Goal: Use online tool/utility: Use online tool/utility

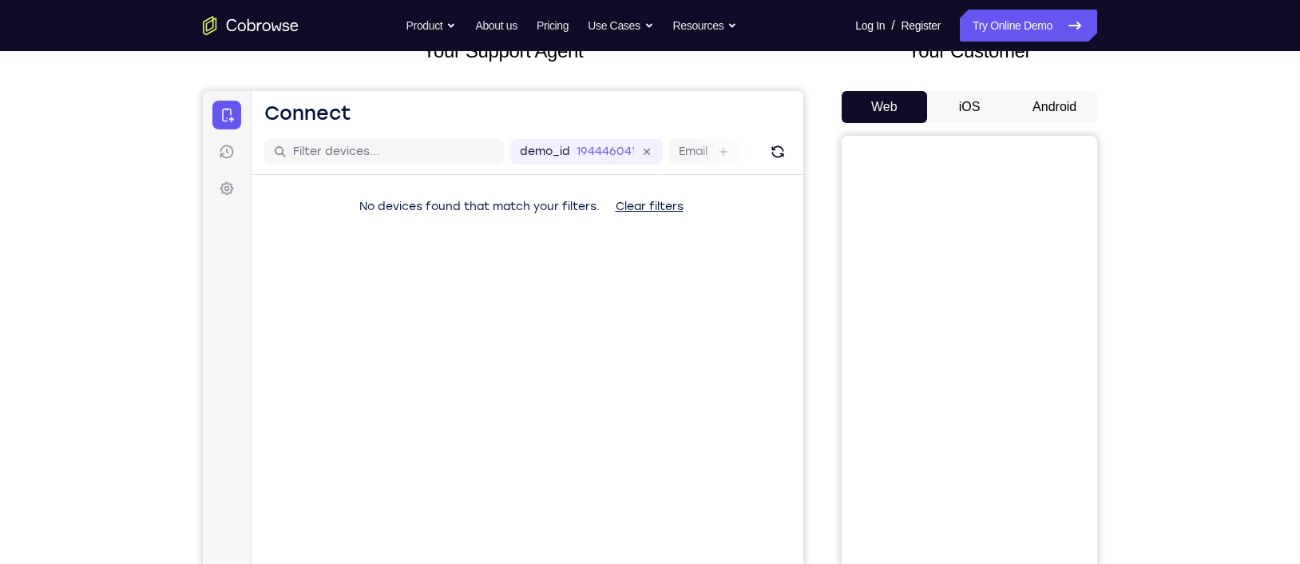
drag, startPoint x: 0, startPoint y: 0, endPoint x: 845, endPoint y: 86, distance: 849.3
click at [845, 86] on div "Your Customer Web iOS Android" at bounding box center [970, 332] width 256 height 590
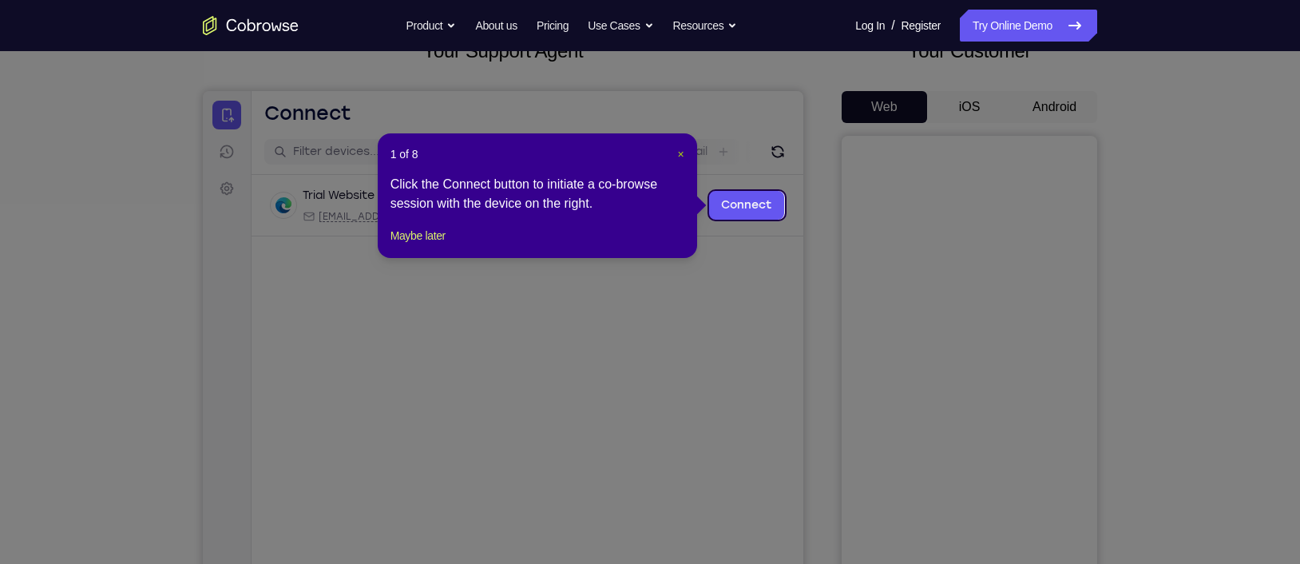
click at [677, 155] on span "×" at bounding box center [680, 154] width 6 height 13
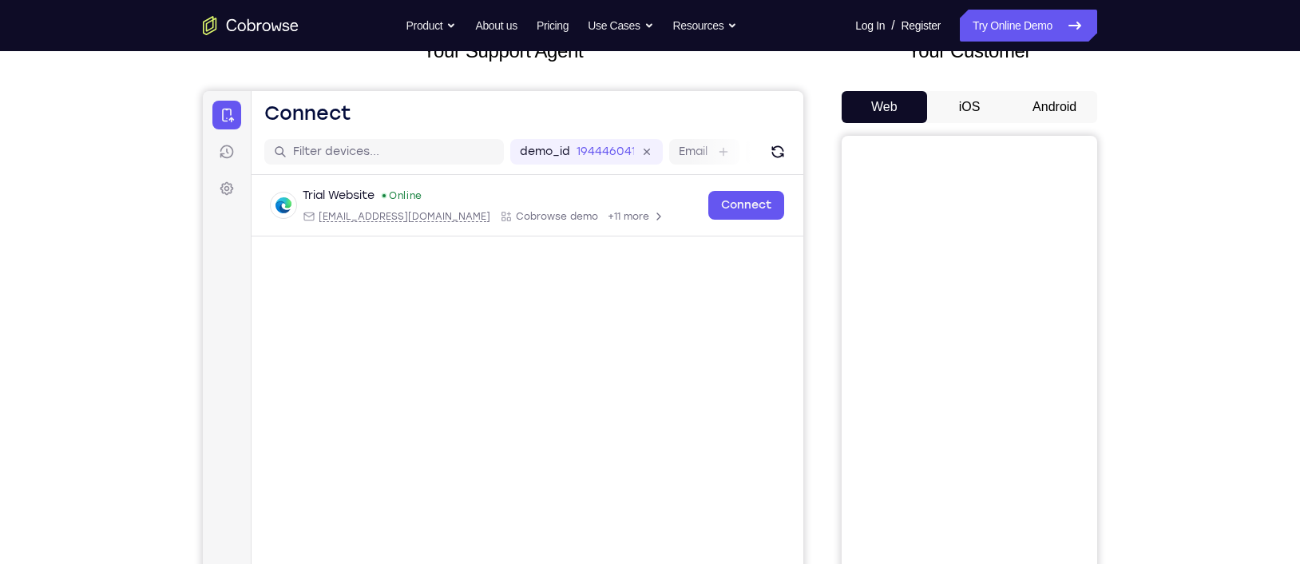
click at [1032, 103] on button "Android" at bounding box center [1054, 107] width 85 height 32
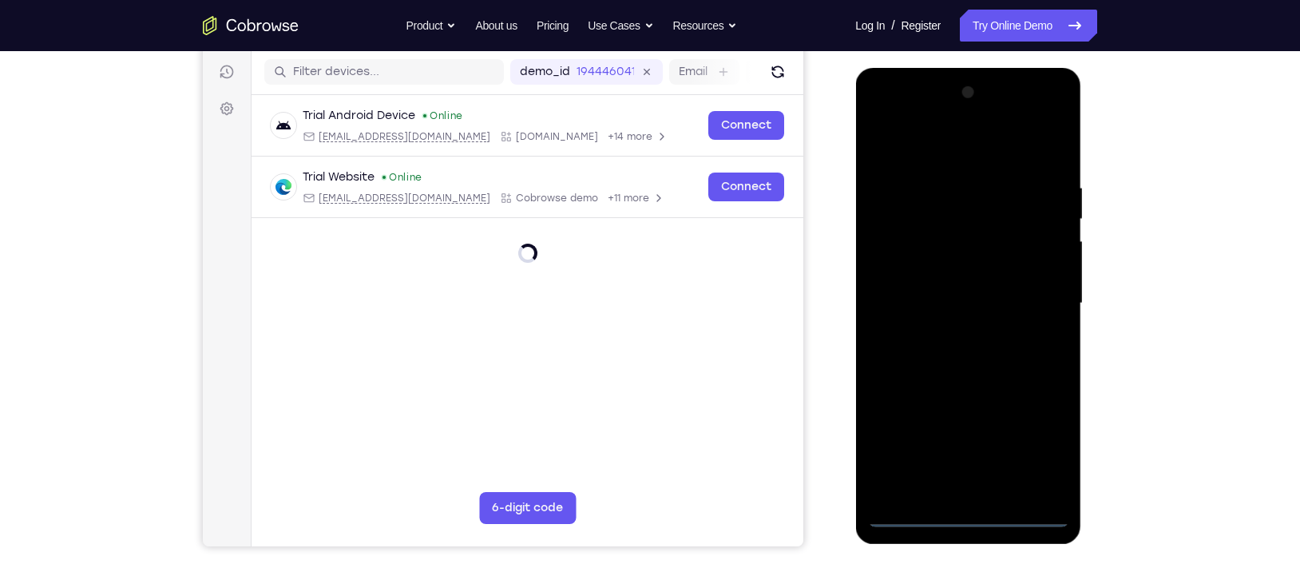
click at [967, 442] on div at bounding box center [967, 303] width 201 height 447
click at [1032, 442] on div at bounding box center [967, 303] width 201 height 447
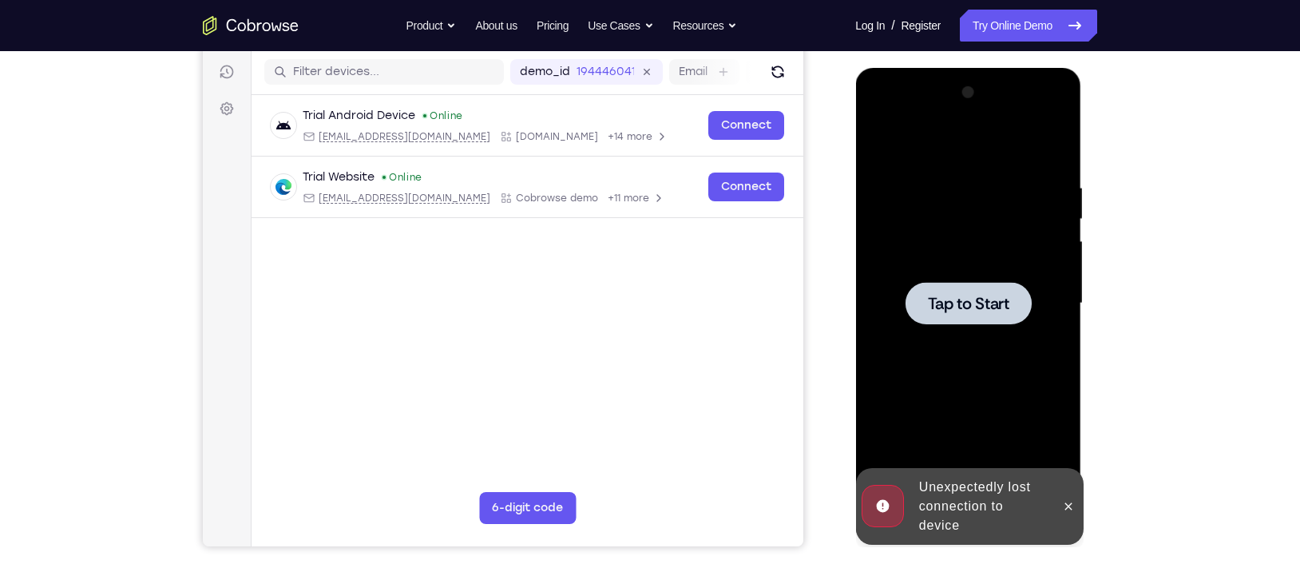
click at [972, 272] on div at bounding box center [967, 303] width 201 height 447
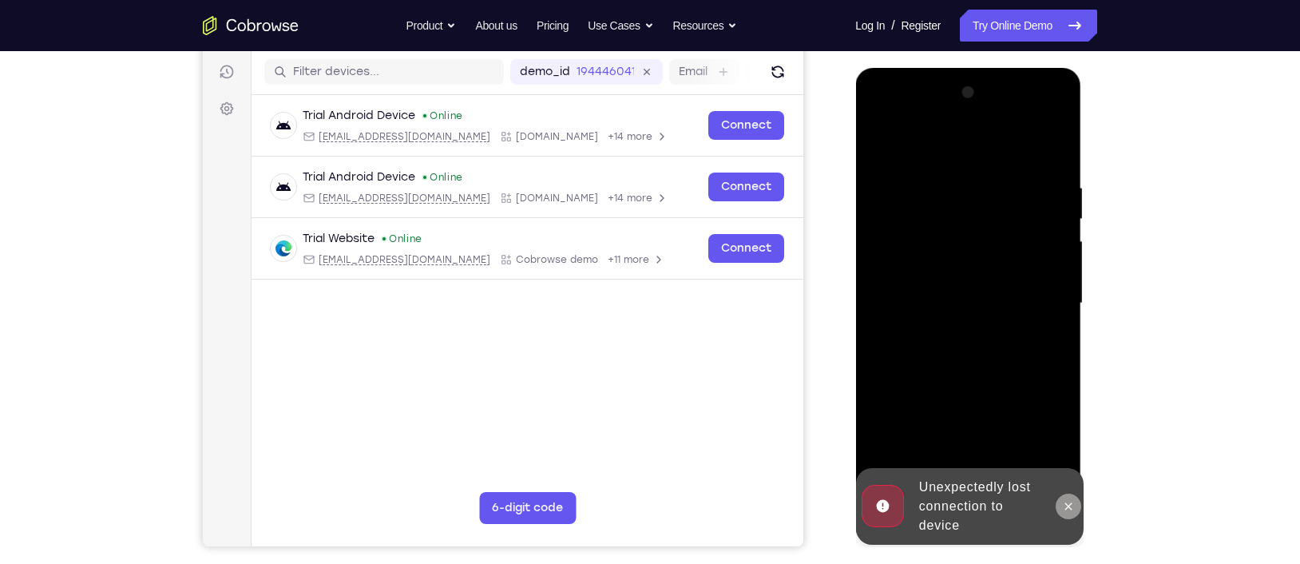
click at [1032, 442] on icon at bounding box center [1067, 506] width 13 height 13
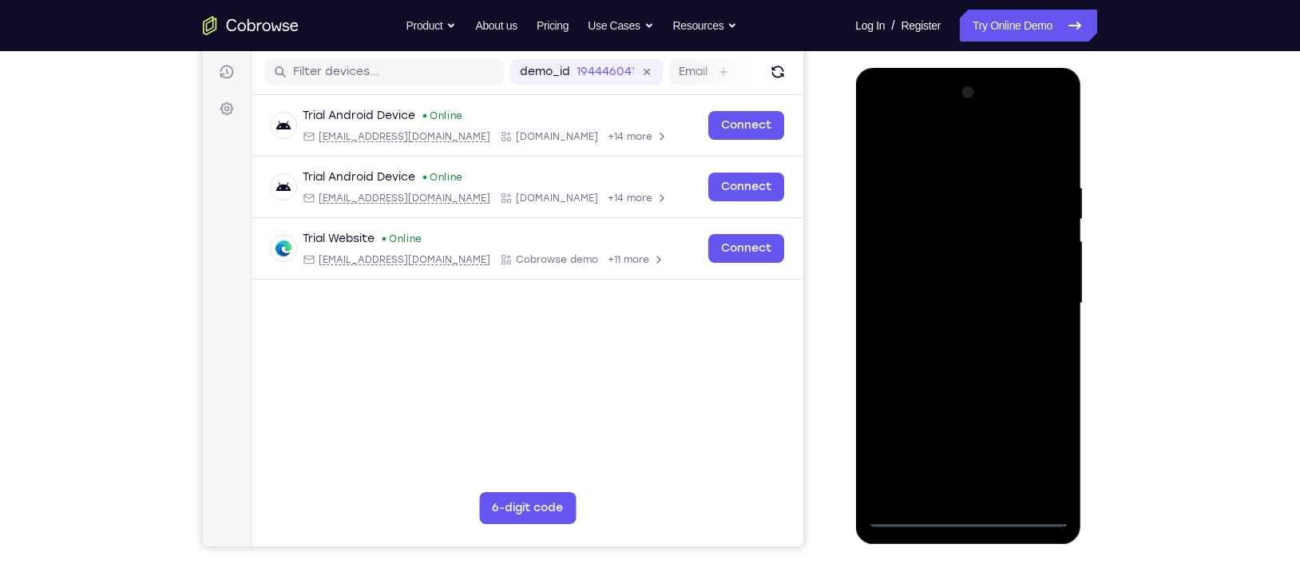
click at [962, 442] on div at bounding box center [967, 303] width 201 height 447
click at [1032, 442] on div at bounding box center [967, 303] width 201 height 447
click at [922, 136] on div at bounding box center [967, 303] width 201 height 447
click at [1032, 316] on div at bounding box center [967, 303] width 201 height 447
click at [942, 334] on div at bounding box center [967, 303] width 201 height 447
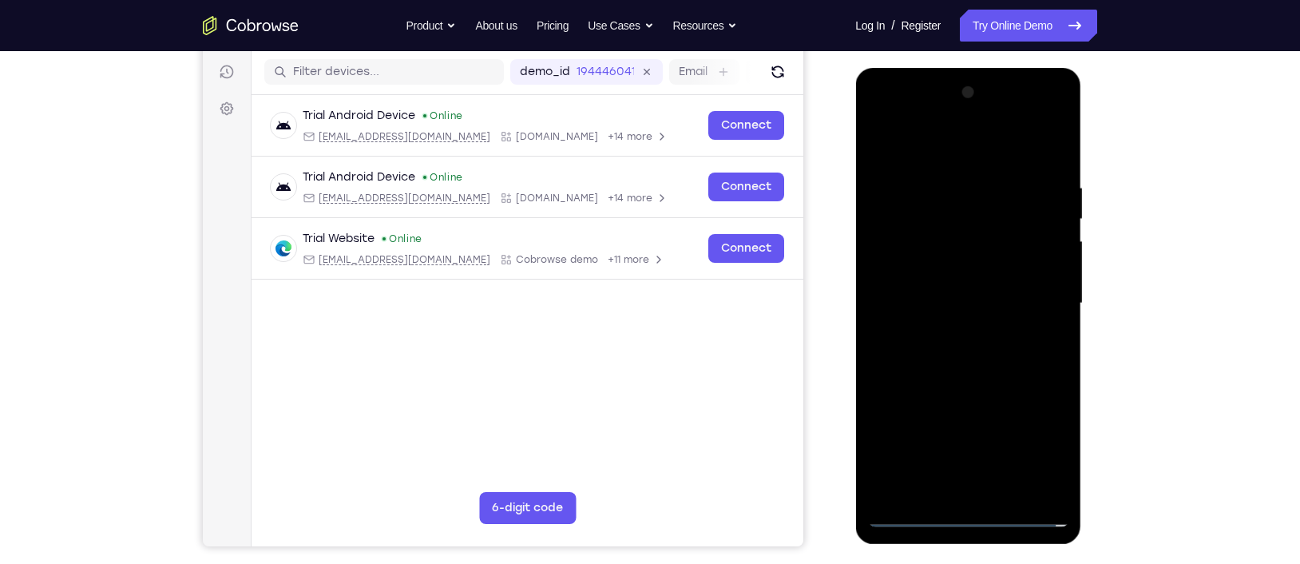
click at [956, 287] on div at bounding box center [967, 303] width 201 height 447
click at [950, 271] on div at bounding box center [967, 303] width 201 height 447
click at [958, 304] on div at bounding box center [967, 303] width 201 height 447
click at [953, 365] on div at bounding box center [967, 303] width 201 height 447
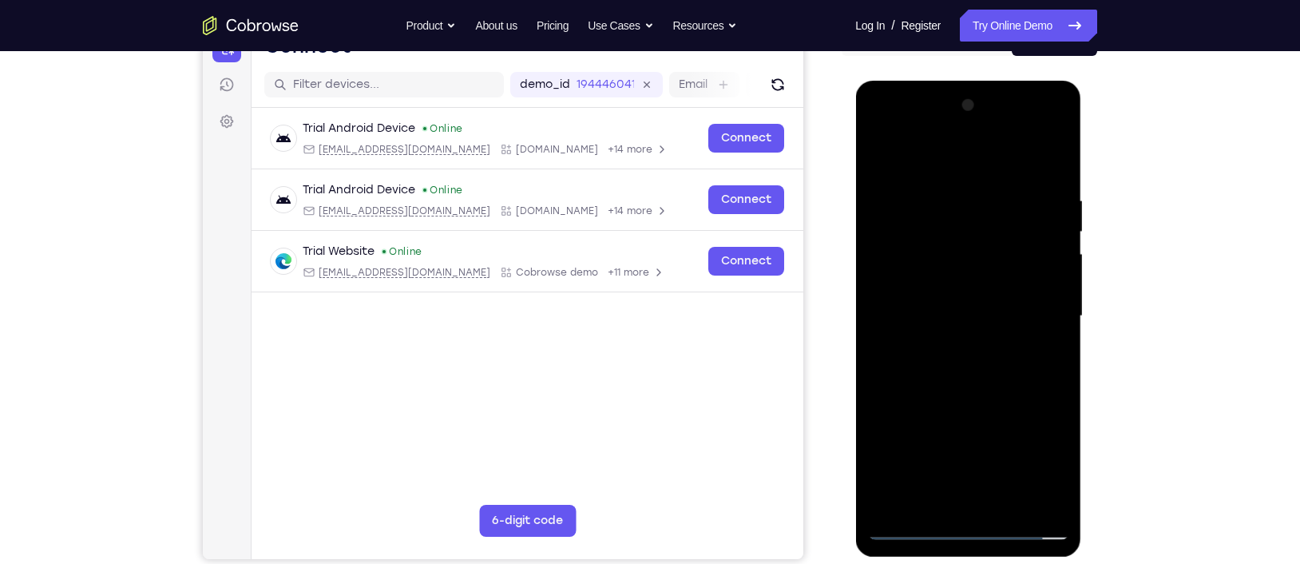
scroll to position [182, 0]
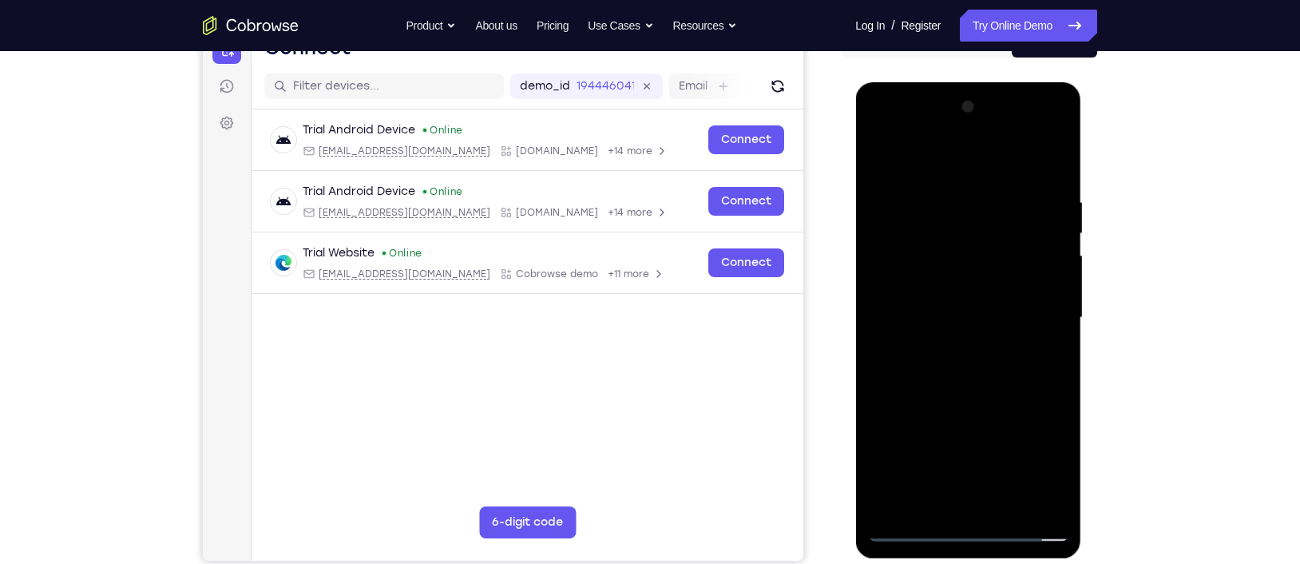
click at [942, 188] on div at bounding box center [967, 317] width 201 height 447
drag, startPoint x: 977, startPoint y: 174, endPoint x: 950, endPoint y: 105, distance: 74.3
click at [950, 105] on div at bounding box center [967, 317] width 201 height 447
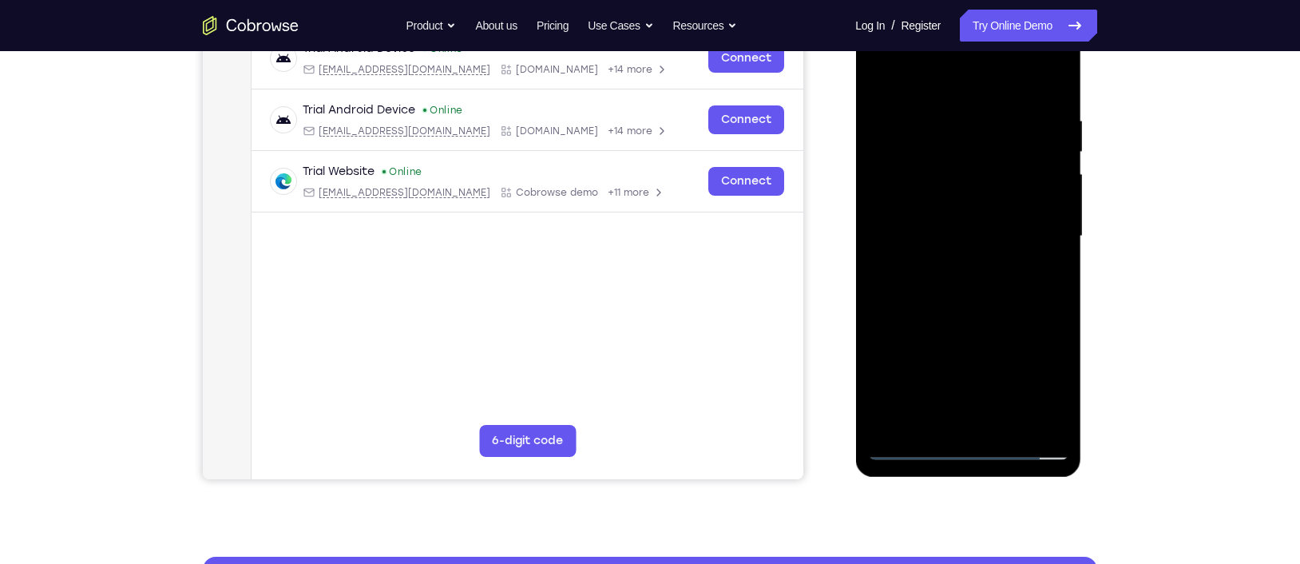
scroll to position [264, 0]
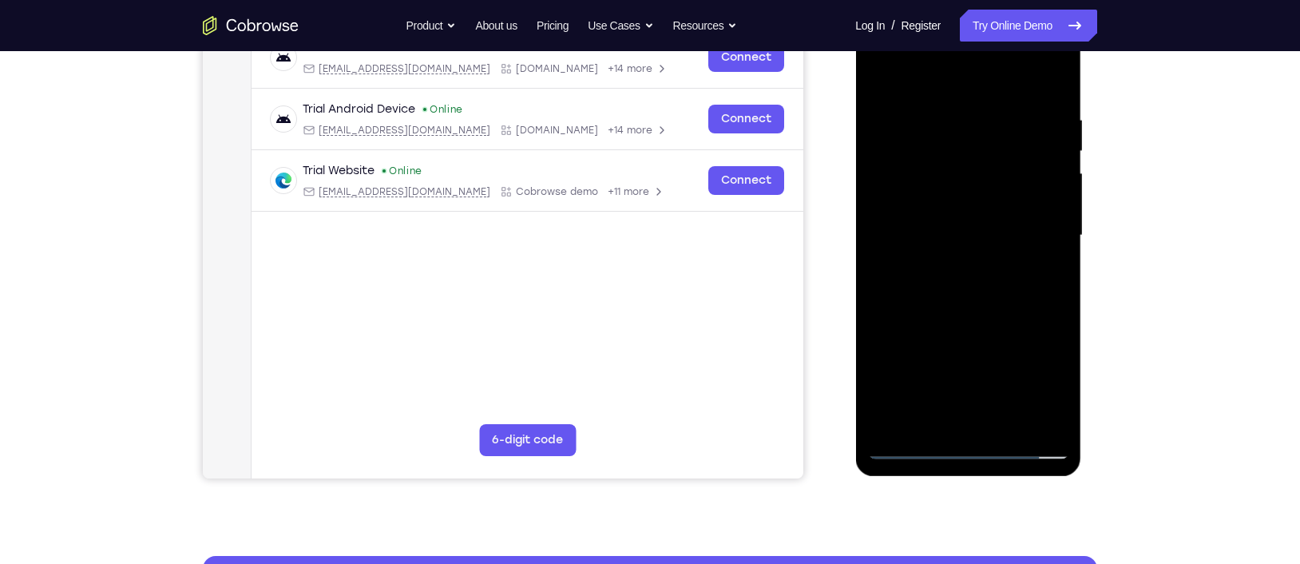
click at [1032, 417] on div at bounding box center [967, 235] width 201 height 447
click at [1032, 372] on div at bounding box center [967, 235] width 201 height 447
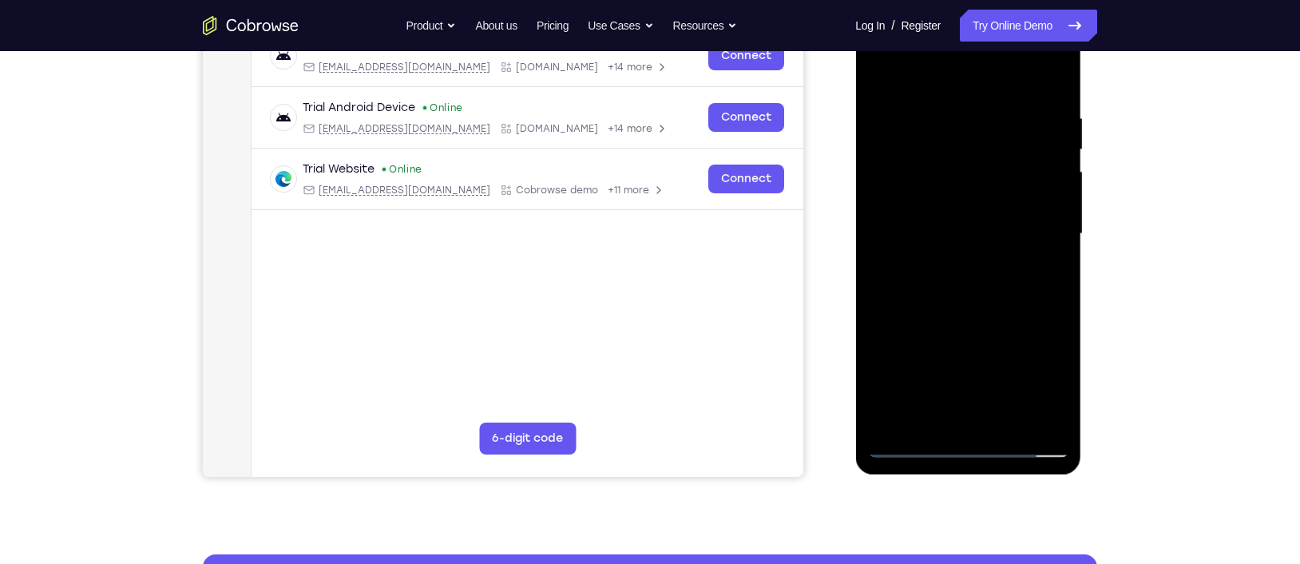
click at [1032, 313] on div at bounding box center [967, 233] width 201 height 447
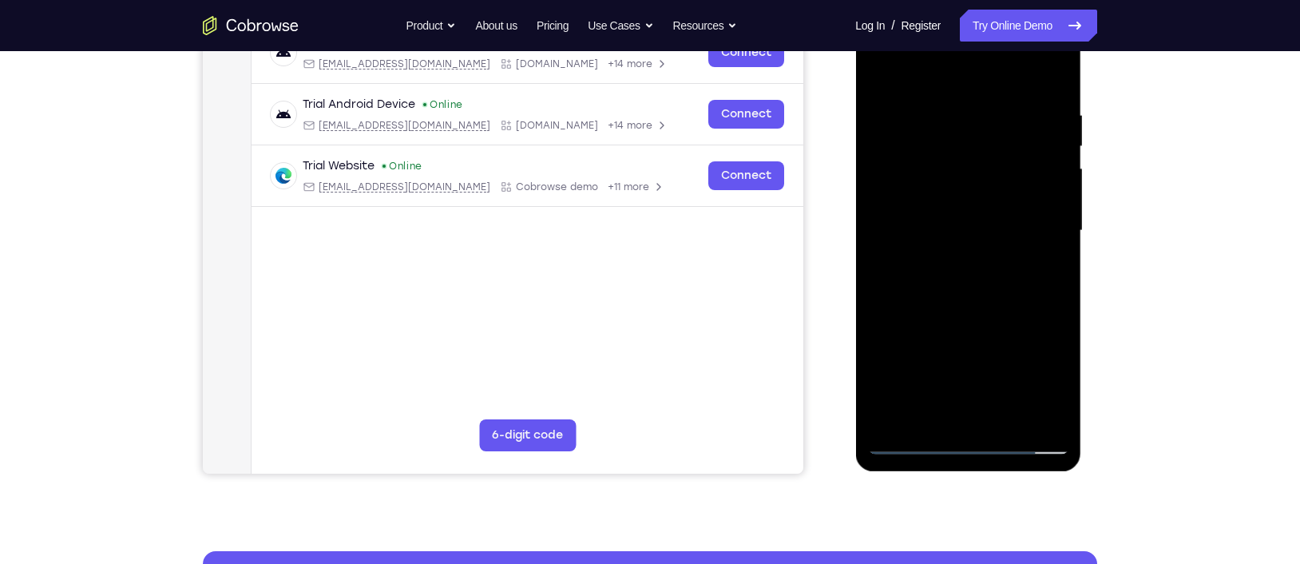
scroll to position [270, 0]
click at [1030, 414] on div at bounding box center [967, 229] width 201 height 447
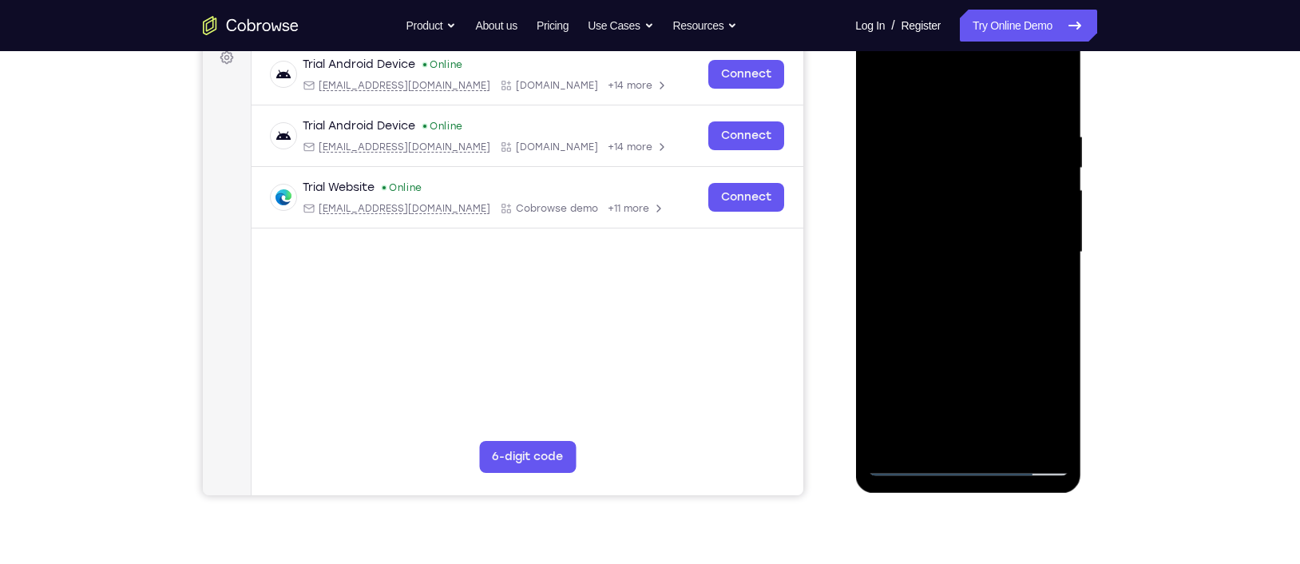
scroll to position [236, 0]
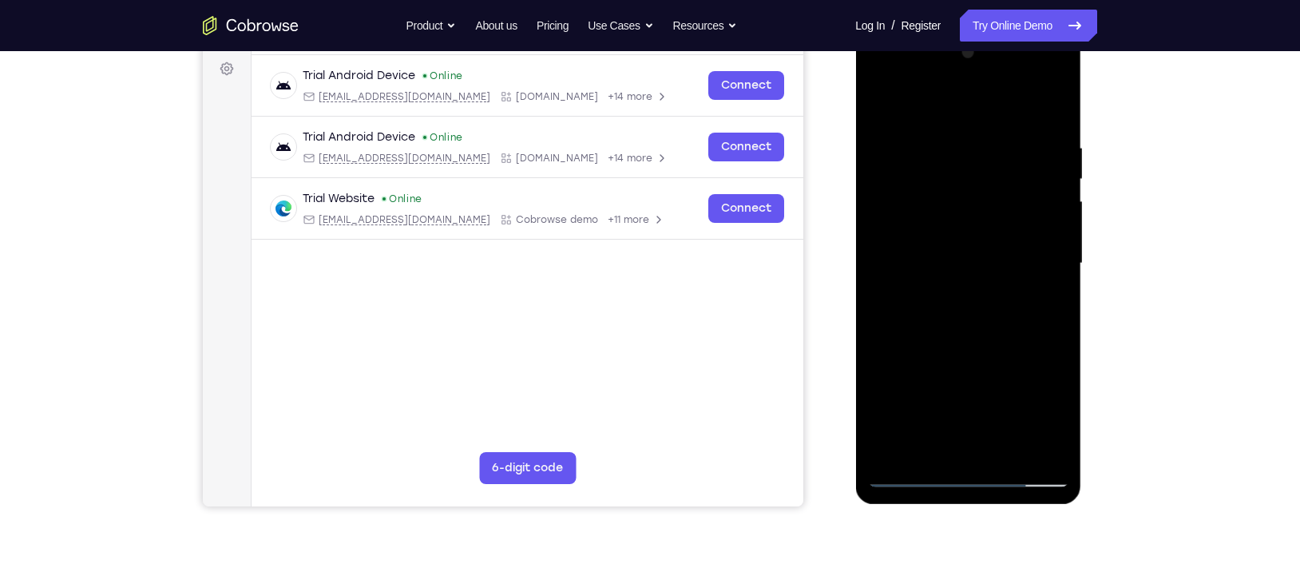
click at [979, 316] on div at bounding box center [967, 263] width 201 height 447
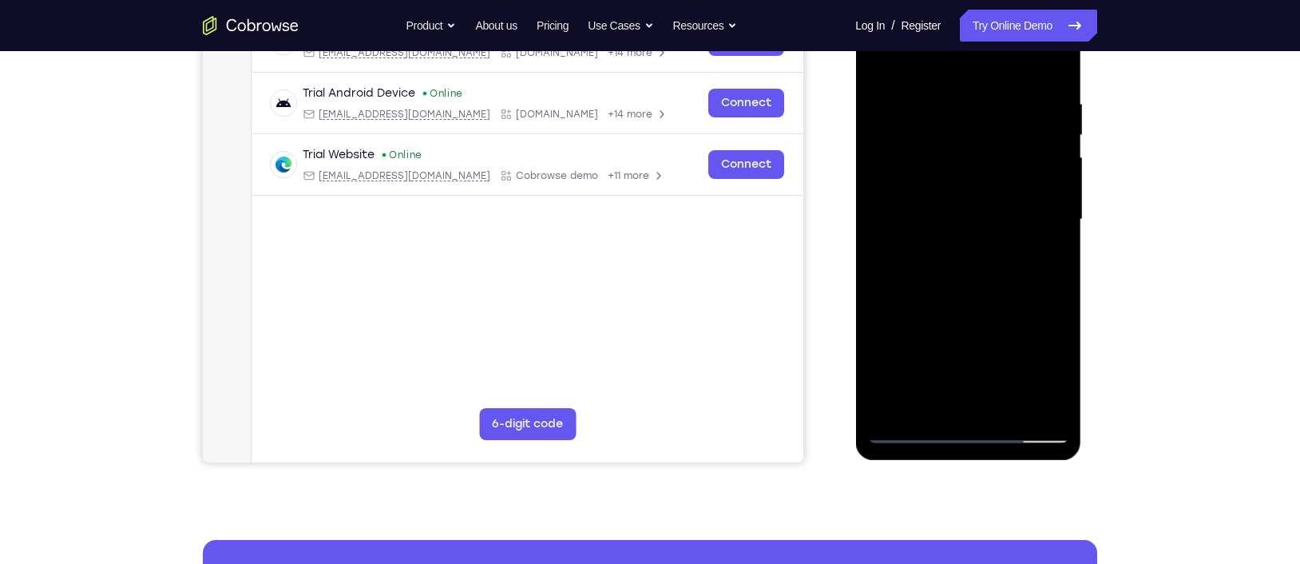
scroll to position [281, 0]
click at [957, 268] on div at bounding box center [967, 218] width 201 height 447
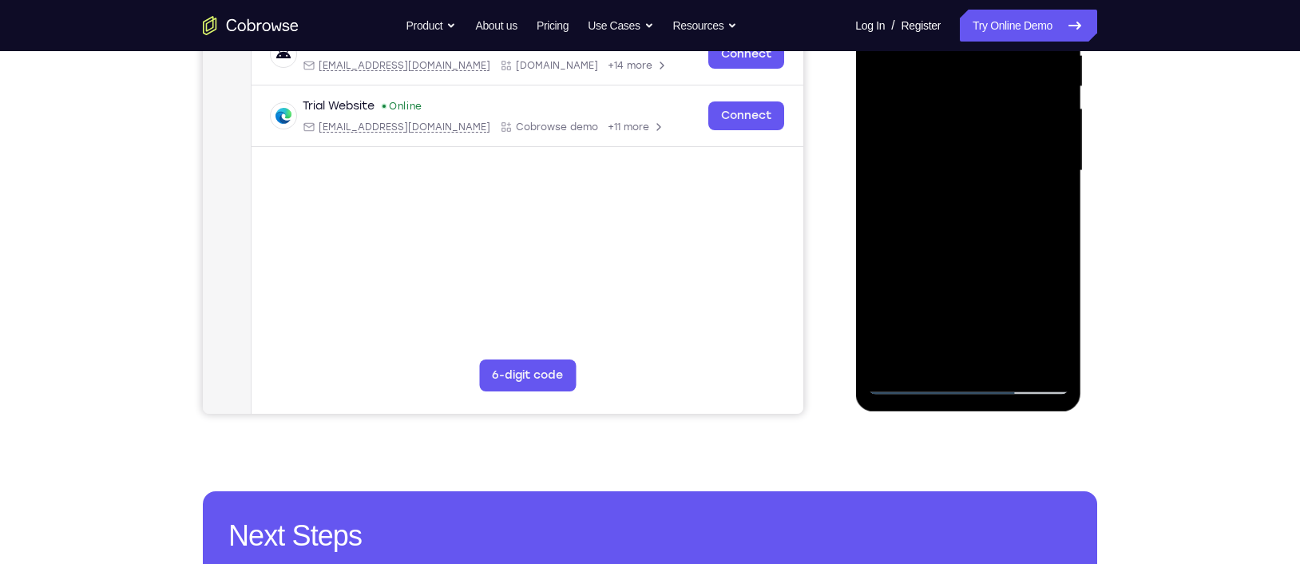
scroll to position [330, 0]
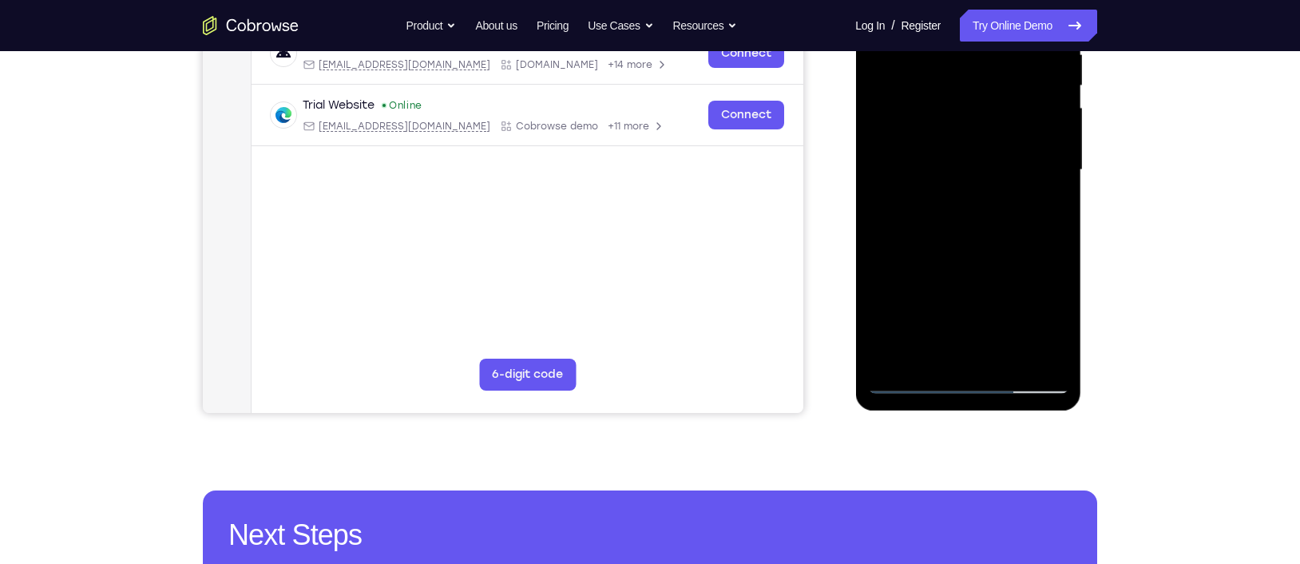
click at [1032, 355] on div at bounding box center [967, 169] width 201 height 447
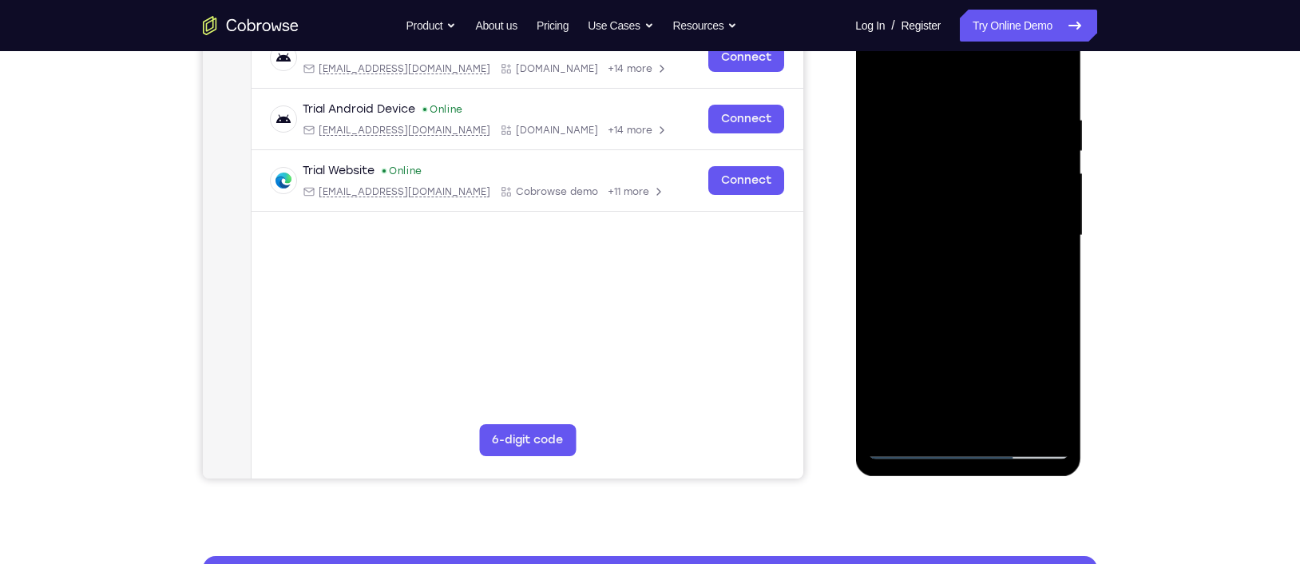
click at [1032, 235] on div at bounding box center [967, 235] width 201 height 447
click at [1032, 227] on div at bounding box center [967, 235] width 201 height 447
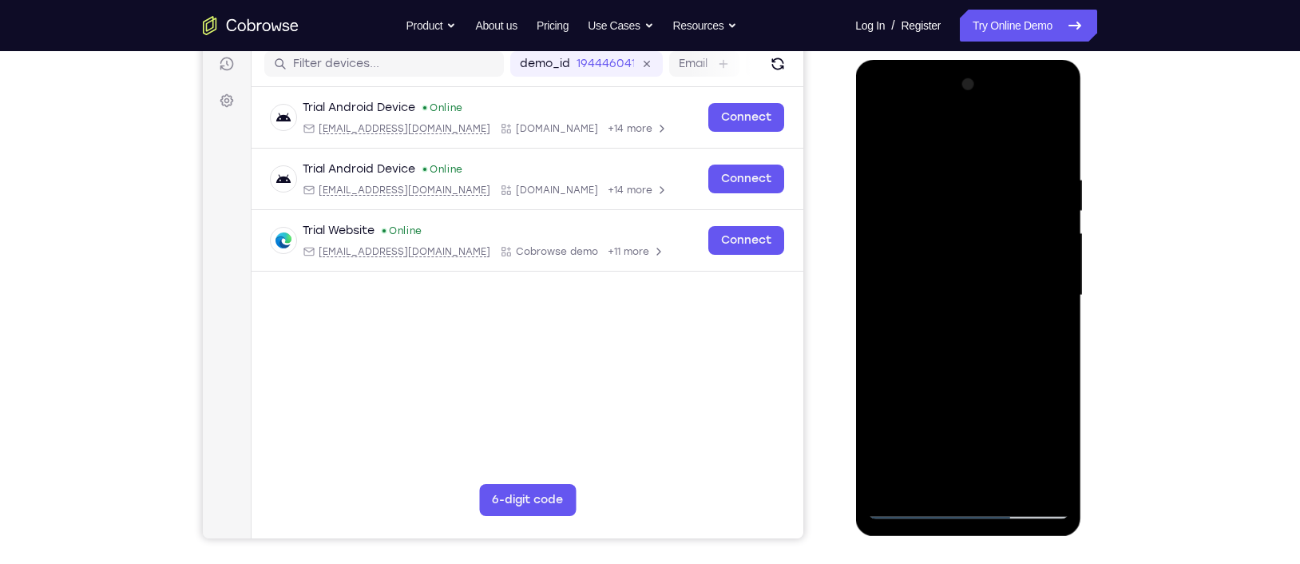
scroll to position [196, 0]
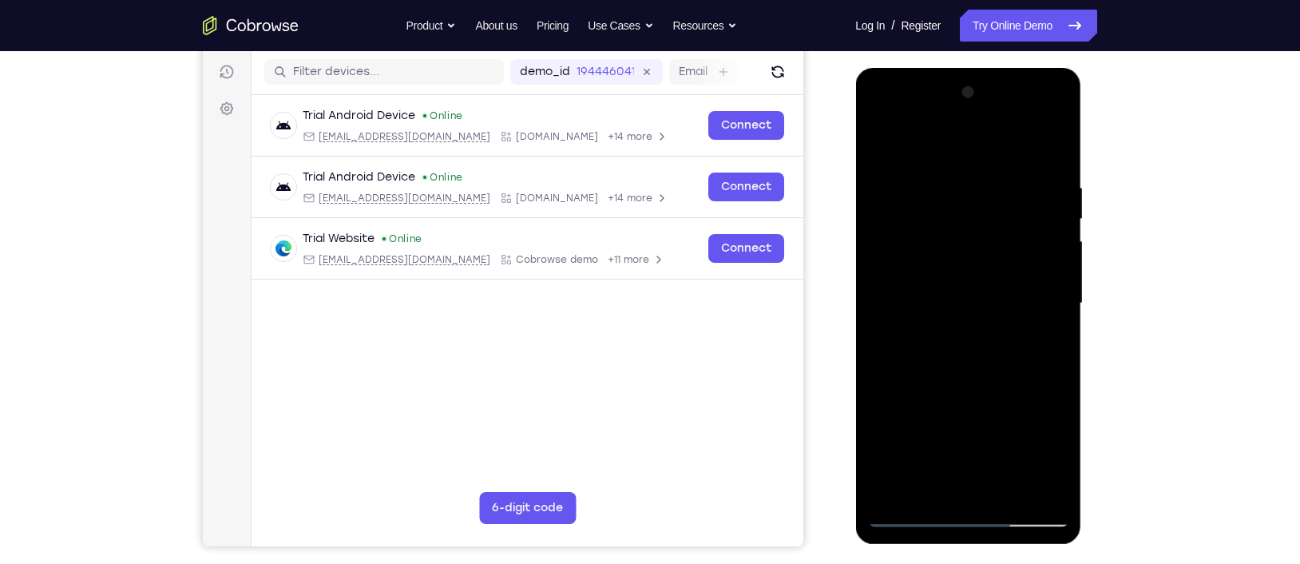
click at [1032, 230] on div at bounding box center [967, 303] width 201 height 447
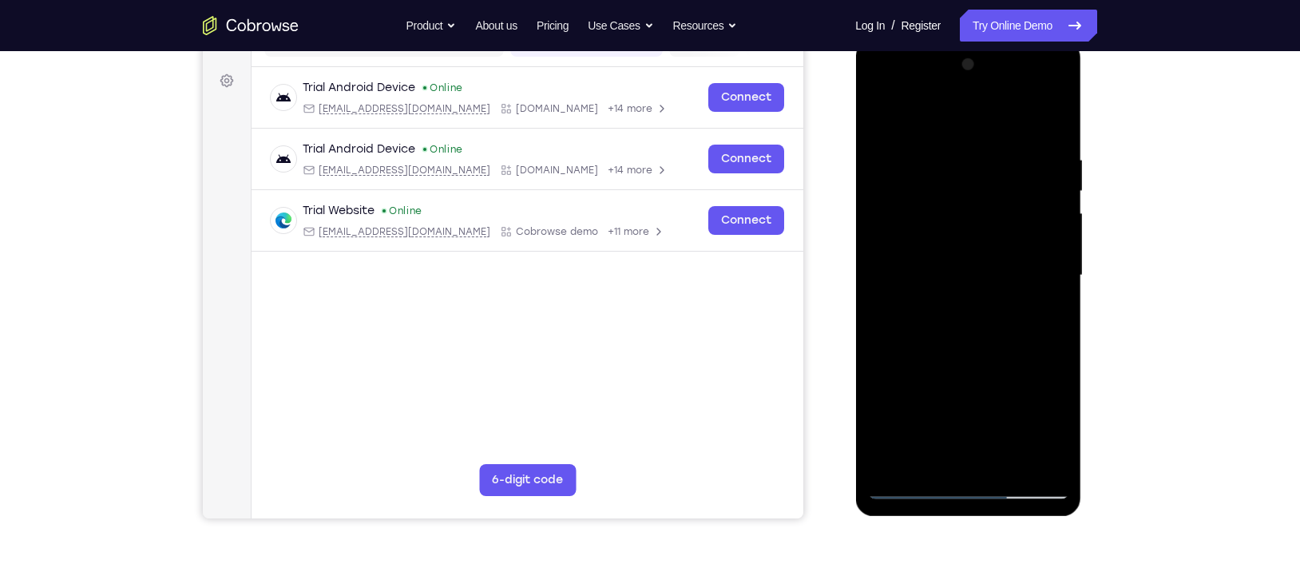
click at [1032, 258] on div at bounding box center [967, 275] width 201 height 447
click at [1032, 203] on div at bounding box center [967, 275] width 201 height 447
click at [1032, 149] on div at bounding box center [967, 275] width 201 height 447
click at [1032, 123] on div at bounding box center [967, 275] width 201 height 447
drag, startPoint x: 983, startPoint y: 172, endPoint x: 993, endPoint y: 326, distance: 153.6
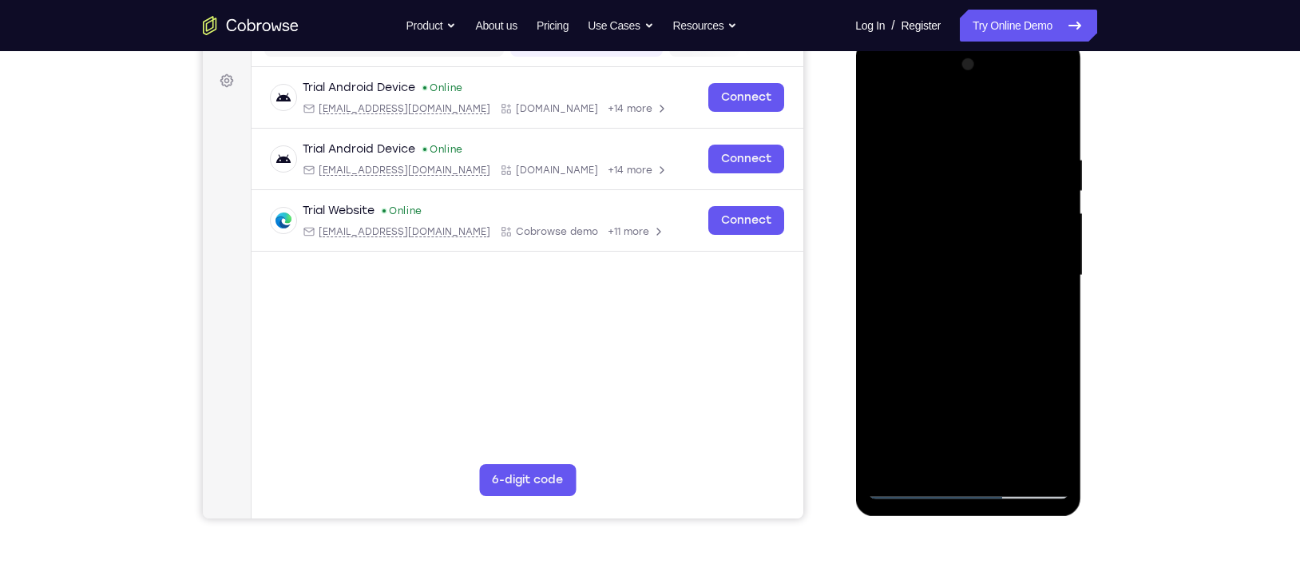
click at [993, 326] on div at bounding box center [967, 275] width 201 height 447
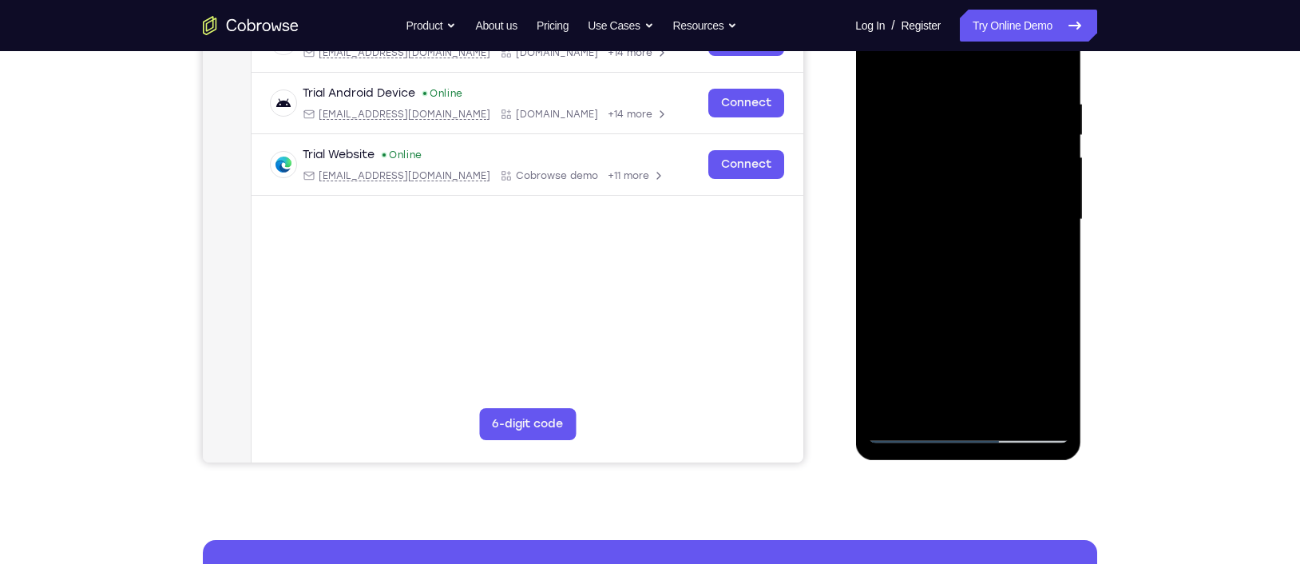
scroll to position [278, 0]
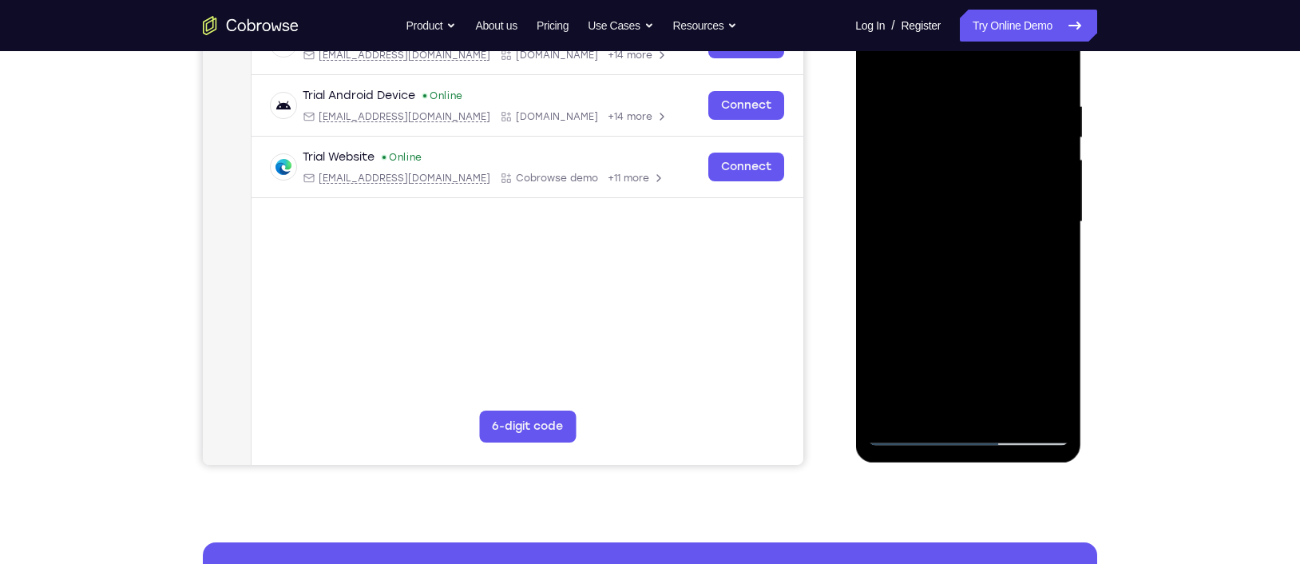
click at [878, 291] on div at bounding box center [967, 221] width 201 height 447
click at [1005, 411] on div at bounding box center [967, 221] width 201 height 447
click at [964, 309] on div at bounding box center [967, 221] width 201 height 447
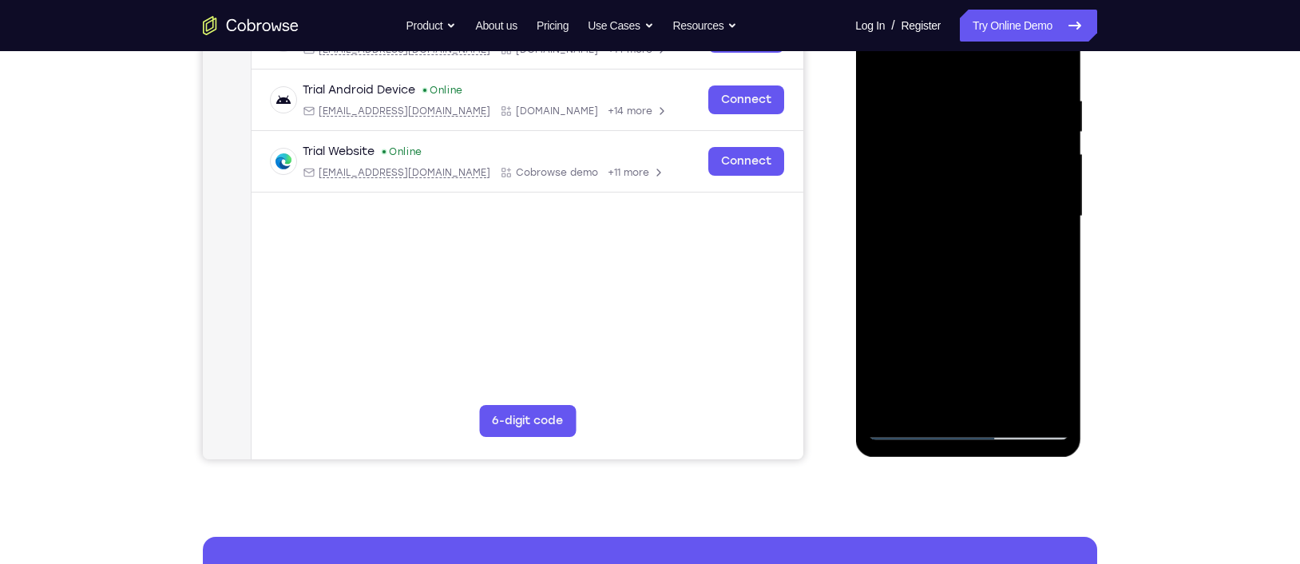
scroll to position [284, 0]
click at [930, 215] on div at bounding box center [967, 215] width 201 height 447
click at [949, 367] on div at bounding box center [967, 215] width 201 height 447
click at [957, 398] on div at bounding box center [967, 215] width 201 height 447
click at [1032, 367] on div at bounding box center [967, 215] width 201 height 447
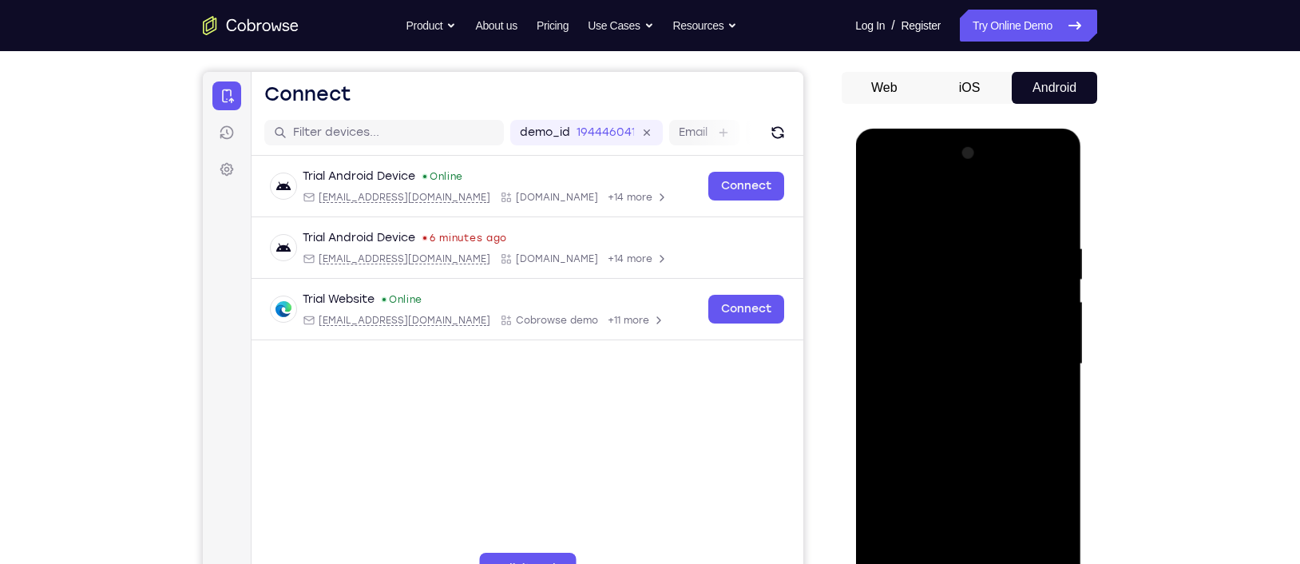
scroll to position [133, 0]
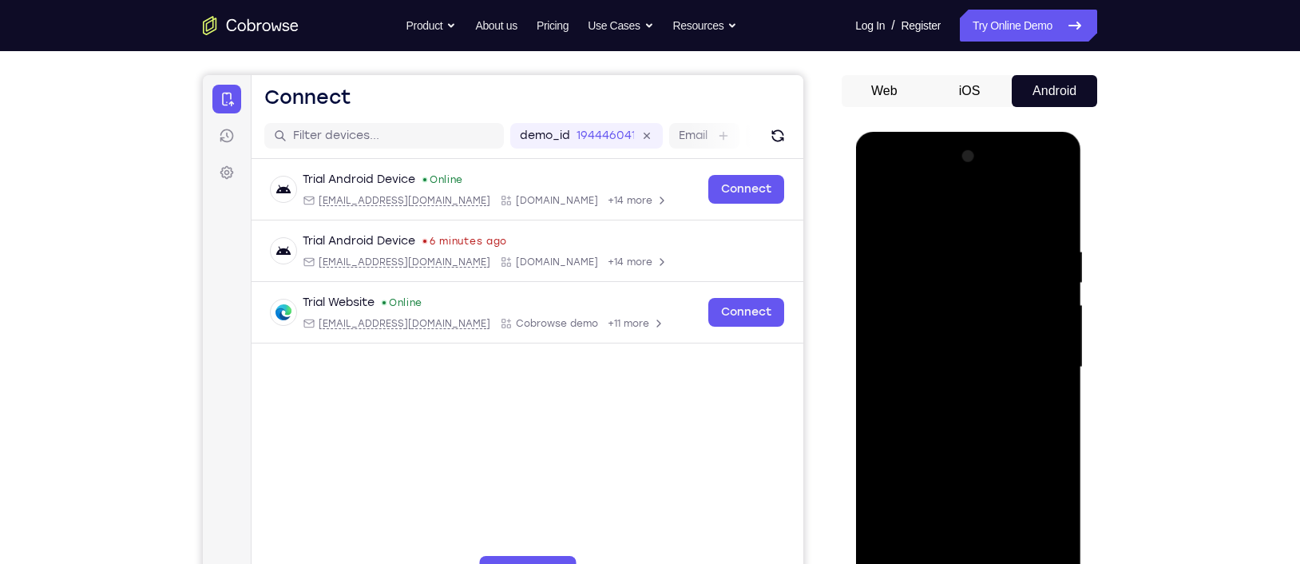
click at [884, 206] on div at bounding box center [967, 367] width 201 height 447
click at [1032, 280] on div at bounding box center [967, 367] width 201 height 447
click at [880, 286] on div at bounding box center [967, 367] width 201 height 447
click at [893, 266] on div at bounding box center [967, 367] width 201 height 447
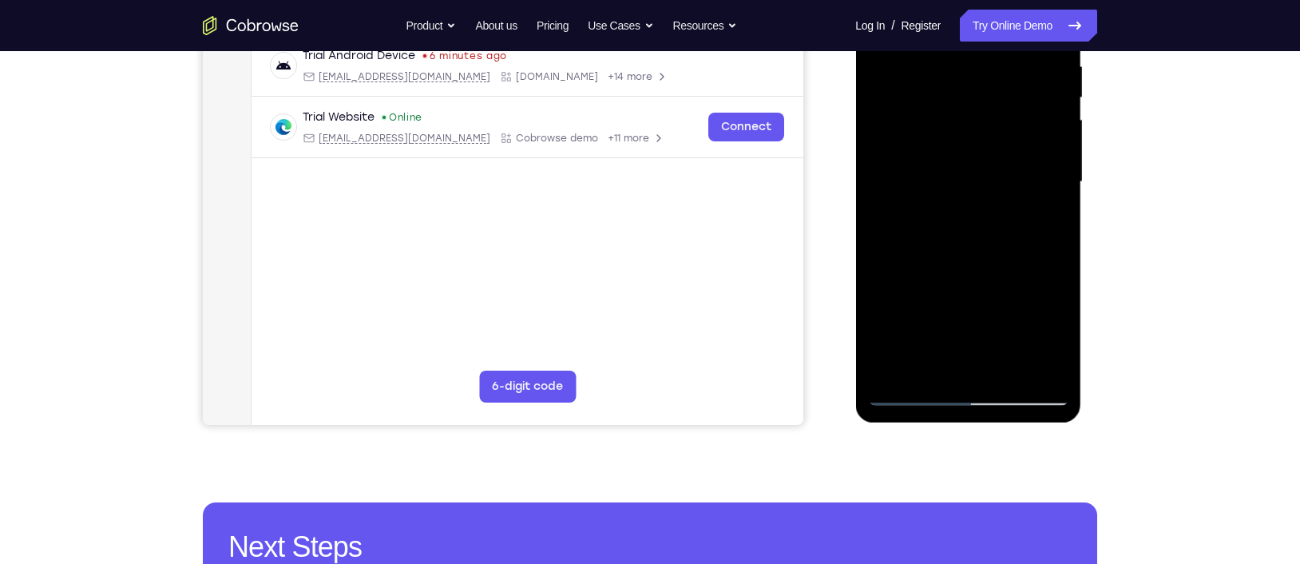
scroll to position [329, 0]
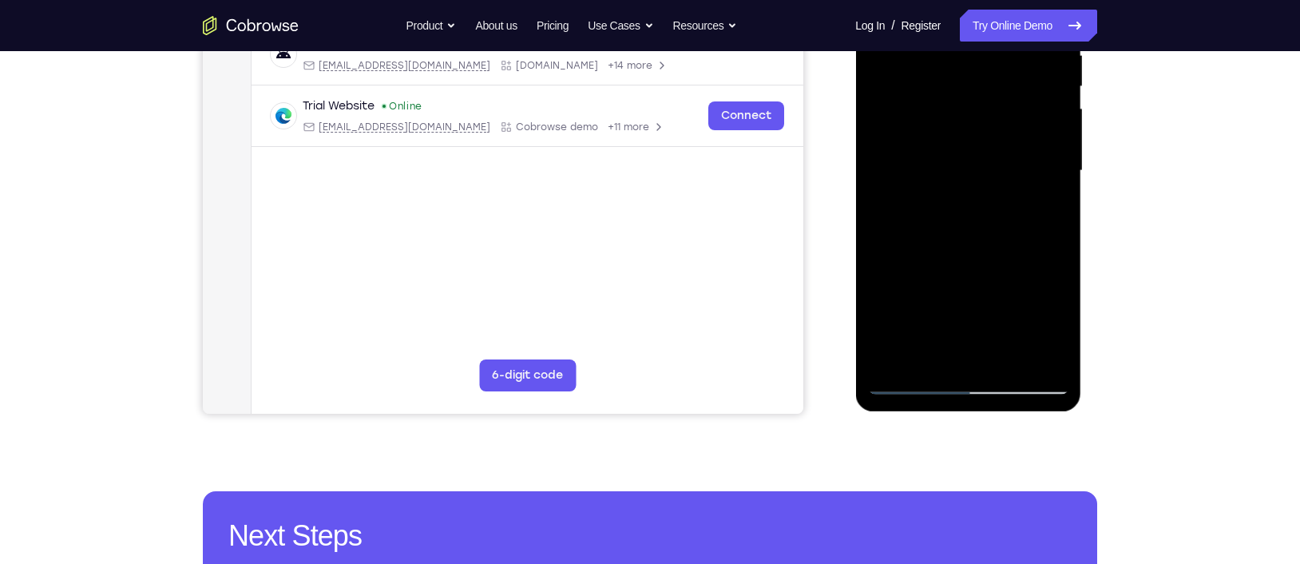
click at [934, 353] on div at bounding box center [967, 170] width 201 height 447
click at [1032, 309] on div at bounding box center [967, 170] width 201 height 447
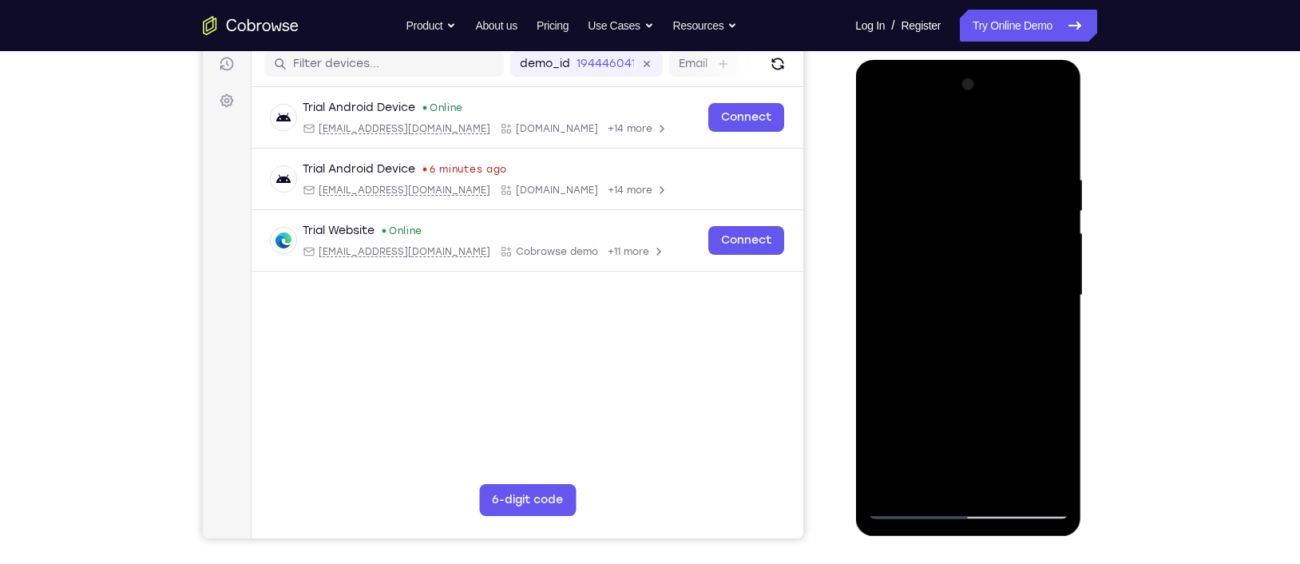
scroll to position [204, 0]
click at [953, 188] on div at bounding box center [967, 296] width 201 height 447
click at [964, 190] on div at bounding box center [967, 296] width 201 height 447
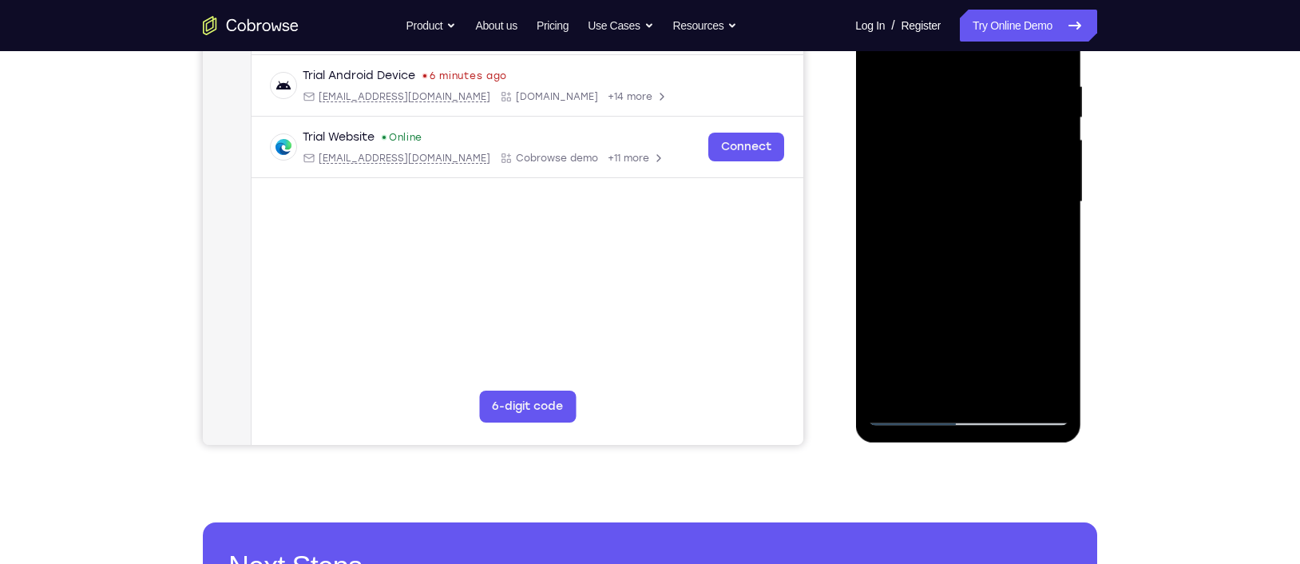
scroll to position [299, 0]
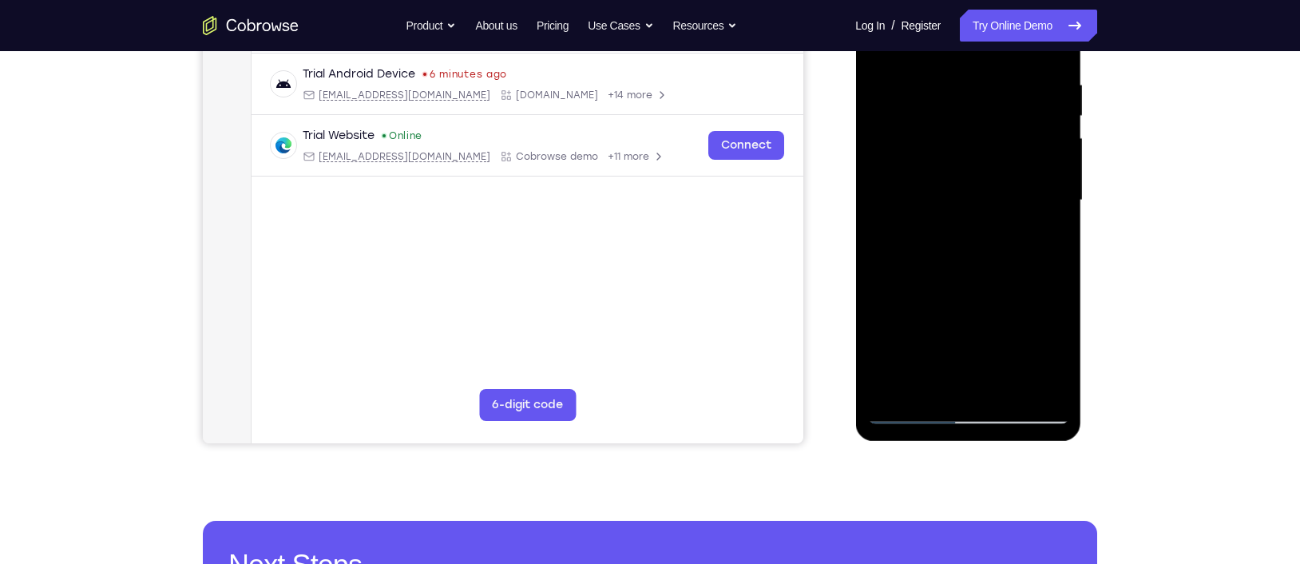
click at [1032, 387] on div at bounding box center [967, 200] width 201 height 447
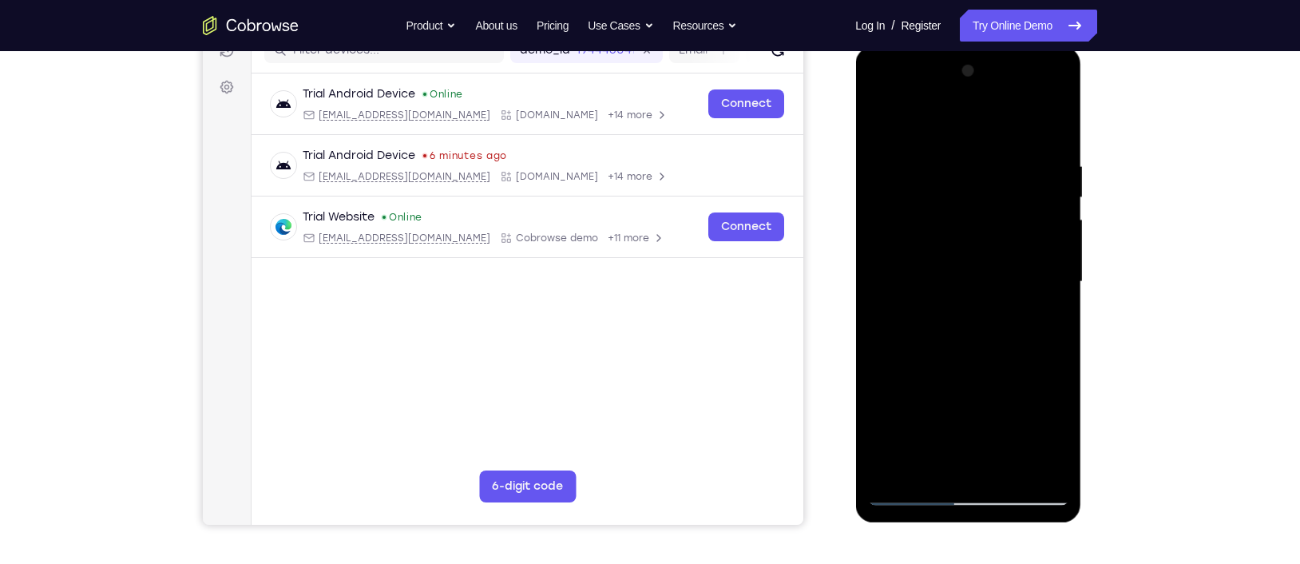
scroll to position [217, 0]
click at [1032, 128] on div at bounding box center [967, 282] width 201 height 447
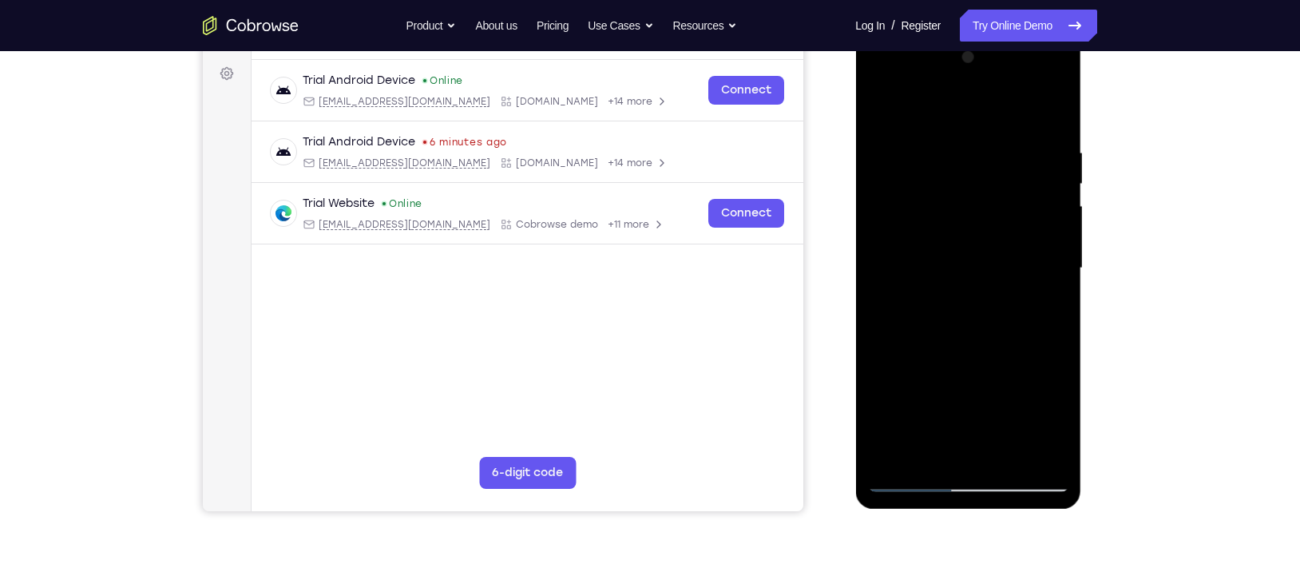
scroll to position [232, 0]
click at [884, 109] on div at bounding box center [967, 267] width 201 height 447
click at [1032, 103] on div at bounding box center [967, 267] width 201 height 447
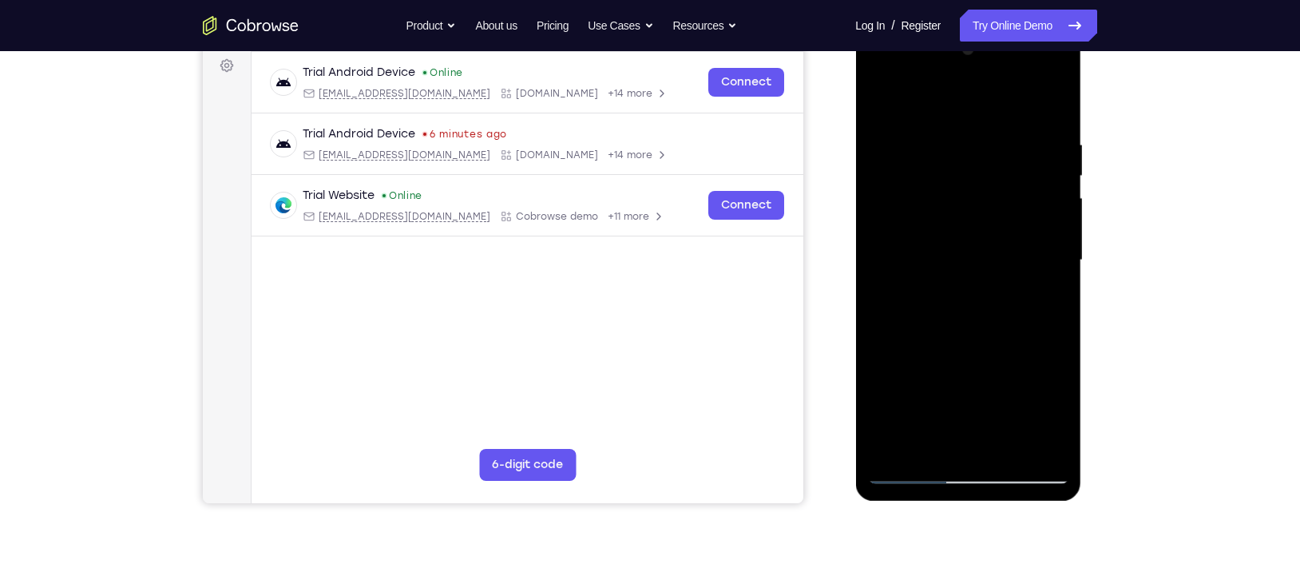
scroll to position [240, 0]
click at [878, 98] on div at bounding box center [967, 259] width 201 height 447
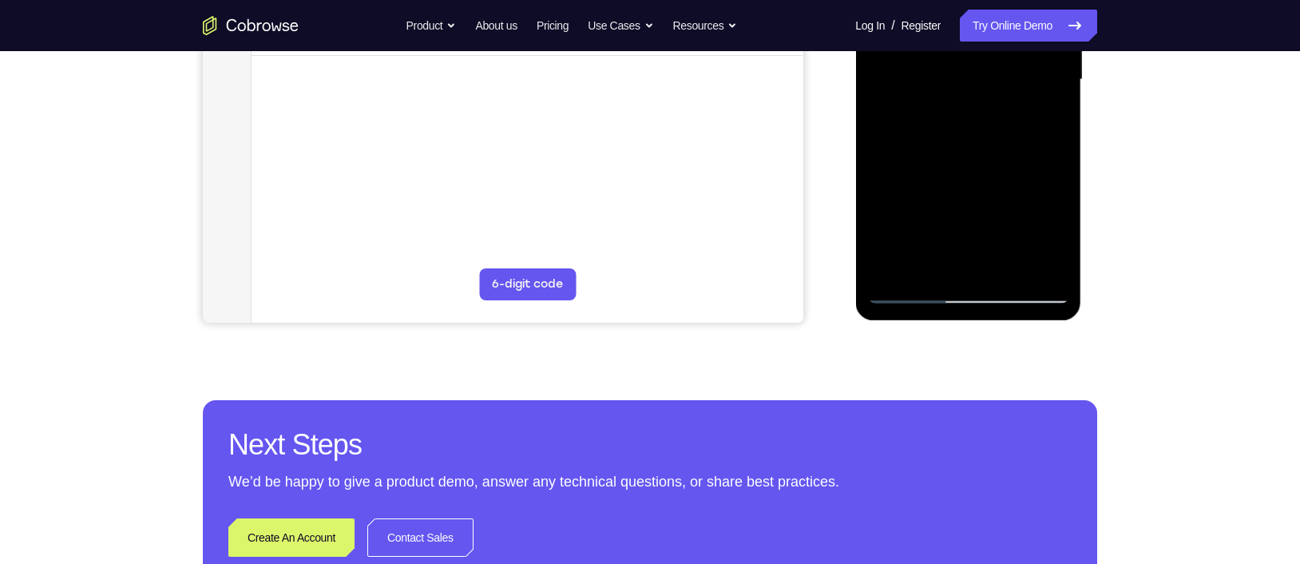
scroll to position [423, 0]
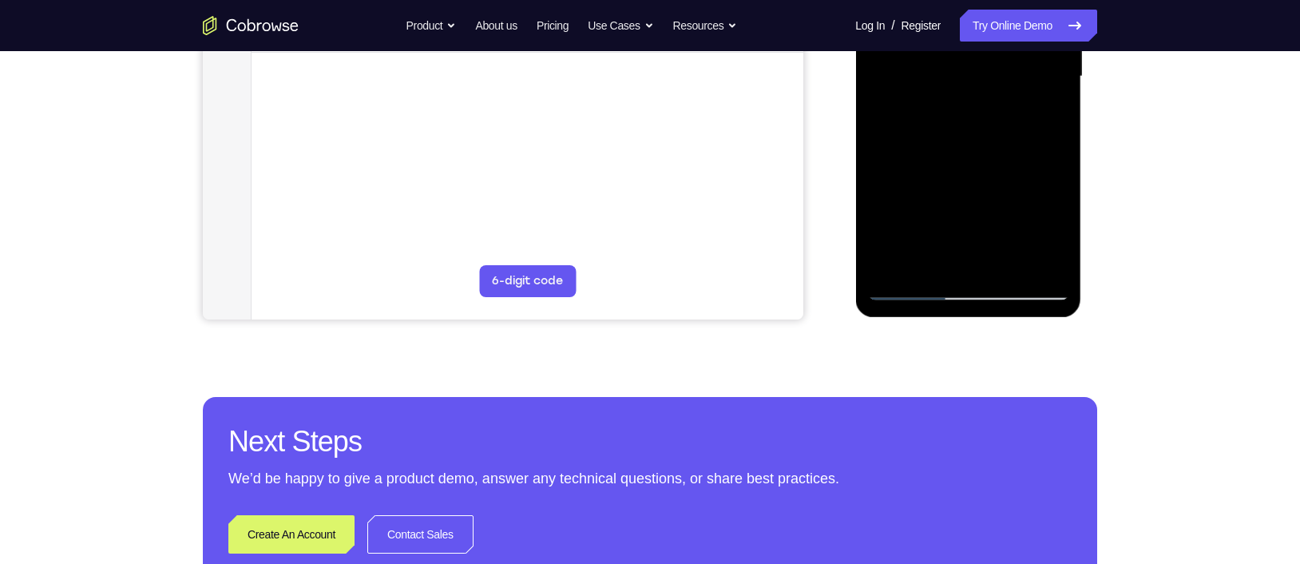
click at [1008, 266] on div at bounding box center [967, 76] width 201 height 447
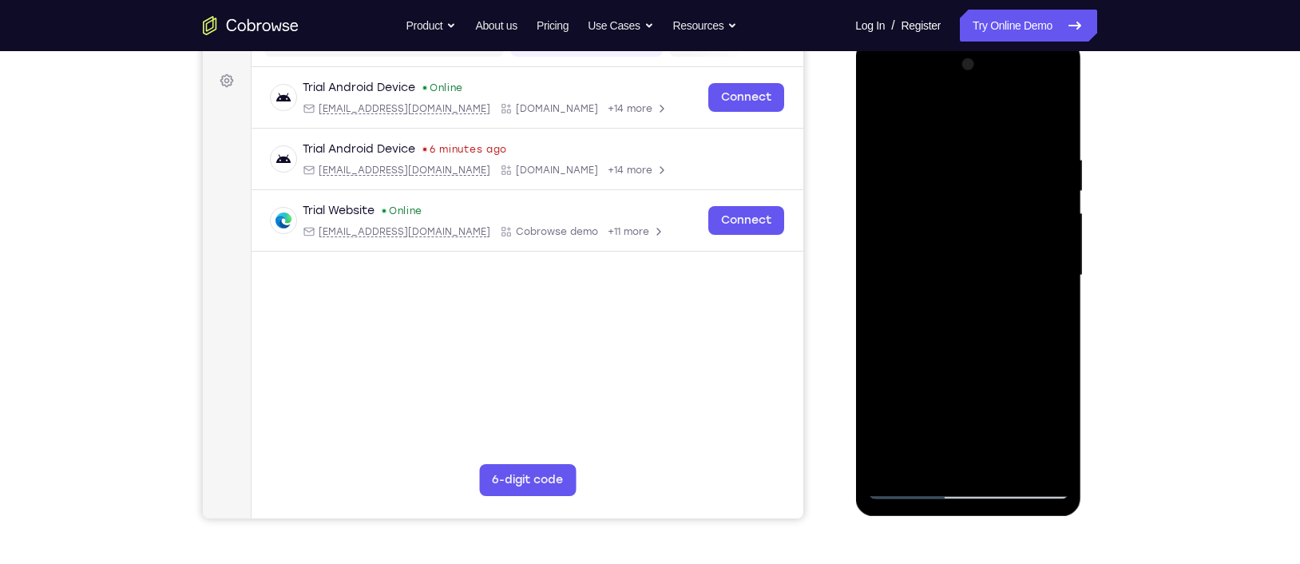
scroll to position [224, 0]
drag, startPoint x: 997, startPoint y: 205, endPoint x: 925, endPoint y: 198, distance: 73.0
click at [925, 198] on div at bounding box center [967, 276] width 201 height 447
drag, startPoint x: 1019, startPoint y: 210, endPoint x: 946, endPoint y: 202, distance: 73.9
click at [946, 202] on div at bounding box center [967, 276] width 201 height 447
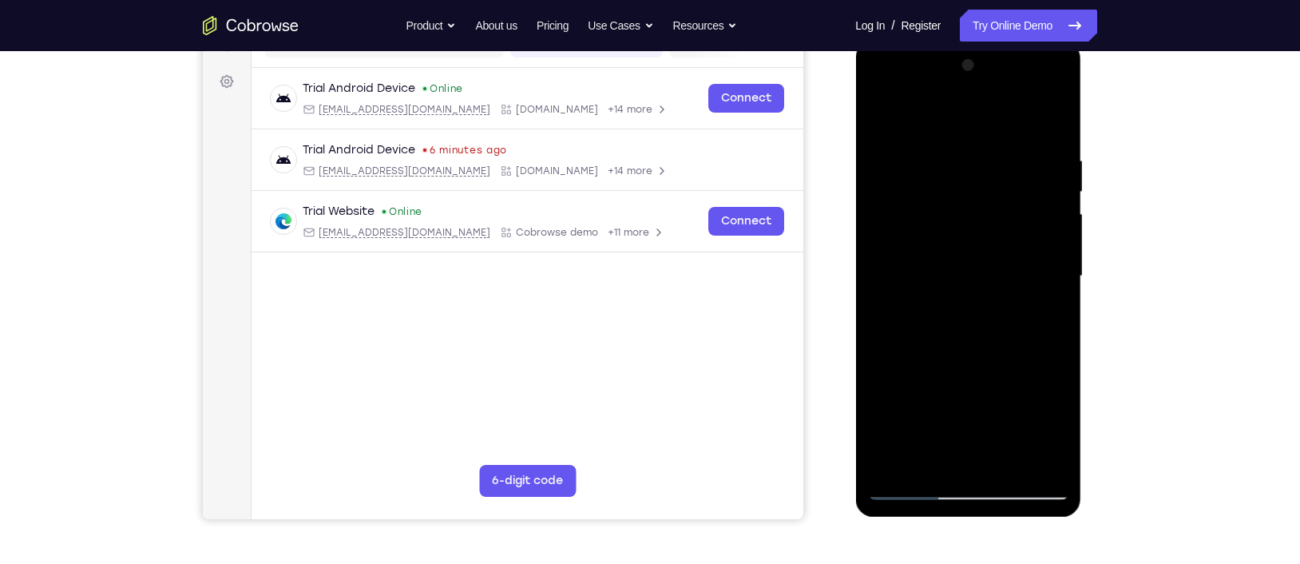
drag, startPoint x: 903, startPoint y: 192, endPoint x: 1052, endPoint y: 205, distance: 149.2
click at [1032, 205] on div at bounding box center [967, 276] width 201 height 447
drag, startPoint x: 925, startPoint y: 195, endPoint x: 1068, endPoint y: 220, distance: 145.2
click at [1032, 220] on div at bounding box center [967, 276] width 201 height 447
click at [902, 181] on div at bounding box center [967, 276] width 201 height 447
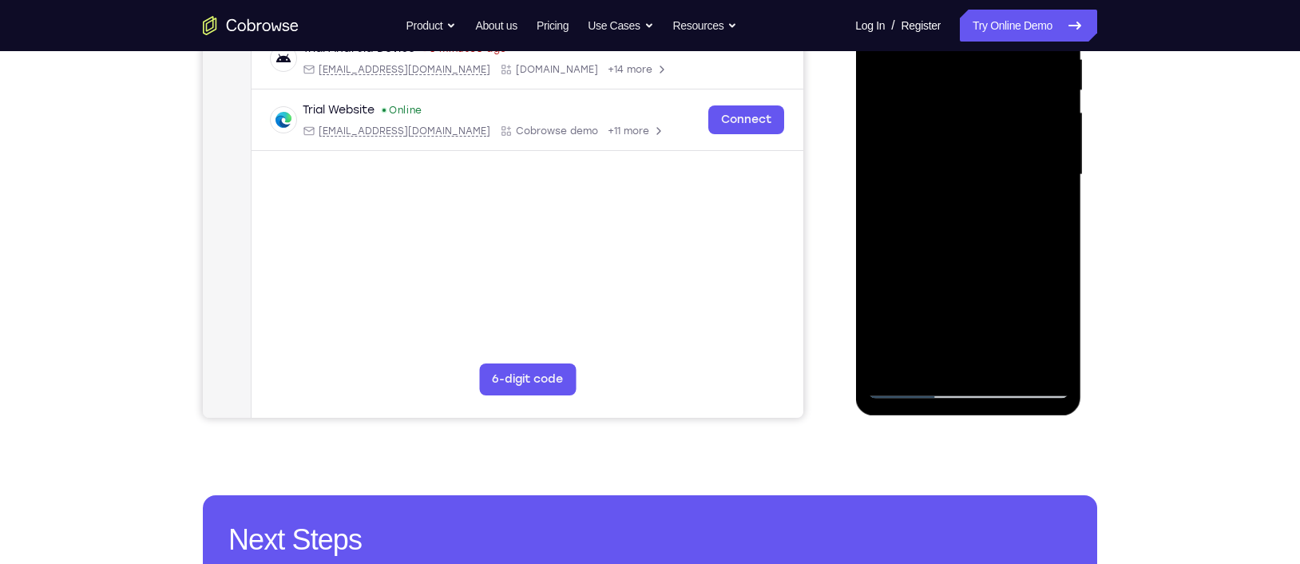
scroll to position [327, 0]
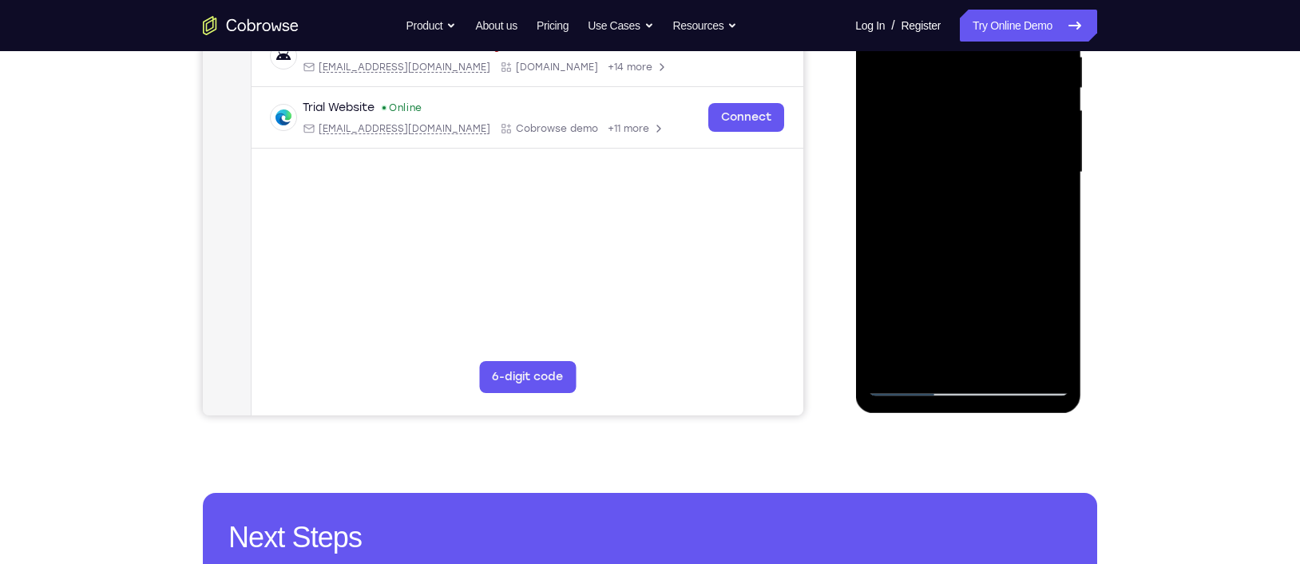
click at [949, 335] on div at bounding box center [967, 172] width 201 height 447
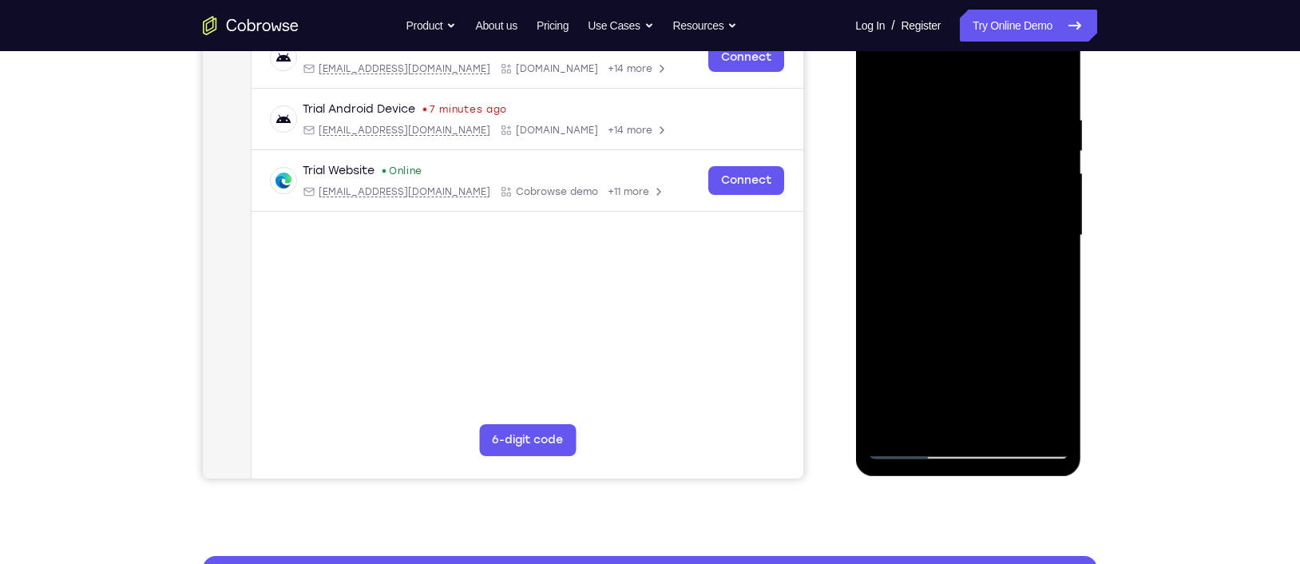
click at [927, 415] on div at bounding box center [967, 235] width 201 height 447
click at [1010, 384] on div at bounding box center [967, 235] width 201 height 447
click at [1032, 404] on div at bounding box center [967, 235] width 201 height 447
click at [1032, 77] on div at bounding box center [967, 235] width 201 height 447
click at [950, 328] on div at bounding box center [967, 235] width 201 height 447
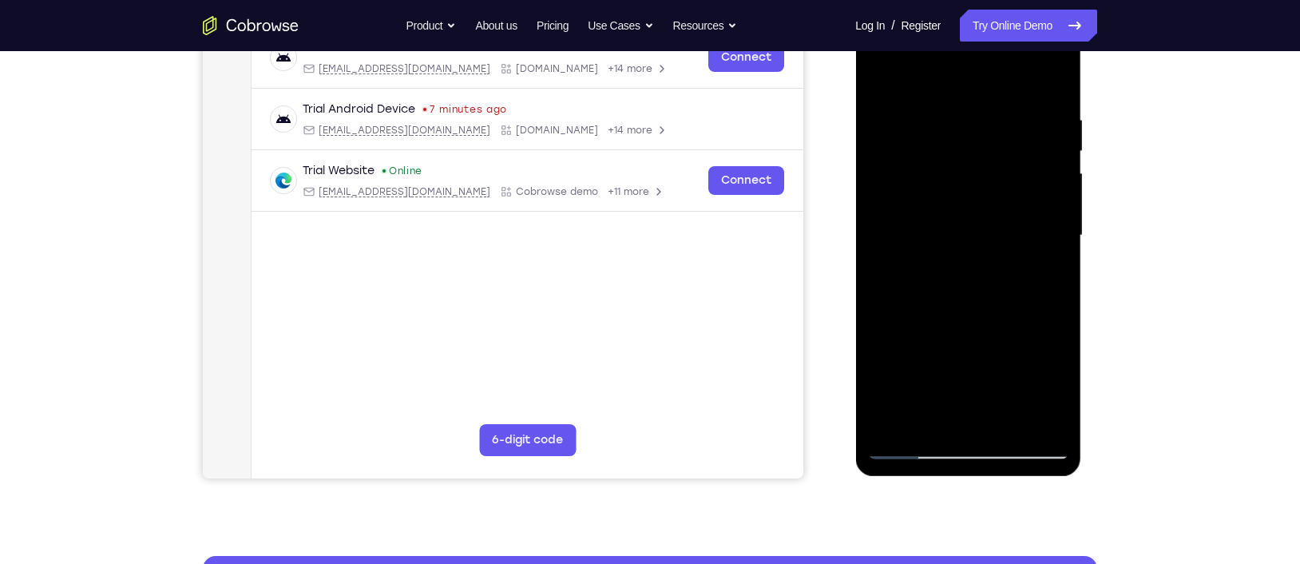
click at [881, 86] on div at bounding box center [967, 235] width 201 height 447
click at [941, 304] on div at bounding box center [967, 235] width 201 height 447
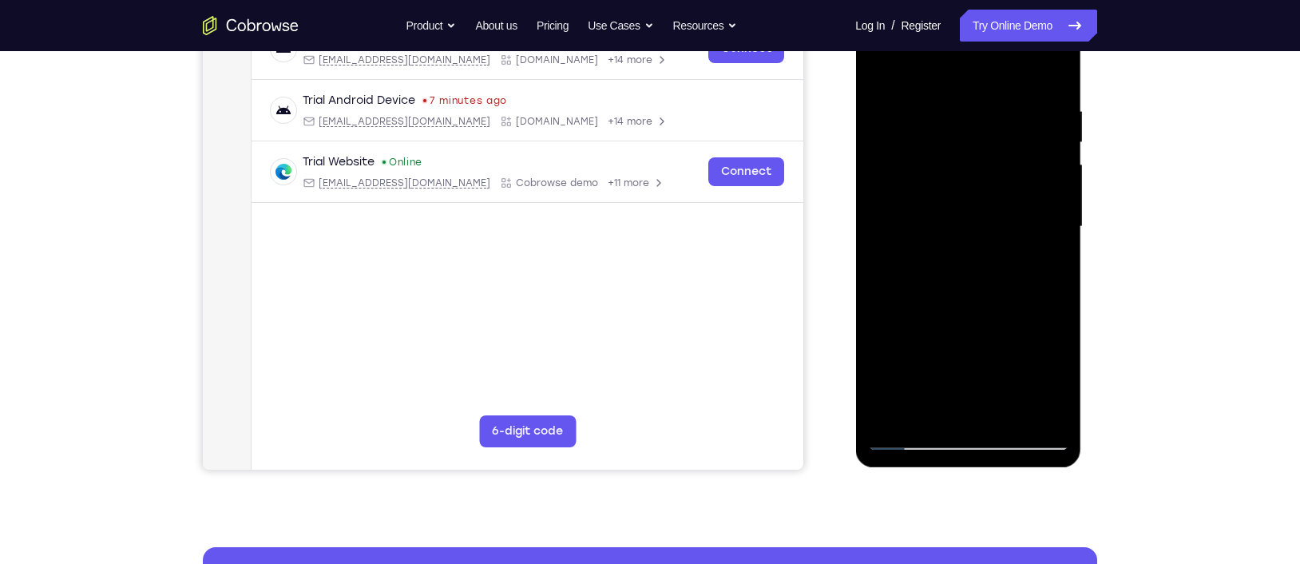
scroll to position [269, 0]
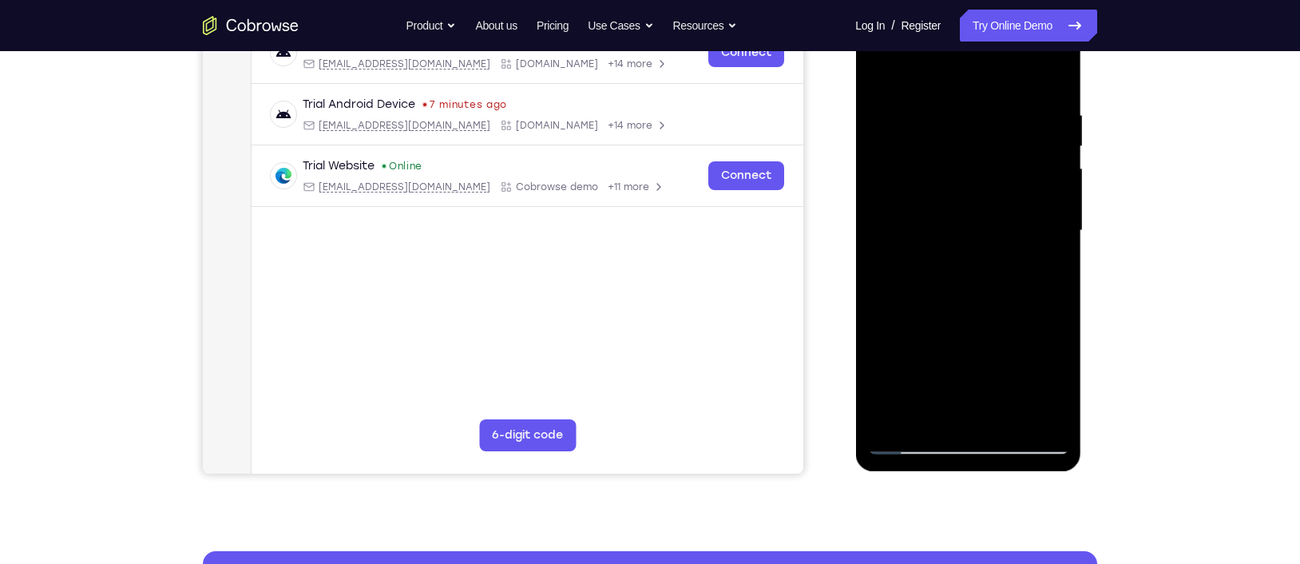
click at [1032, 384] on div at bounding box center [967, 230] width 201 height 447
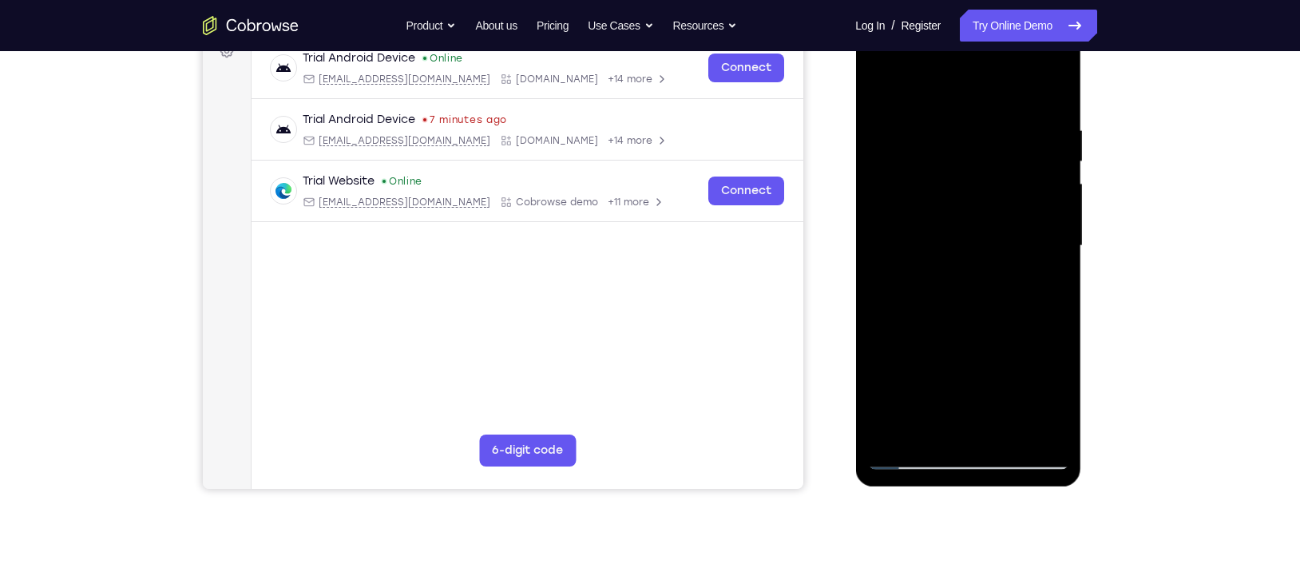
scroll to position [256, 0]
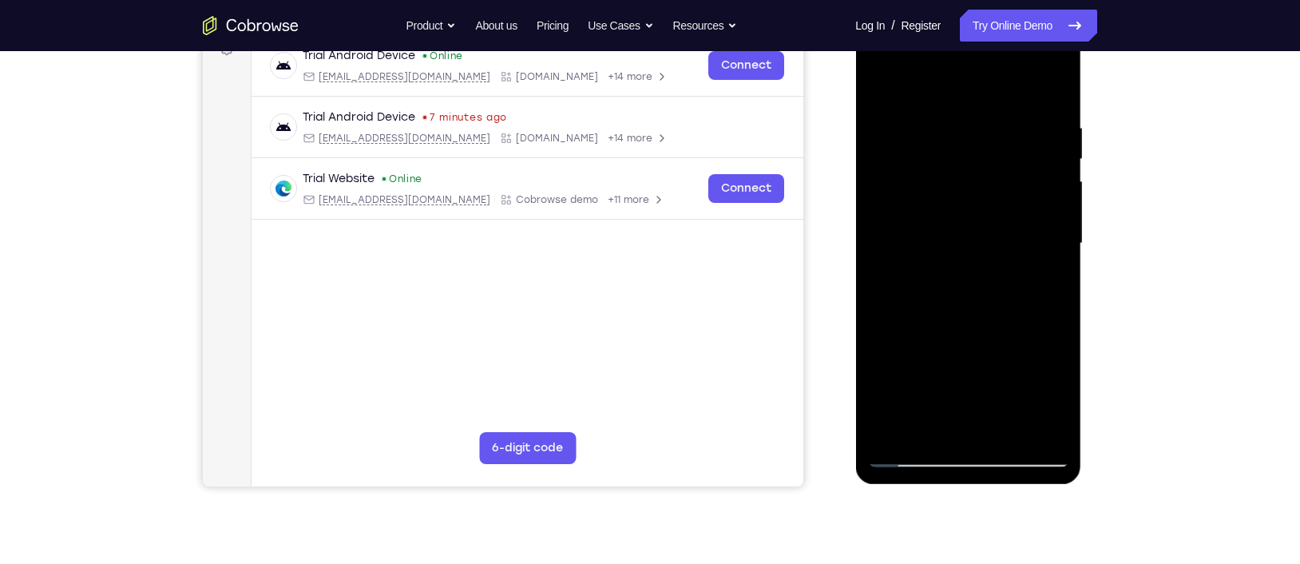
click at [1032, 287] on div at bounding box center [967, 243] width 201 height 447
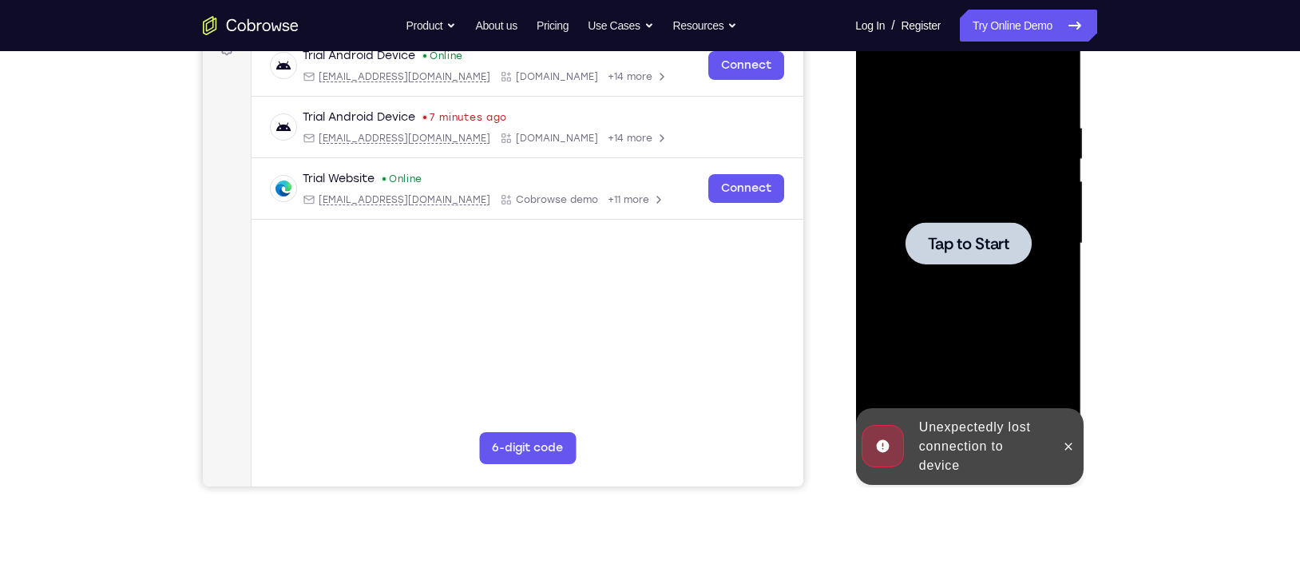
click at [960, 251] on span "Tap to Start" at bounding box center [967, 244] width 81 height 16
click at [974, 224] on div at bounding box center [968, 243] width 126 height 42
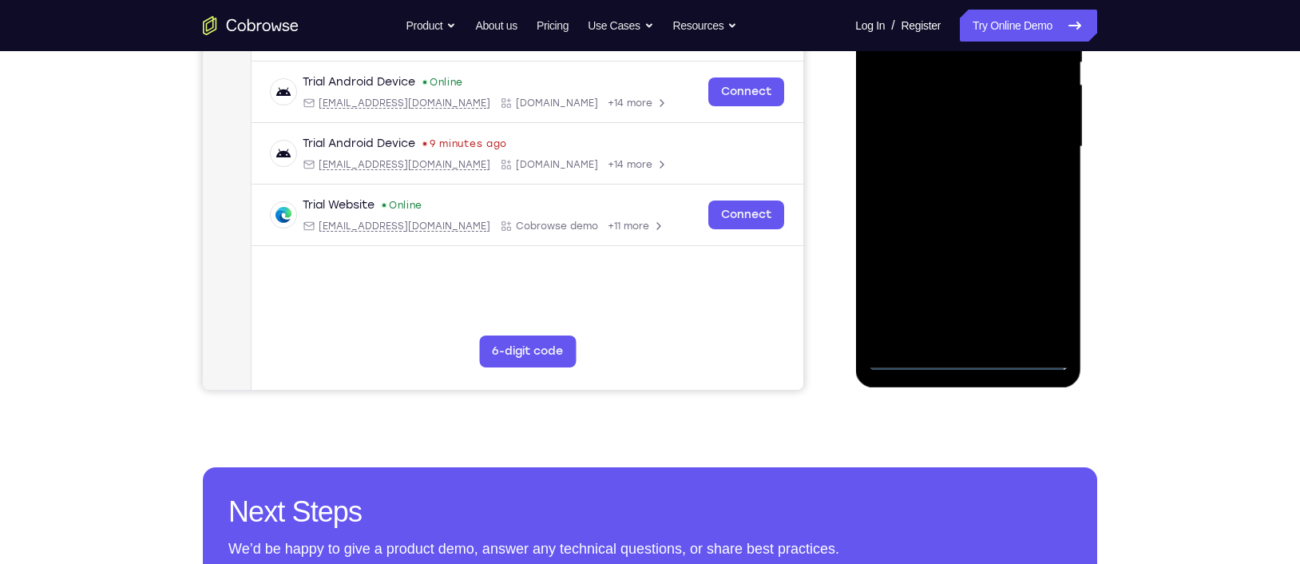
scroll to position [359, 0]
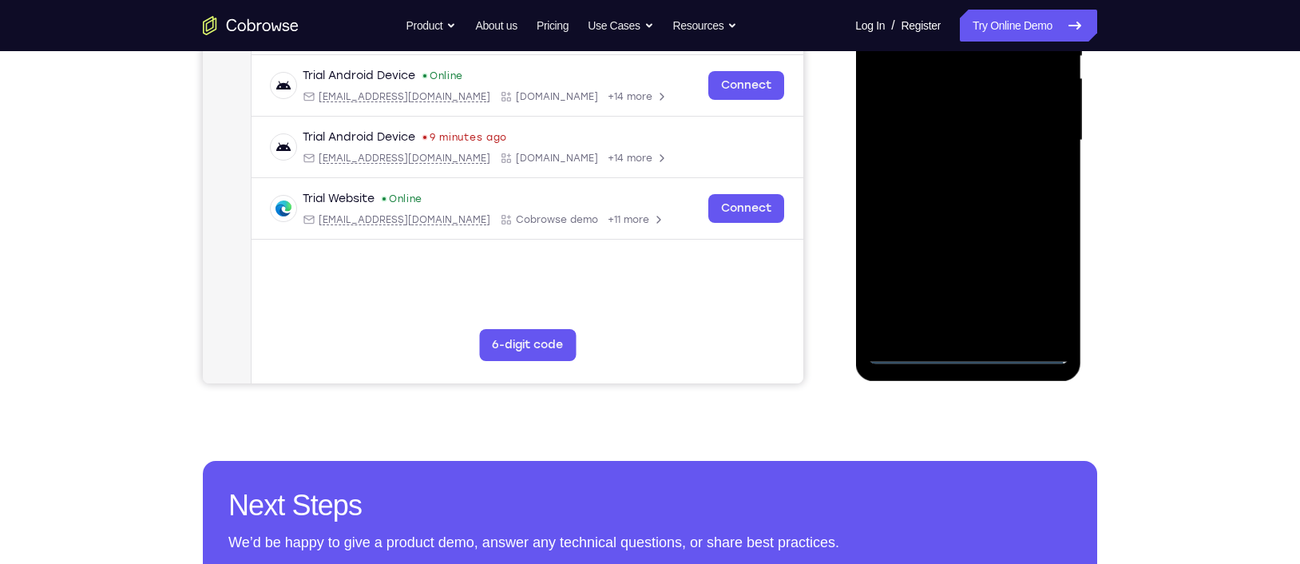
click at [969, 359] on div at bounding box center [967, 140] width 201 height 447
click at [1032, 280] on div at bounding box center [967, 140] width 201 height 447
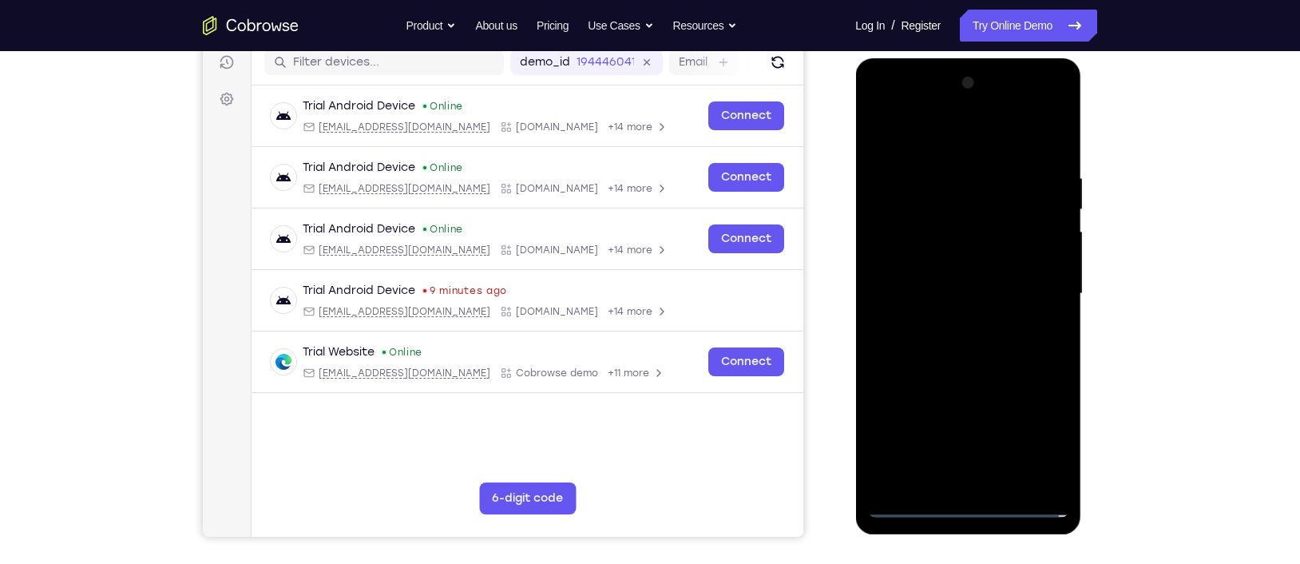
scroll to position [205, 0]
click at [952, 153] on div at bounding box center [967, 294] width 201 height 447
click at [965, 148] on div at bounding box center [967, 294] width 201 height 447
click at [957, 211] on div at bounding box center [967, 294] width 201 height 447
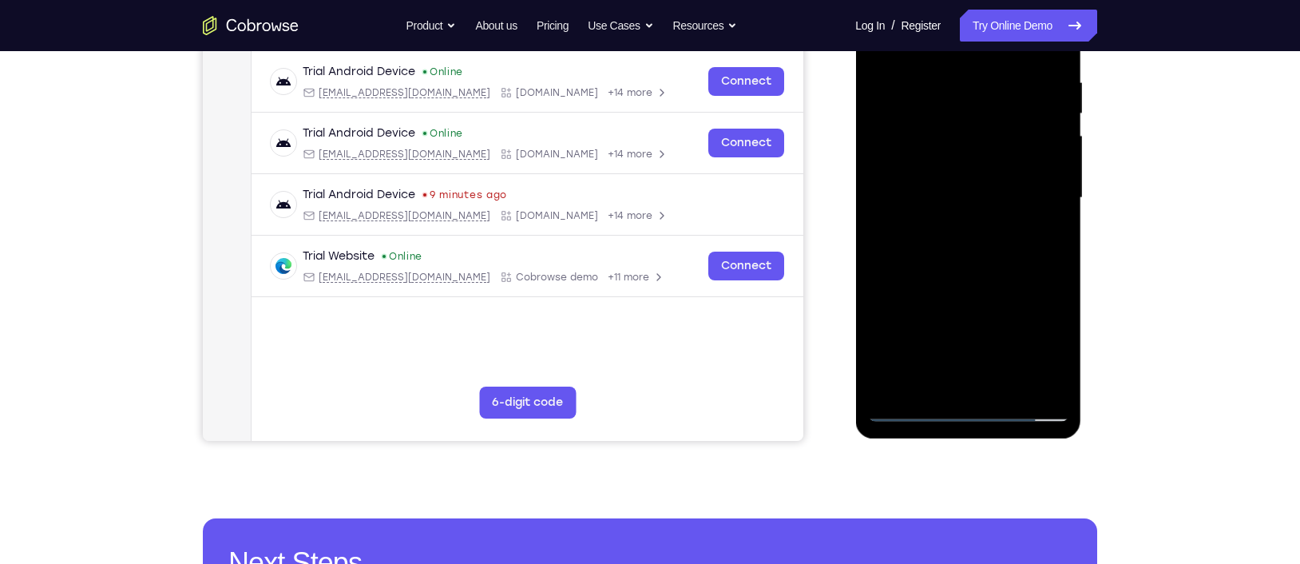
scroll to position [311, 0]
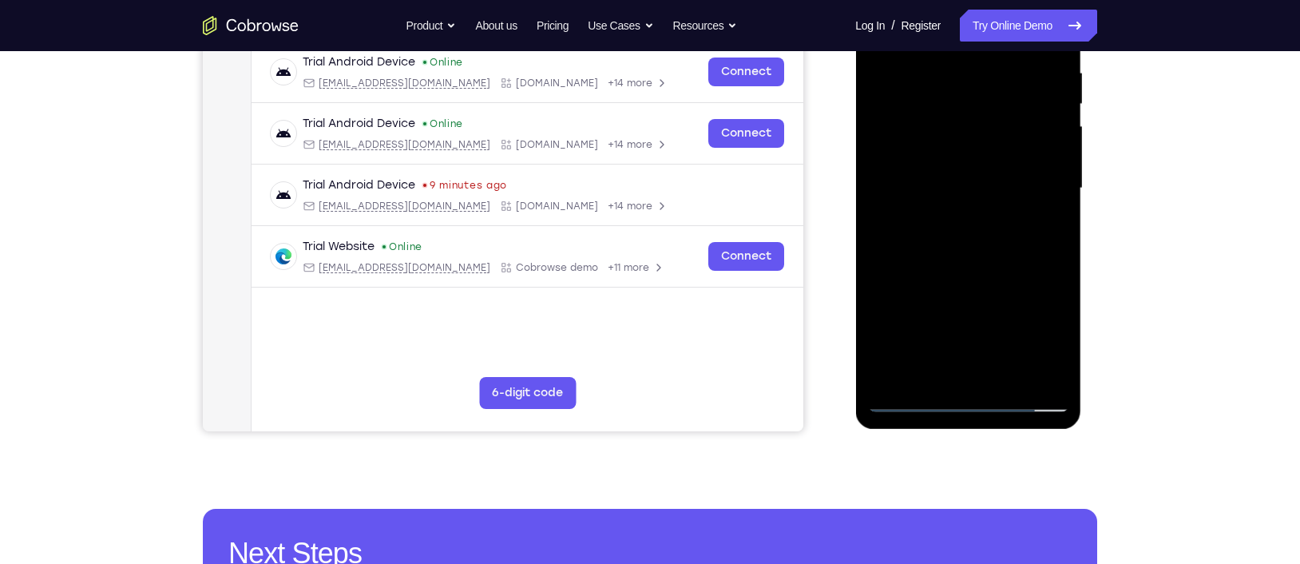
drag, startPoint x: 976, startPoint y: 334, endPoint x: 967, endPoint y: 201, distance: 132.9
click at [967, 201] on div at bounding box center [967, 188] width 201 height 447
drag, startPoint x: 968, startPoint y: 343, endPoint x: 961, endPoint y: 203, distance: 140.7
click at [961, 203] on div at bounding box center [967, 188] width 201 height 447
drag, startPoint x: 950, startPoint y: 335, endPoint x: 937, endPoint y: 188, distance: 147.6
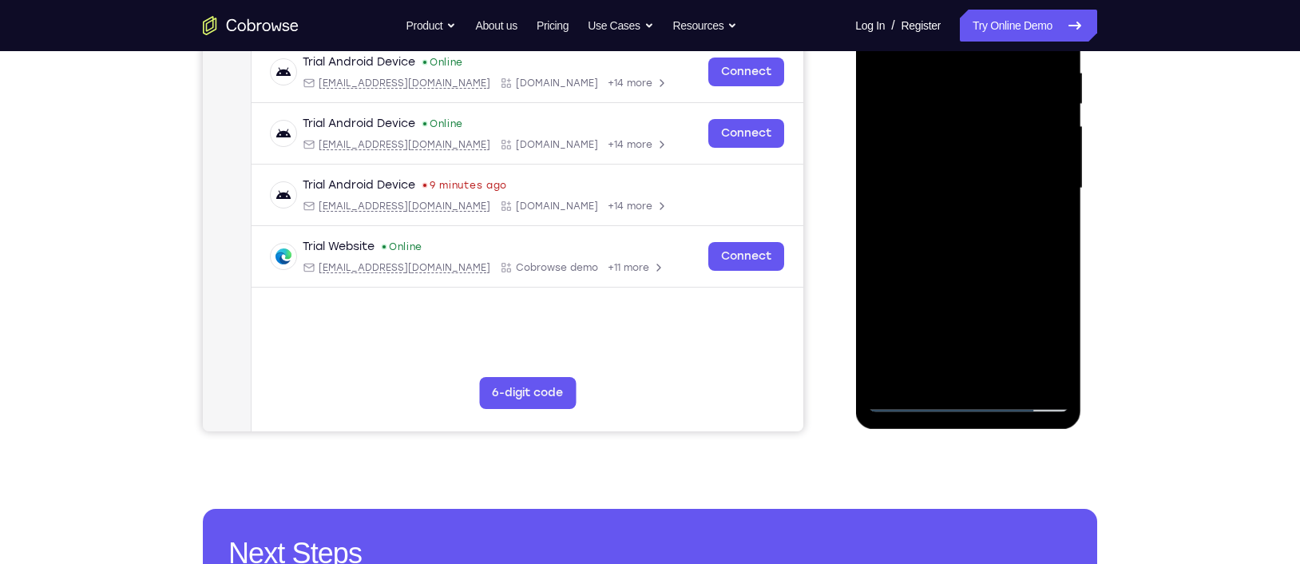
click at [937, 188] on div at bounding box center [967, 188] width 201 height 447
drag, startPoint x: 961, startPoint y: 345, endPoint x: 933, endPoint y: 161, distance: 185.8
click at [933, 161] on div at bounding box center [967, 188] width 201 height 447
click at [939, 325] on div at bounding box center [967, 188] width 201 height 447
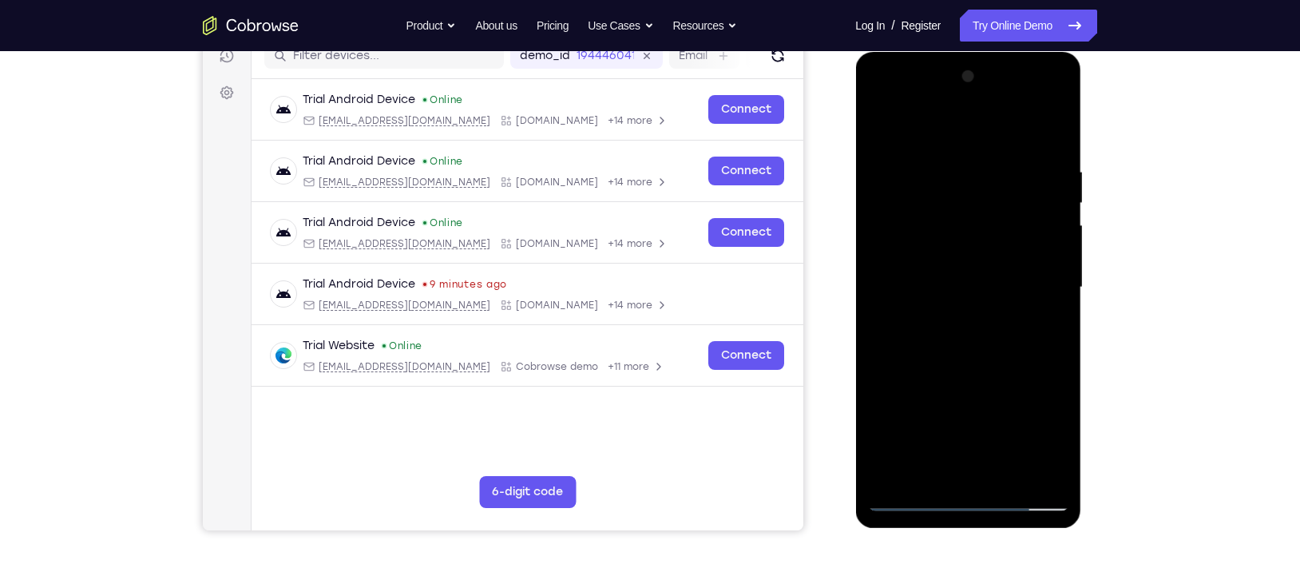
scroll to position [212, 0]
click at [946, 102] on div at bounding box center [967, 288] width 201 height 447
click at [930, 230] on div at bounding box center [967, 288] width 201 height 447
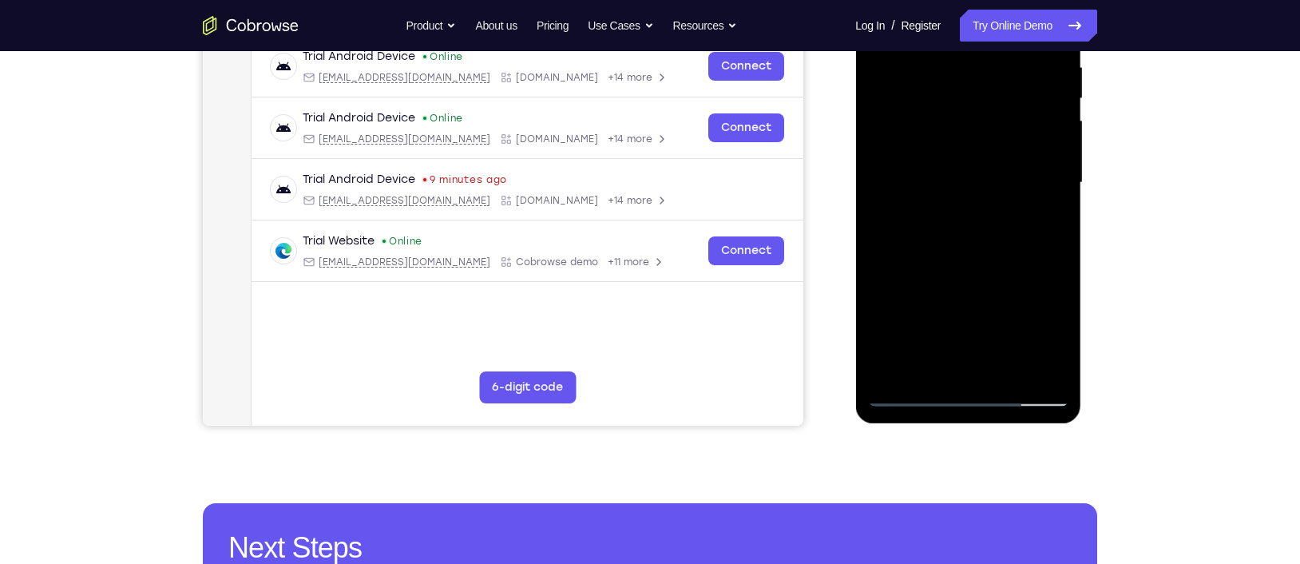
scroll to position [320, 0]
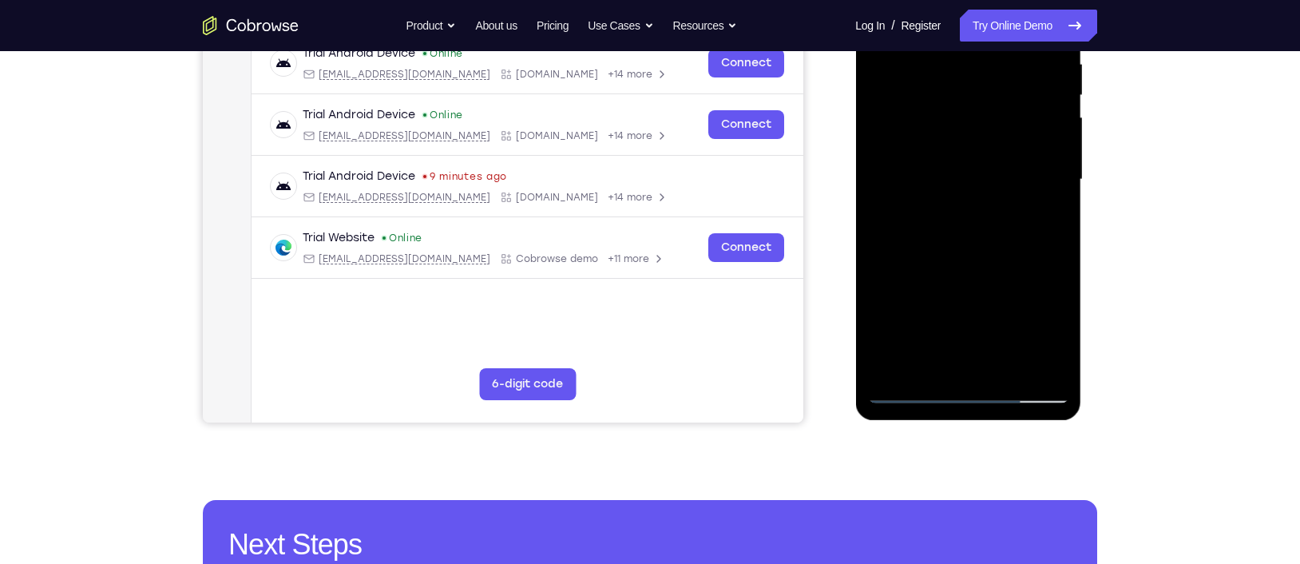
click at [918, 391] on div at bounding box center [967, 179] width 201 height 447
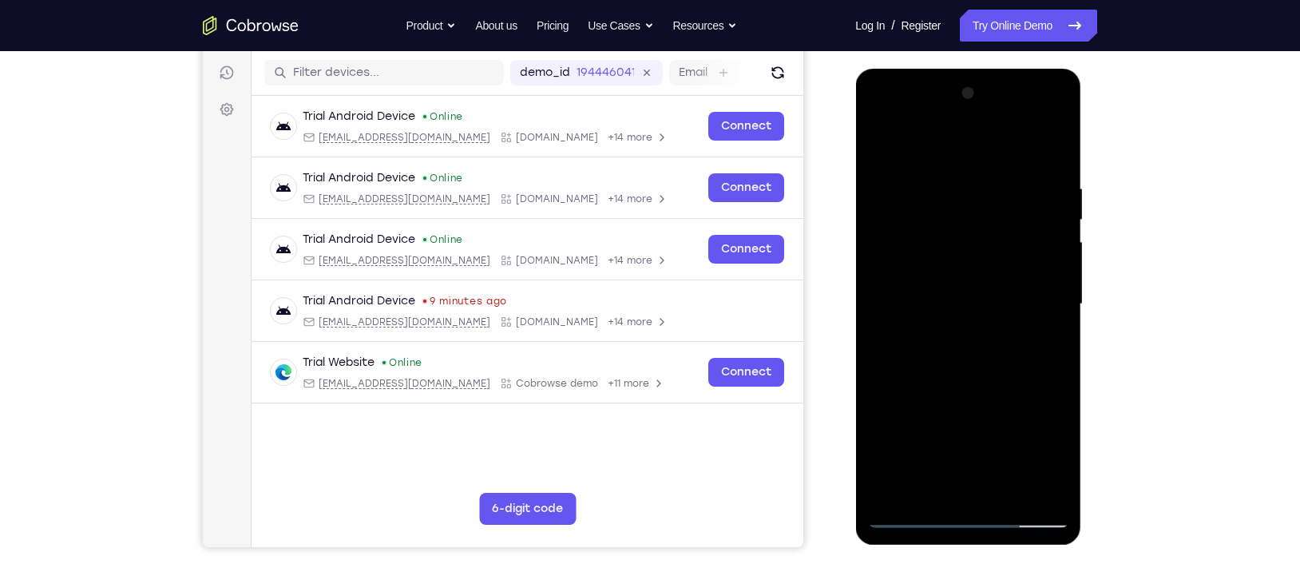
scroll to position [185, 0]
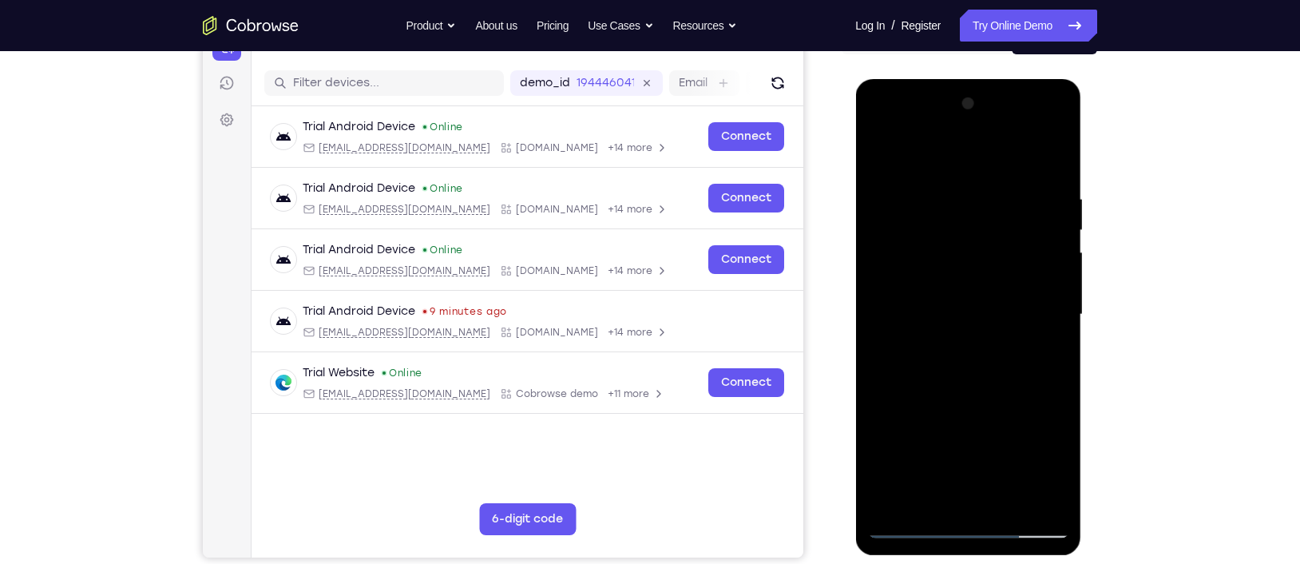
click at [932, 185] on div at bounding box center [967, 314] width 201 height 447
click at [924, 153] on div at bounding box center [967, 314] width 201 height 447
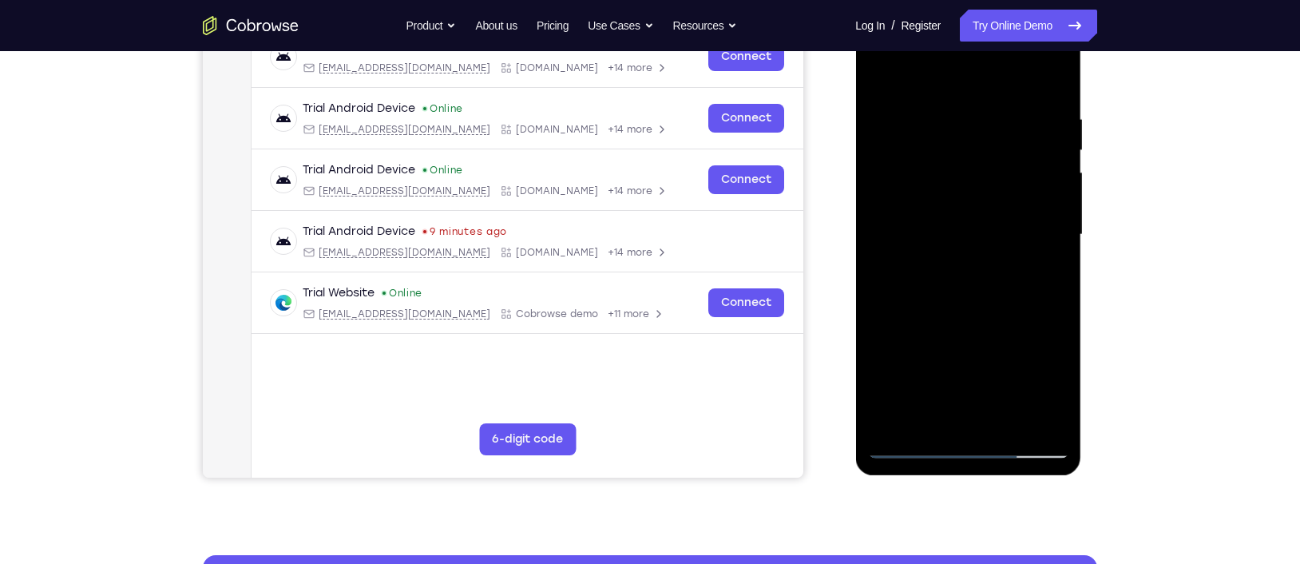
scroll to position [269, 0]
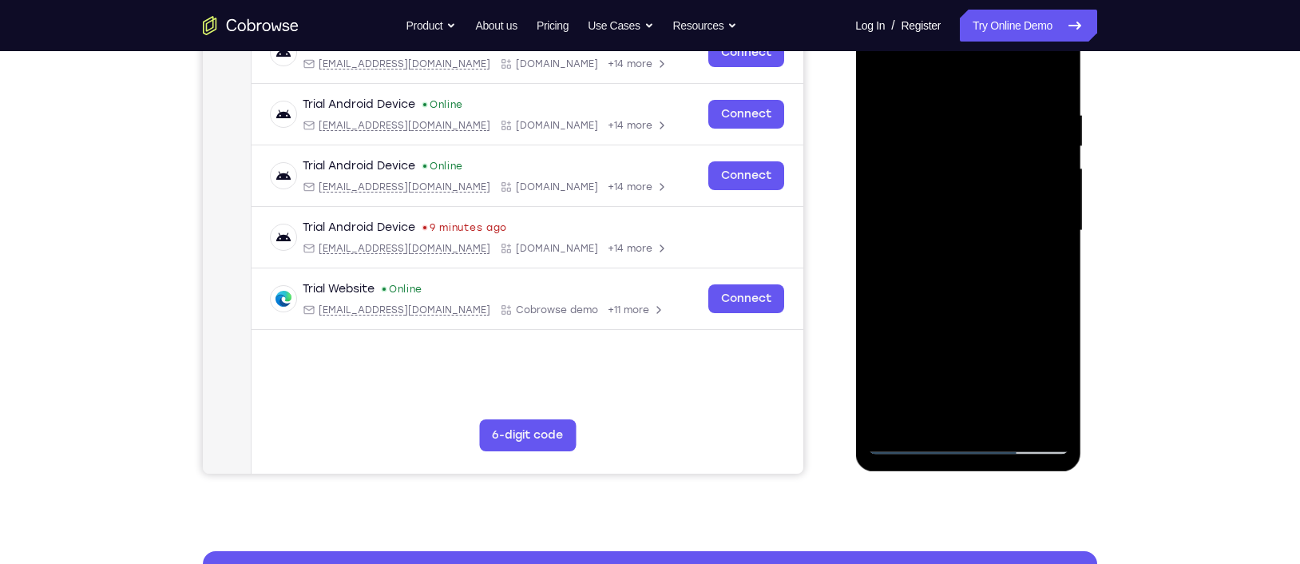
click at [1032, 382] on div at bounding box center [967, 230] width 201 height 447
drag, startPoint x: 975, startPoint y: 260, endPoint x: 965, endPoint y: 113, distance: 147.2
click at [965, 113] on div at bounding box center [967, 230] width 201 height 447
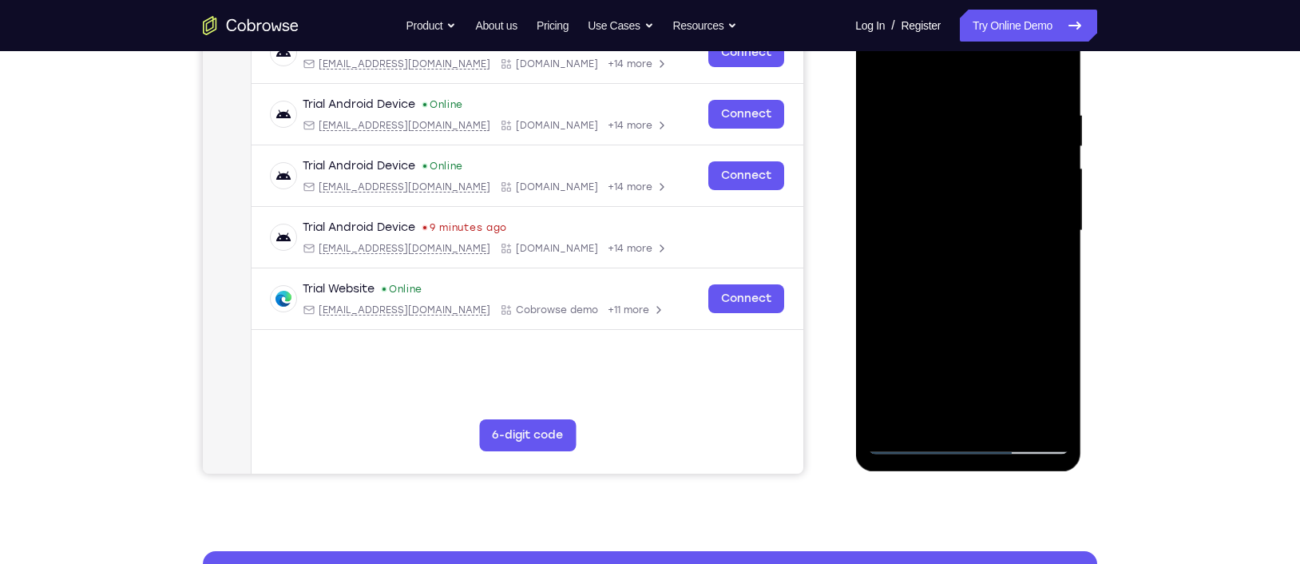
drag, startPoint x: 985, startPoint y: 354, endPoint x: 955, endPoint y: 149, distance: 206.6
click at [955, 149] on div at bounding box center [967, 230] width 201 height 447
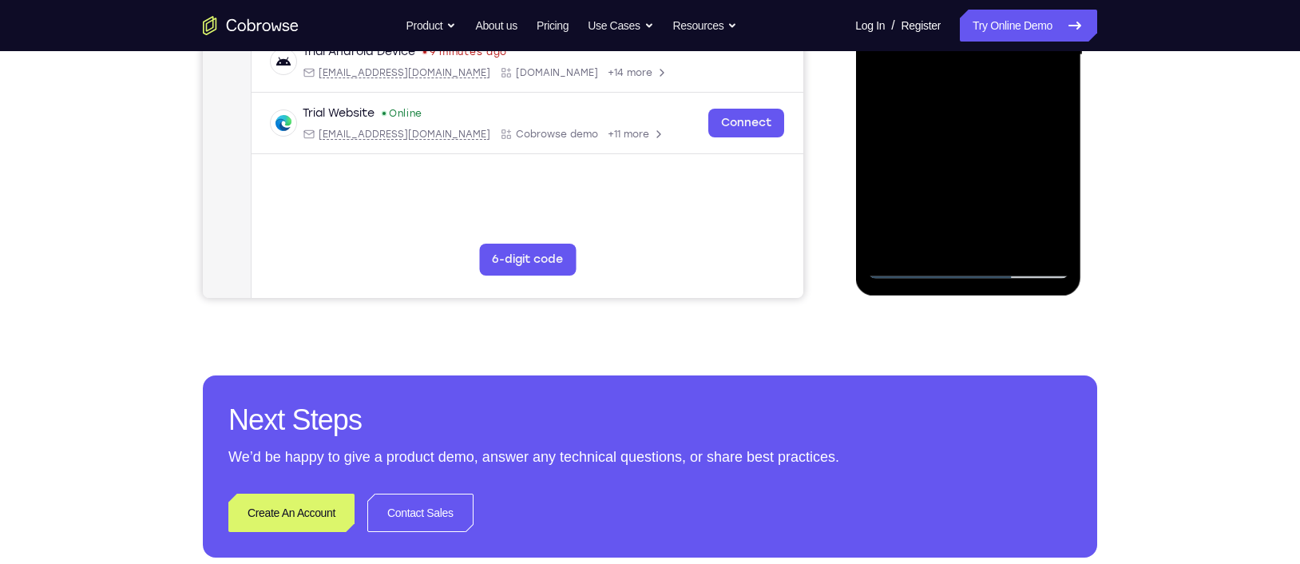
scroll to position [447, 0]
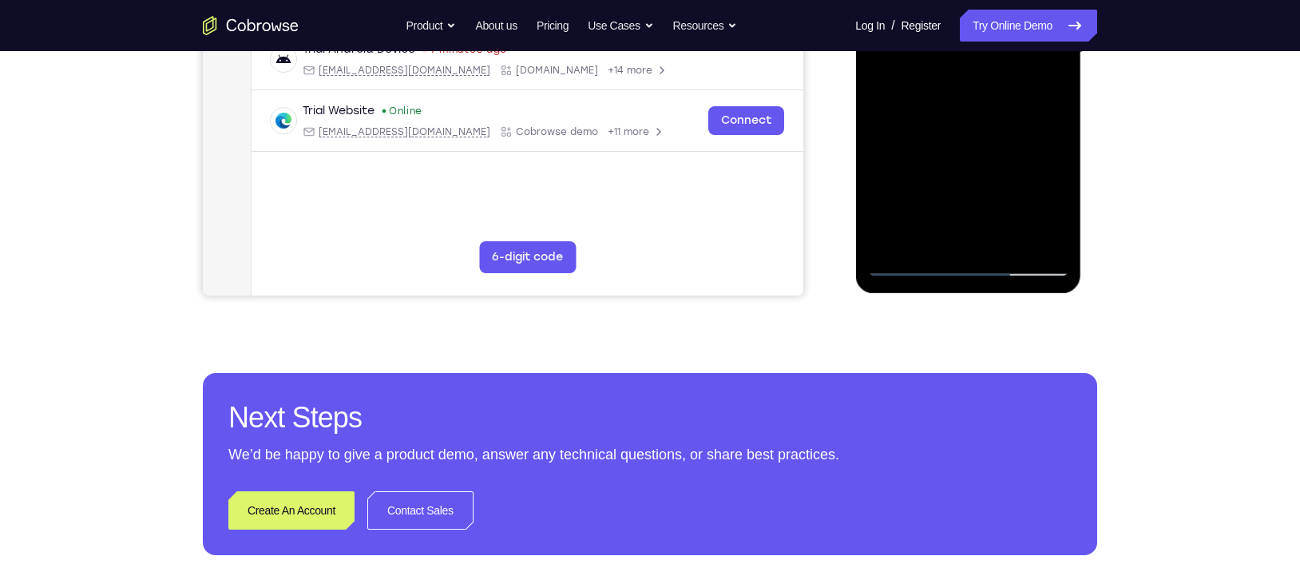
click at [918, 264] on div at bounding box center [967, 52] width 201 height 447
click at [914, 267] on div at bounding box center [967, 52] width 201 height 447
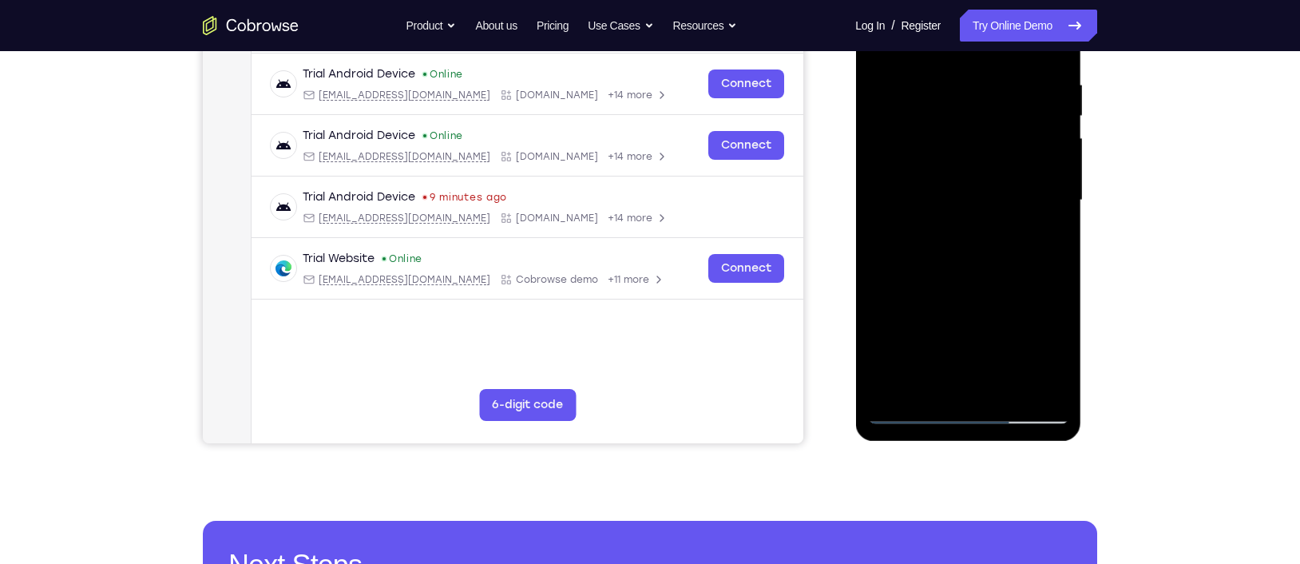
scroll to position [298, 0]
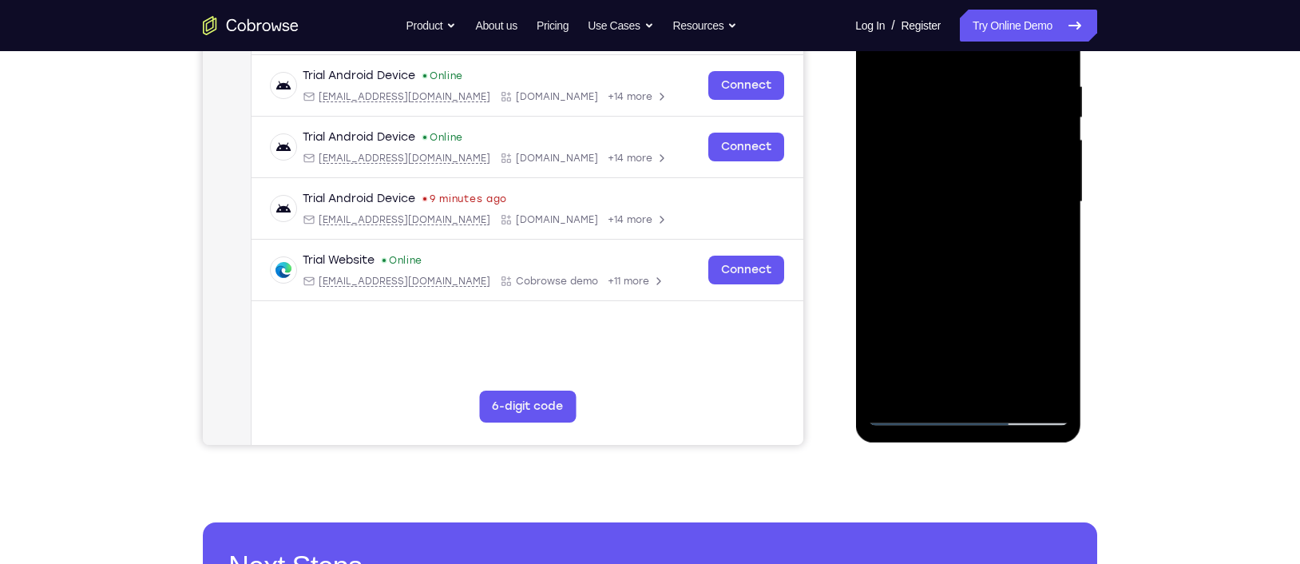
drag, startPoint x: 949, startPoint y: 343, endPoint x: 937, endPoint y: 188, distance: 154.6
click at [937, 188] on div at bounding box center [967, 201] width 201 height 447
drag, startPoint x: 931, startPoint y: 253, endPoint x: 915, endPoint y: 82, distance: 171.6
click at [915, 82] on div at bounding box center [967, 201] width 201 height 447
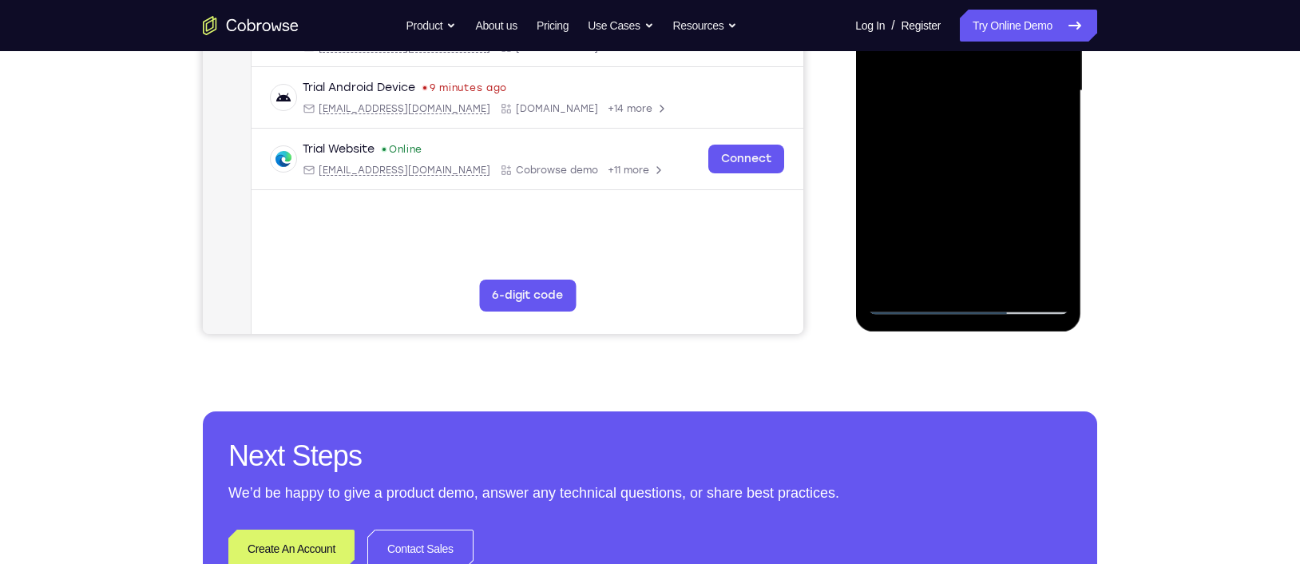
scroll to position [411, 0]
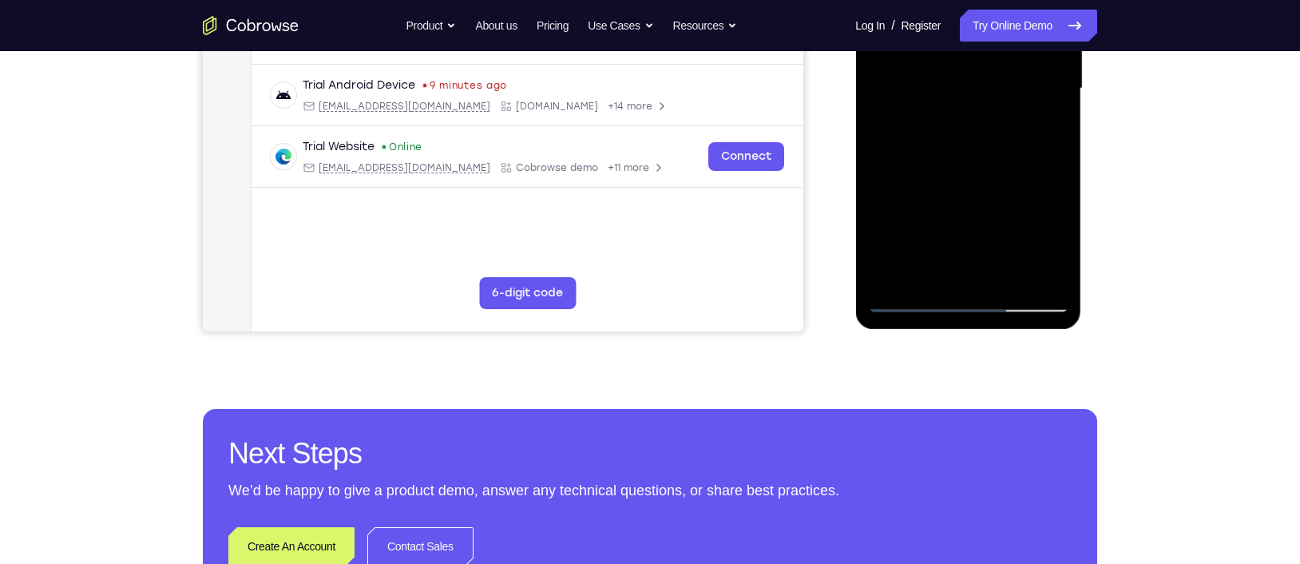
click at [914, 298] on div at bounding box center [967, 88] width 201 height 447
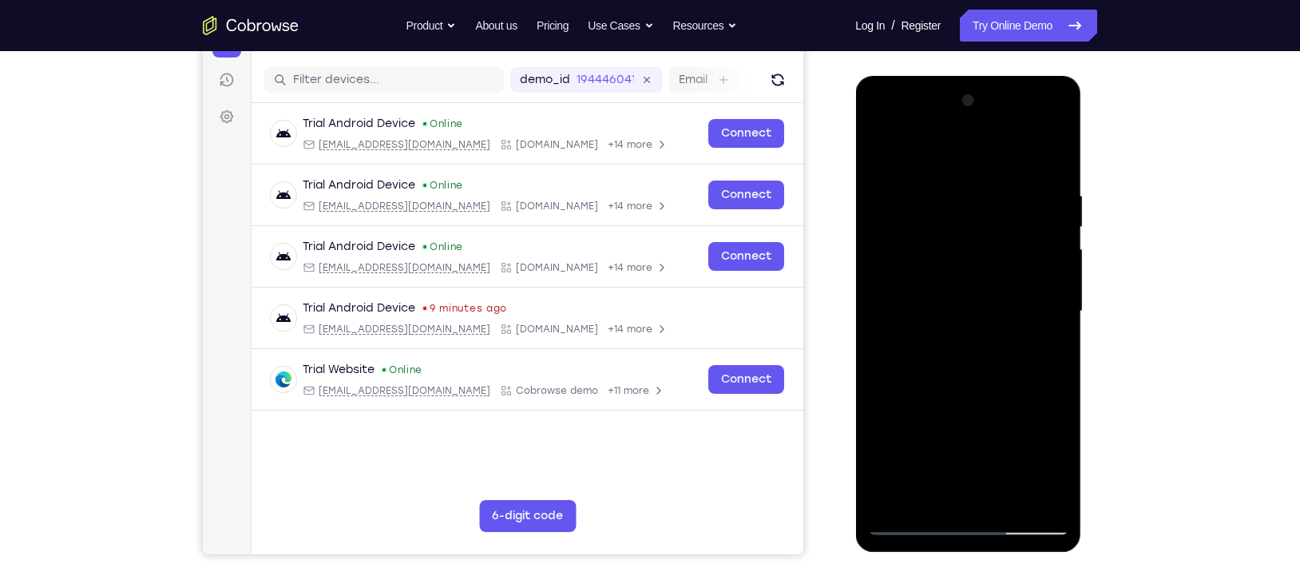
scroll to position [184, 0]
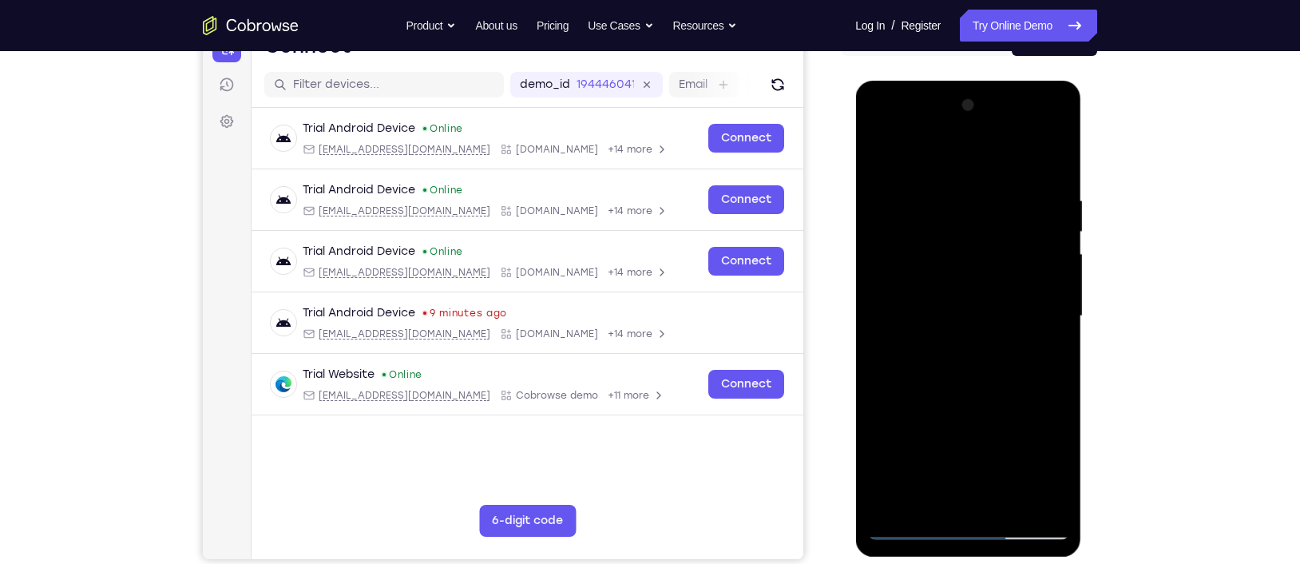
click at [932, 133] on div at bounding box center [967, 316] width 201 height 447
click at [892, 289] on div at bounding box center [967, 316] width 201 height 447
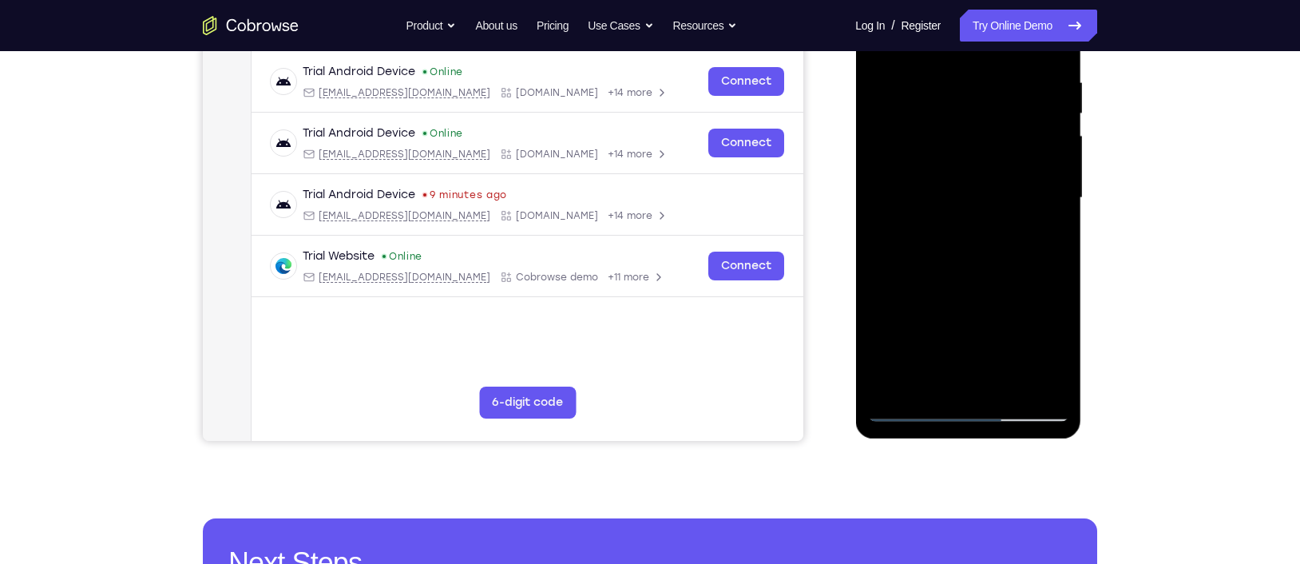
drag, startPoint x: 1016, startPoint y: 372, endPoint x: 995, endPoint y: 257, distance: 116.9
click at [995, 257] on div at bounding box center [967, 197] width 201 height 447
drag, startPoint x: 994, startPoint y: 327, endPoint x: 972, endPoint y: 227, distance: 102.3
click at [972, 227] on div at bounding box center [967, 197] width 201 height 447
drag, startPoint x: 949, startPoint y: 114, endPoint x: 959, endPoint y: 280, distance: 166.4
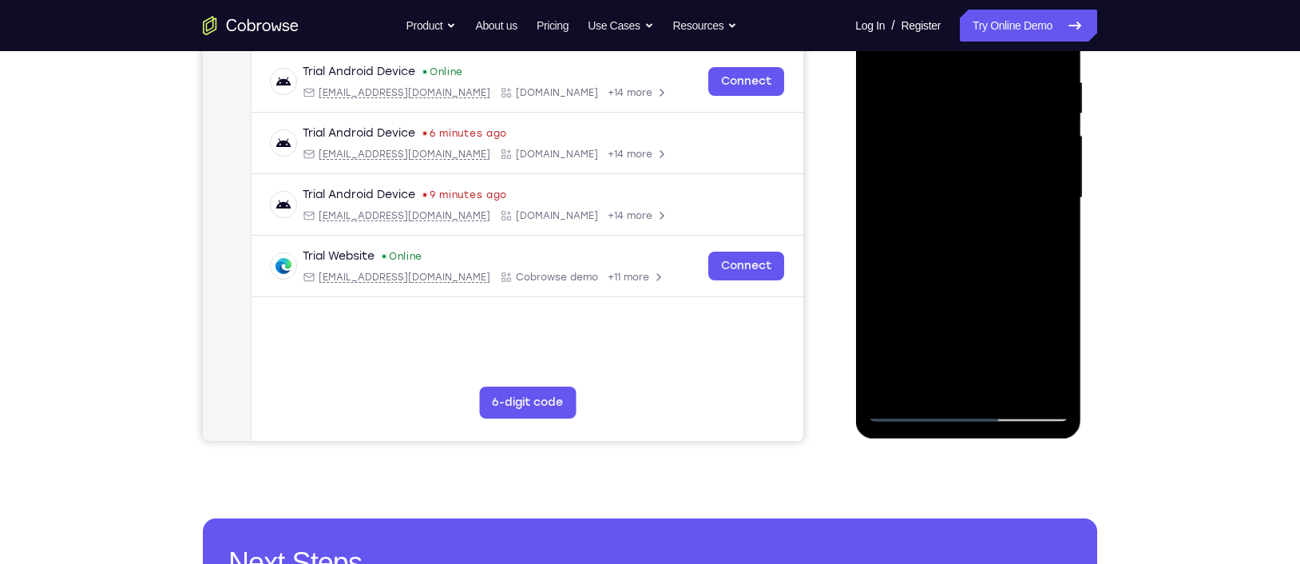
click at [959, 280] on div at bounding box center [967, 197] width 201 height 447
drag, startPoint x: 942, startPoint y: 287, endPoint x: 946, endPoint y: 326, distance: 38.5
click at [946, 326] on div at bounding box center [967, 197] width 201 height 447
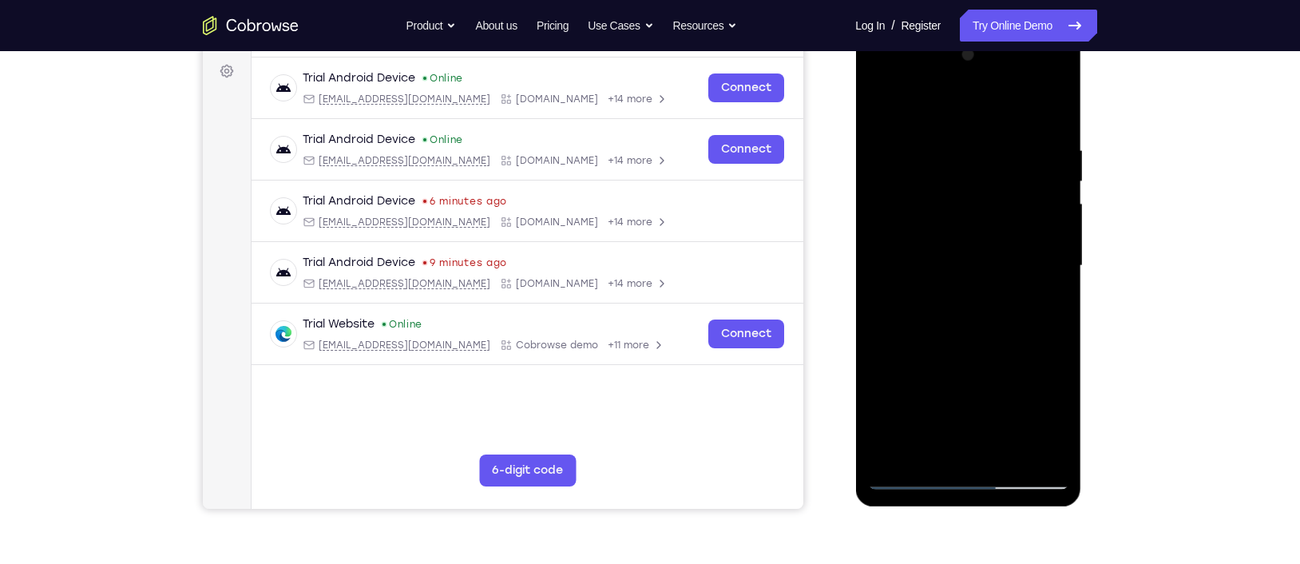
click at [880, 108] on div at bounding box center [967, 265] width 201 height 447
click at [922, 165] on div at bounding box center [967, 265] width 201 height 447
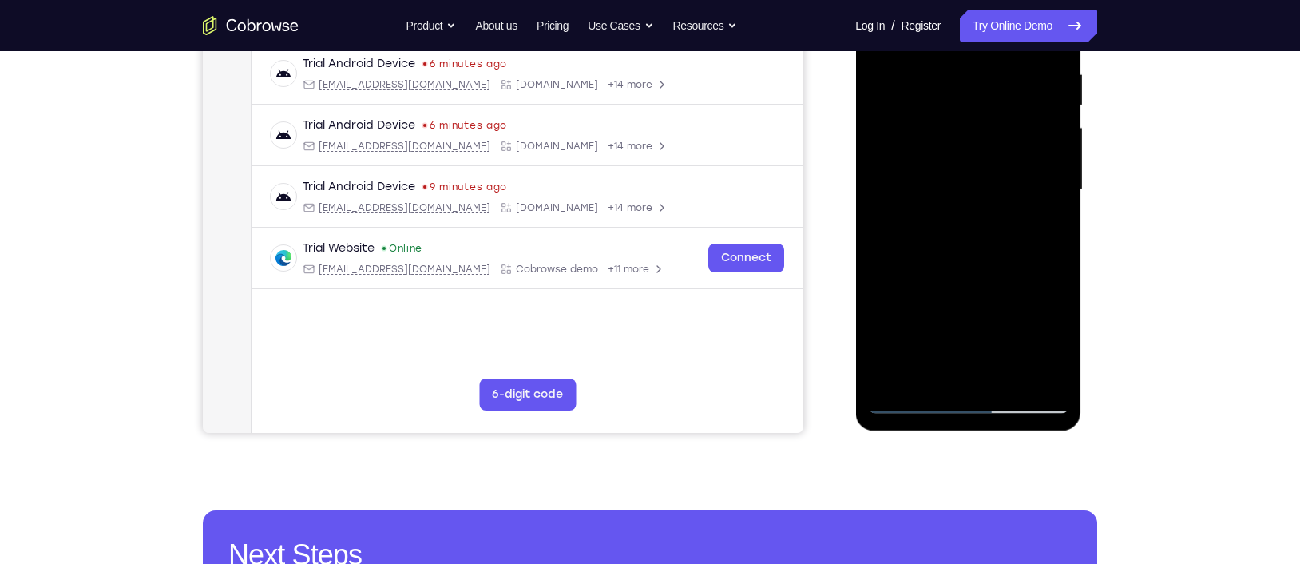
drag, startPoint x: 989, startPoint y: 341, endPoint x: 985, endPoint y: 306, distance: 35.4
click at [985, 306] on div at bounding box center [967, 189] width 201 height 447
click at [1009, 84] on div at bounding box center [967, 189] width 201 height 447
click at [991, 113] on div at bounding box center [967, 189] width 201 height 447
click at [1013, 115] on div at bounding box center [967, 189] width 201 height 447
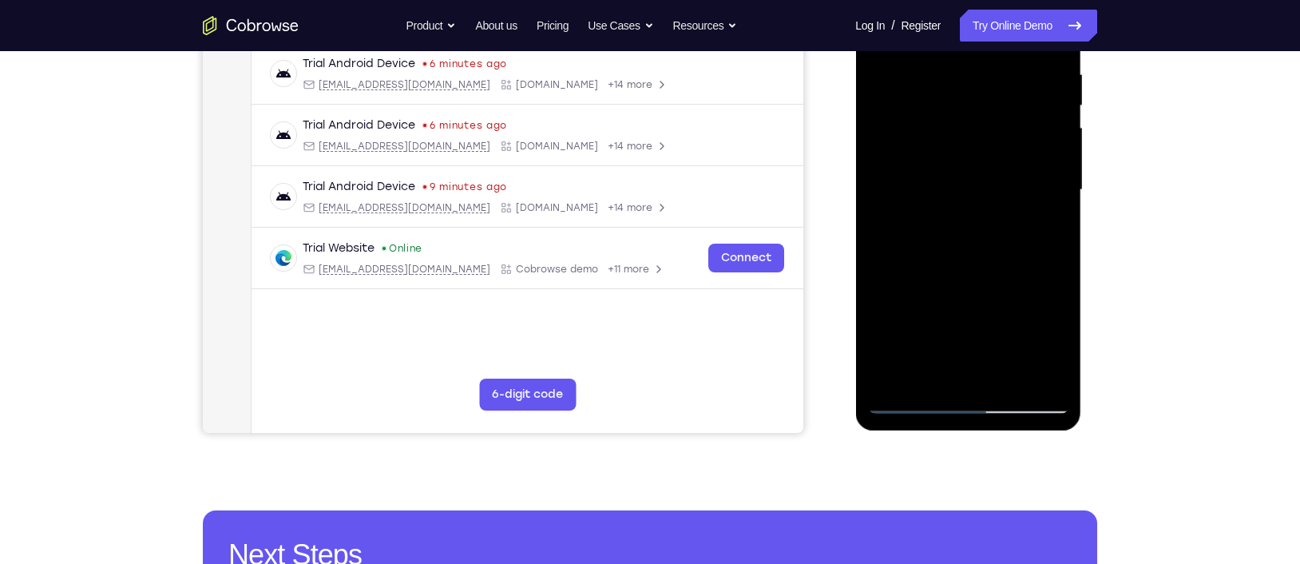
click at [1001, 197] on div at bounding box center [967, 189] width 201 height 447
drag, startPoint x: 999, startPoint y: 236, endPoint x: 957, endPoint y: 145, distance: 99.3
click at [957, 145] on div at bounding box center [967, 189] width 201 height 447
drag, startPoint x: 964, startPoint y: 301, endPoint x: 938, endPoint y: 194, distance: 110.0
click at [938, 194] on div at bounding box center [967, 189] width 201 height 447
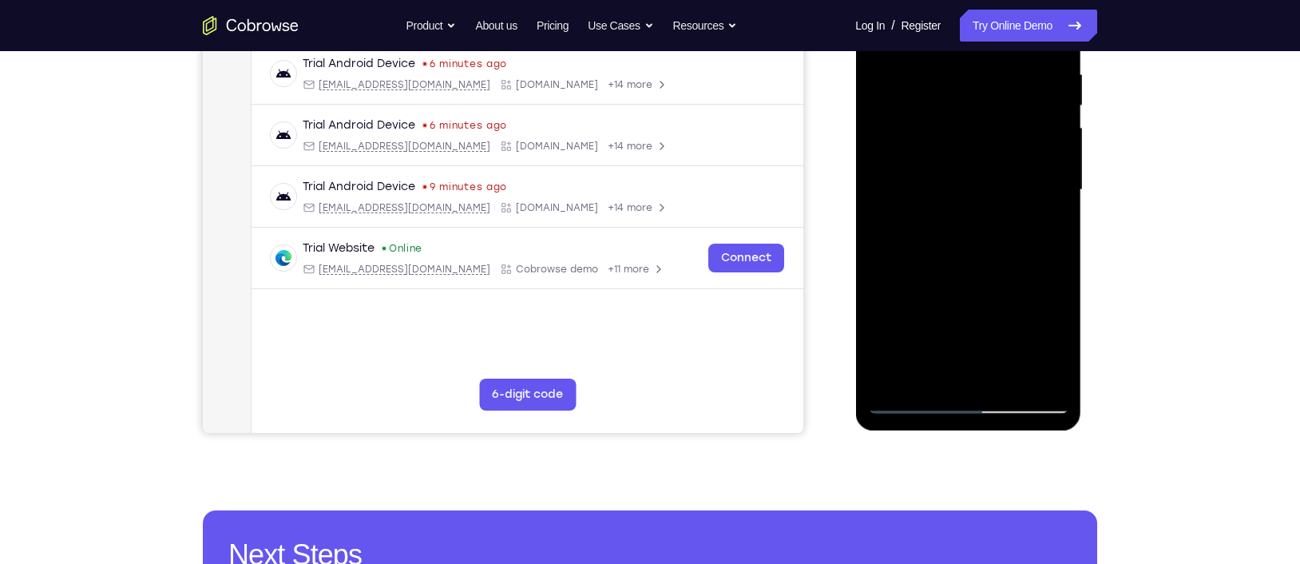
drag, startPoint x: 983, startPoint y: 356, endPoint x: 962, endPoint y: 191, distance: 166.6
click at [962, 191] on div at bounding box center [967, 189] width 201 height 447
drag, startPoint x: 979, startPoint y: 317, endPoint x: 953, endPoint y: 184, distance: 135.9
click at [953, 184] on div at bounding box center [967, 189] width 201 height 447
drag, startPoint x: 973, startPoint y: 319, endPoint x: 961, endPoint y: 235, distance: 85.5
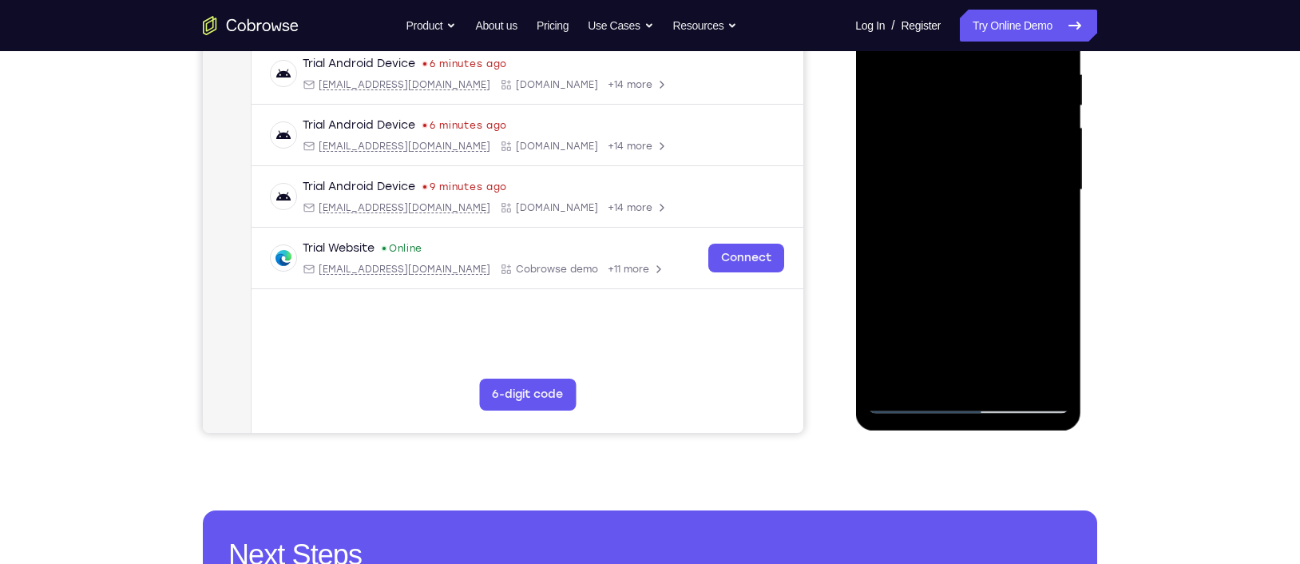
click at [961, 235] on div at bounding box center [967, 189] width 201 height 447
drag, startPoint x: 971, startPoint y: 291, endPoint x: 969, endPoint y: 265, distance: 26.4
click at [969, 265] on div at bounding box center [967, 189] width 201 height 447
click at [994, 279] on div at bounding box center [967, 189] width 201 height 447
click at [966, 208] on div at bounding box center [967, 189] width 201 height 447
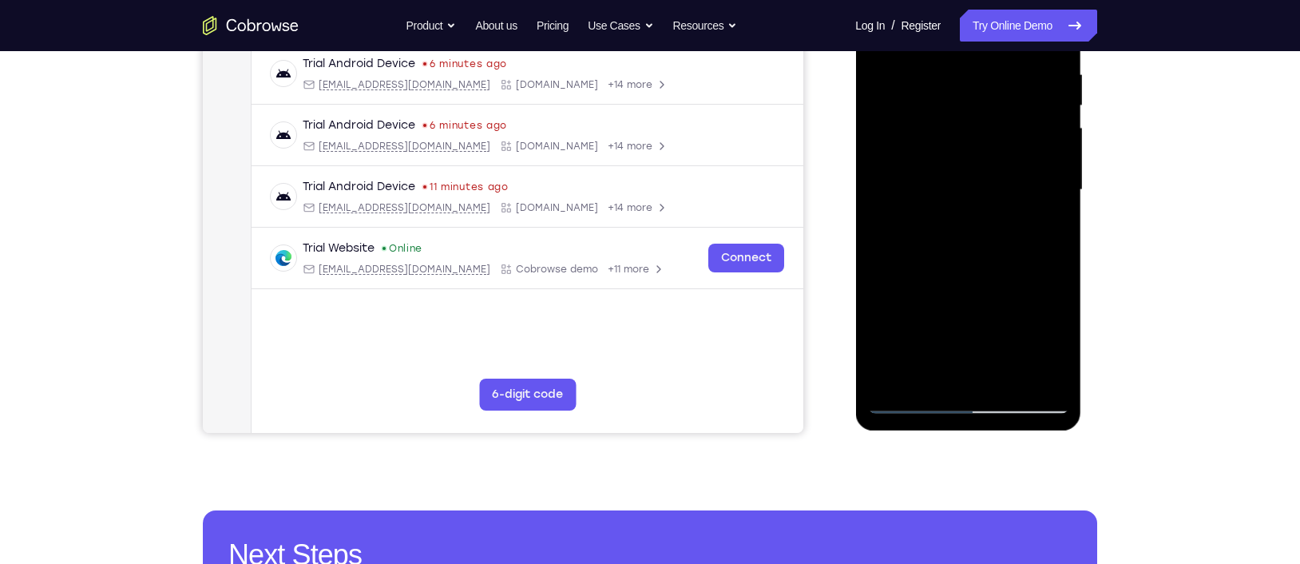
click at [1032, 264] on div at bounding box center [967, 189] width 201 height 447
click at [923, 243] on div at bounding box center [967, 189] width 201 height 447
click at [906, 264] on div at bounding box center [967, 189] width 201 height 447
click at [913, 265] on div at bounding box center [967, 189] width 201 height 447
click at [924, 264] on div at bounding box center [967, 189] width 201 height 447
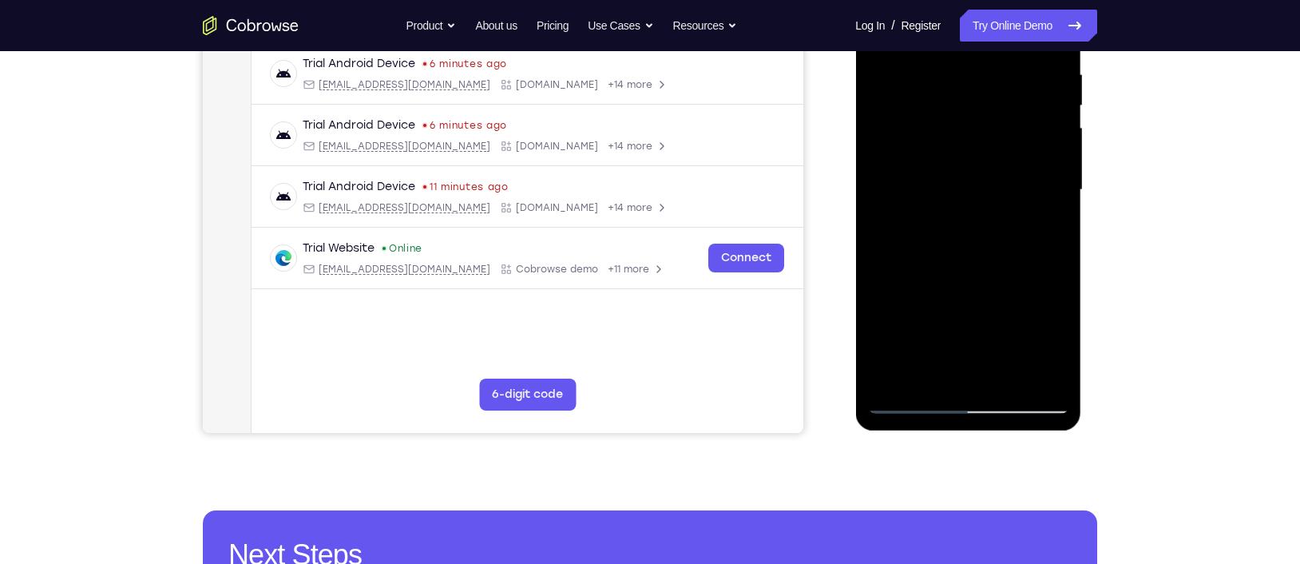
scroll to position [300, 0]
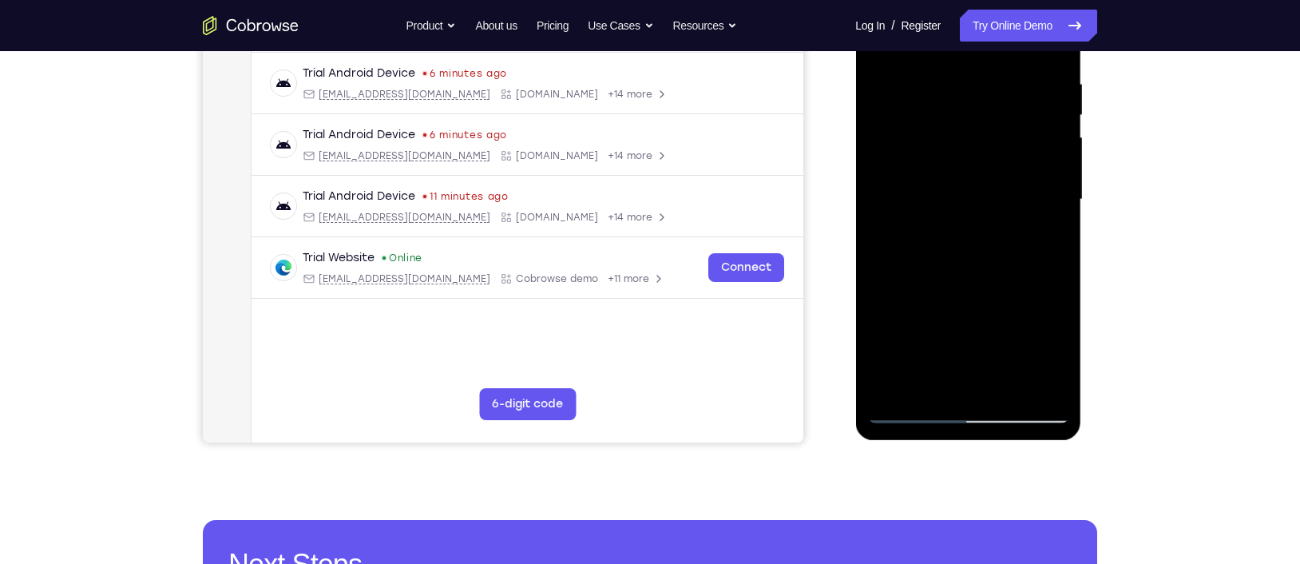
click at [931, 276] on div at bounding box center [967, 199] width 201 height 447
click at [936, 274] on div at bounding box center [967, 199] width 201 height 447
click at [944, 274] on div at bounding box center [967, 199] width 201 height 447
click at [940, 274] on div at bounding box center [967, 199] width 201 height 447
click at [944, 275] on div at bounding box center [967, 199] width 201 height 447
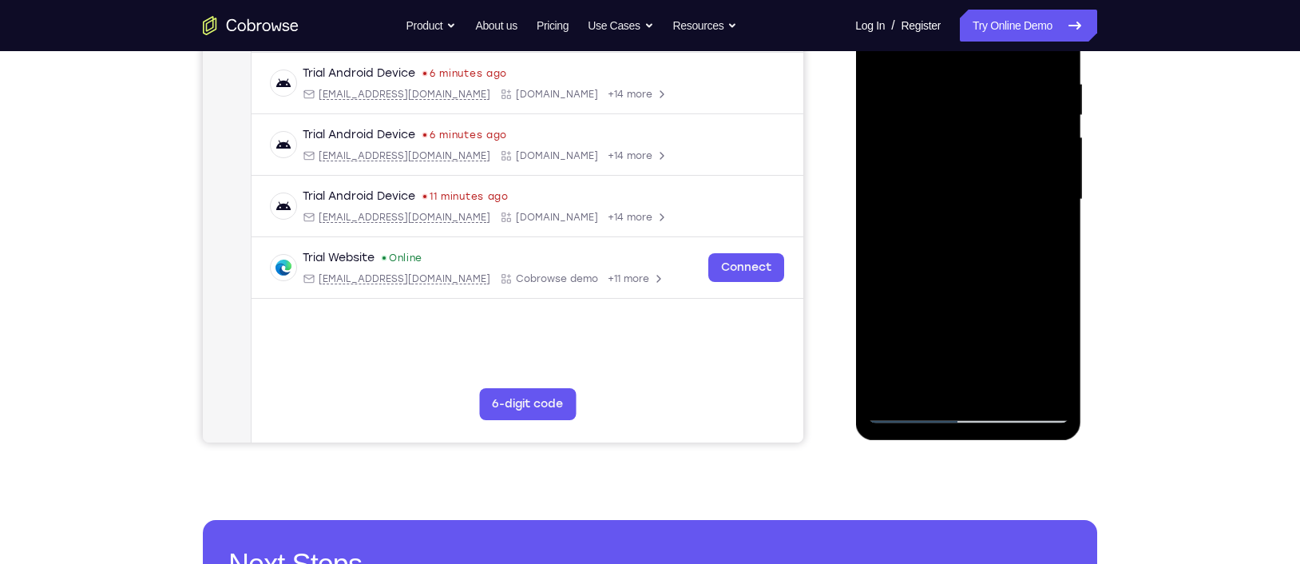
click at [952, 275] on div at bounding box center [967, 199] width 201 height 447
click at [947, 276] on div at bounding box center [967, 199] width 201 height 447
click at [950, 276] on div at bounding box center [967, 199] width 201 height 447
click at [960, 276] on div at bounding box center [967, 199] width 201 height 447
click at [964, 276] on div at bounding box center [967, 199] width 201 height 447
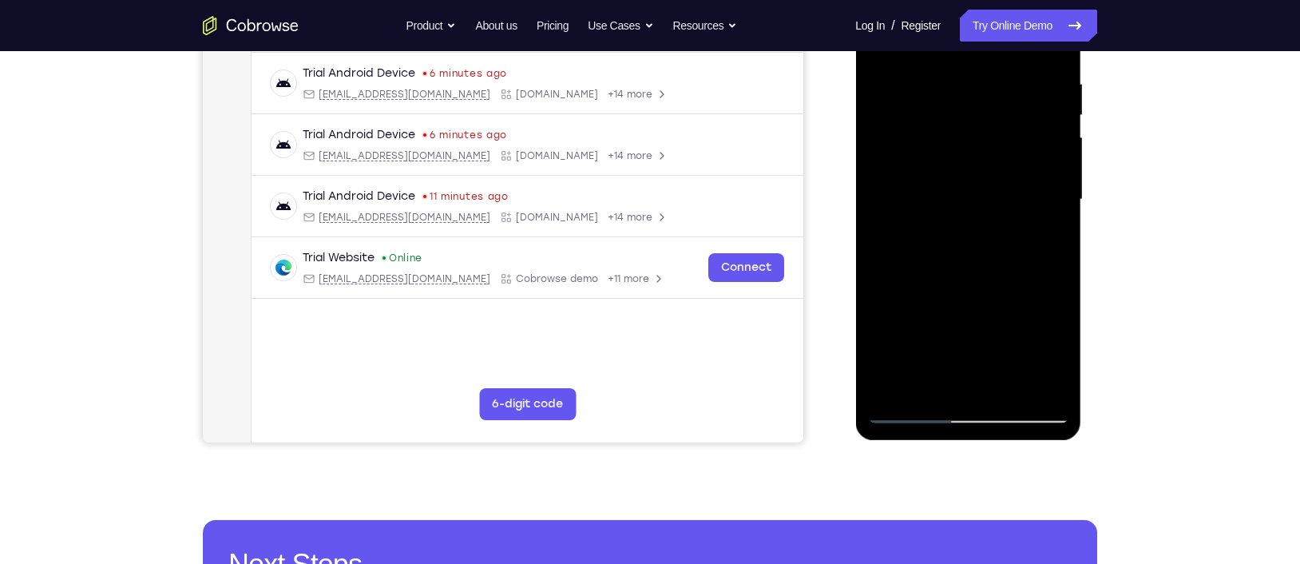
click at [973, 275] on div at bounding box center [967, 199] width 201 height 447
click at [978, 276] on div at bounding box center [967, 199] width 201 height 447
click at [982, 275] on div at bounding box center [967, 199] width 201 height 447
drag, startPoint x: 985, startPoint y: 293, endPoint x: 974, endPoint y: 213, distance: 80.6
click at [974, 213] on div at bounding box center [967, 199] width 201 height 447
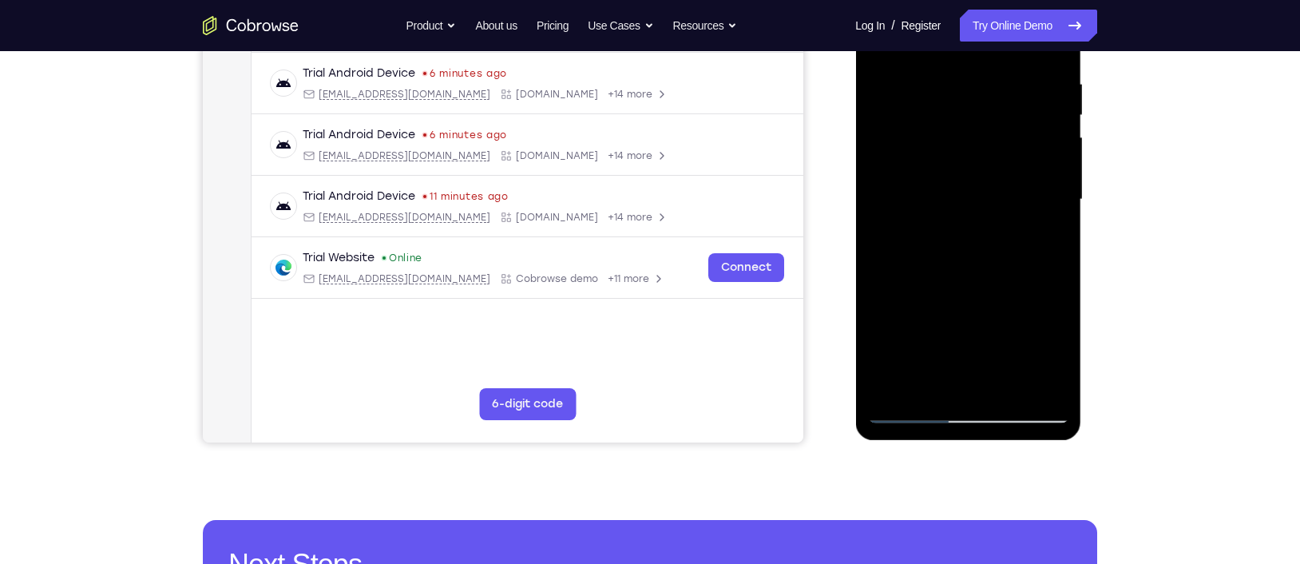
drag, startPoint x: 977, startPoint y: 283, endPoint x: 960, endPoint y: 218, distance: 66.8
click at [960, 218] on div at bounding box center [967, 199] width 201 height 447
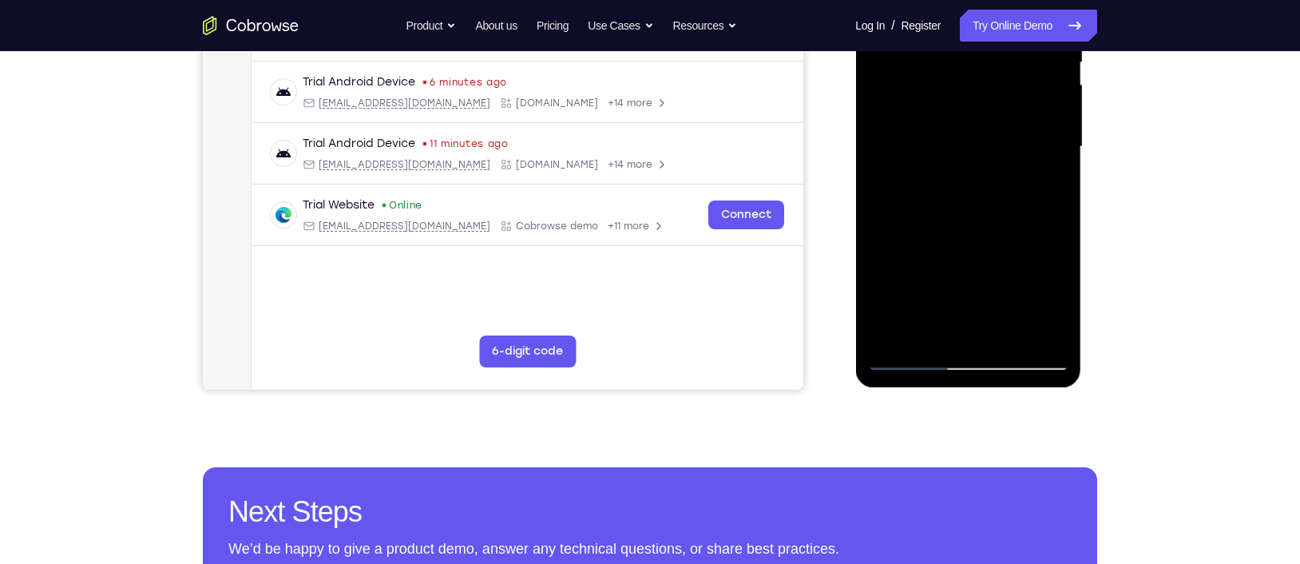
scroll to position [354, 0]
drag, startPoint x: 942, startPoint y: 261, endPoint x: 926, endPoint y: 233, distance: 32.2
click at [926, 233] on div at bounding box center [967, 146] width 201 height 447
drag, startPoint x: 992, startPoint y: 232, endPoint x: 994, endPoint y: 247, distance: 15.4
click at [994, 247] on div at bounding box center [967, 146] width 201 height 447
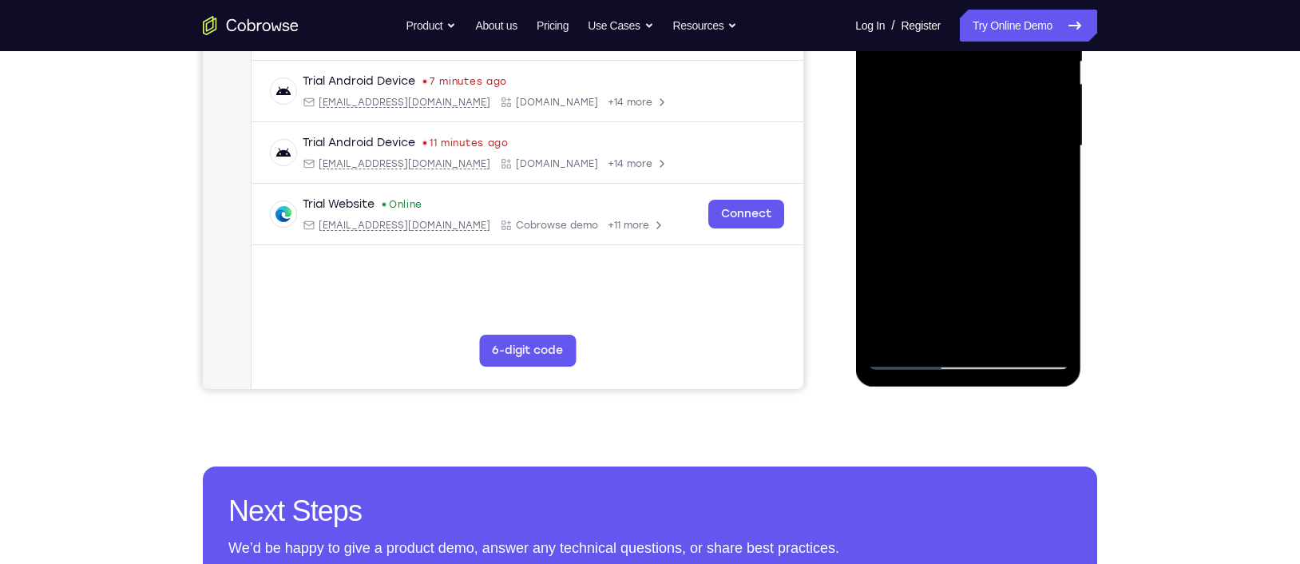
drag, startPoint x: 1031, startPoint y: 295, endPoint x: 1009, endPoint y: 231, distance: 68.4
click at [1009, 231] on div at bounding box center [967, 146] width 201 height 447
click at [930, 192] on div at bounding box center [967, 146] width 201 height 447
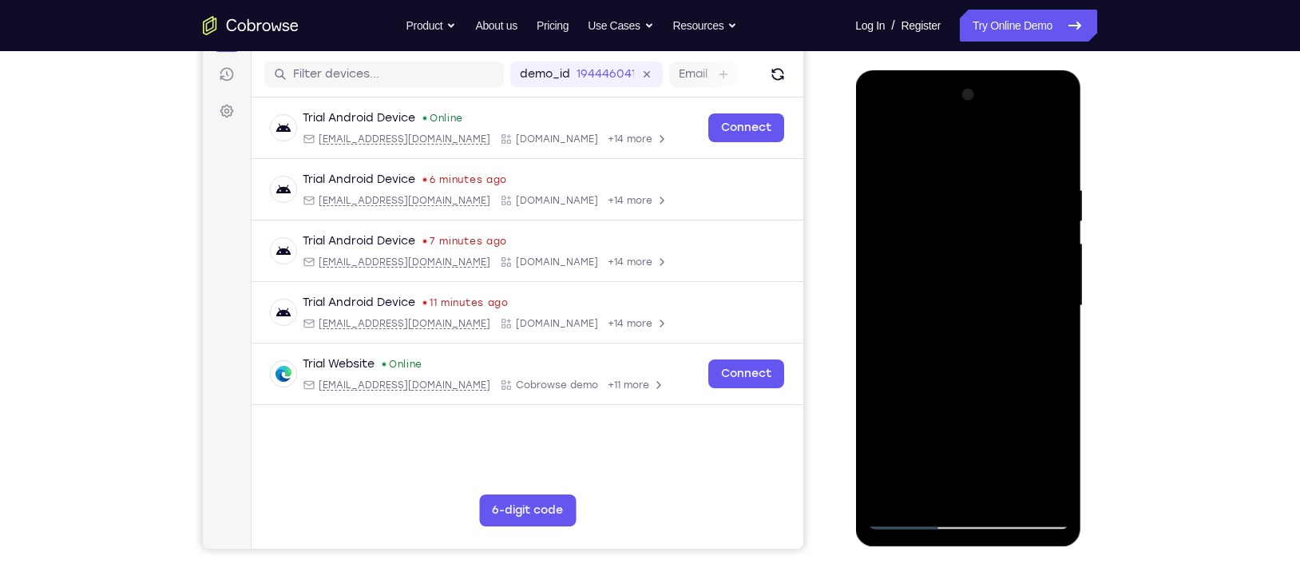
scroll to position [189, 0]
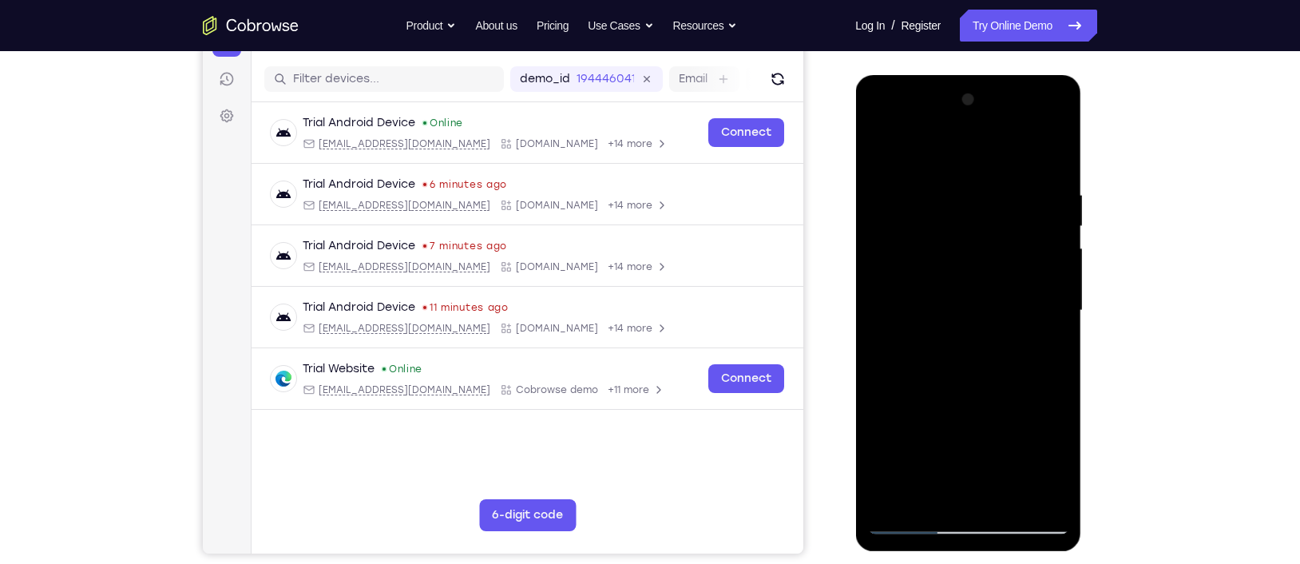
click at [1032, 143] on div at bounding box center [967, 310] width 201 height 447
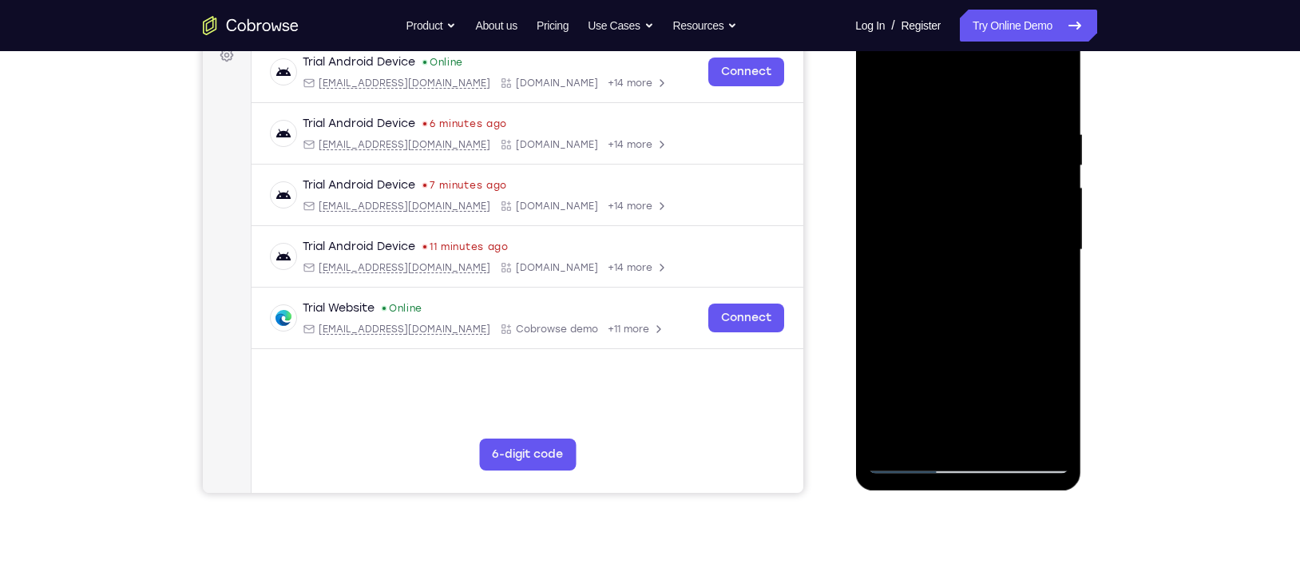
scroll to position [258, 0]
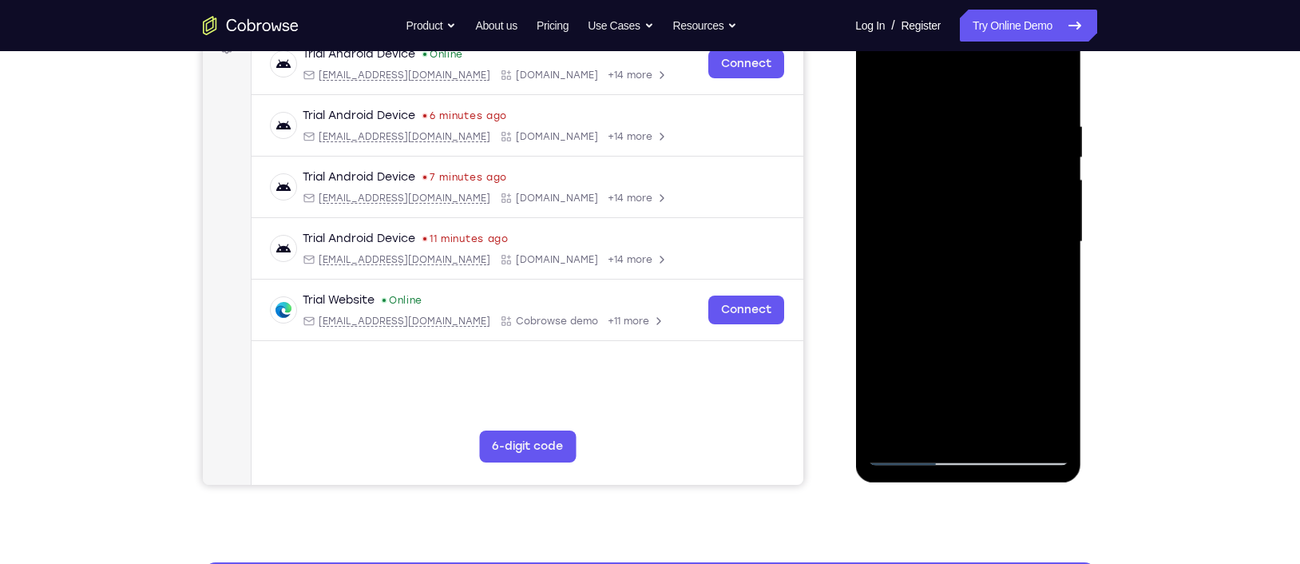
click at [963, 271] on div at bounding box center [967, 241] width 201 height 447
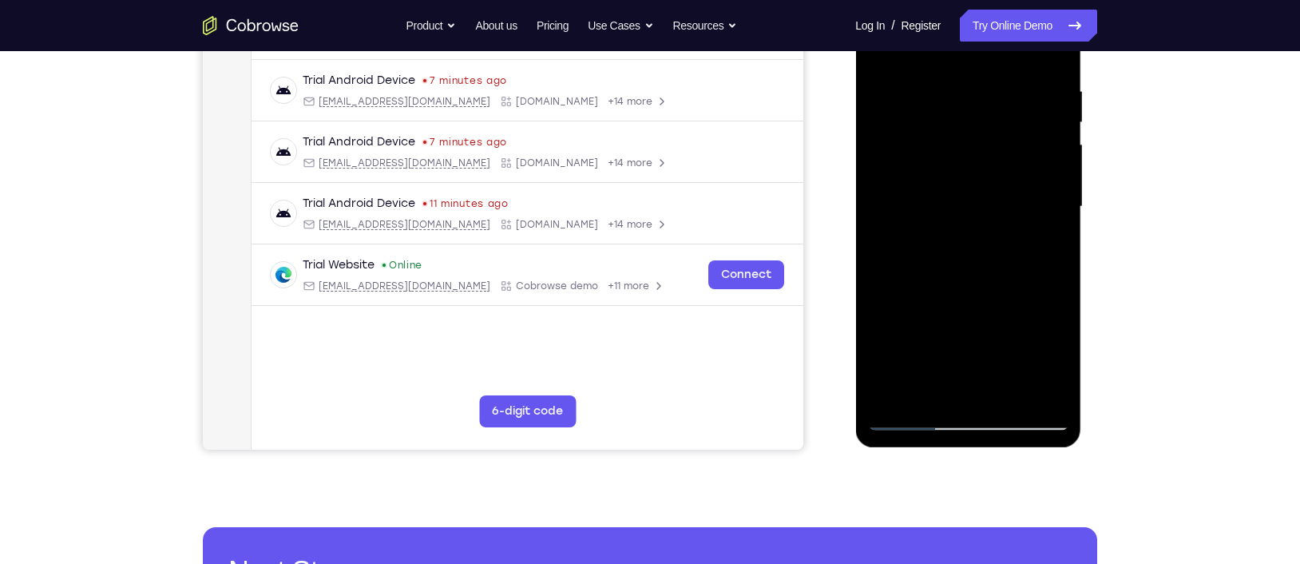
scroll to position [296, 0]
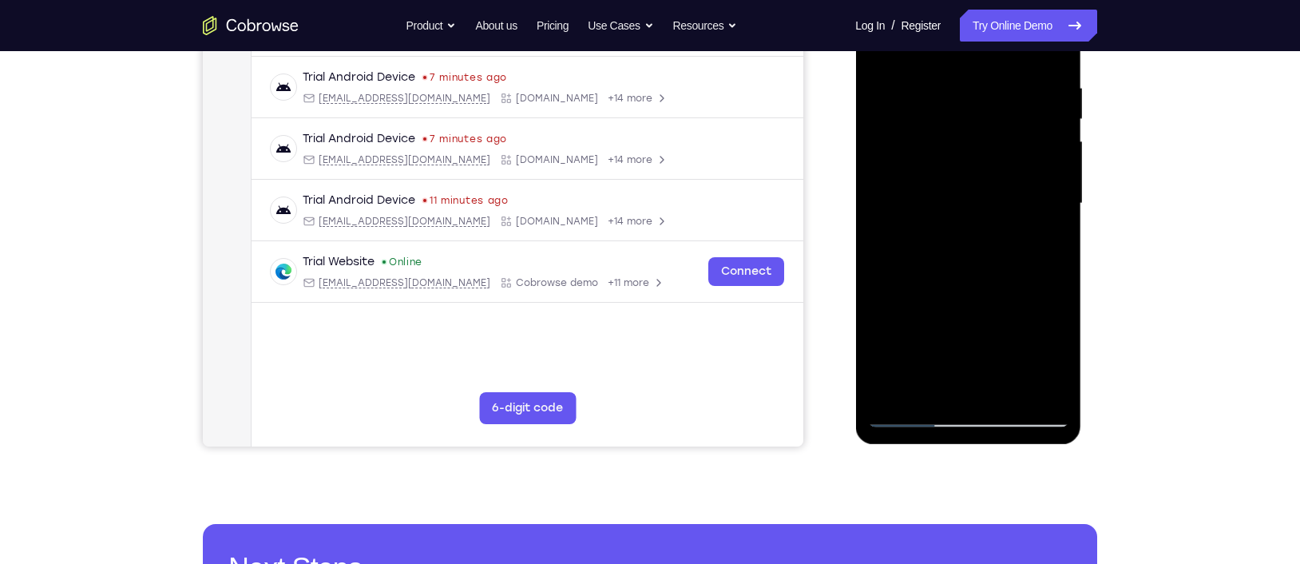
click at [918, 276] on div at bounding box center [967, 203] width 201 height 447
click at [929, 276] on div at bounding box center [967, 203] width 201 height 447
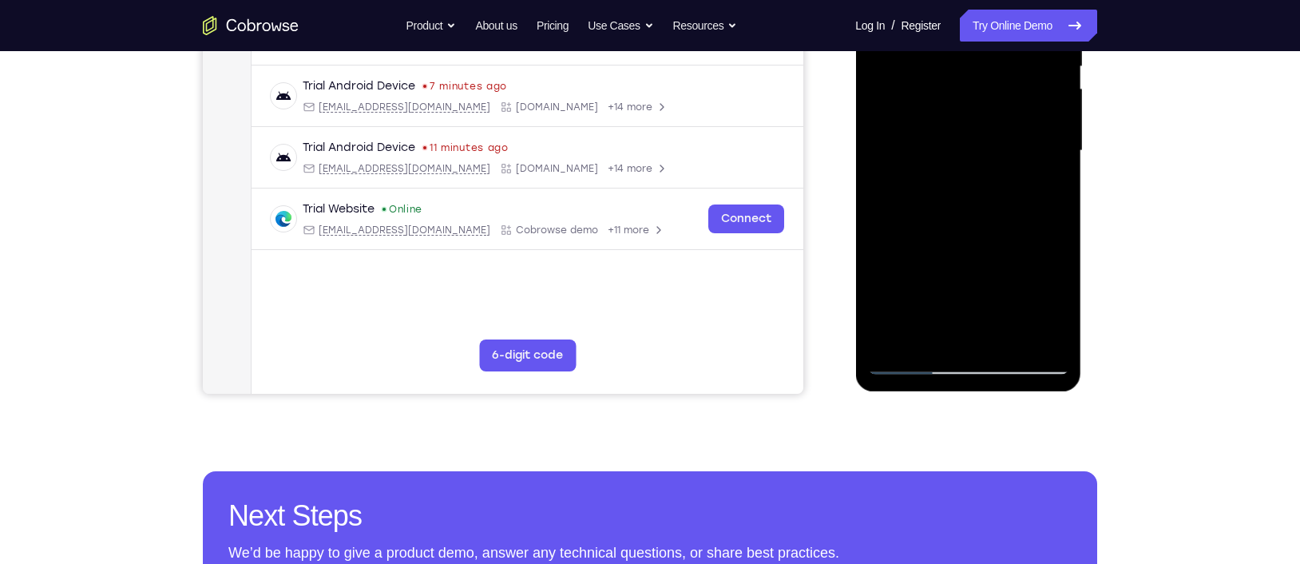
drag, startPoint x: 947, startPoint y: 304, endPoint x: 910, endPoint y: 152, distance: 157.1
click at [910, 152] on div at bounding box center [967, 150] width 201 height 447
drag, startPoint x: 958, startPoint y: 280, endPoint x: 931, endPoint y: 174, distance: 109.6
click at [931, 174] on div at bounding box center [967, 150] width 201 height 447
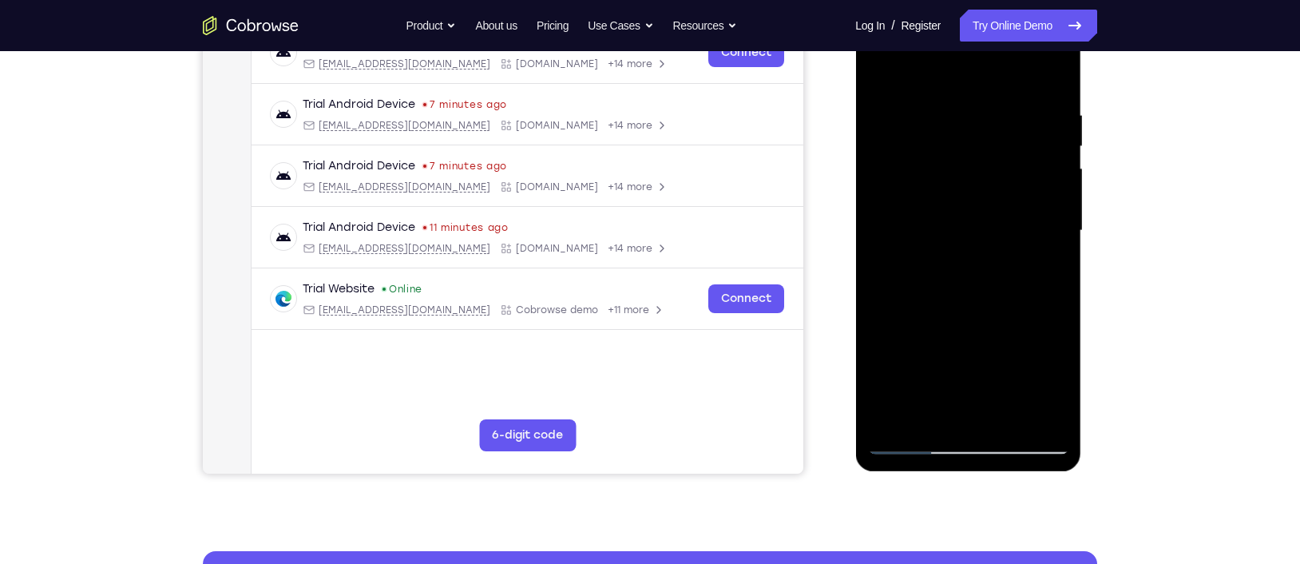
scroll to position [265, 0]
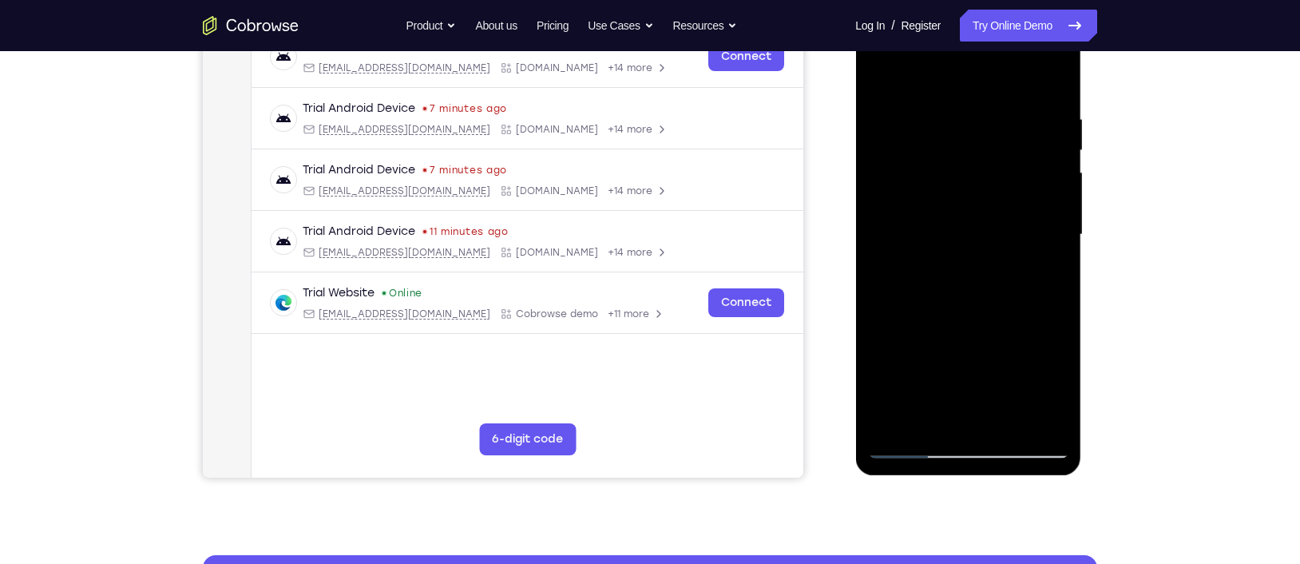
click at [949, 196] on div at bounding box center [967, 234] width 201 height 447
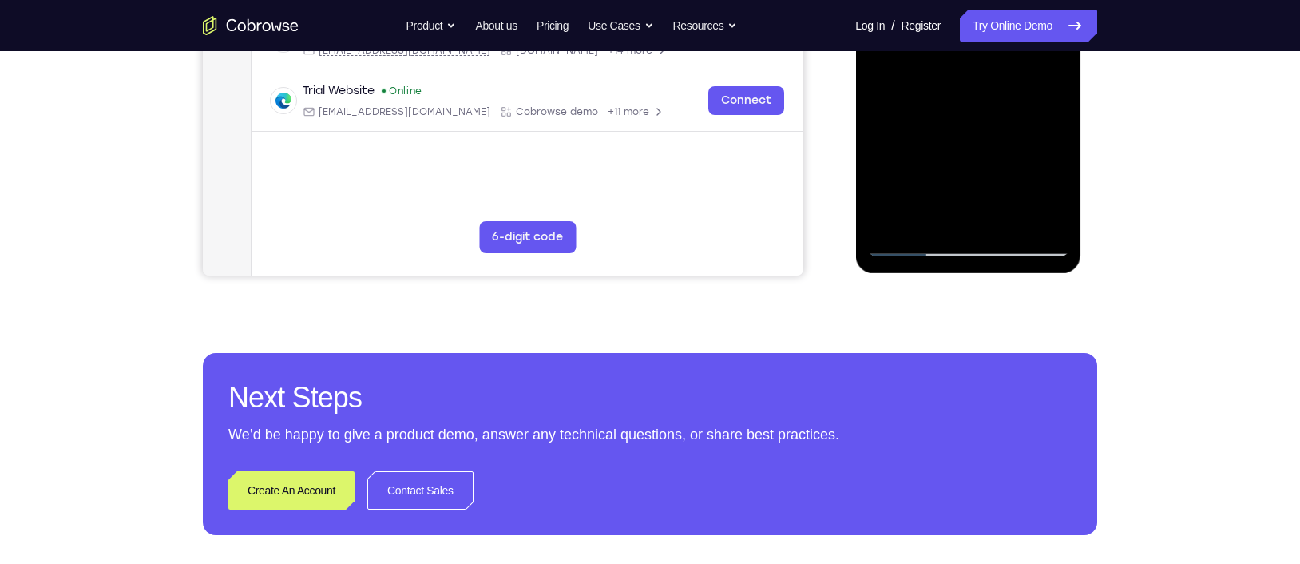
scroll to position [491, 0]
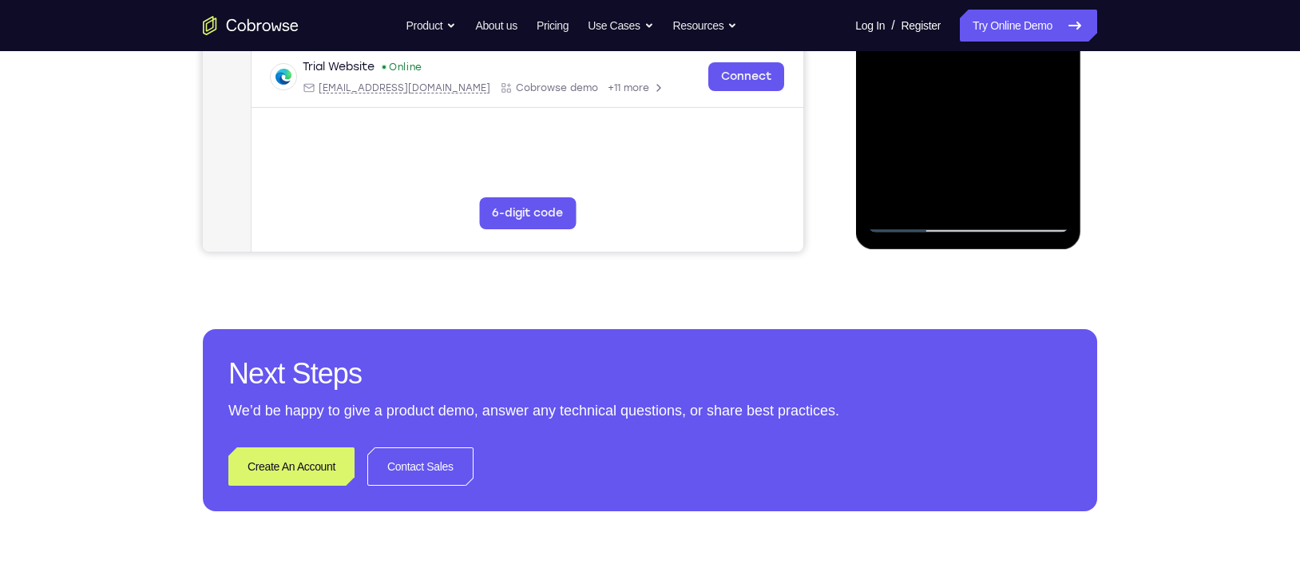
click at [909, 222] on div at bounding box center [967, 8] width 201 height 447
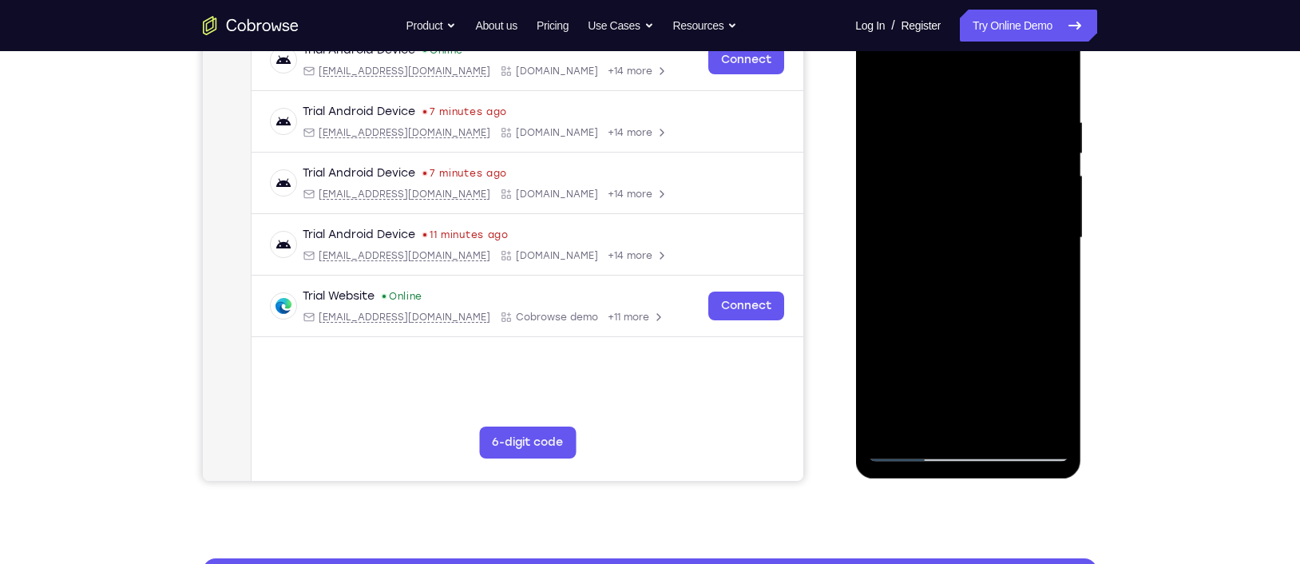
scroll to position [261, 0]
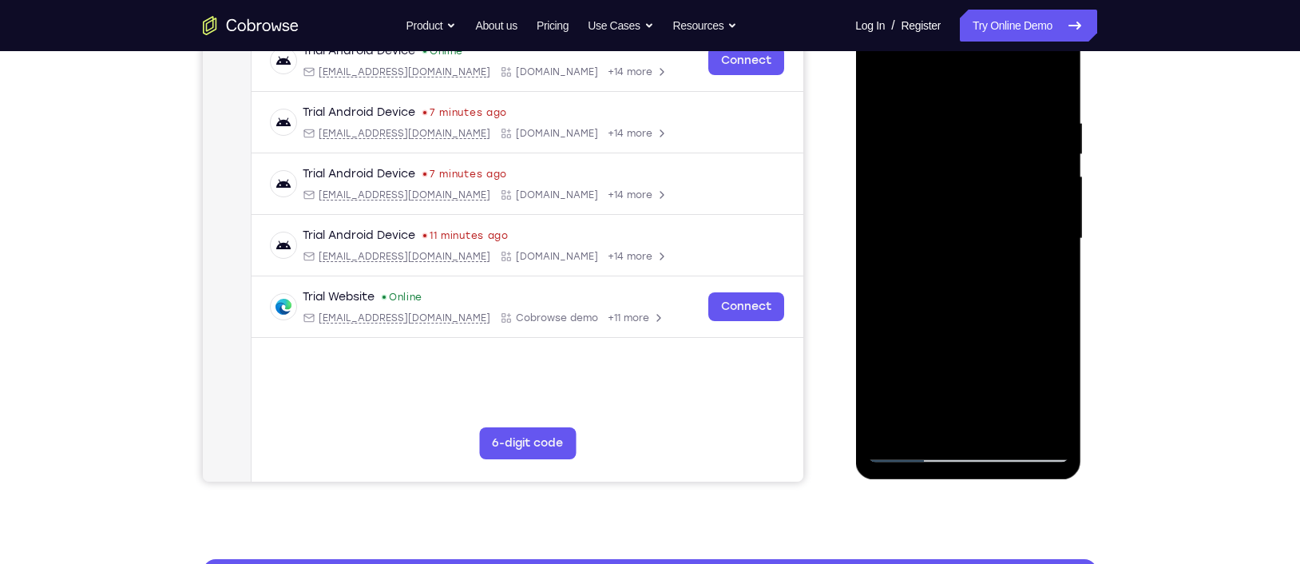
click at [909, 168] on div at bounding box center [967, 238] width 201 height 447
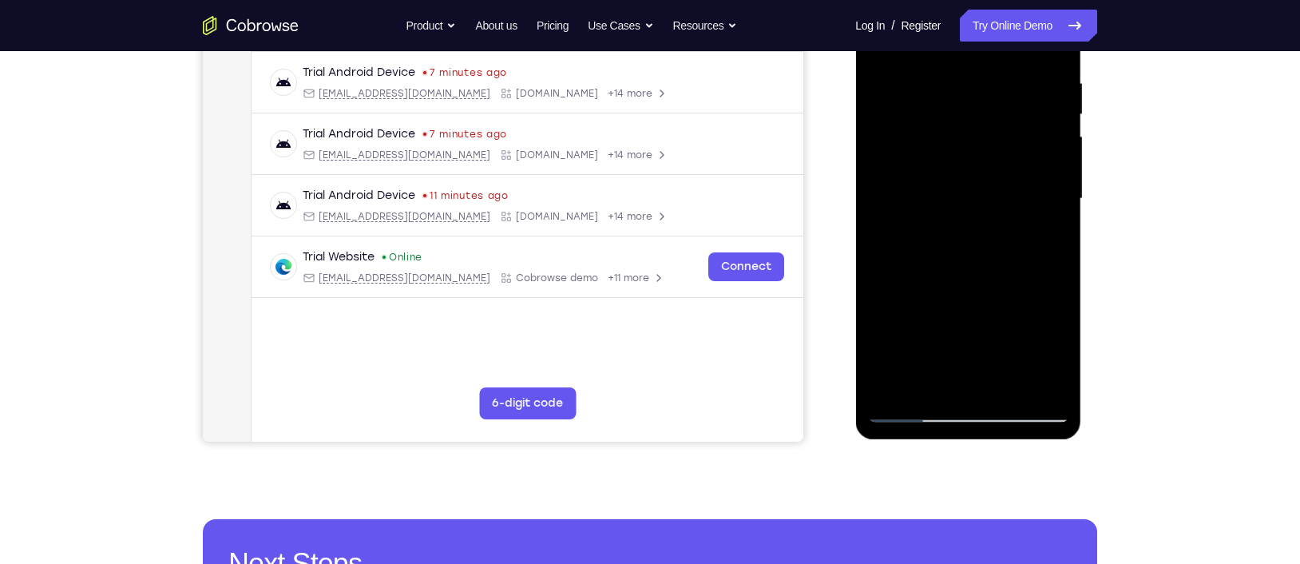
scroll to position [302, 0]
drag, startPoint x: 955, startPoint y: 223, endPoint x: 924, endPoint y: 174, distance: 57.8
click at [924, 174] on div at bounding box center [967, 197] width 201 height 447
click at [958, 184] on div at bounding box center [967, 197] width 201 height 447
click at [966, 224] on div at bounding box center [967, 197] width 201 height 447
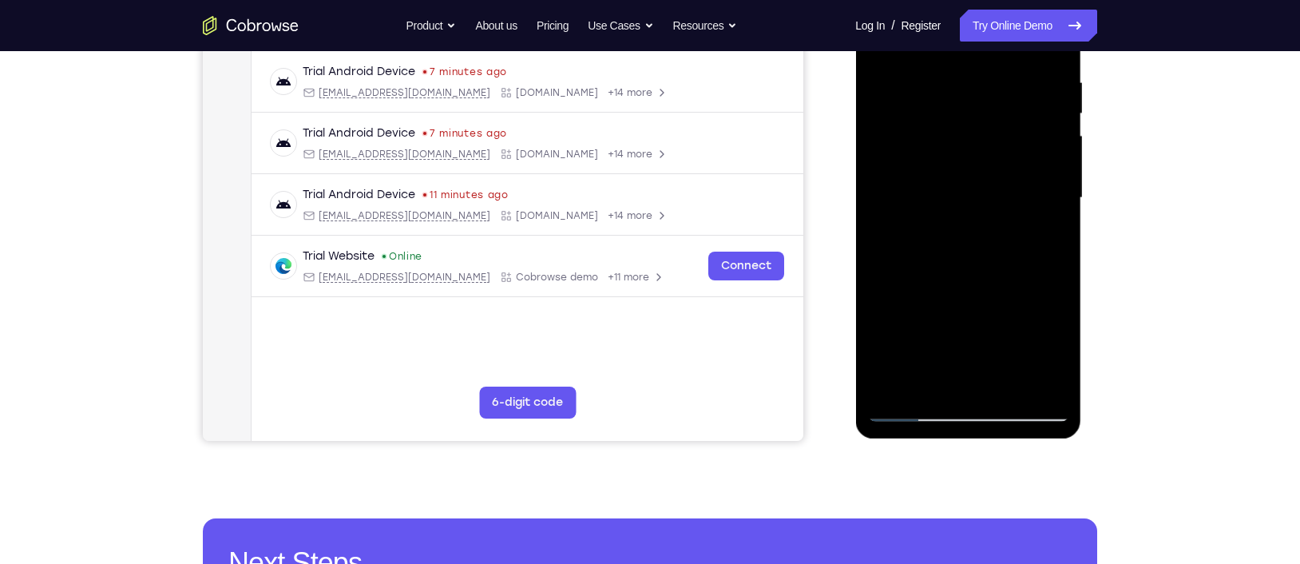
scroll to position [306, 0]
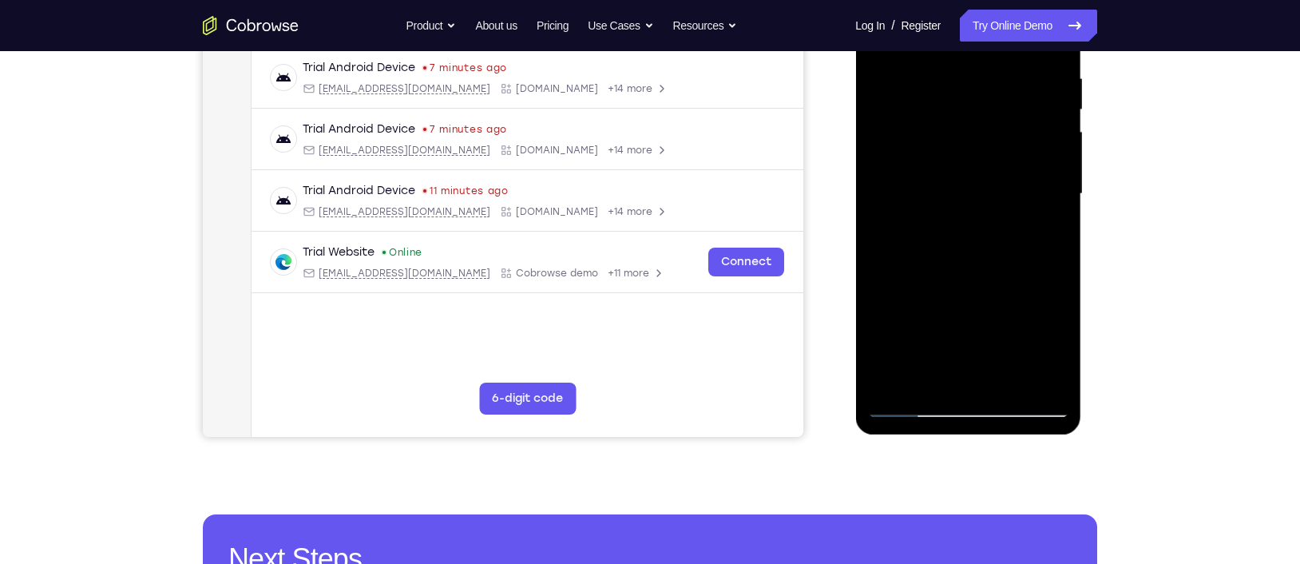
click at [905, 268] on div at bounding box center [967, 193] width 201 height 447
click at [906, 268] on div at bounding box center [967, 193] width 201 height 447
click at [903, 269] on div at bounding box center [967, 193] width 201 height 447
click at [916, 269] on div at bounding box center [967, 193] width 201 height 447
click at [938, 268] on div at bounding box center [967, 193] width 201 height 447
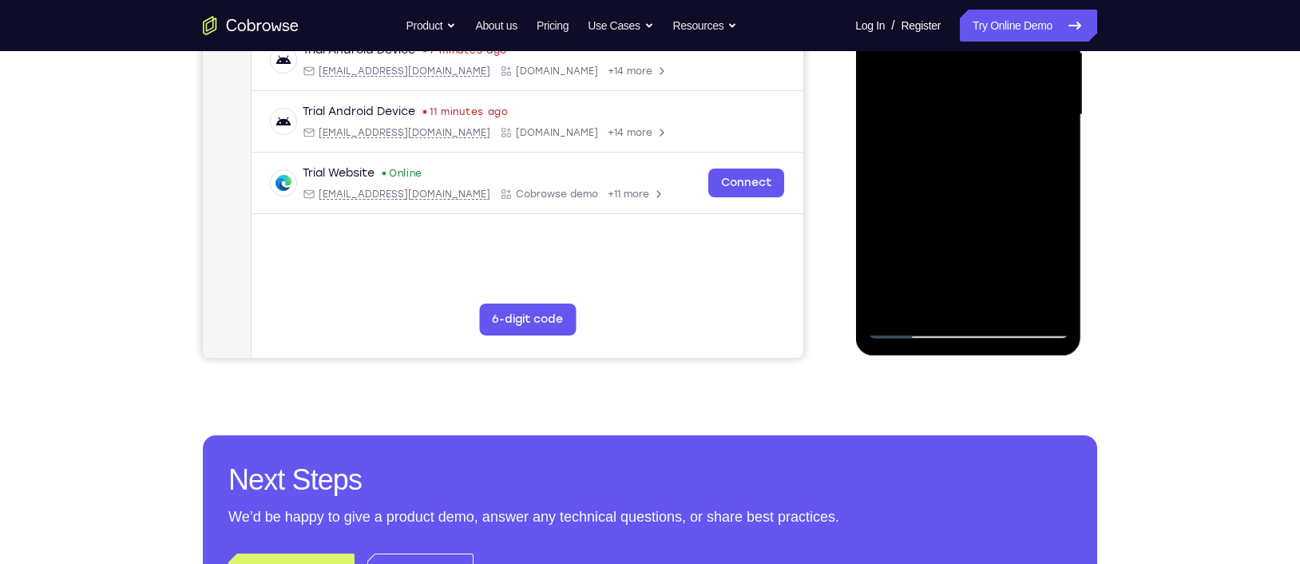
scroll to position [386, 0]
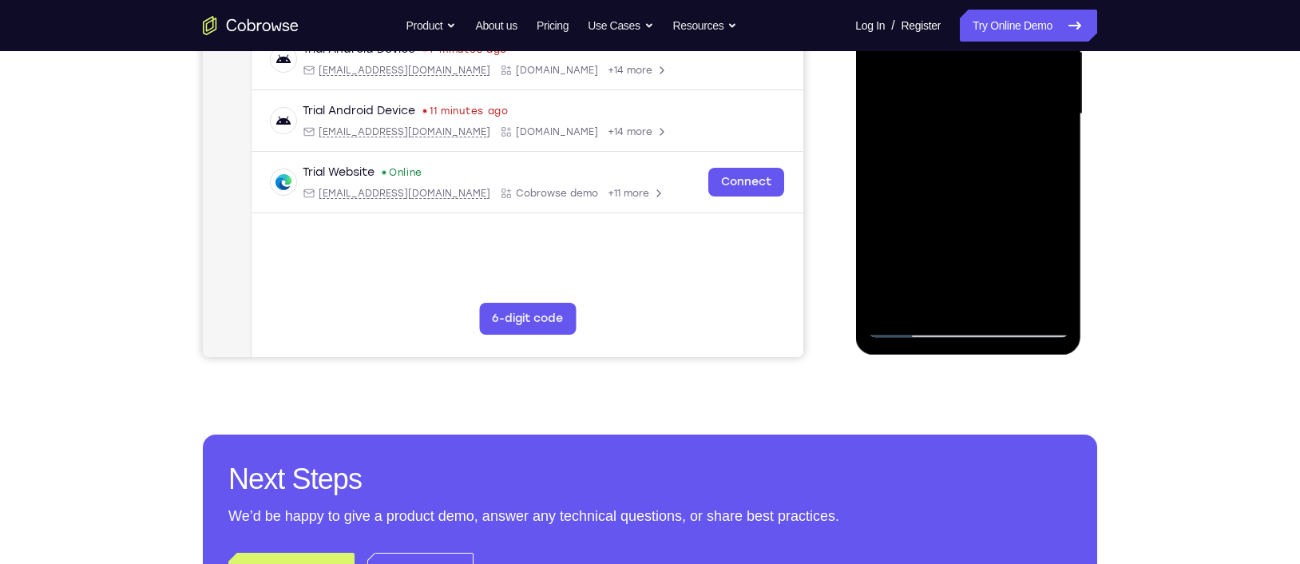
drag, startPoint x: 952, startPoint y: 262, endPoint x: 922, endPoint y: 200, distance: 69.3
click at [922, 200] on div at bounding box center [967, 114] width 201 height 447
drag, startPoint x: 950, startPoint y: 265, endPoint x: 919, endPoint y: 191, distance: 80.2
click at [919, 191] on div at bounding box center [967, 114] width 201 height 447
click at [999, 235] on div at bounding box center [967, 114] width 201 height 447
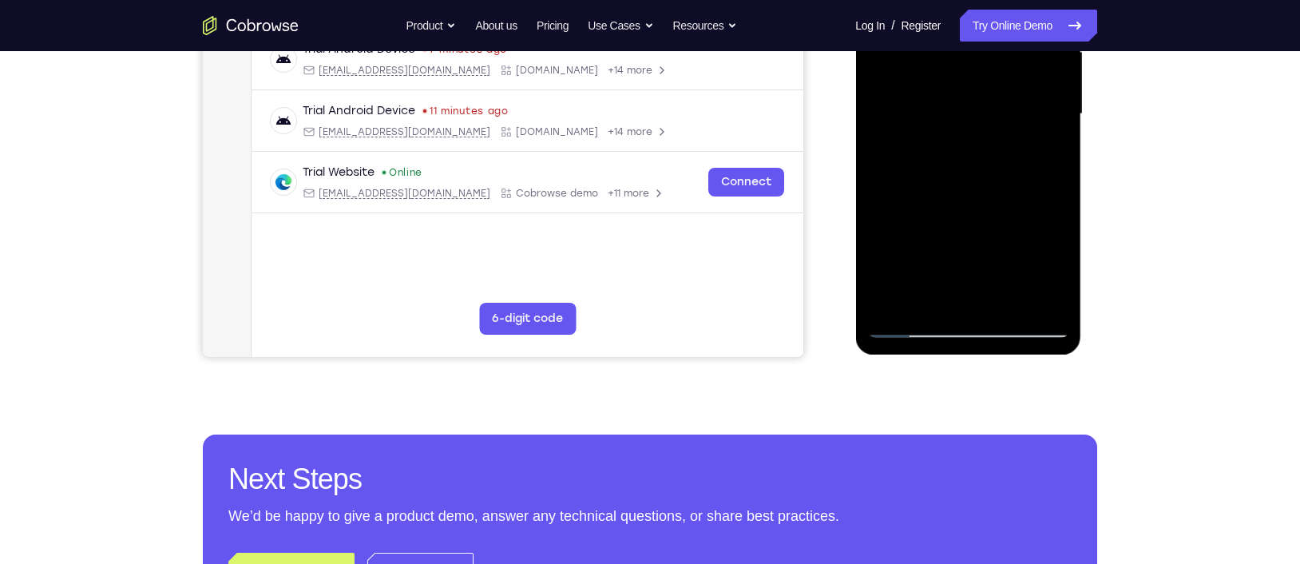
drag, startPoint x: 1027, startPoint y: 235, endPoint x: 1001, endPoint y: 215, distance: 32.4
click at [1001, 215] on div at bounding box center [967, 114] width 201 height 447
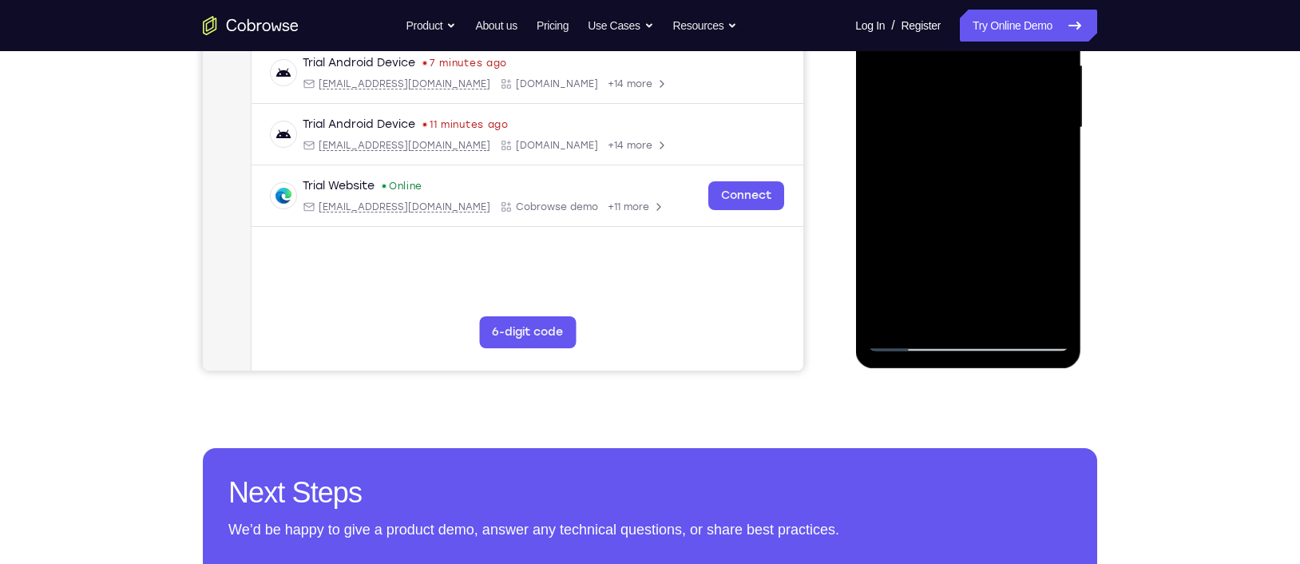
scroll to position [371, 0]
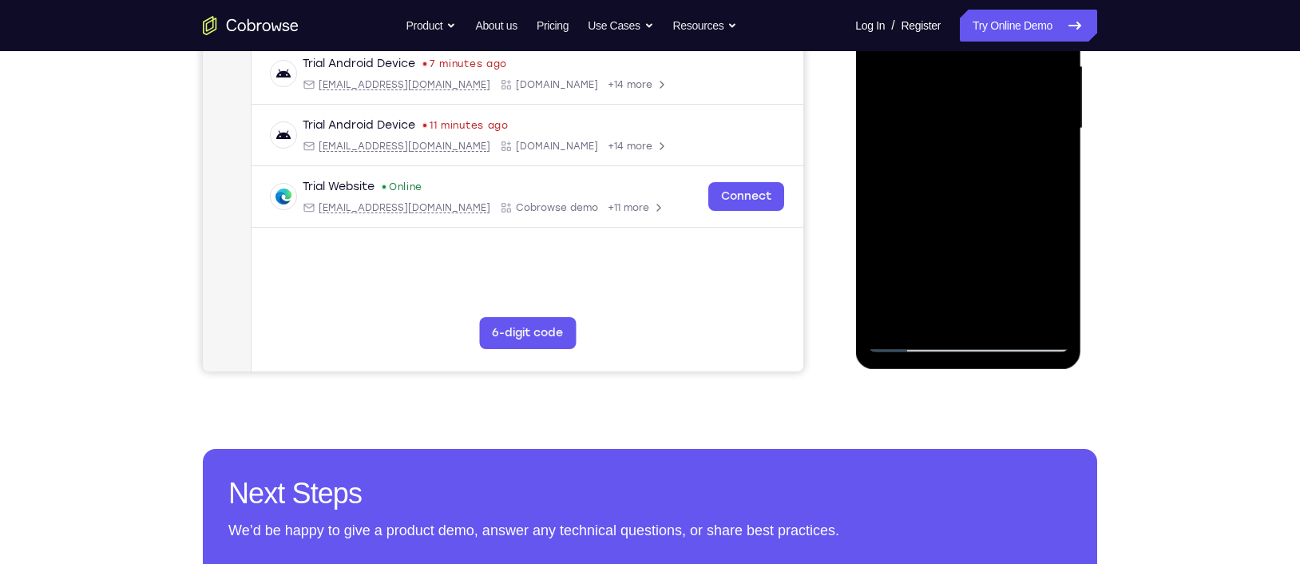
click at [1005, 164] on div at bounding box center [967, 128] width 201 height 447
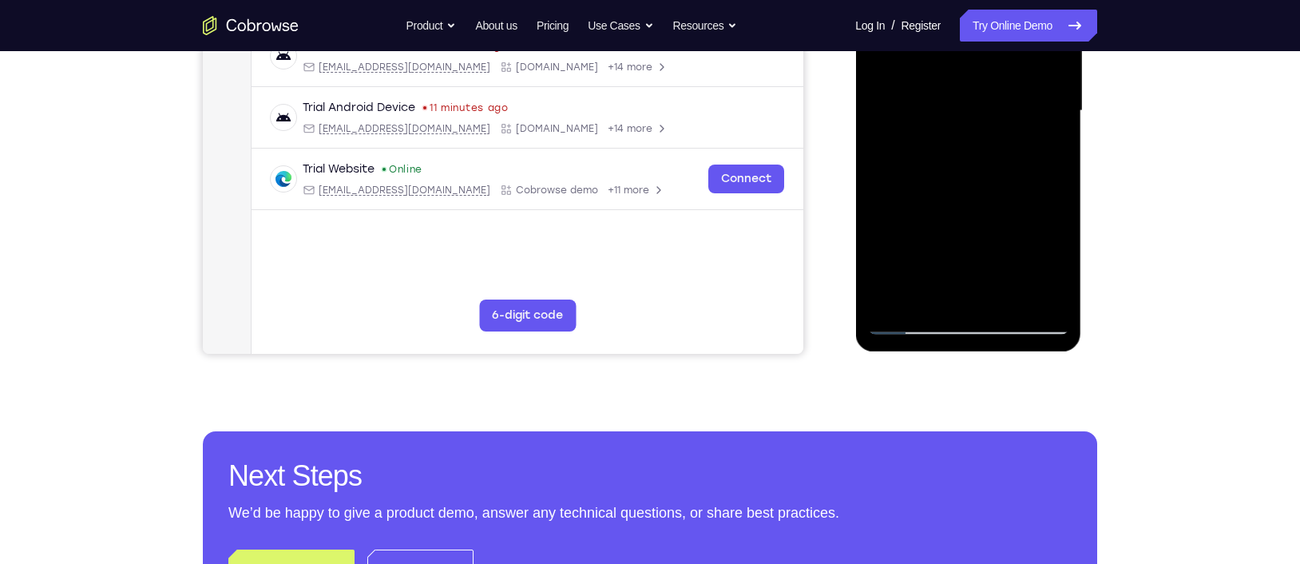
scroll to position [414, 0]
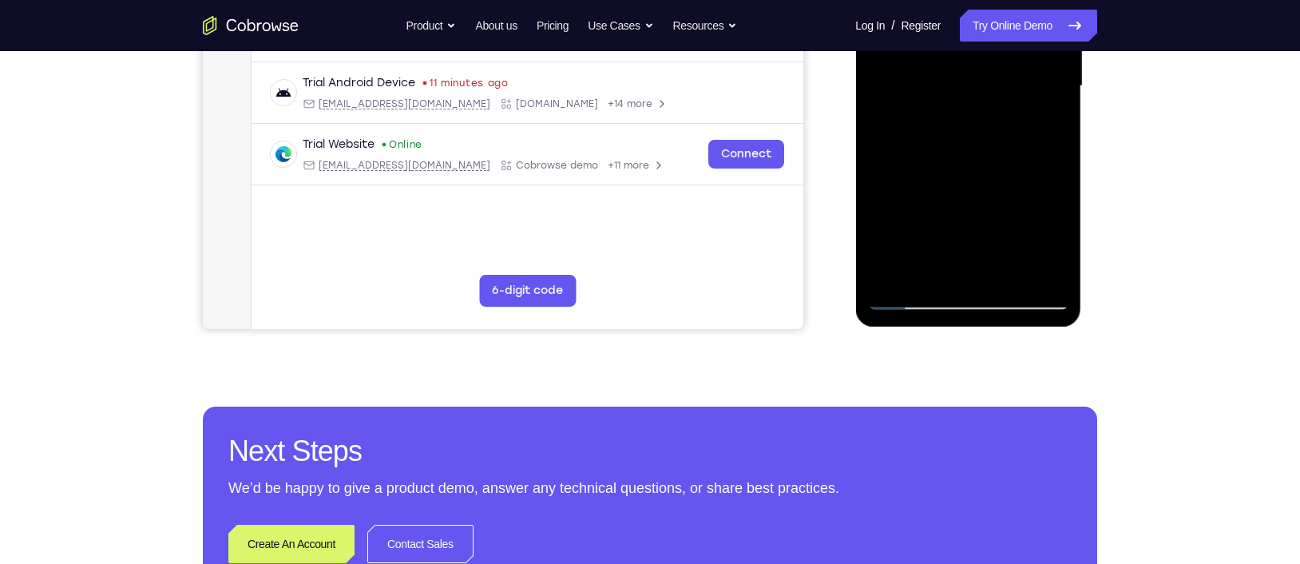
drag, startPoint x: 979, startPoint y: 260, endPoint x: 945, endPoint y: 174, distance: 92.1
click at [945, 174] on div at bounding box center [967, 86] width 201 height 447
click at [957, 182] on div at bounding box center [967, 86] width 201 height 447
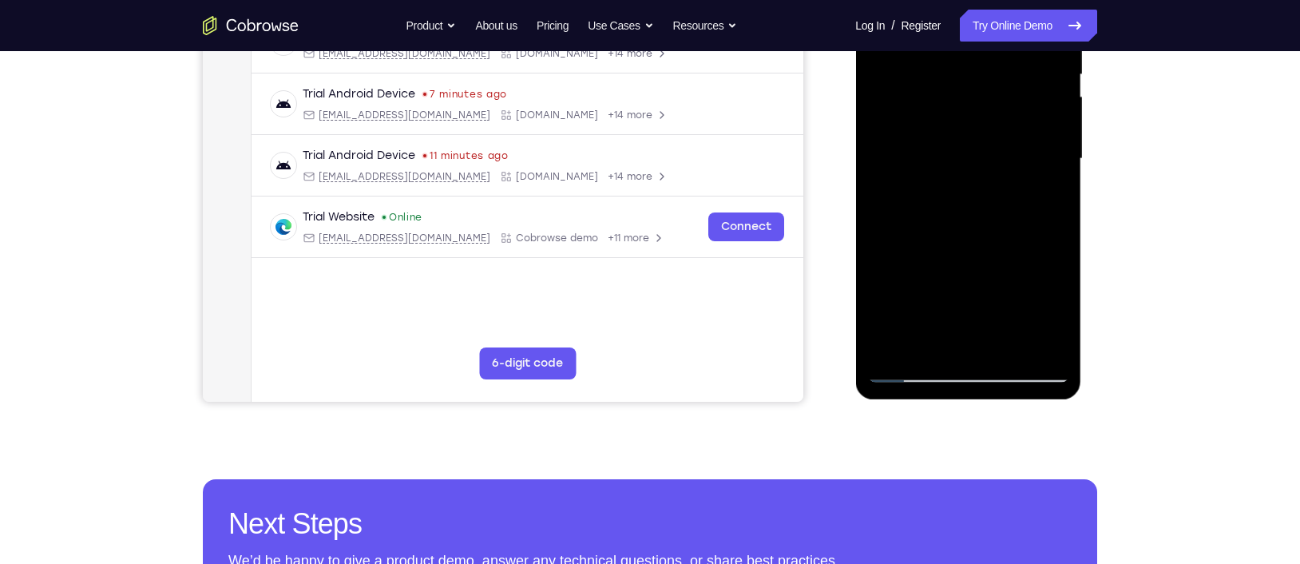
scroll to position [340, 0]
click at [963, 188] on div at bounding box center [967, 159] width 201 height 447
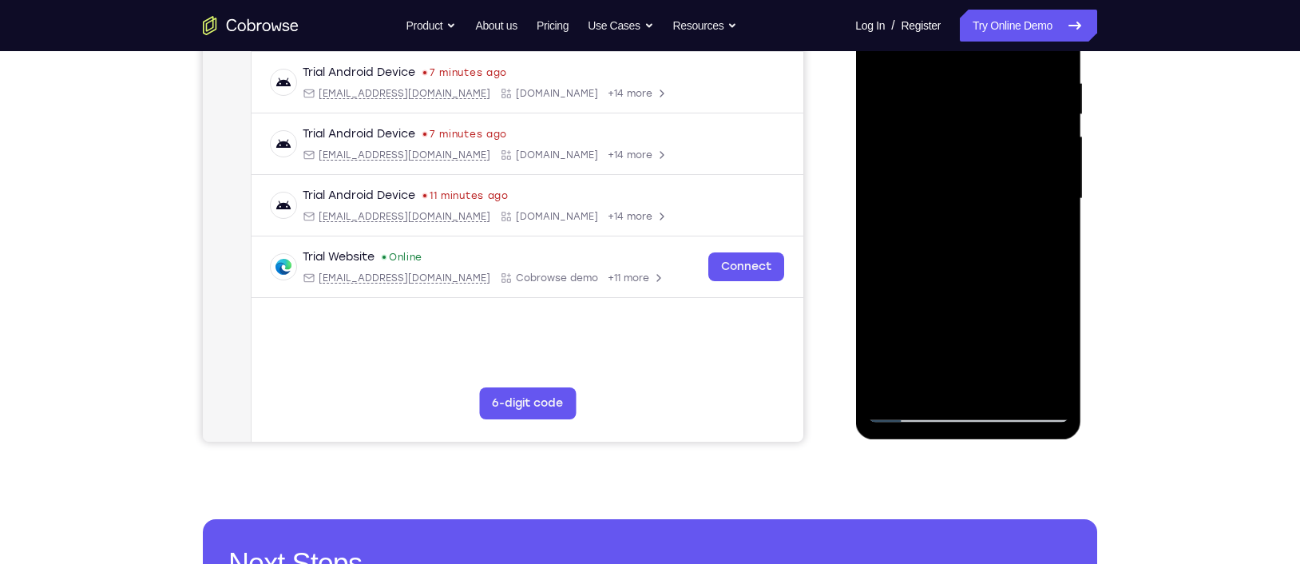
scroll to position [300, 0]
click at [1032, 274] on div at bounding box center [967, 199] width 201 height 447
click at [903, 257] on div at bounding box center [967, 199] width 201 height 447
click at [906, 276] on div at bounding box center [967, 199] width 201 height 447
click at [913, 274] on div at bounding box center [967, 199] width 201 height 447
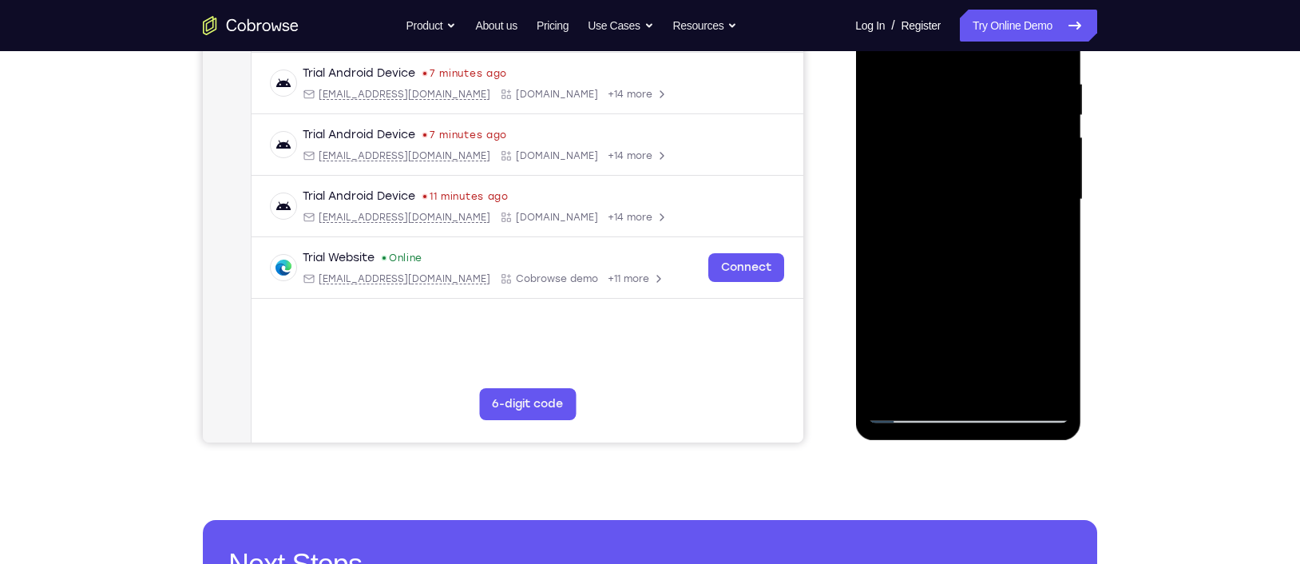
click at [920, 275] on div at bounding box center [967, 199] width 201 height 447
click at [919, 274] on div at bounding box center [967, 199] width 201 height 447
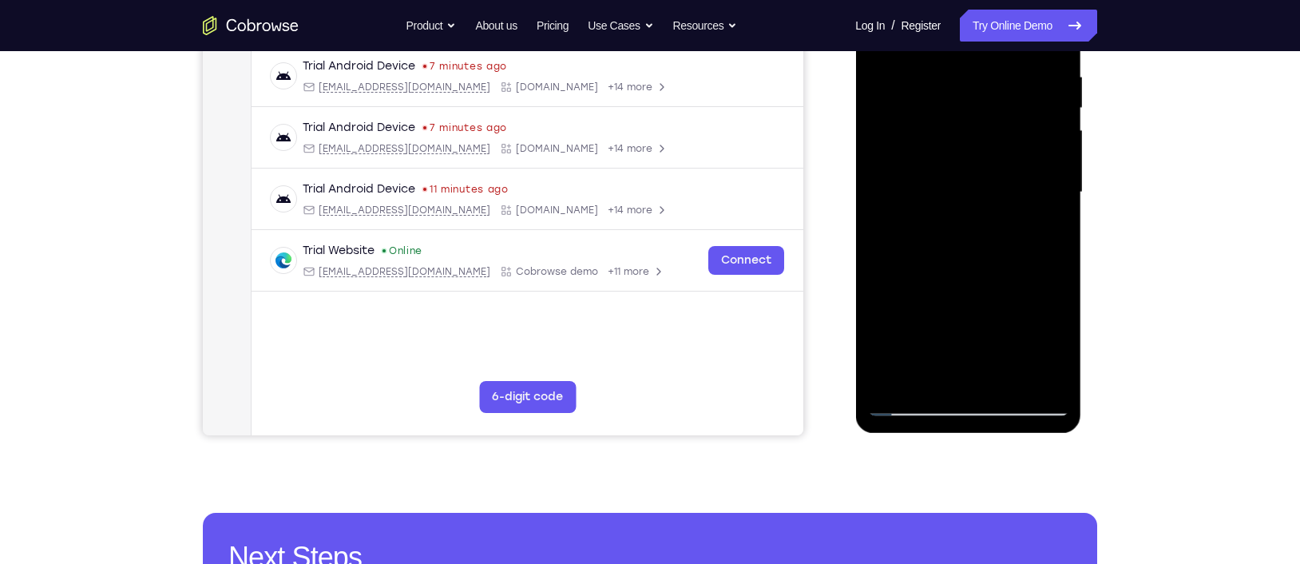
scroll to position [309, 0]
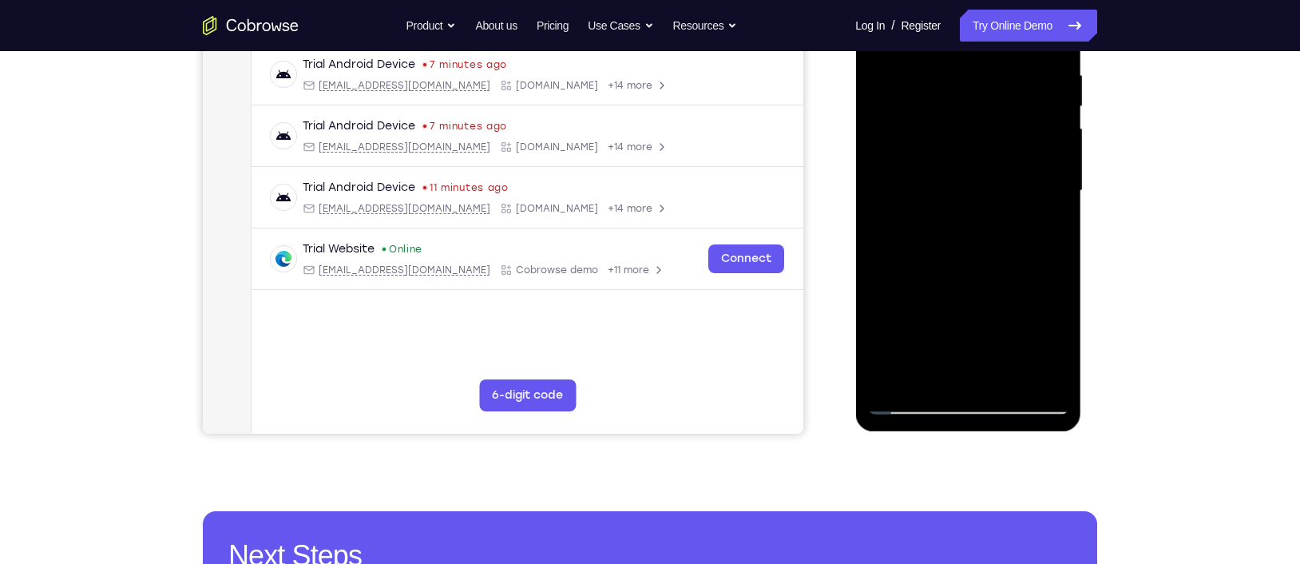
click at [930, 270] on div at bounding box center [967, 190] width 201 height 447
click at [938, 269] on div at bounding box center [967, 190] width 201 height 447
click at [944, 267] on div at bounding box center [967, 190] width 201 height 447
click at [951, 266] on div at bounding box center [967, 190] width 201 height 447
click at [956, 265] on div at bounding box center [967, 190] width 201 height 447
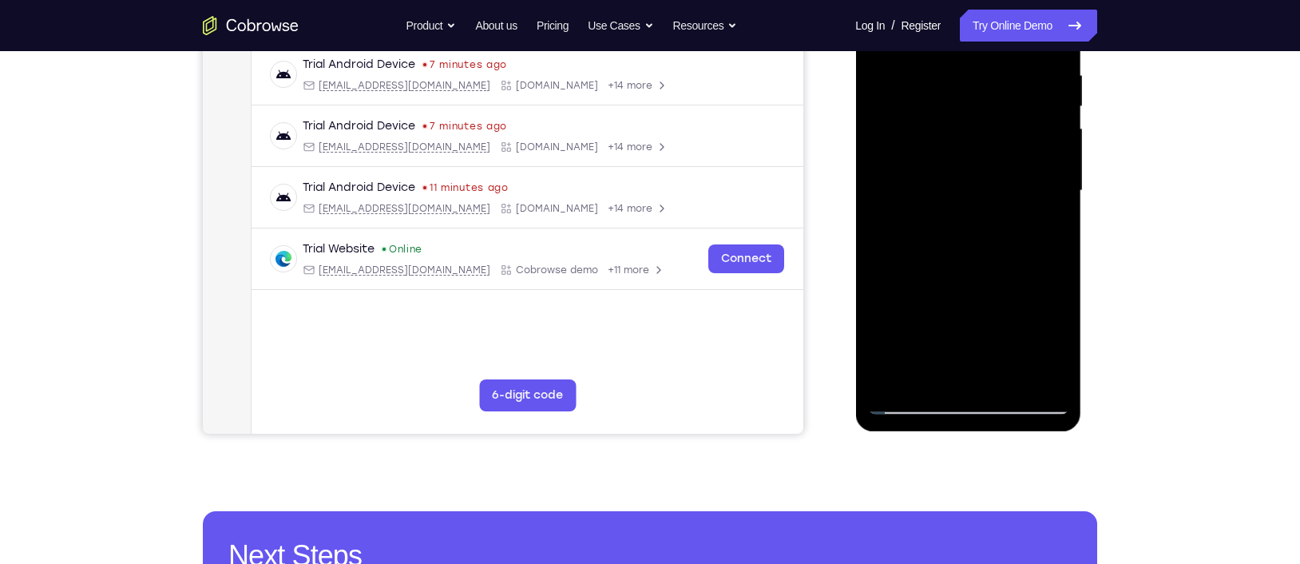
click at [967, 266] on div at bounding box center [967, 190] width 201 height 447
click at [974, 264] on div at bounding box center [967, 190] width 201 height 447
click at [979, 265] on div at bounding box center [967, 190] width 201 height 447
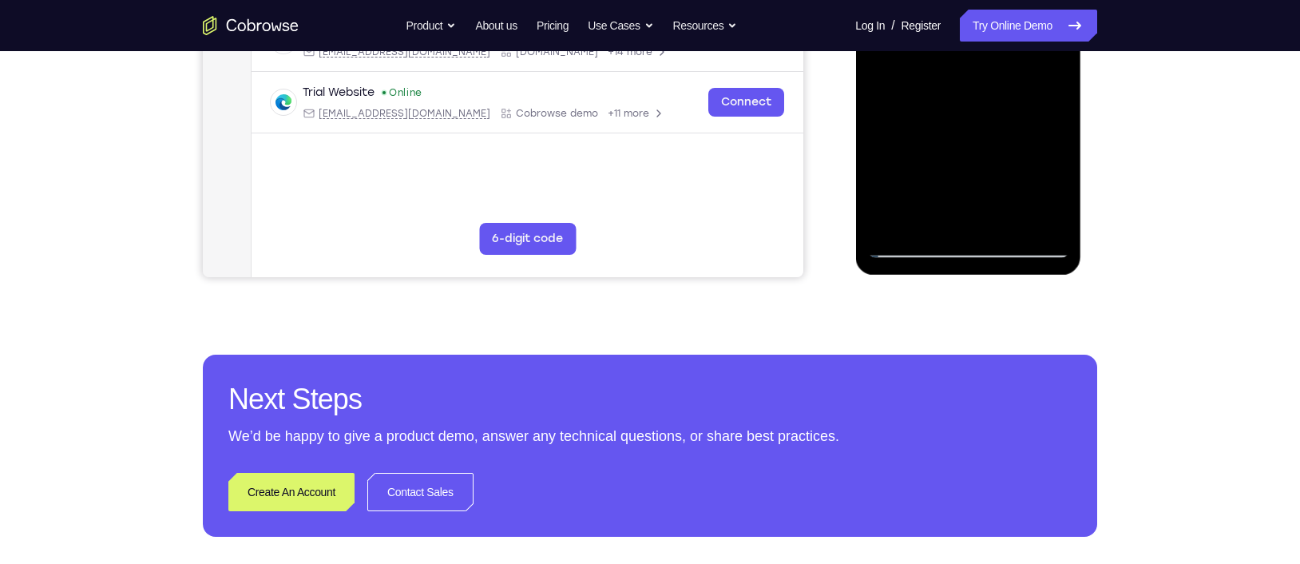
scroll to position [462, 0]
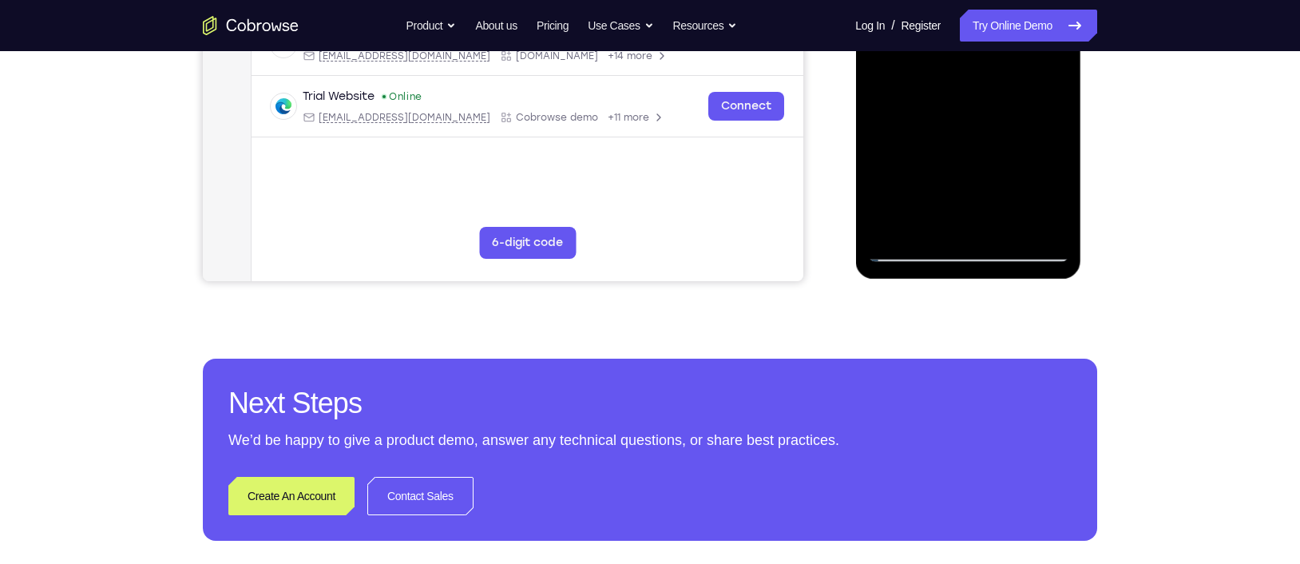
drag, startPoint x: 1006, startPoint y: 220, endPoint x: 979, endPoint y: 184, distance: 45.0
click at [979, 184] on div at bounding box center [967, 38] width 201 height 447
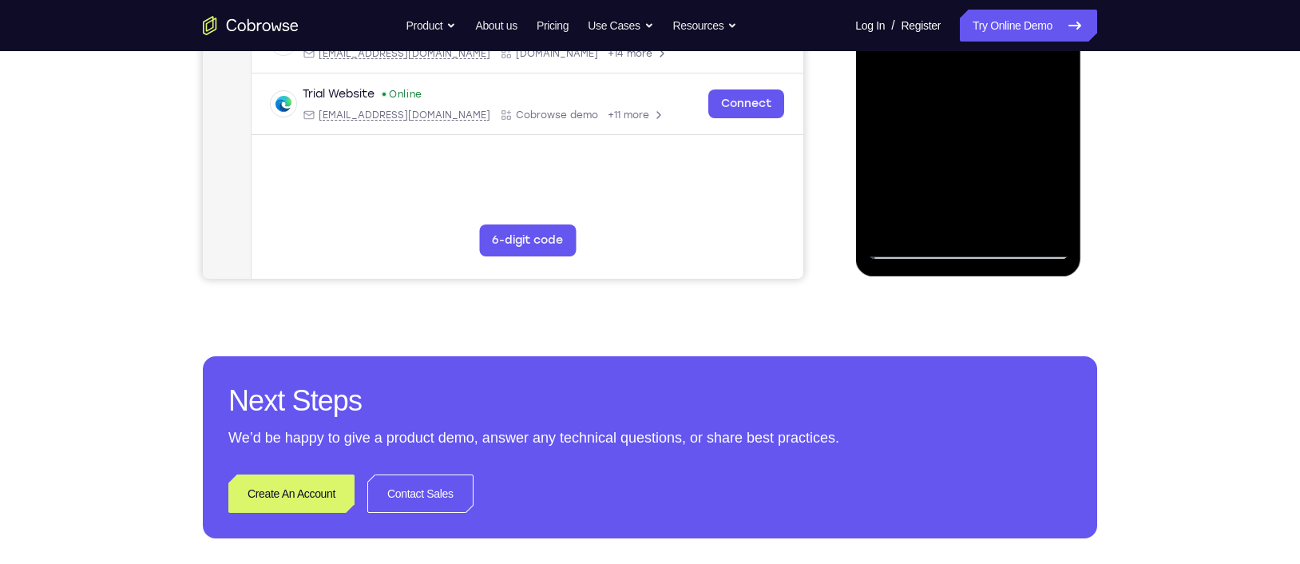
scroll to position [465, 0]
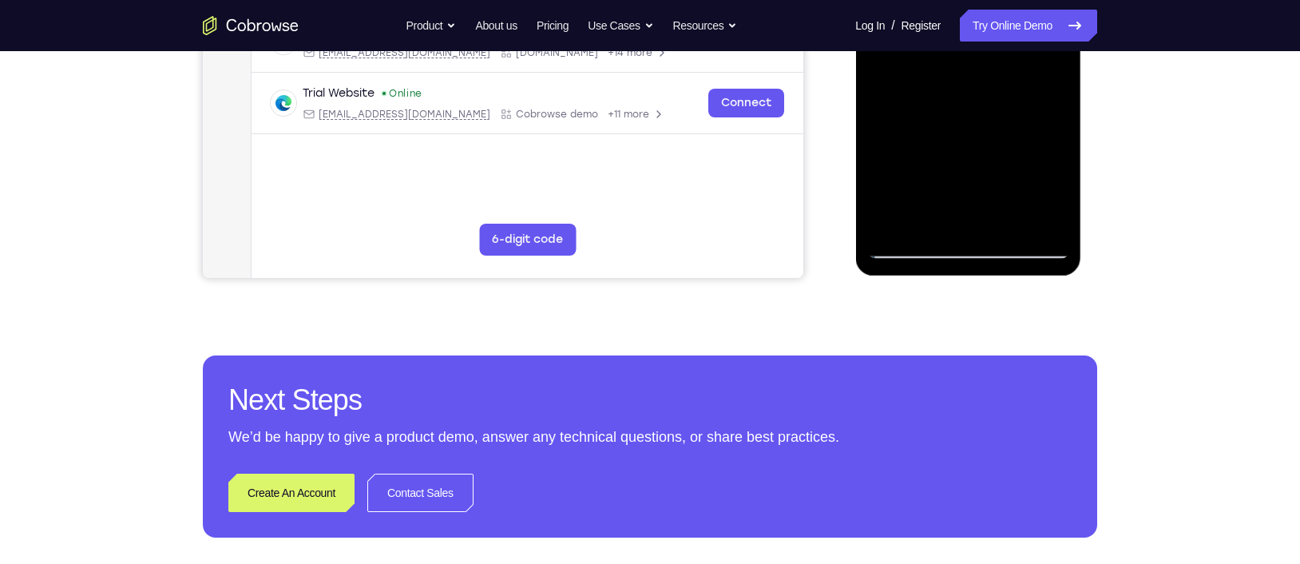
drag, startPoint x: 987, startPoint y: 217, endPoint x: 963, endPoint y: 176, distance: 47.3
click at [963, 176] on div at bounding box center [967, 35] width 201 height 447
click at [920, 145] on div at bounding box center [967, 35] width 201 height 447
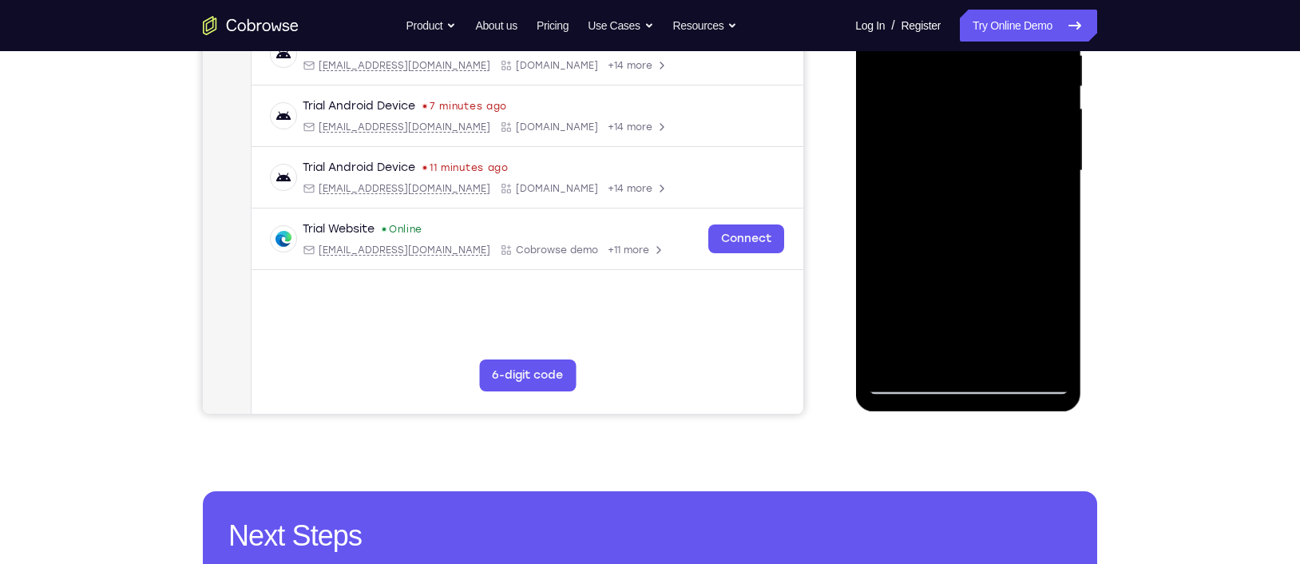
scroll to position [328, 0]
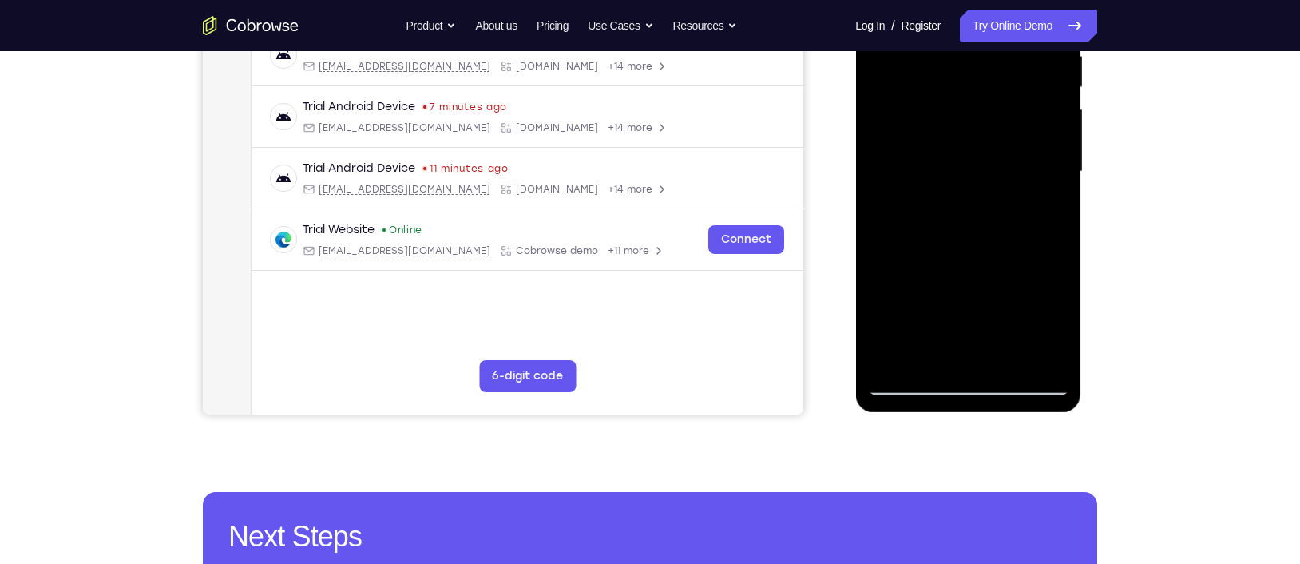
drag, startPoint x: 953, startPoint y: 190, endPoint x: 954, endPoint y: 220, distance: 30.4
click at [954, 220] on div at bounding box center [967, 171] width 201 height 447
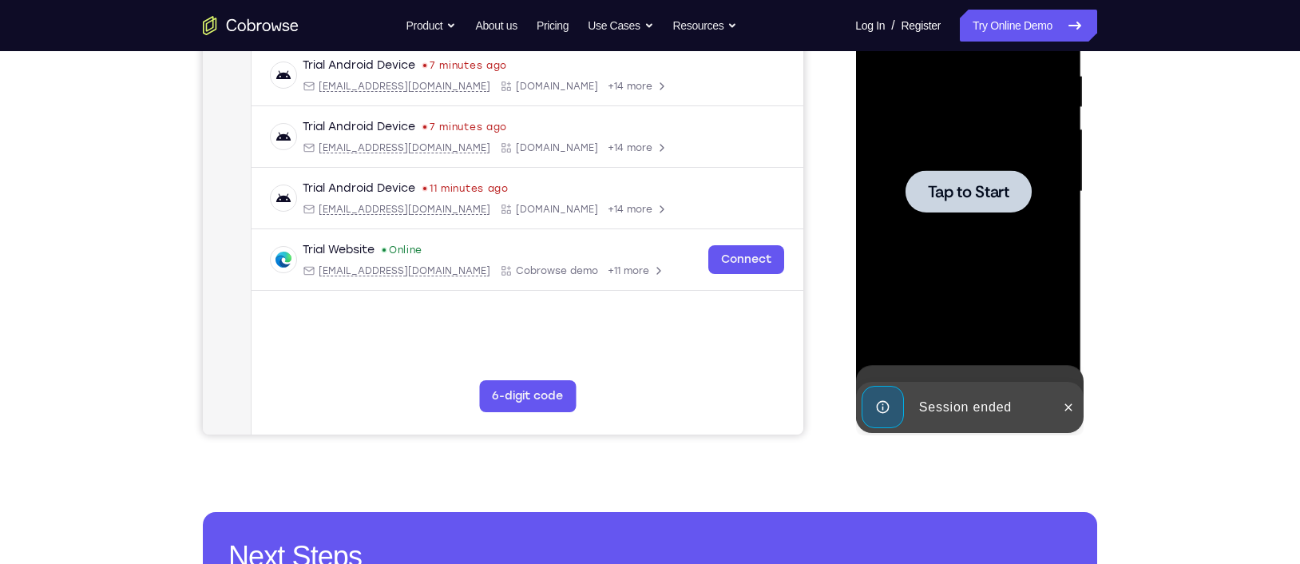
click at [959, 197] on span "Tap to Start" at bounding box center [967, 192] width 81 height 16
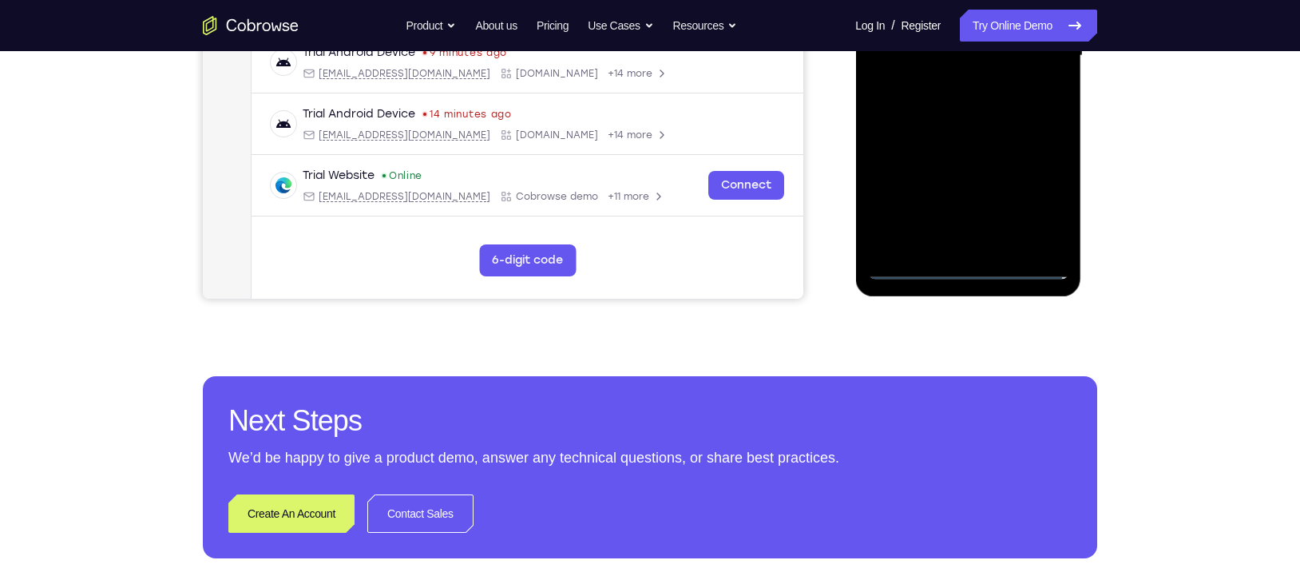
scroll to position [446, 0]
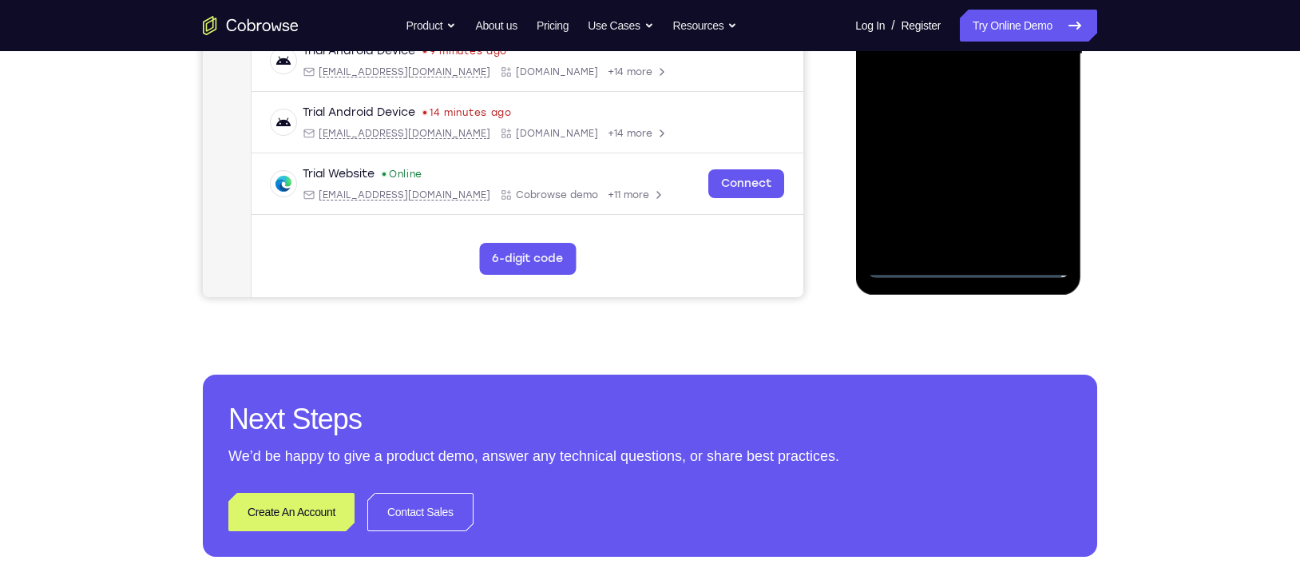
click at [968, 262] on div at bounding box center [967, 54] width 201 height 447
click at [1032, 200] on div at bounding box center [967, 54] width 201 height 447
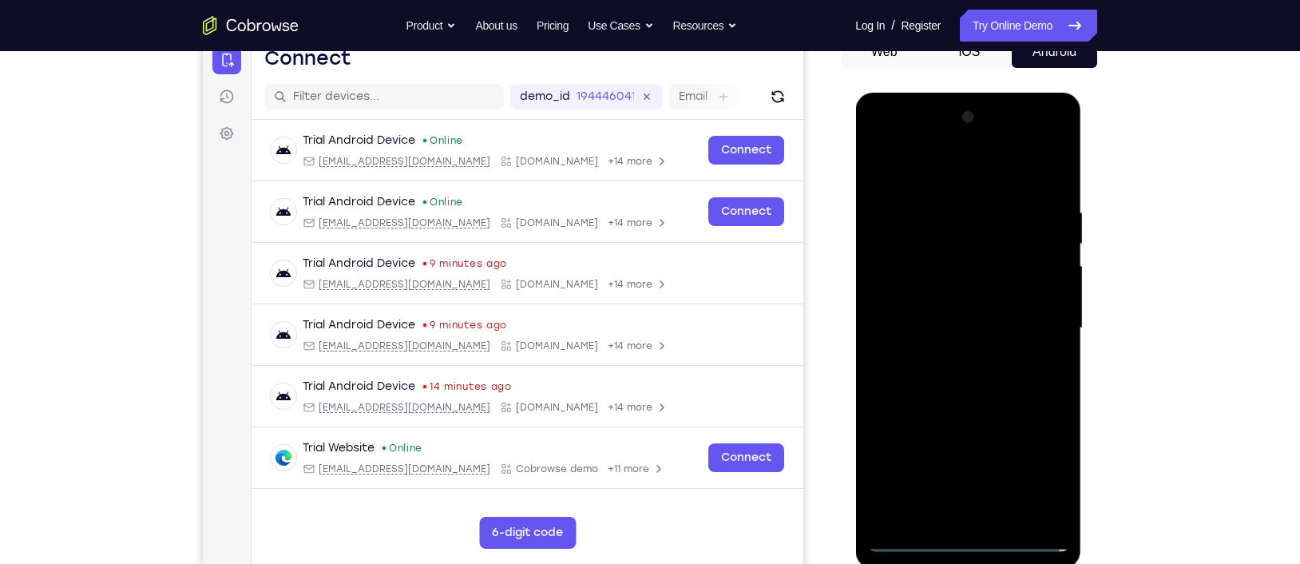
scroll to position [168, 0]
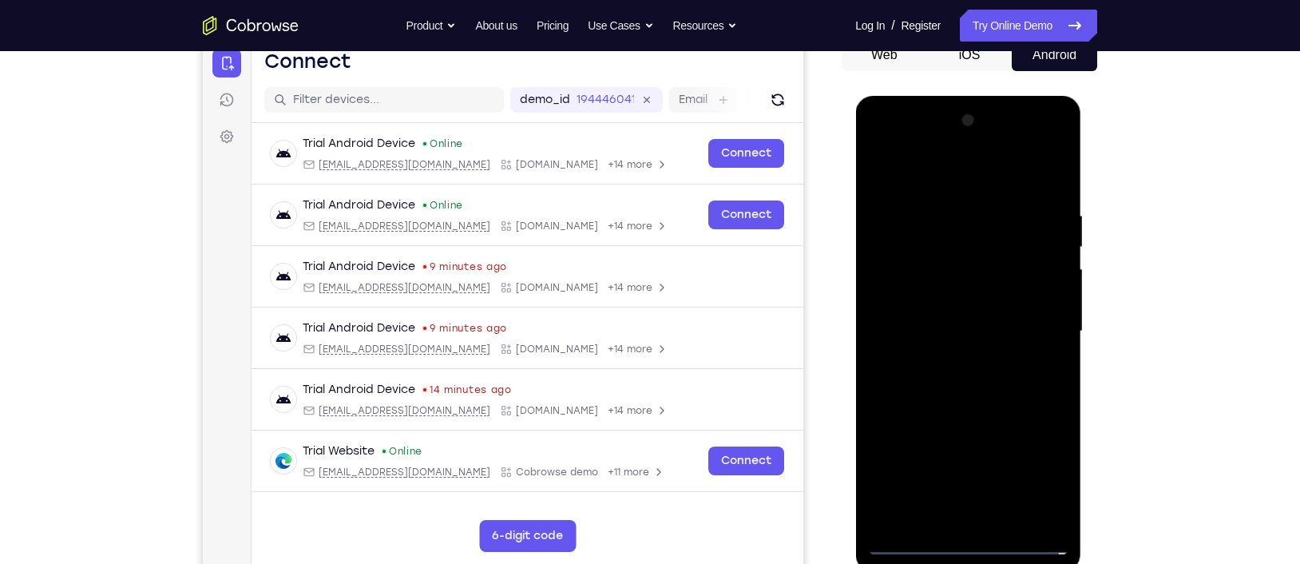
click at [924, 178] on div at bounding box center [967, 331] width 201 height 447
click at [930, 237] on div at bounding box center [967, 331] width 201 height 447
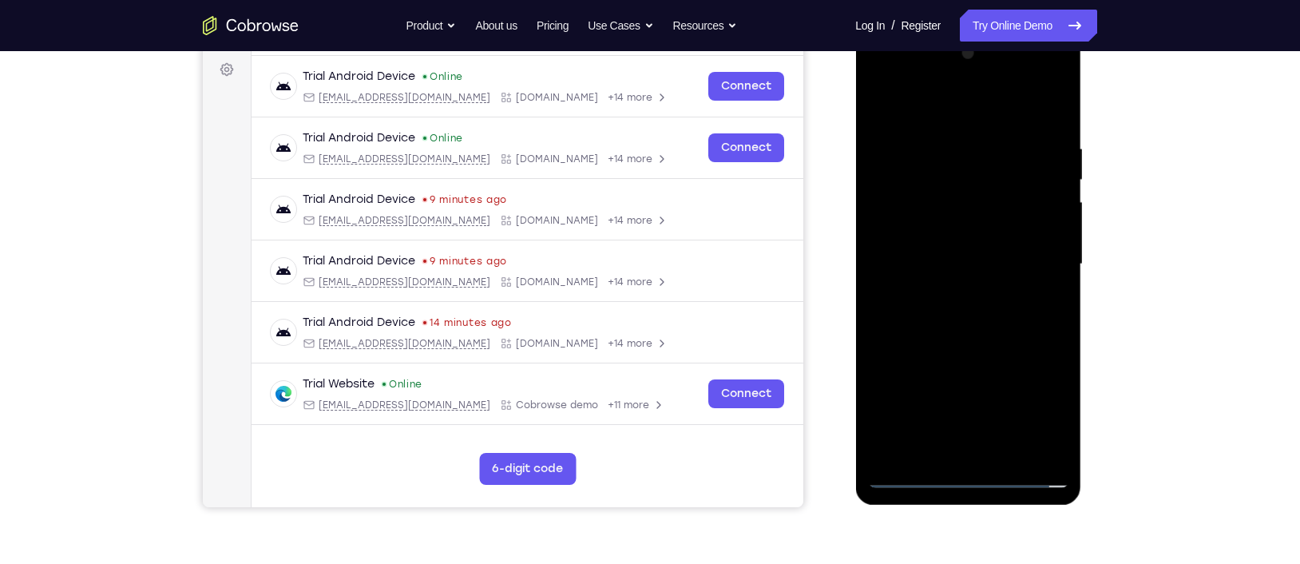
scroll to position [236, 0]
click at [917, 240] on div at bounding box center [967, 263] width 201 height 447
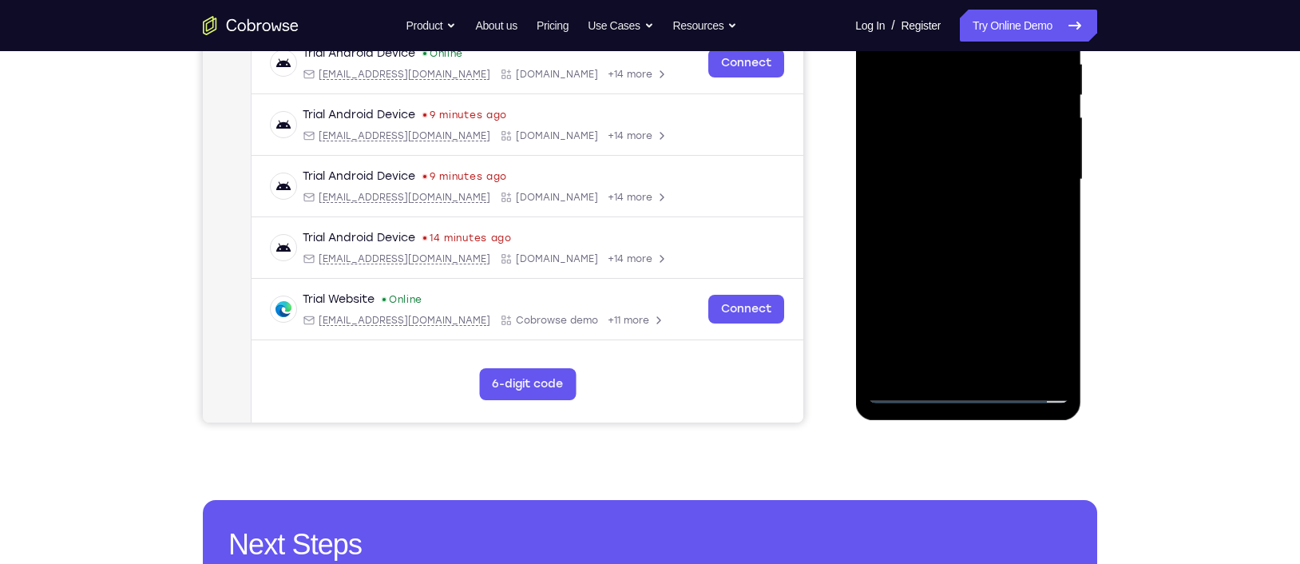
click at [946, 236] on div at bounding box center [967, 179] width 201 height 447
drag, startPoint x: 972, startPoint y: 245, endPoint x: 967, endPoint y: 254, distance: 10.0
click at [967, 254] on div at bounding box center [967, 179] width 201 height 447
drag, startPoint x: 985, startPoint y: 264, endPoint x: 958, endPoint y: 190, distance: 78.8
click at [958, 190] on div at bounding box center [967, 179] width 201 height 447
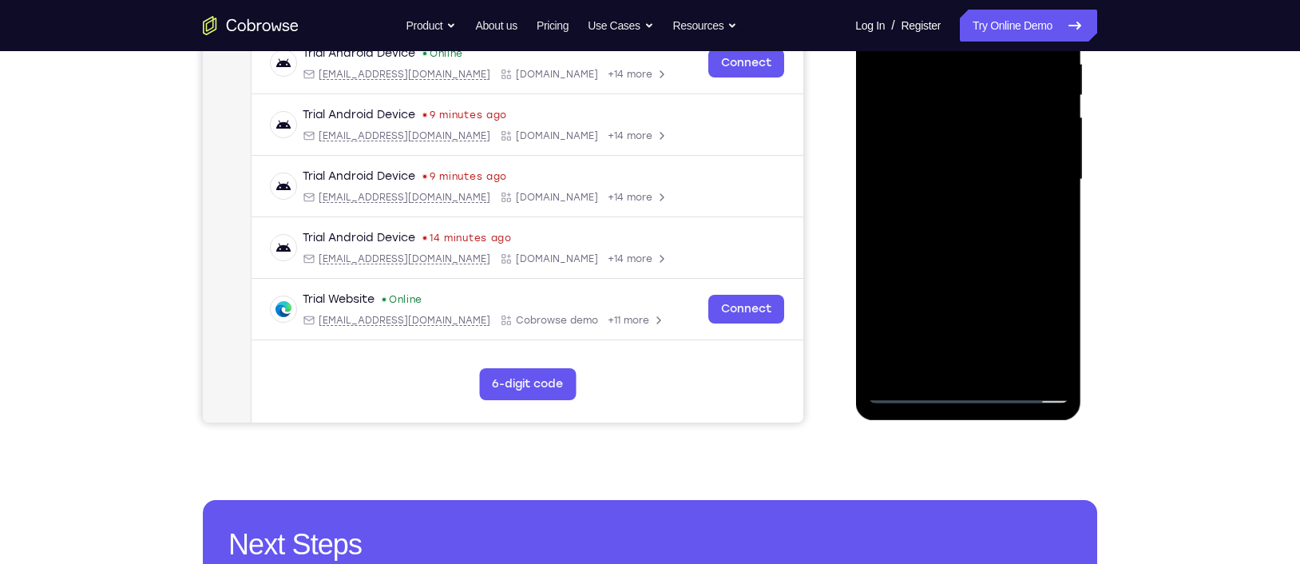
drag, startPoint x: 974, startPoint y: 178, endPoint x: 978, endPoint y: 217, distance: 39.3
click at [978, 217] on div at bounding box center [967, 179] width 201 height 447
drag, startPoint x: 977, startPoint y: 174, endPoint x: 977, endPoint y: 214, distance: 39.9
click at [977, 214] on div at bounding box center [967, 179] width 201 height 447
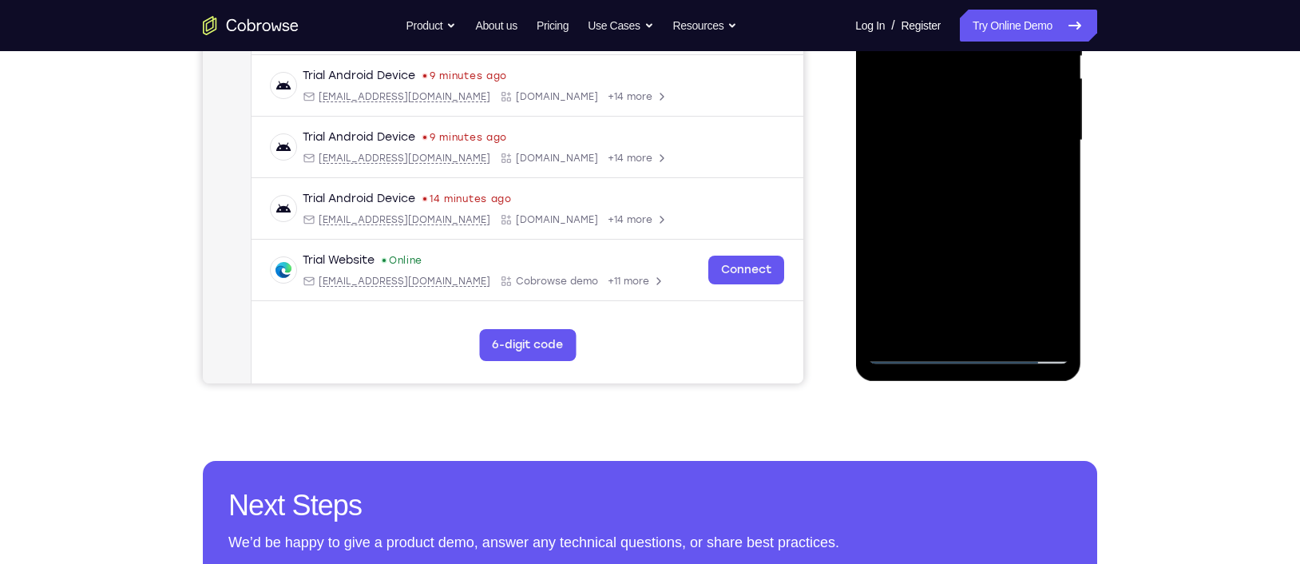
scroll to position [358, 0]
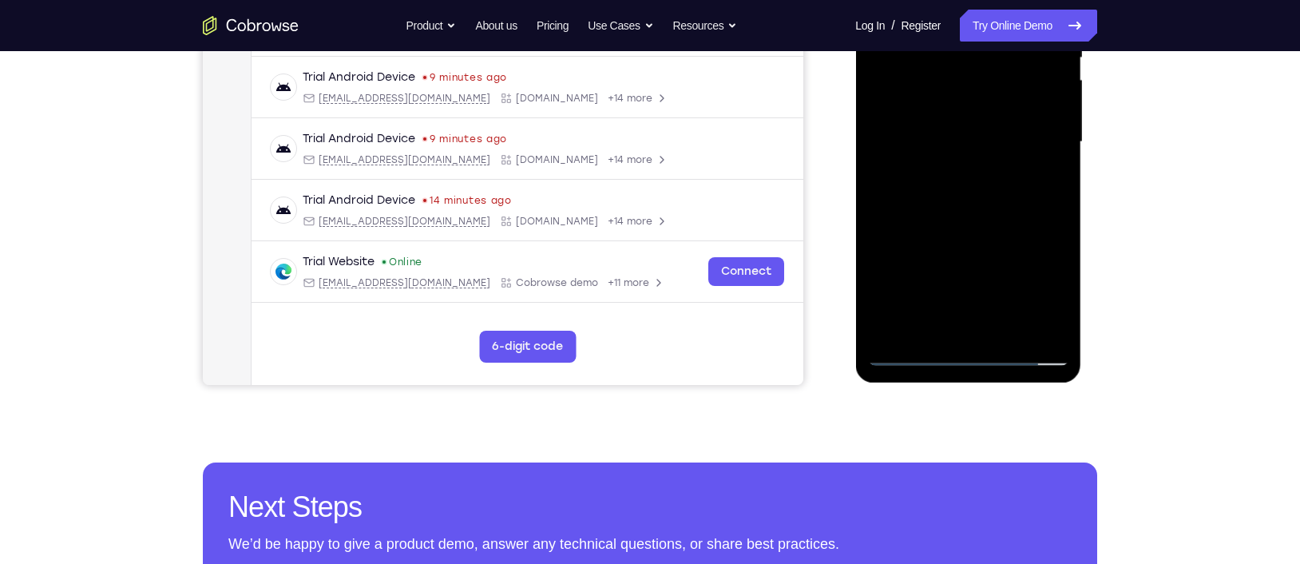
click at [938, 174] on div at bounding box center [967, 142] width 201 height 447
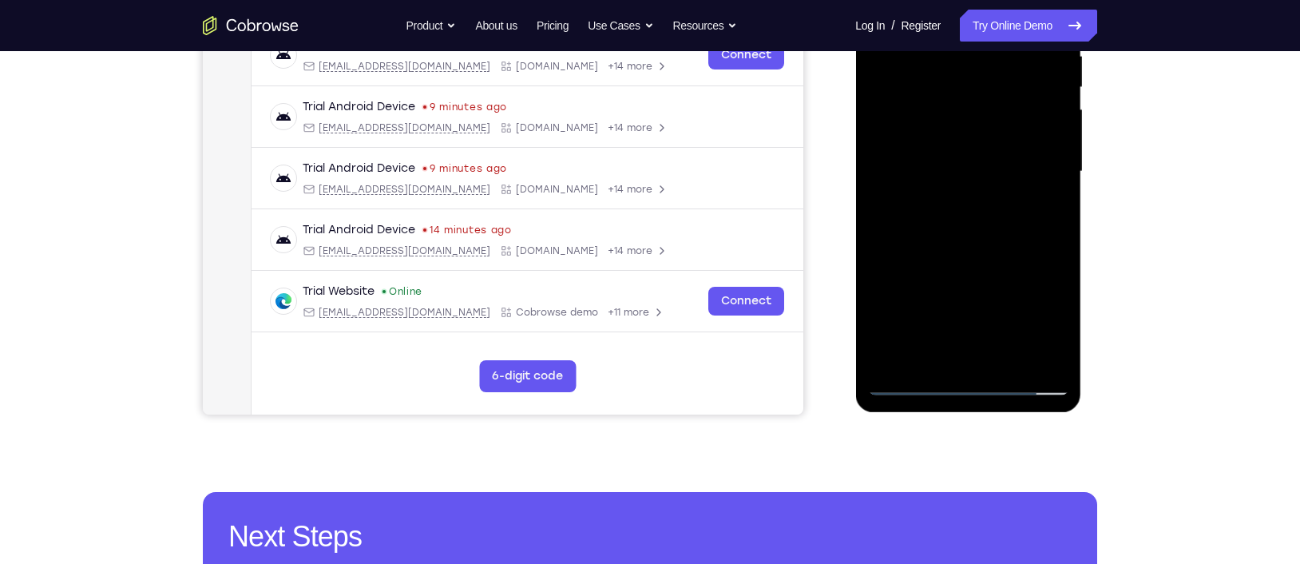
scroll to position [322, 0]
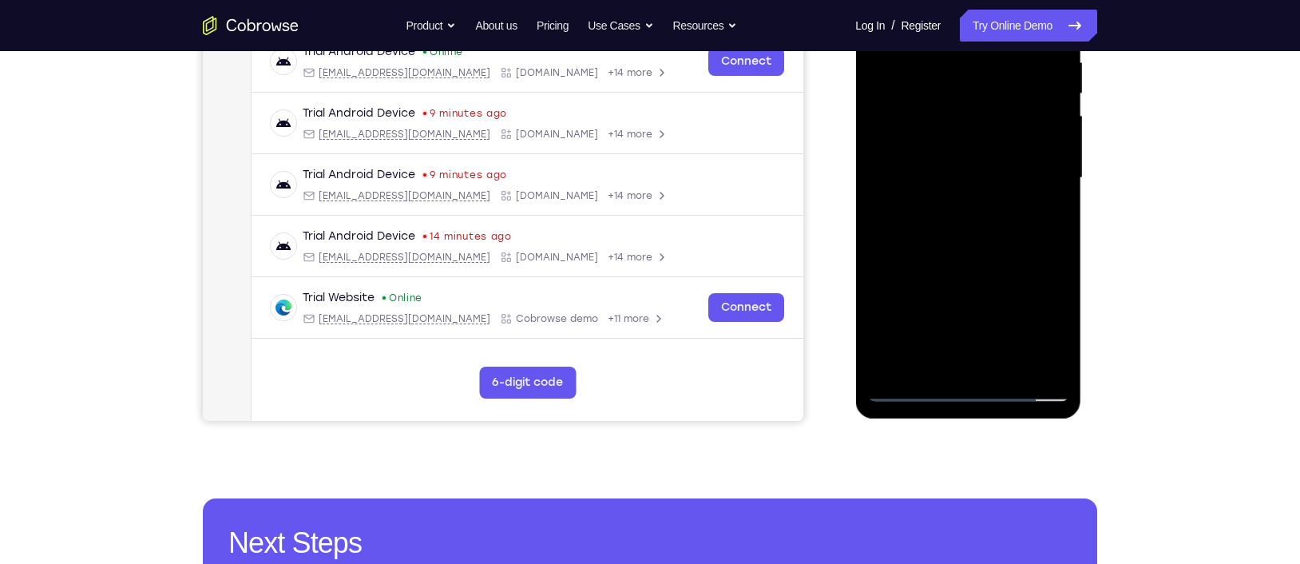
click at [965, 204] on div at bounding box center [967, 177] width 201 height 447
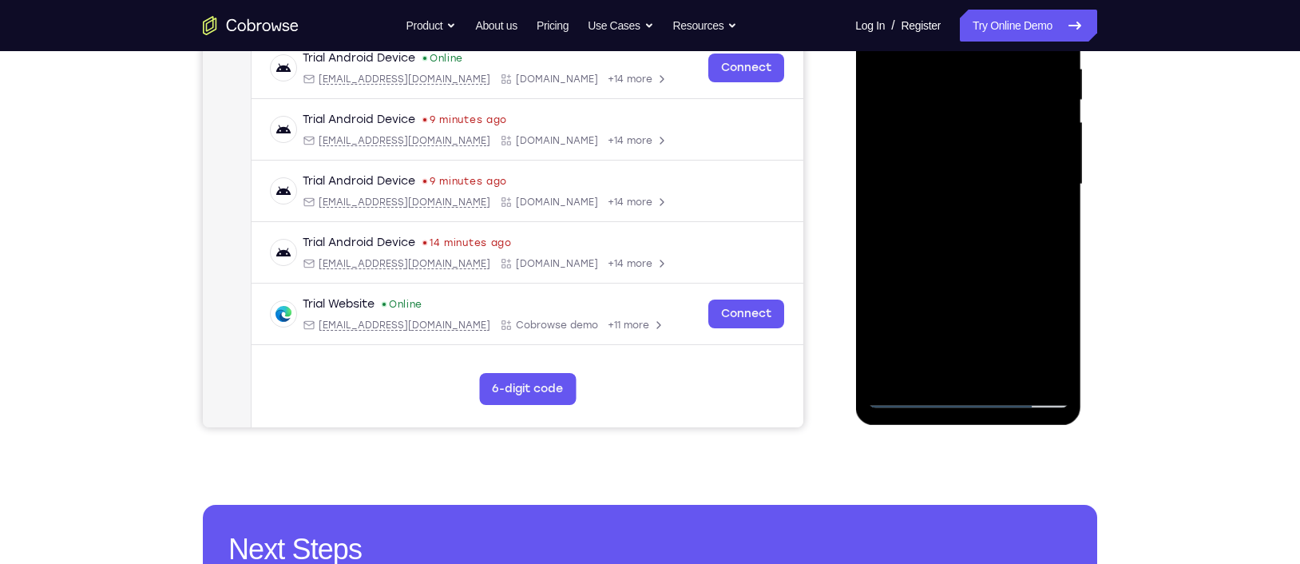
click at [1032, 260] on div at bounding box center [967, 184] width 201 height 447
click at [898, 228] on div at bounding box center [967, 184] width 201 height 447
click at [906, 260] on div at bounding box center [967, 184] width 201 height 447
click at [912, 260] on div at bounding box center [967, 184] width 201 height 447
click at [908, 259] on div at bounding box center [967, 184] width 201 height 447
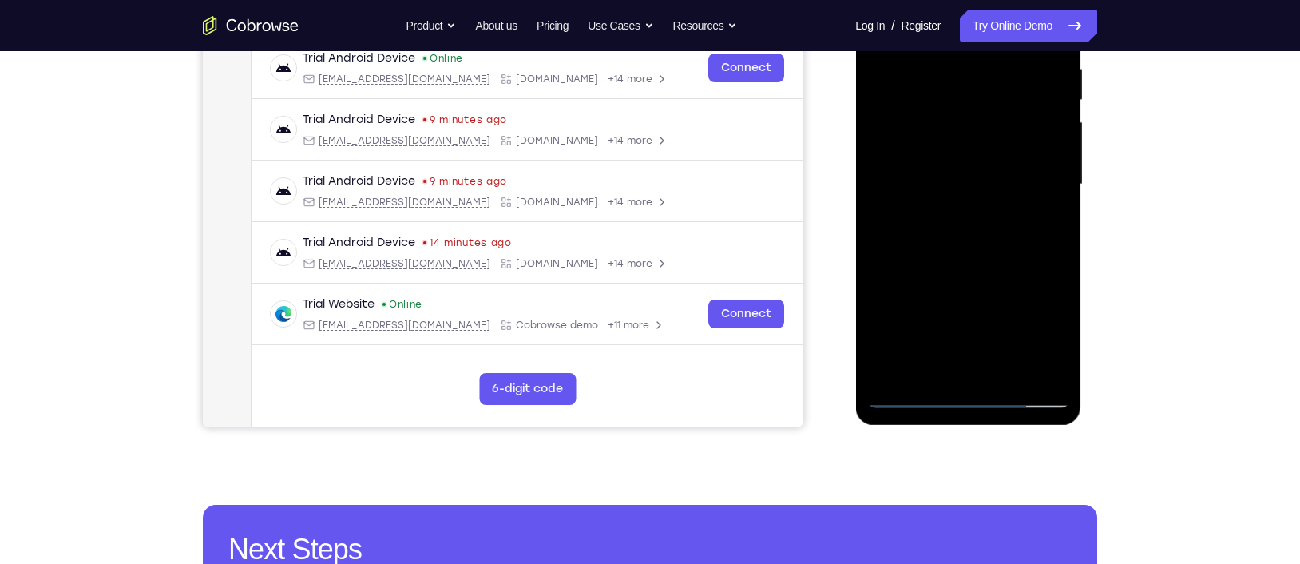
click at [918, 260] on div at bounding box center [967, 184] width 201 height 447
click at [922, 257] on div at bounding box center [967, 184] width 201 height 447
click at [928, 259] on div at bounding box center [967, 184] width 201 height 447
click at [932, 260] on div at bounding box center [967, 184] width 201 height 447
click at [929, 260] on div at bounding box center [967, 184] width 201 height 447
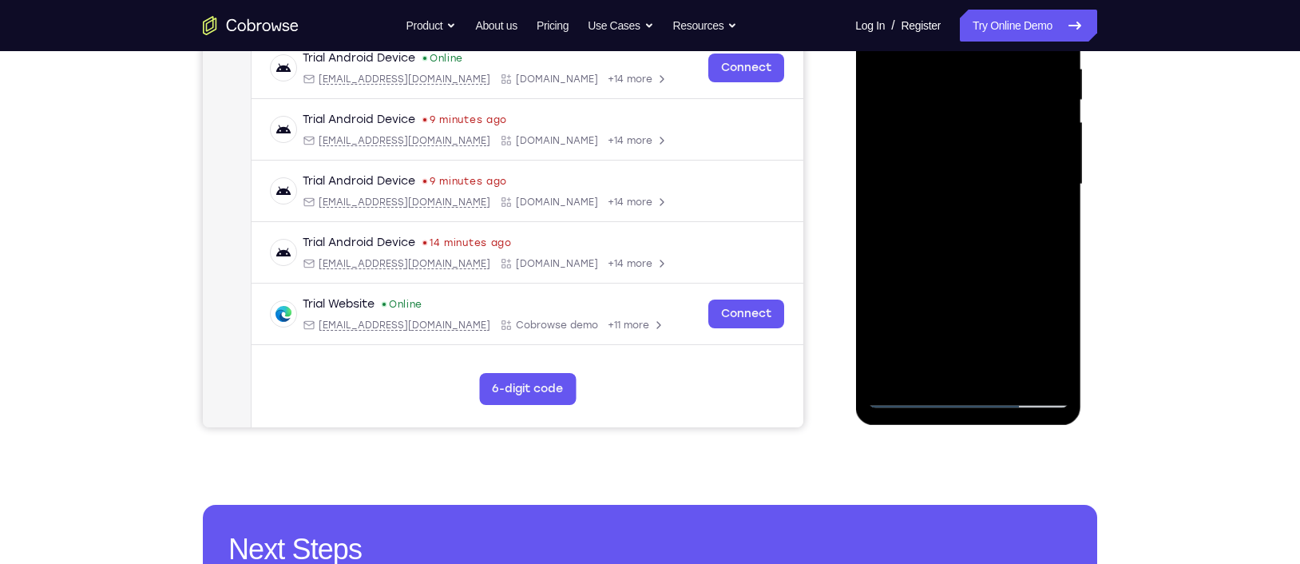
click at [937, 260] on div at bounding box center [967, 184] width 201 height 447
click at [942, 259] on div at bounding box center [967, 184] width 201 height 447
click at [950, 259] on div at bounding box center [967, 184] width 201 height 447
click at [960, 259] on div at bounding box center [967, 184] width 201 height 447
click at [965, 259] on div at bounding box center [967, 184] width 201 height 447
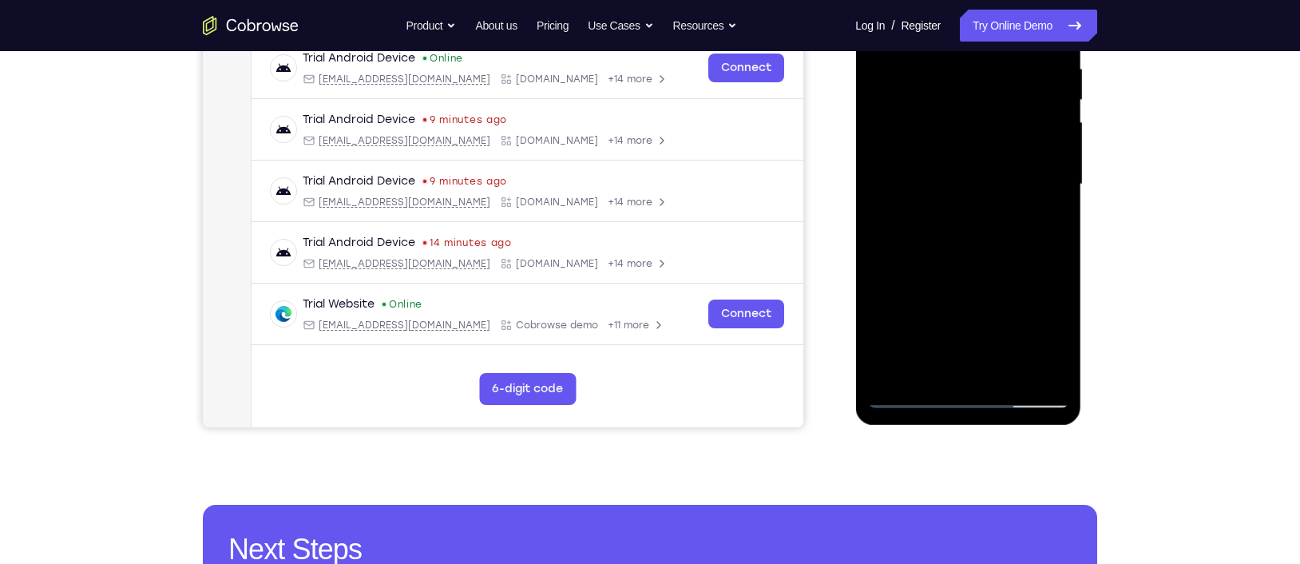
click at [970, 260] on div at bounding box center [967, 184] width 201 height 447
click at [978, 260] on div at bounding box center [967, 184] width 201 height 447
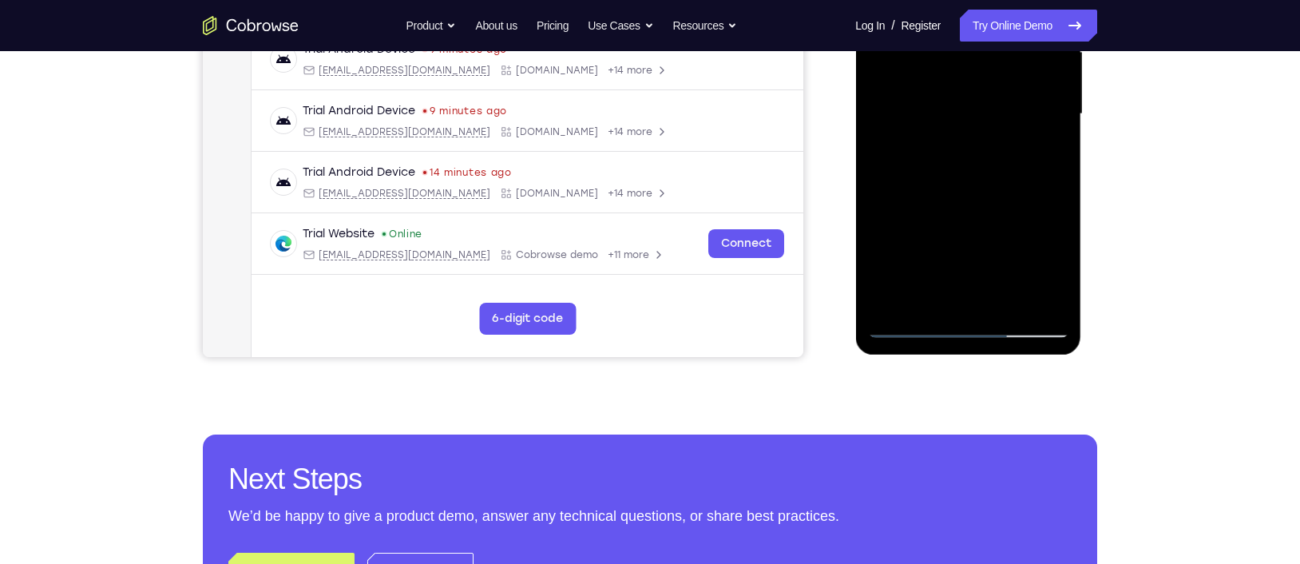
scroll to position [388, 0]
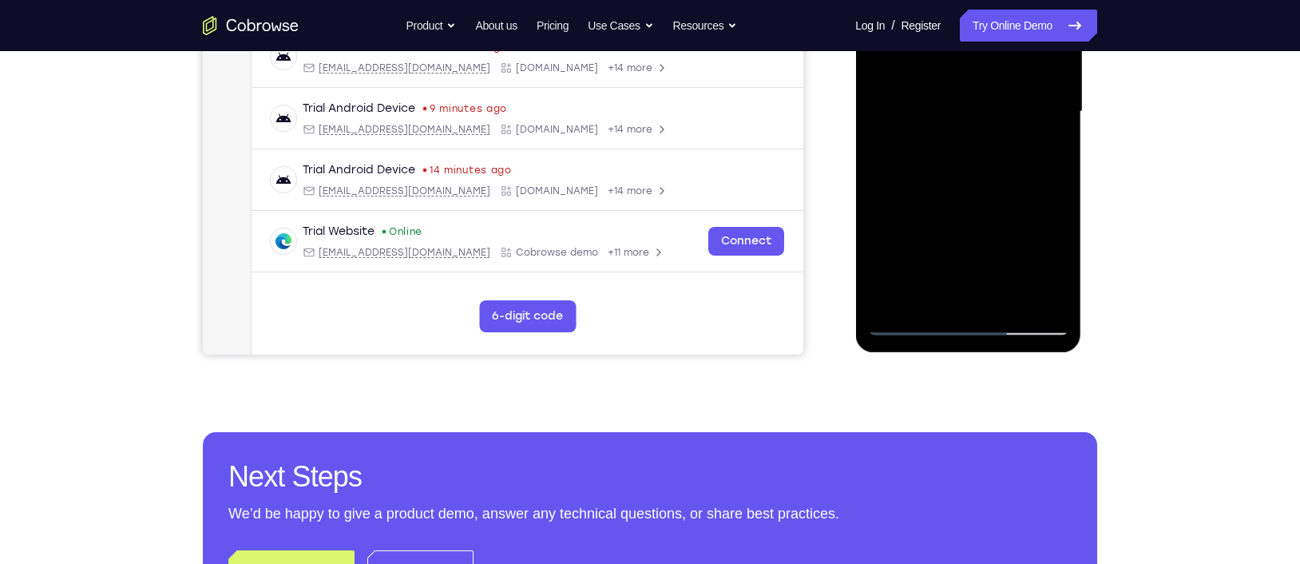
drag, startPoint x: 960, startPoint y: 232, endPoint x: 951, endPoint y: 181, distance: 51.1
click at [951, 181] on div at bounding box center [967, 111] width 201 height 447
click at [902, 237] on div at bounding box center [967, 111] width 201 height 447
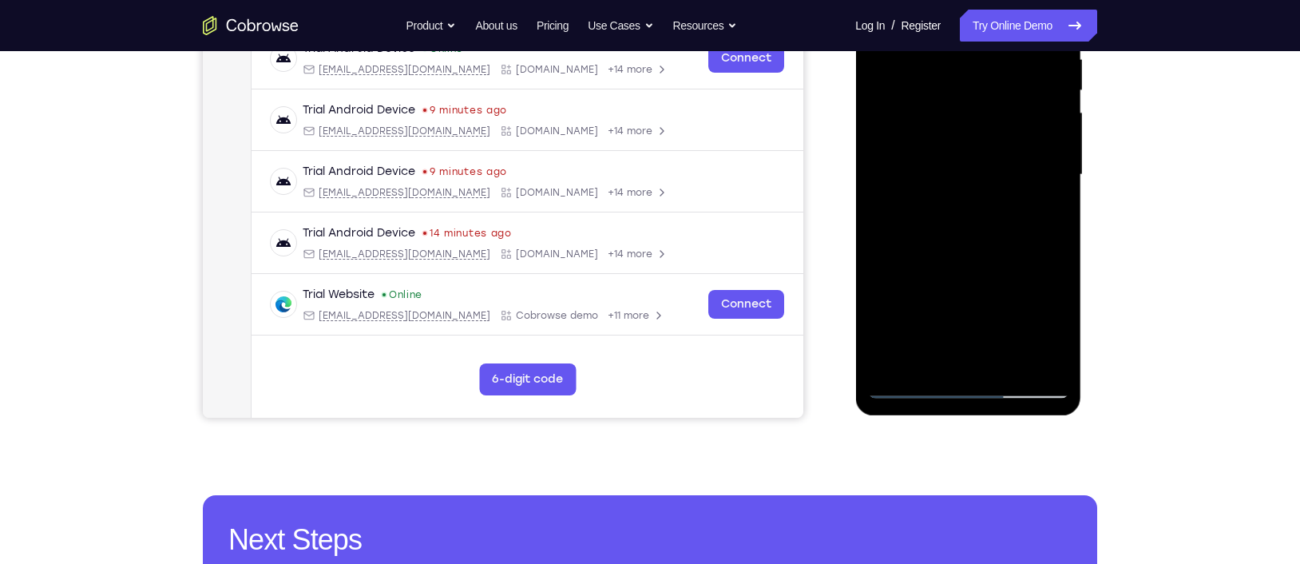
scroll to position [317, 0]
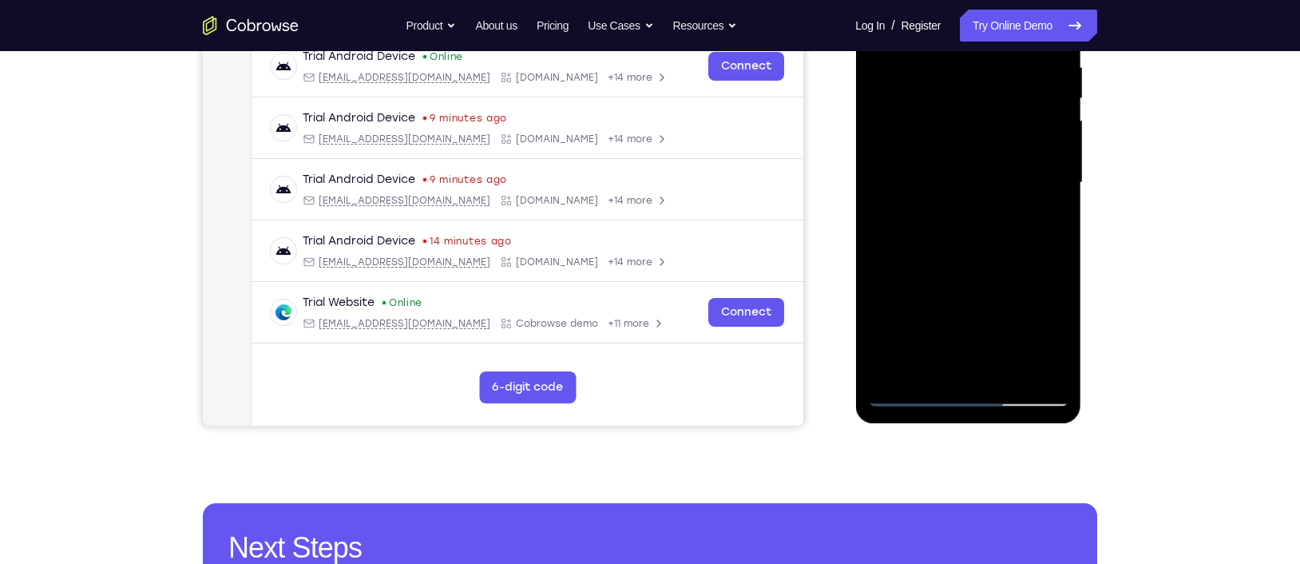
drag, startPoint x: 975, startPoint y: 192, endPoint x: 977, endPoint y: 209, distance: 16.8
click at [977, 209] on div at bounding box center [967, 182] width 201 height 447
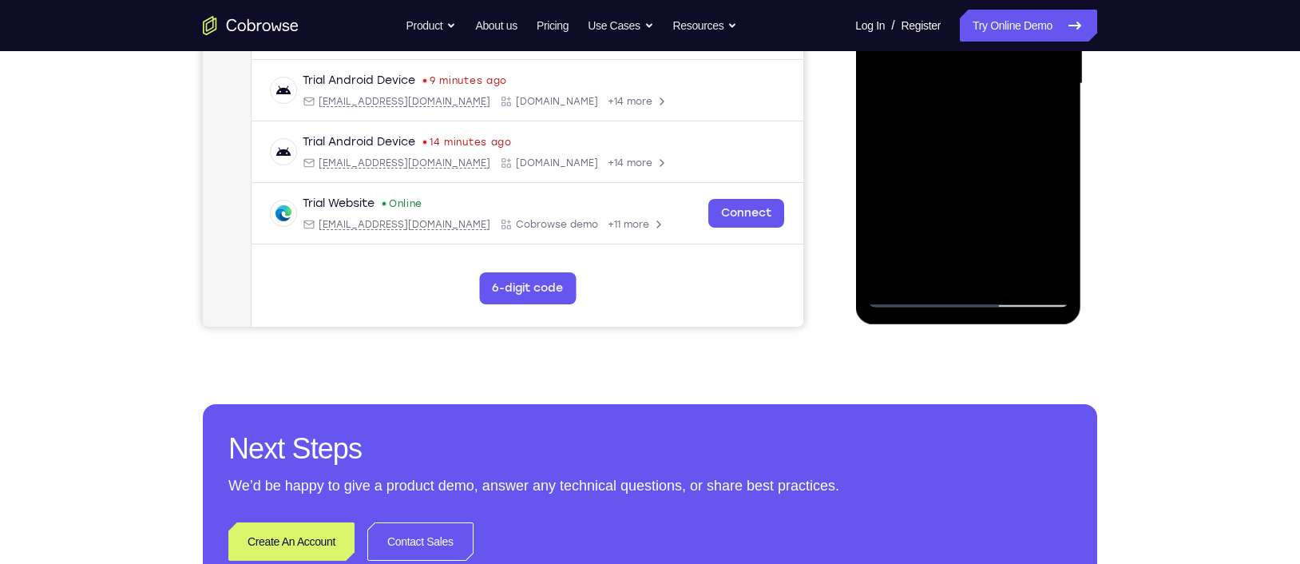
scroll to position [417, 0]
drag, startPoint x: 981, startPoint y: 137, endPoint x: 943, endPoint y: 180, distance: 58.3
click at [943, 180] on div at bounding box center [967, 82] width 201 height 447
drag, startPoint x: 972, startPoint y: 263, endPoint x: 932, endPoint y: 176, distance: 95.0
click at [932, 176] on div at bounding box center [967, 82] width 201 height 447
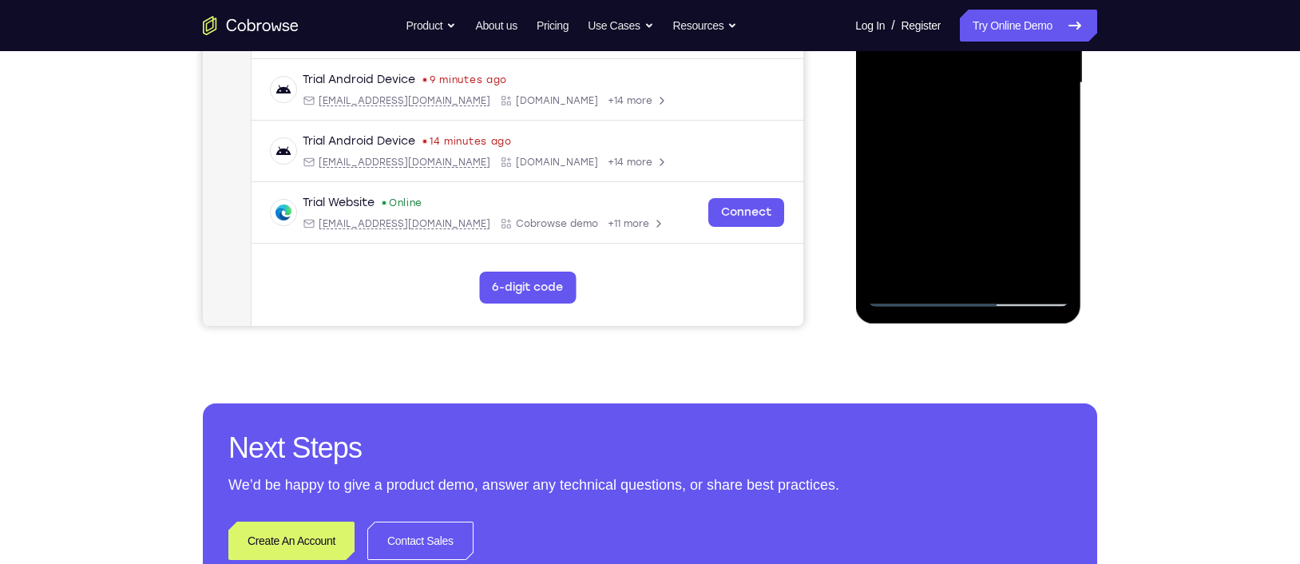
drag, startPoint x: 958, startPoint y: 243, endPoint x: 942, endPoint y: 191, distance: 54.5
click at [942, 191] on div at bounding box center [967, 82] width 201 height 447
drag, startPoint x: 935, startPoint y: 163, endPoint x: 939, endPoint y: 242, distance: 79.2
click at [939, 242] on div at bounding box center [967, 82] width 201 height 447
drag, startPoint x: 934, startPoint y: 179, endPoint x: 939, endPoint y: 232, distance: 53.0
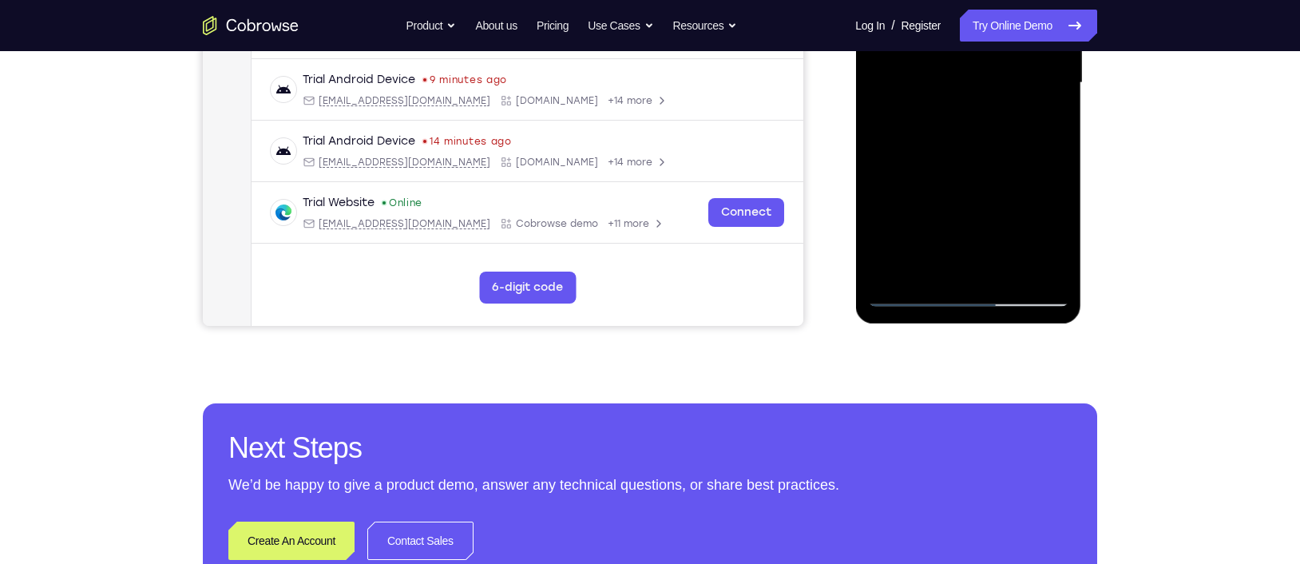
click at [939, 232] on div at bounding box center [967, 82] width 201 height 447
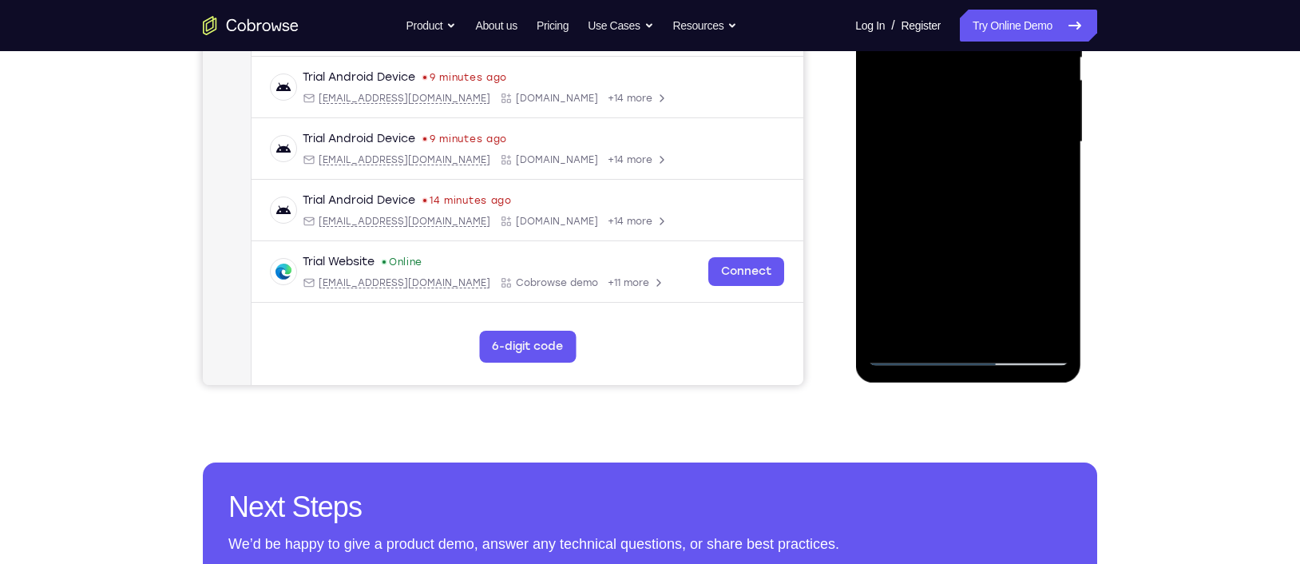
scroll to position [343, 0]
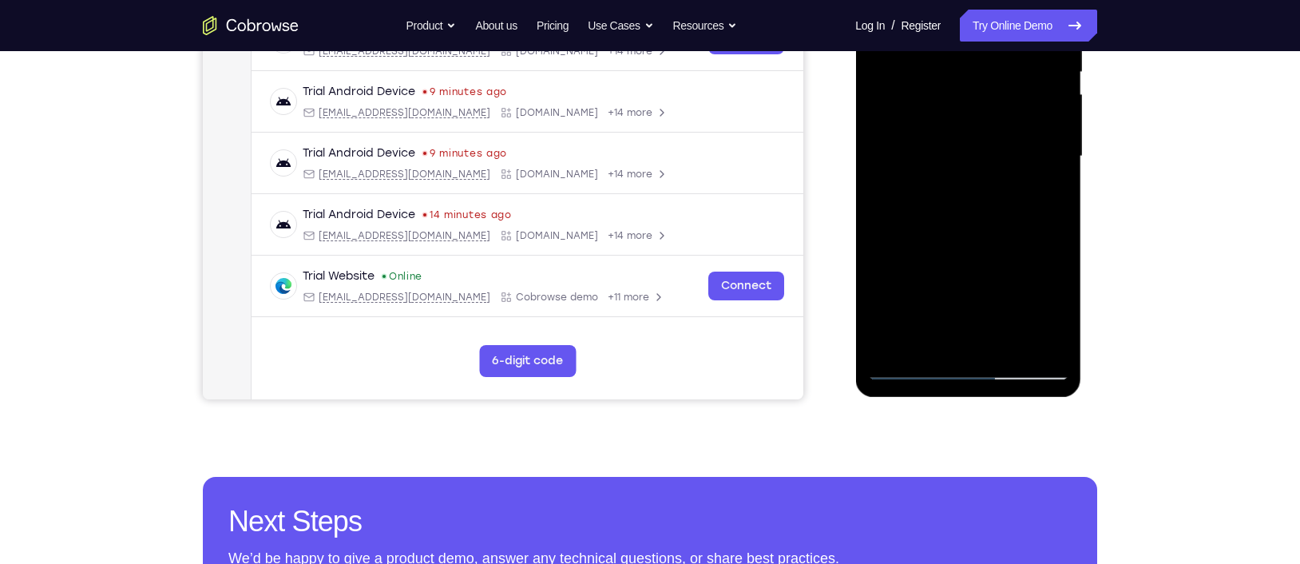
click at [944, 180] on div at bounding box center [967, 156] width 201 height 447
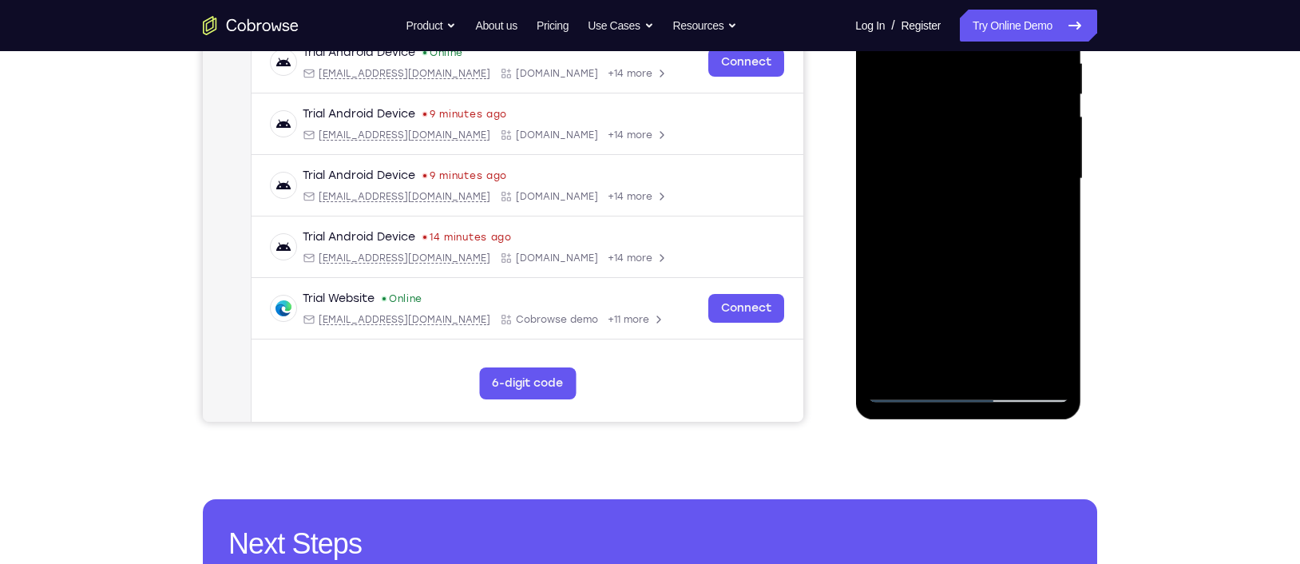
click at [963, 205] on div at bounding box center [967, 178] width 201 height 447
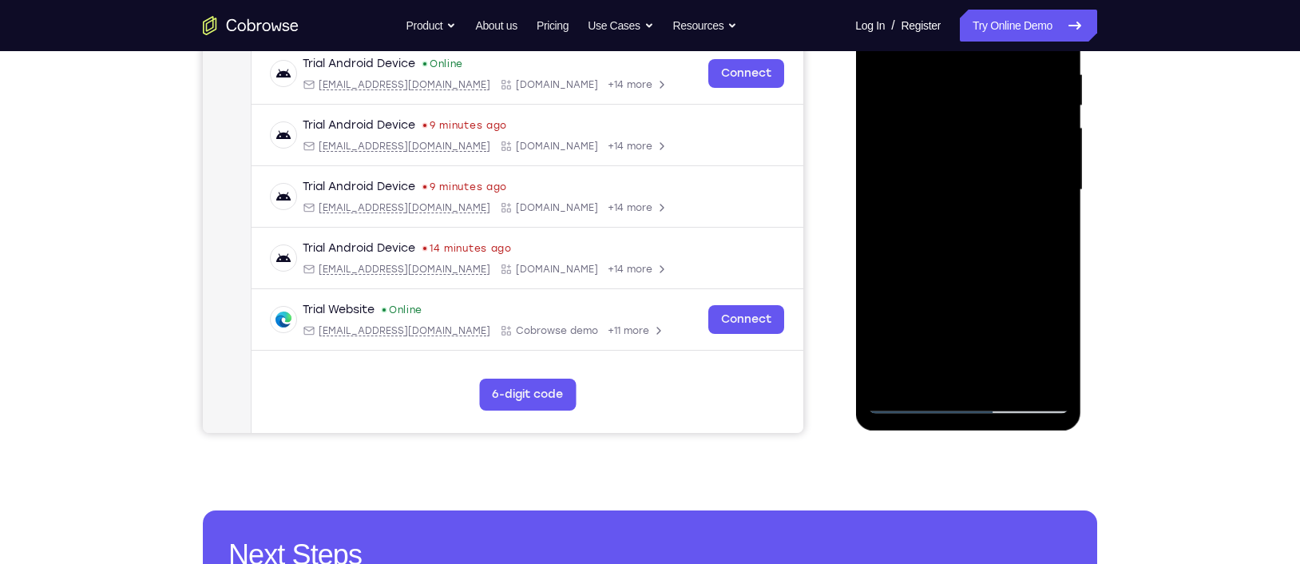
scroll to position [312, 0]
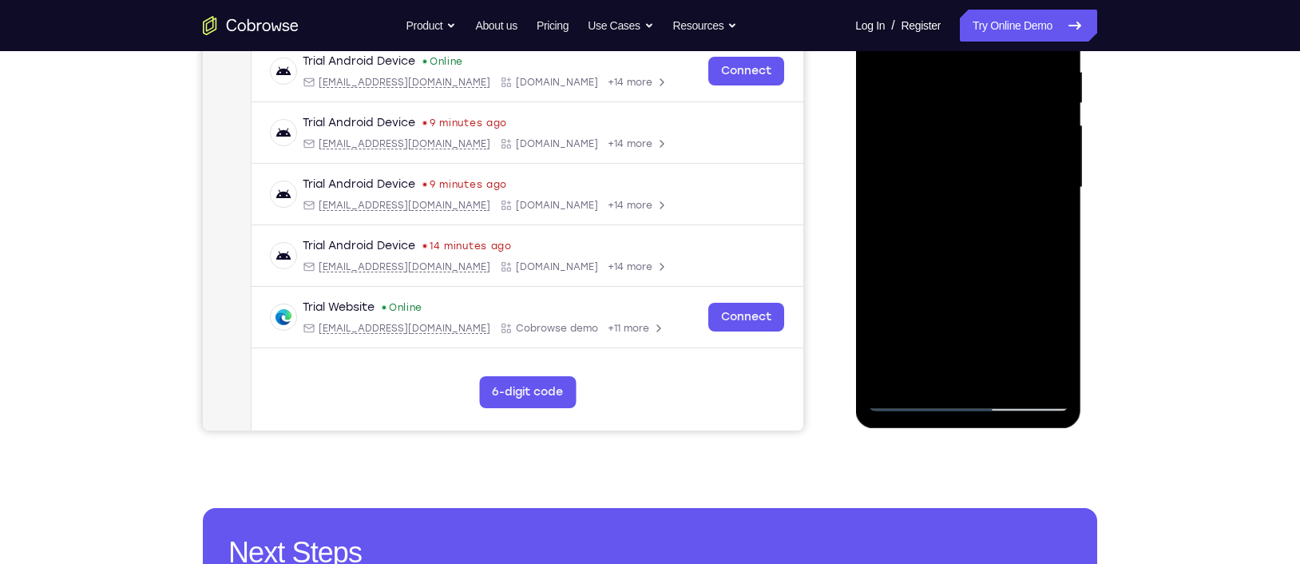
click at [902, 261] on div at bounding box center [967, 187] width 201 height 447
click at [904, 263] on div at bounding box center [967, 187] width 201 height 447
click at [907, 263] on div at bounding box center [967, 187] width 201 height 447
click at [909, 263] on div at bounding box center [967, 187] width 201 height 447
click at [912, 262] on div at bounding box center [967, 187] width 201 height 447
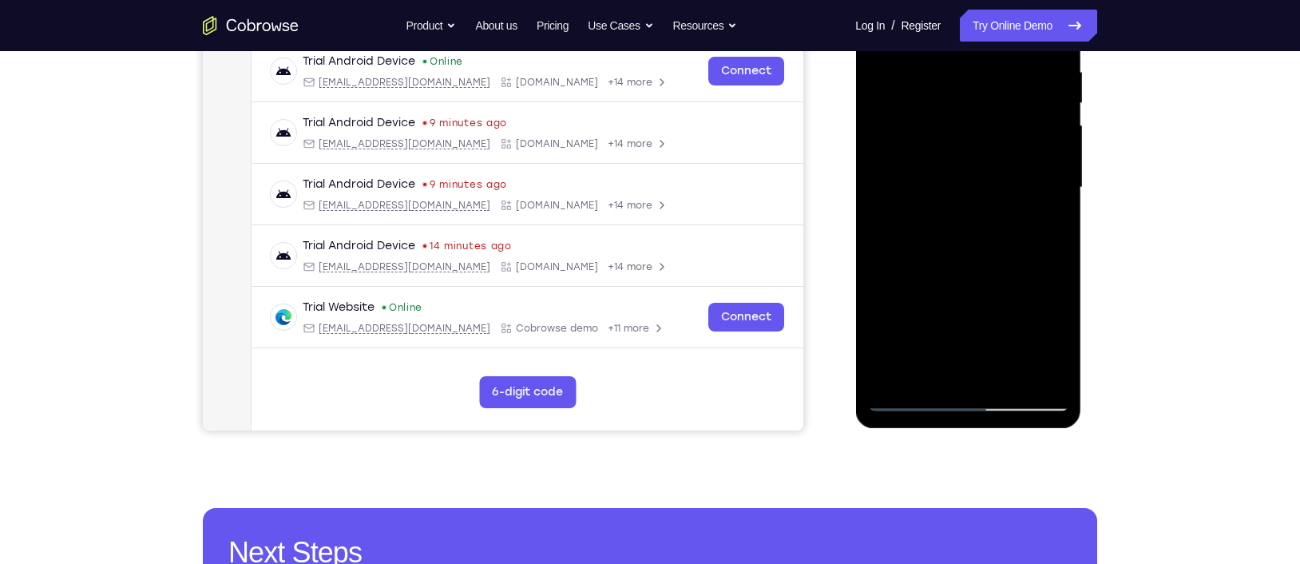
click at [915, 262] on div at bounding box center [967, 187] width 201 height 447
click at [918, 263] on div at bounding box center [967, 187] width 201 height 447
click at [922, 264] on div at bounding box center [967, 187] width 201 height 447
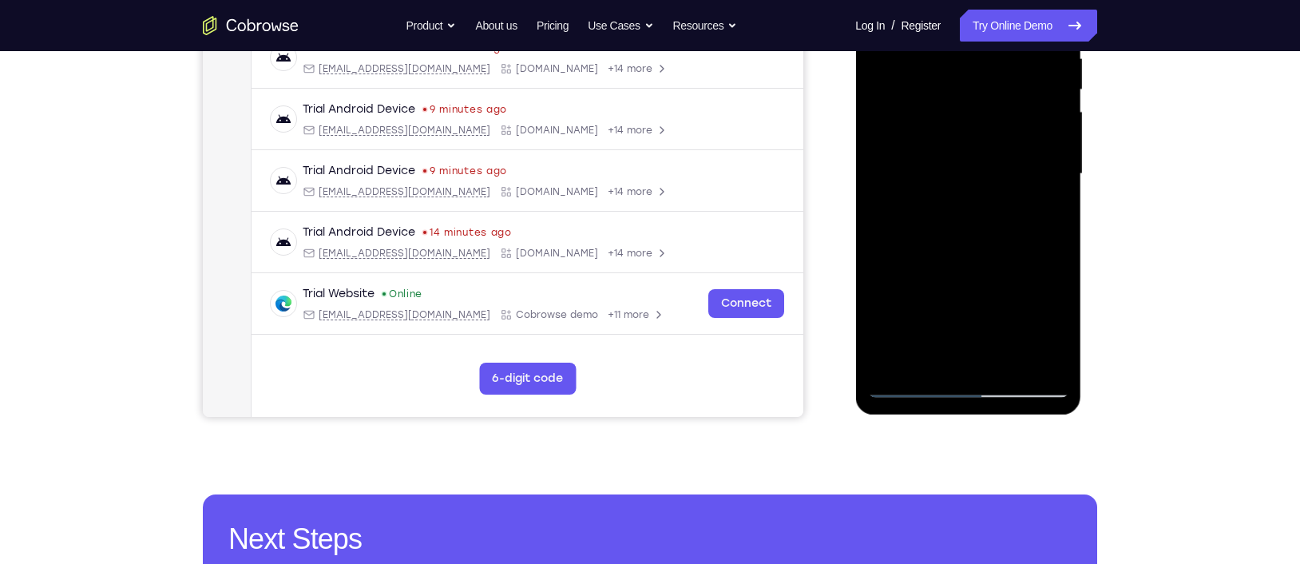
scroll to position [327, 0]
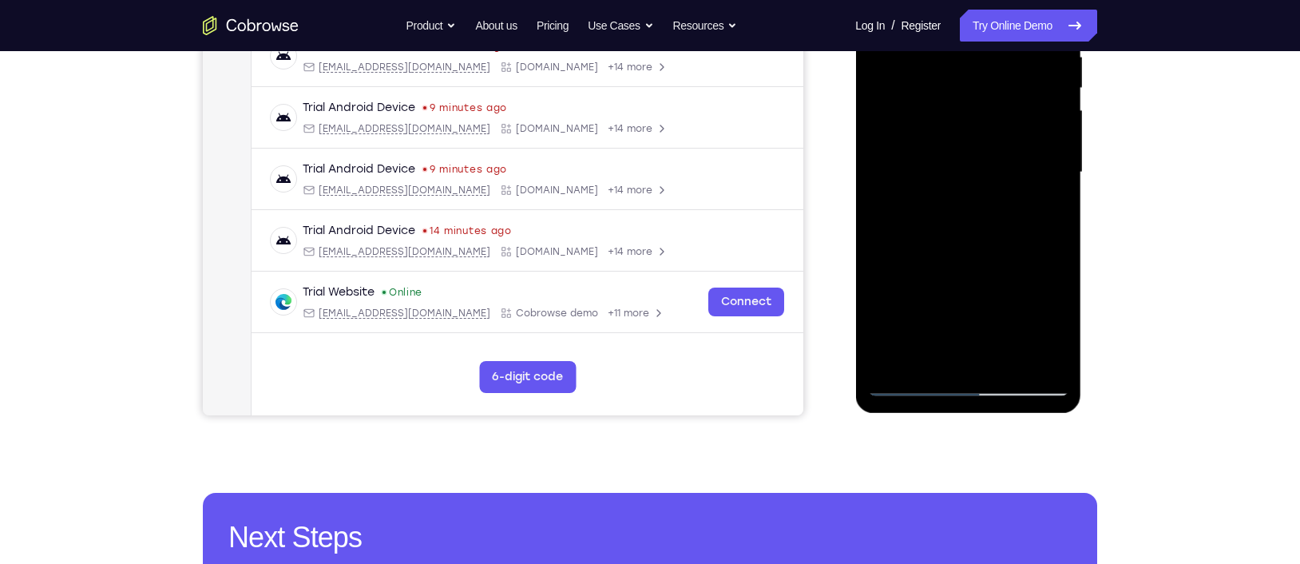
click at [923, 247] on div at bounding box center [967, 172] width 201 height 447
click at [928, 247] on div at bounding box center [967, 172] width 201 height 447
click at [923, 246] on div at bounding box center [967, 172] width 201 height 447
click at [926, 247] on div at bounding box center [967, 172] width 201 height 447
click at [926, 245] on div at bounding box center [967, 172] width 201 height 447
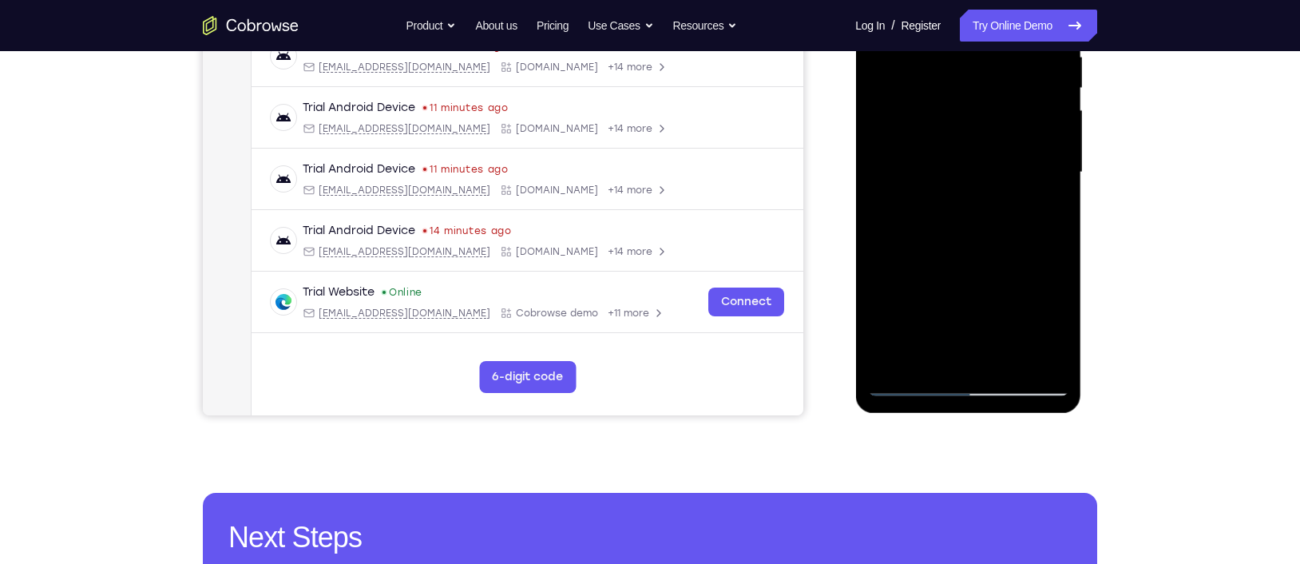
click at [1032, 189] on div at bounding box center [967, 172] width 201 height 447
click at [1025, 191] on div at bounding box center [967, 172] width 201 height 447
click at [1032, 200] on div at bounding box center [967, 172] width 201 height 447
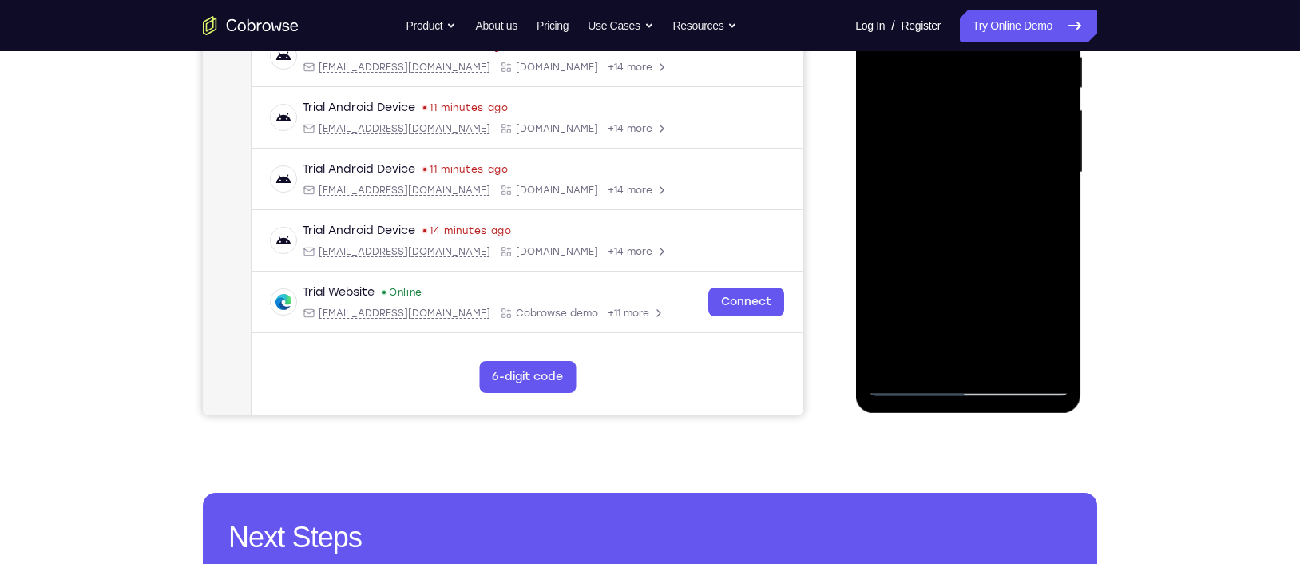
click at [1032, 200] on div at bounding box center [967, 172] width 201 height 447
click at [1032, 196] on div at bounding box center [967, 172] width 201 height 447
click at [1032, 186] on div at bounding box center [967, 172] width 201 height 447
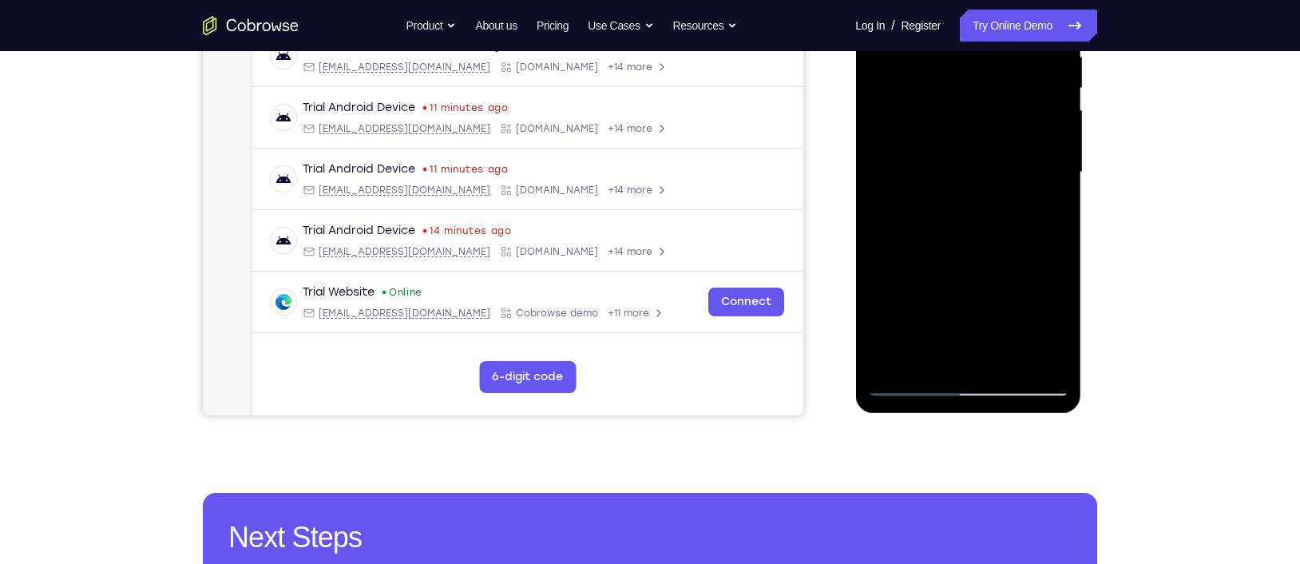
click at [1032, 199] on div at bounding box center [967, 172] width 201 height 447
click at [1029, 195] on div at bounding box center [967, 172] width 201 height 447
click at [1027, 203] on div at bounding box center [967, 172] width 201 height 447
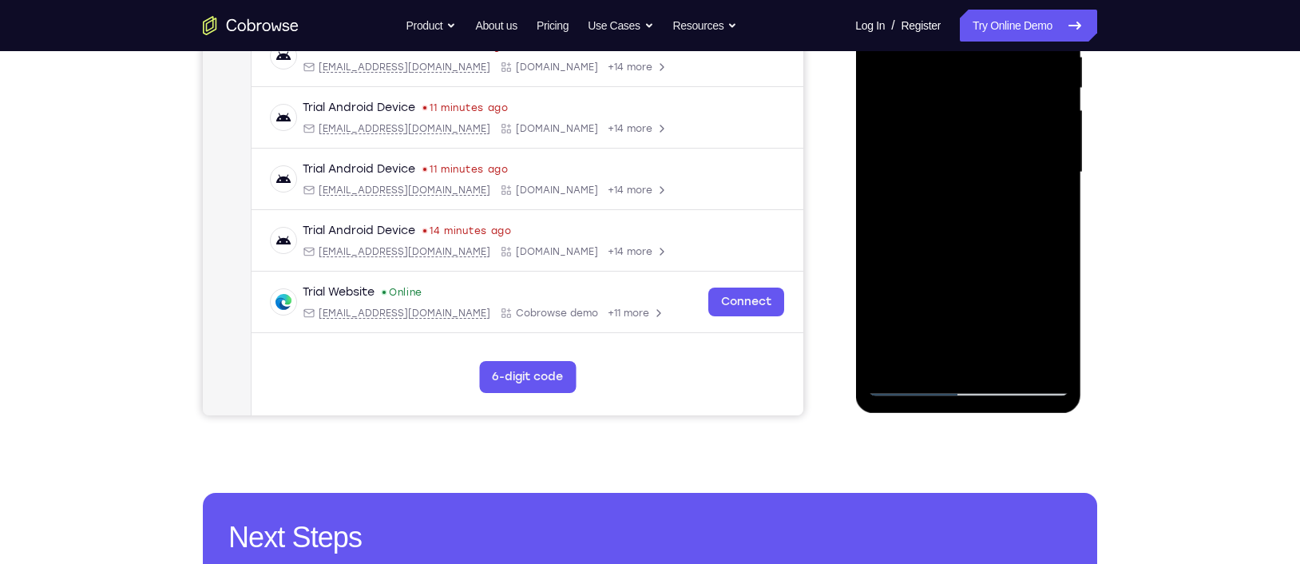
click at [1027, 203] on div at bounding box center [967, 172] width 201 height 447
click at [977, 217] on div at bounding box center [967, 172] width 201 height 447
click at [938, 247] on div at bounding box center [967, 172] width 201 height 447
click at [941, 248] on div at bounding box center [967, 172] width 201 height 447
click at [945, 248] on div at bounding box center [967, 172] width 201 height 447
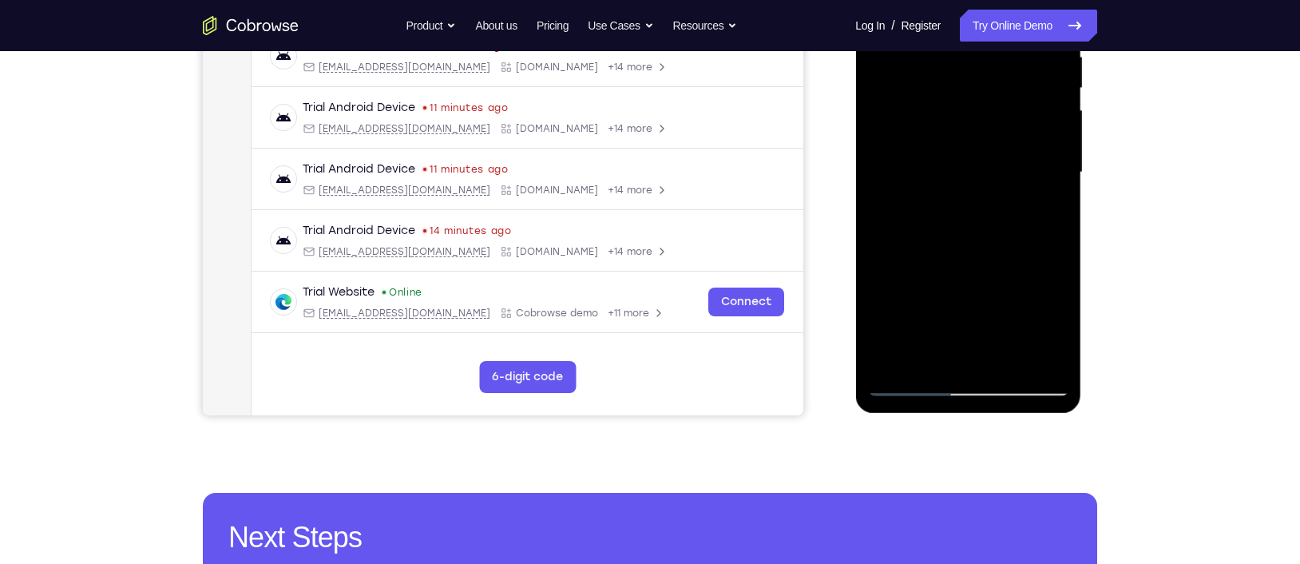
click at [952, 248] on div at bounding box center [967, 172] width 201 height 447
click at [960, 245] on div at bounding box center [967, 172] width 201 height 447
click at [956, 246] on div at bounding box center [967, 172] width 201 height 447
click at [961, 247] on div at bounding box center [967, 172] width 201 height 447
click at [967, 248] on div at bounding box center [967, 172] width 201 height 447
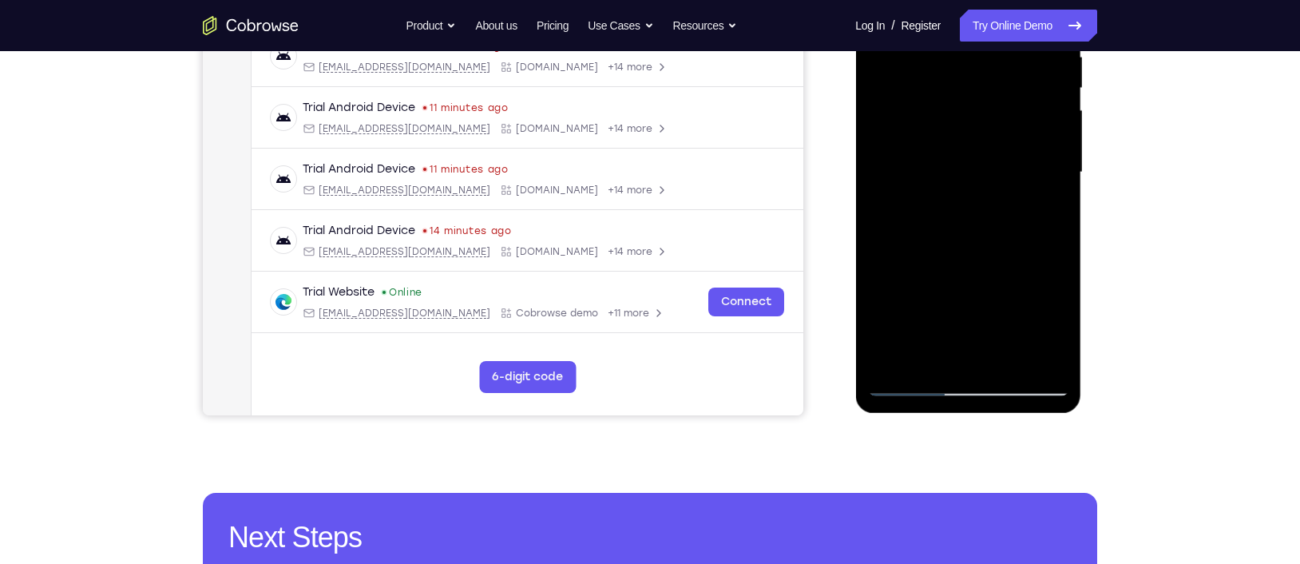
click at [973, 247] on div at bounding box center [967, 172] width 201 height 447
click at [978, 248] on div at bounding box center [967, 172] width 201 height 447
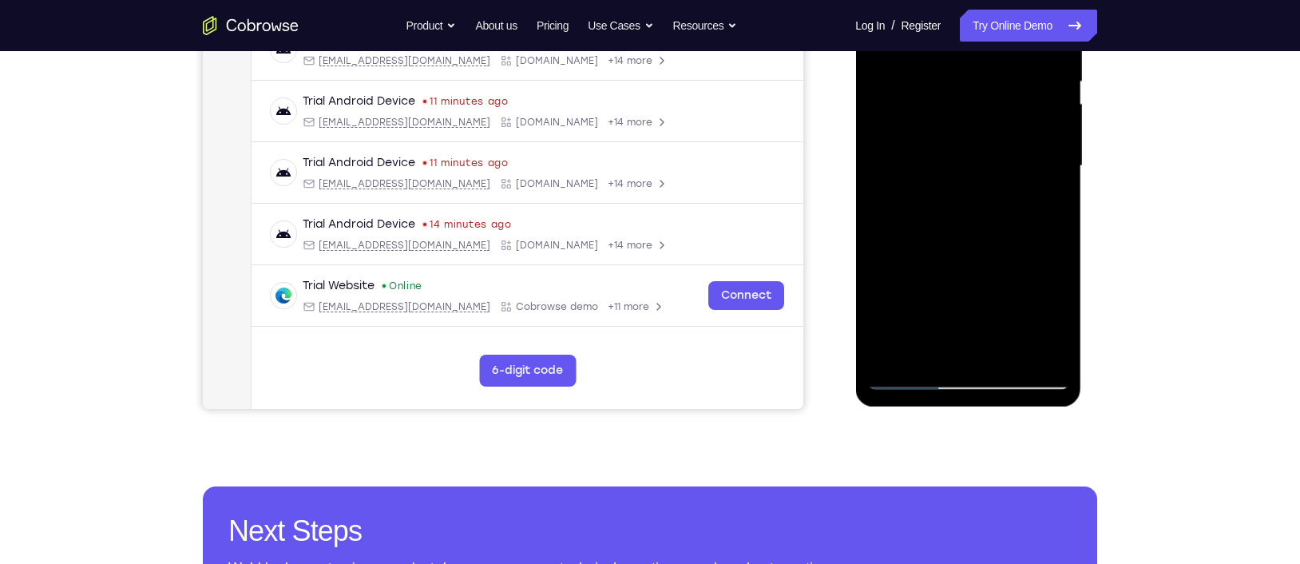
scroll to position [332, 0]
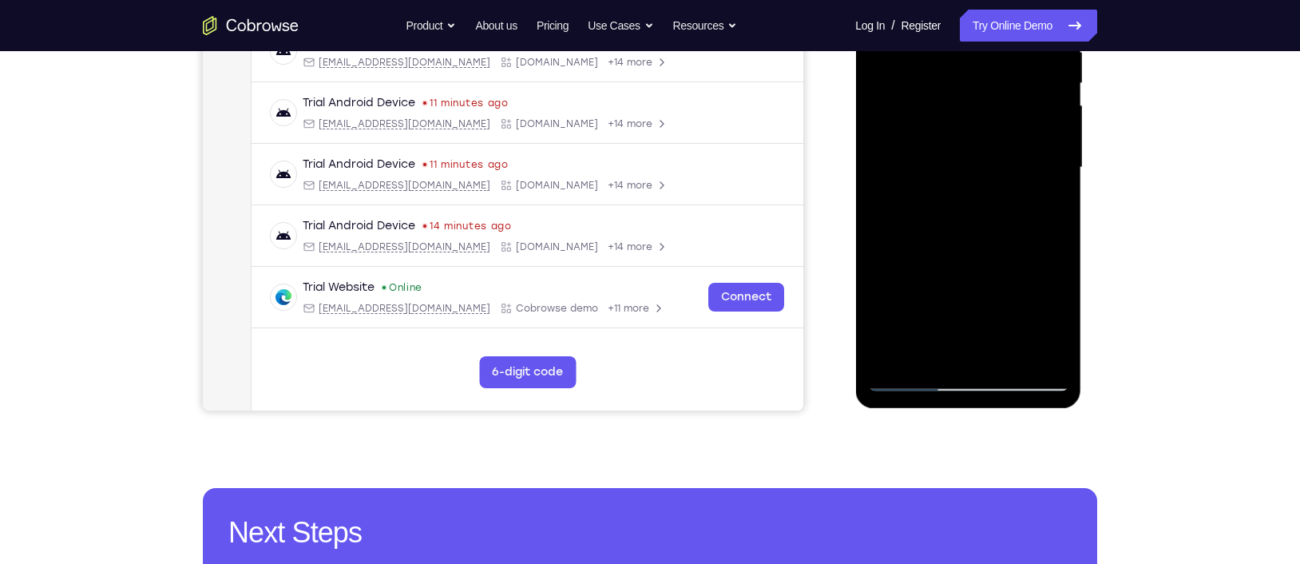
drag, startPoint x: 958, startPoint y: 186, endPoint x: 968, endPoint y: 262, distance: 76.5
click at [968, 262] on div at bounding box center [967, 167] width 201 height 447
drag, startPoint x: 965, startPoint y: 180, endPoint x: 972, endPoint y: 256, distance: 75.4
click at [972, 256] on div at bounding box center [967, 167] width 201 height 447
drag, startPoint x: 969, startPoint y: 169, endPoint x: 973, endPoint y: 249, distance: 80.0
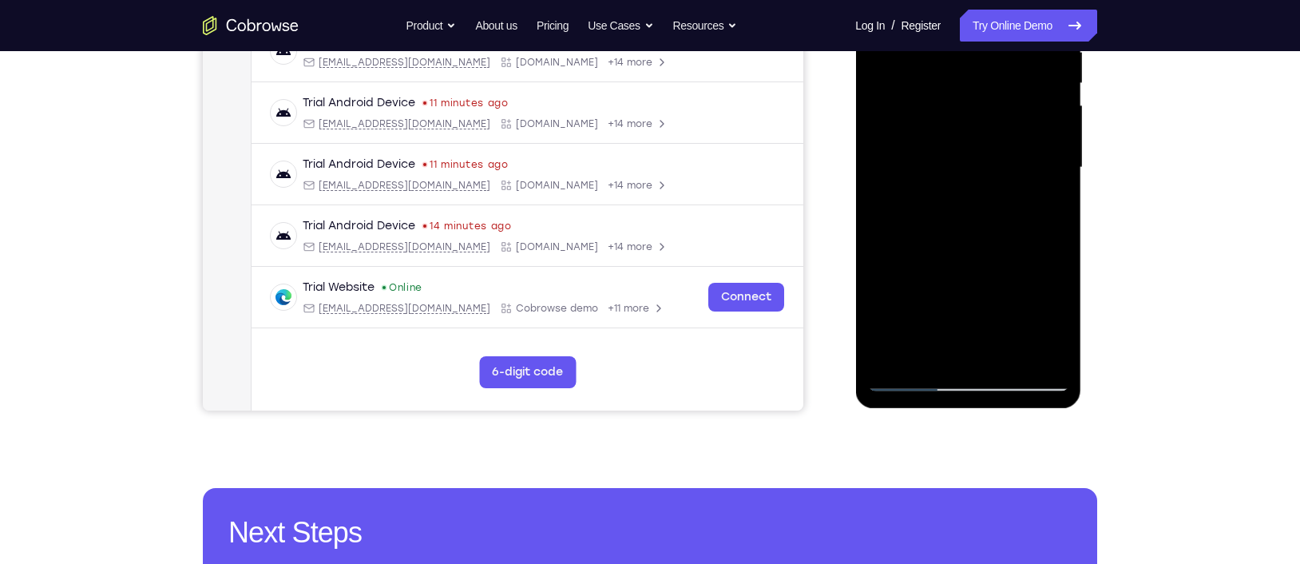
click at [973, 249] on div at bounding box center [967, 167] width 201 height 447
drag, startPoint x: 961, startPoint y: 174, endPoint x: 964, endPoint y: 243, distance: 68.7
click at [964, 243] on div at bounding box center [967, 167] width 201 height 447
drag, startPoint x: 965, startPoint y: 189, endPoint x: 969, endPoint y: 254, distance: 64.8
click at [969, 254] on div at bounding box center [967, 167] width 201 height 447
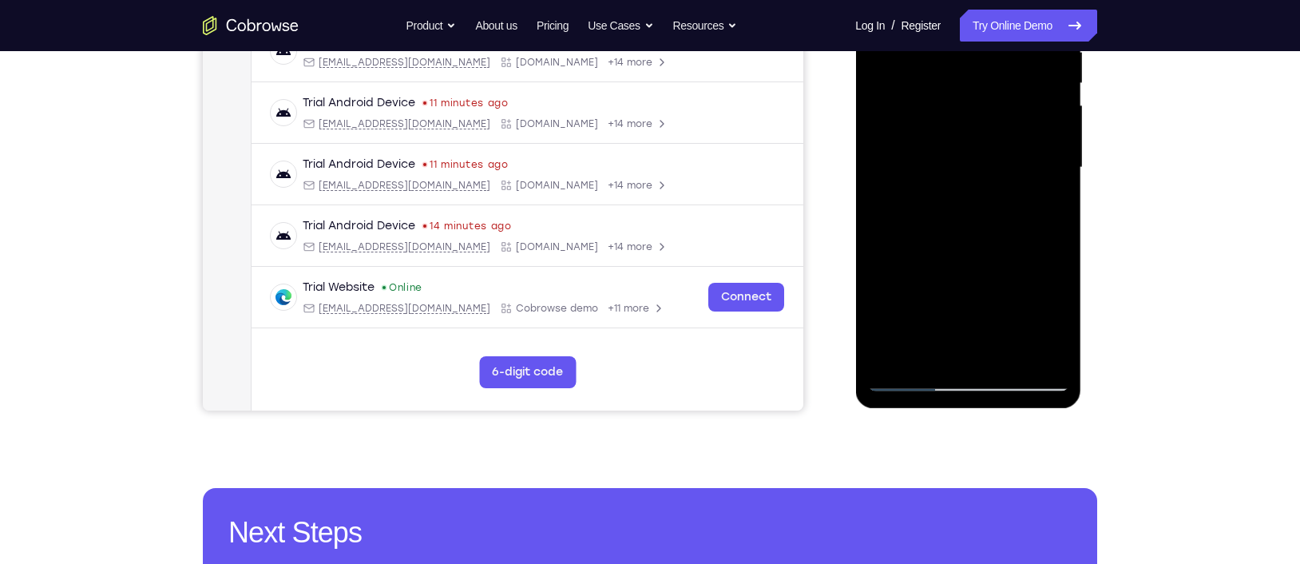
drag, startPoint x: 958, startPoint y: 201, endPoint x: 960, endPoint y: 245, distance: 44.0
click at [960, 245] on div at bounding box center [967, 167] width 201 height 447
click at [985, 205] on div at bounding box center [967, 167] width 201 height 447
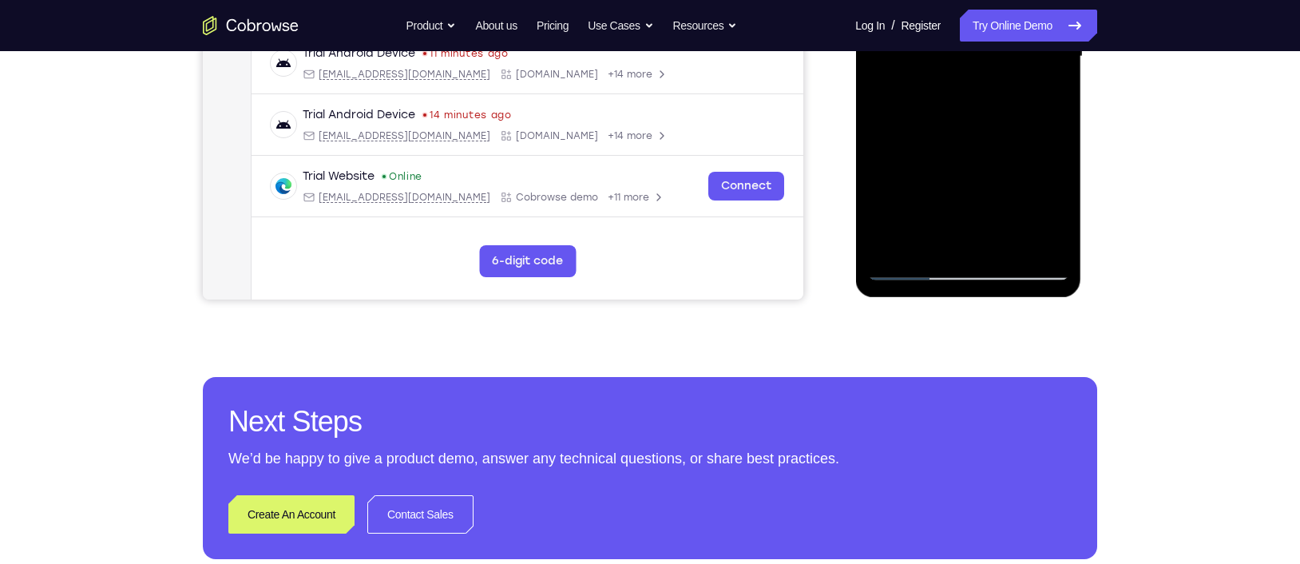
scroll to position [449, 0]
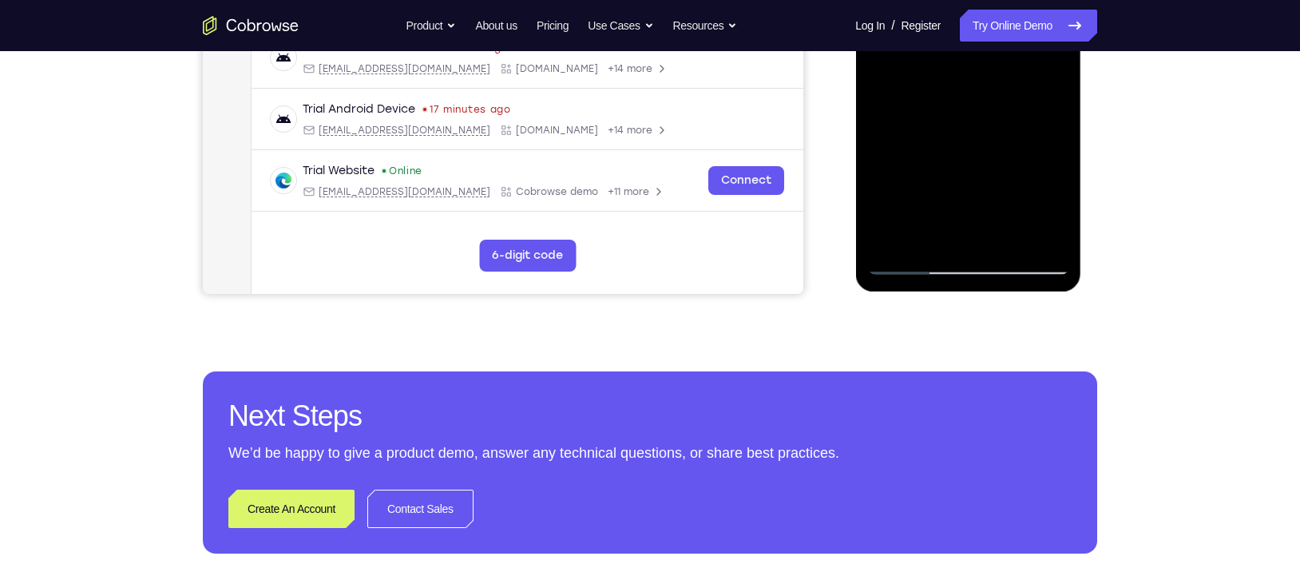
drag, startPoint x: 960, startPoint y: 228, endPoint x: 922, endPoint y: 168, distance: 71.4
click at [922, 168] on div at bounding box center [967, 51] width 201 height 447
drag, startPoint x: 922, startPoint y: 161, endPoint x: 927, endPoint y: 202, distance: 41.0
click at [927, 202] on div at bounding box center [967, 51] width 201 height 447
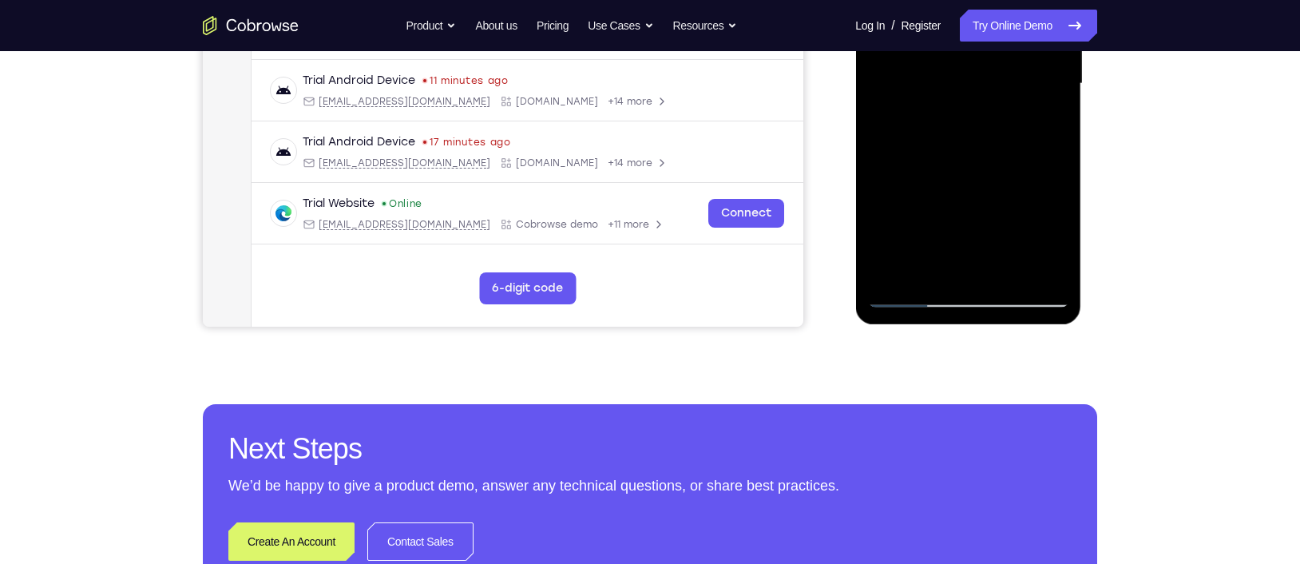
scroll to position [412, 0]
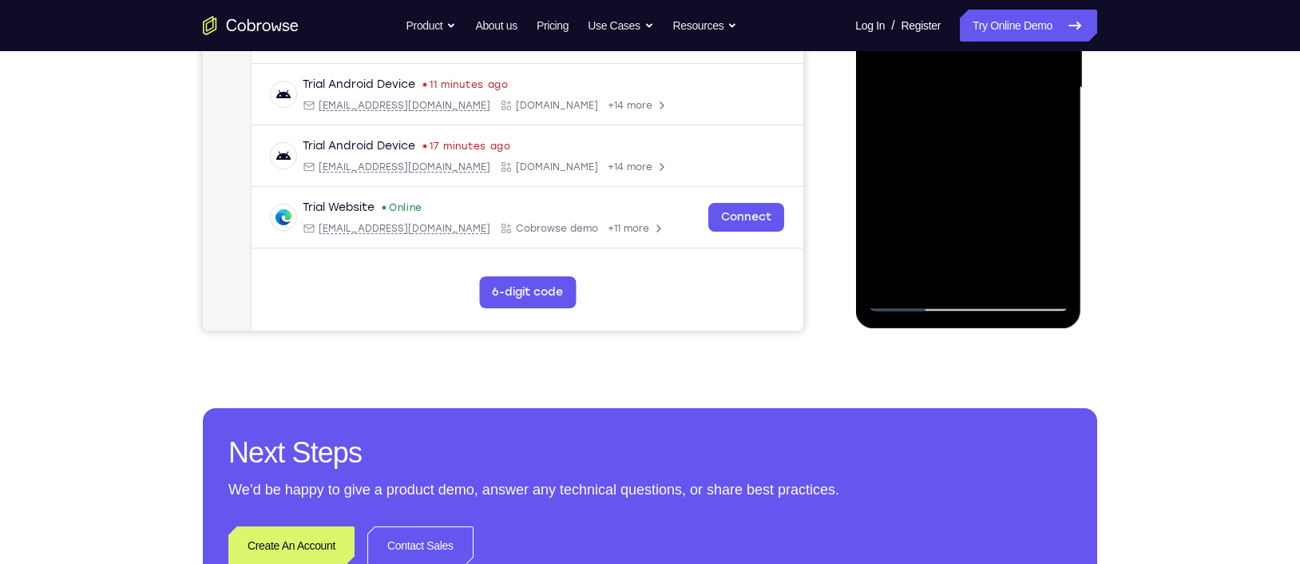
drag, startPoint x: 949, startPoint y: 220, endPoint x: 921, endPoint y: 186, distance: 44.3
click at [921, 186] on div at bounding box center [967, 87] width 201 height 447
drag, startPoint x: 965, startPoint y: 263, endPoint x: 946, endPoint y: 215, distance: 51.3
click at [946, 215] on div at bounding box center [967, 87] width 201 height 447
drag, startPoint x: 948, startPoint y: 251, endPoint x: 931, endPoint y: 193, distance: 59.9
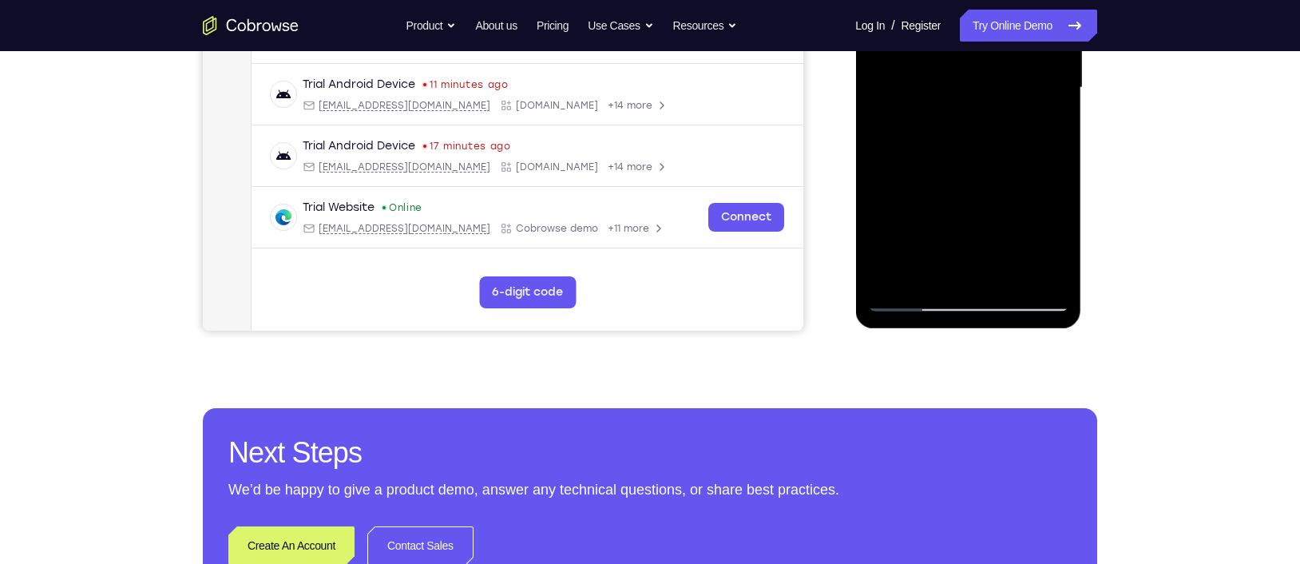
click at [931, 193] on div at bounding box center [967, 87] width 201 height 447
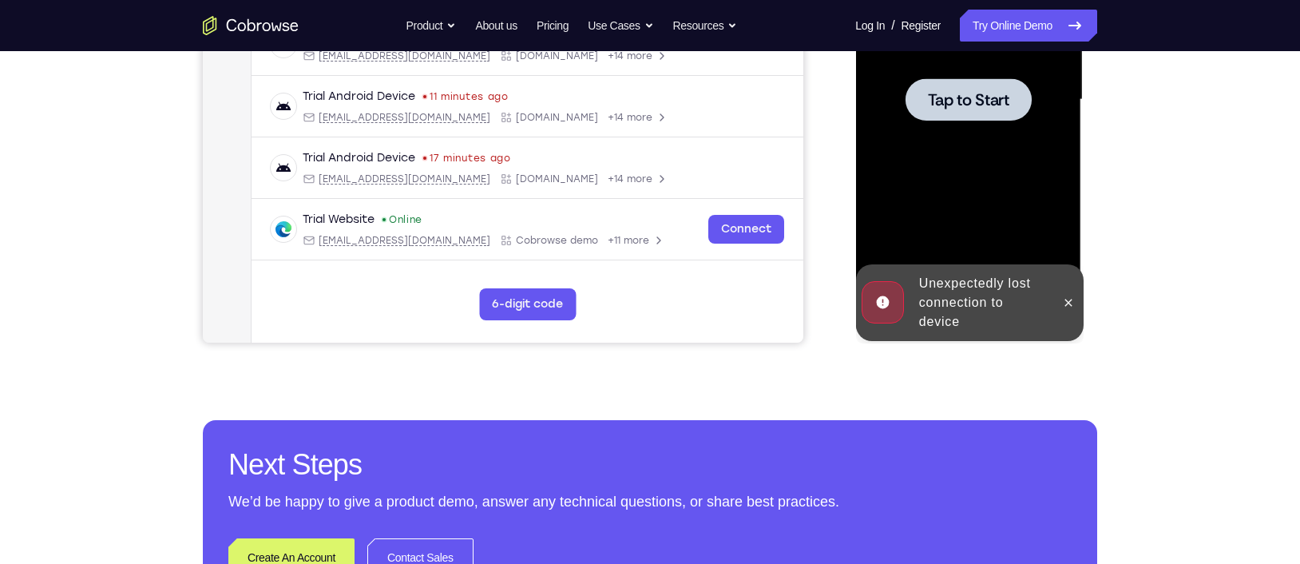
scroll to position [419, 0]
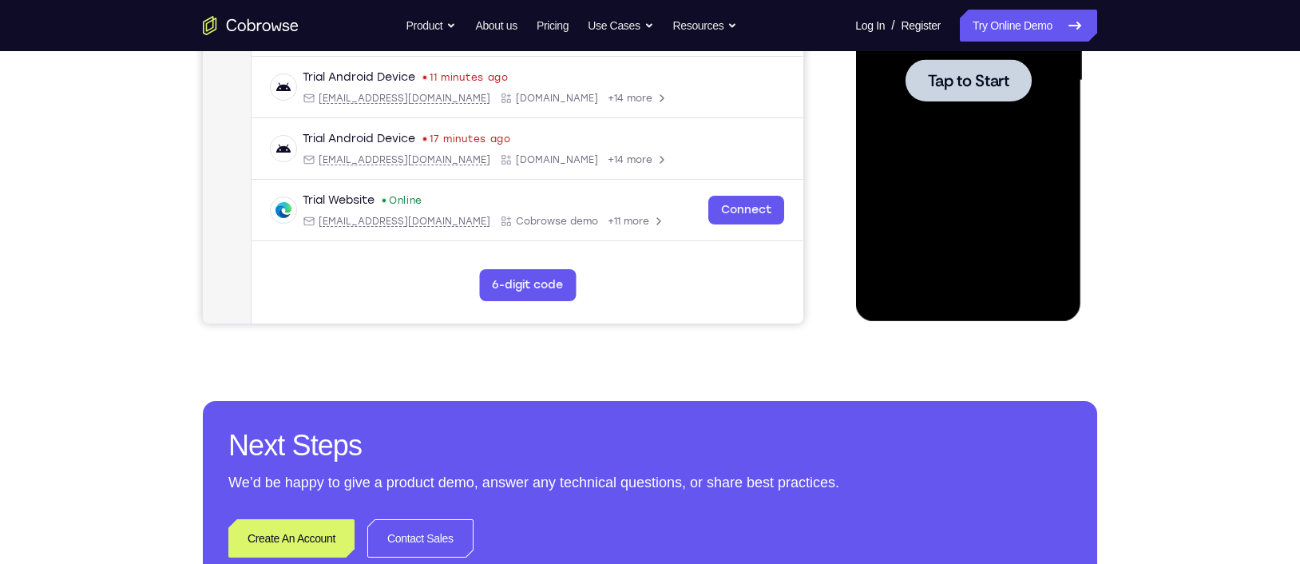
click at [957, 88] on span "Tap to Start" at bounding box center [967, 81] width 81 height 16
click at [967, 293] on div at bounding box center [967, 80] width 201 height 447
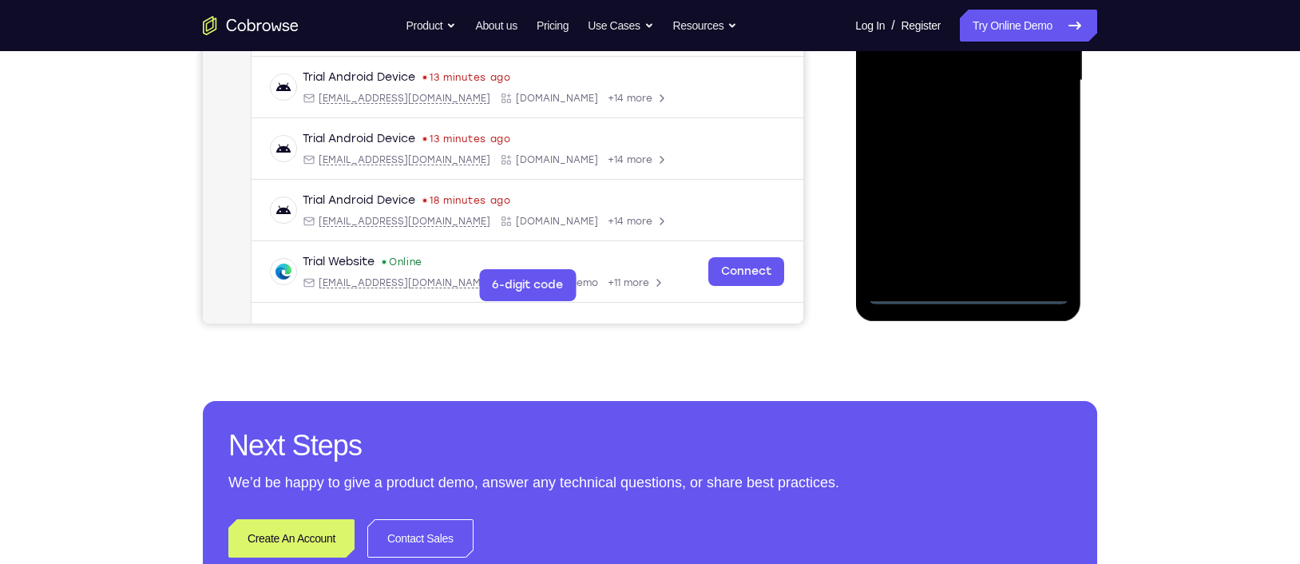
click at [1032, 234] on div at bounding box center [967, 80] width 201 height 447
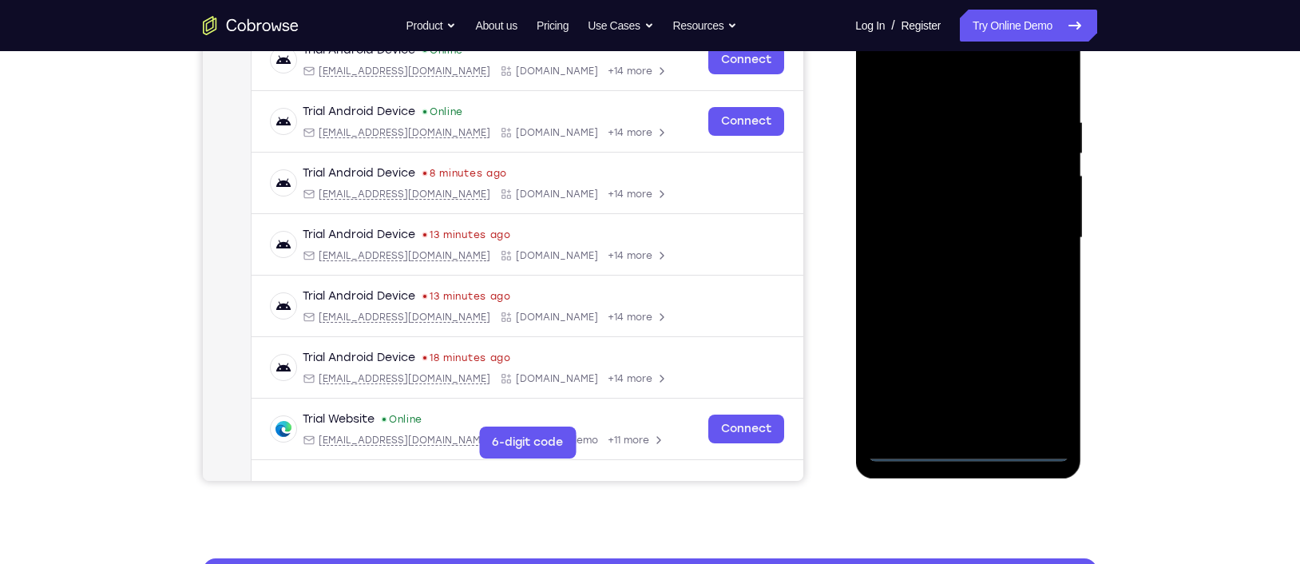
scroll to position [253, 0]
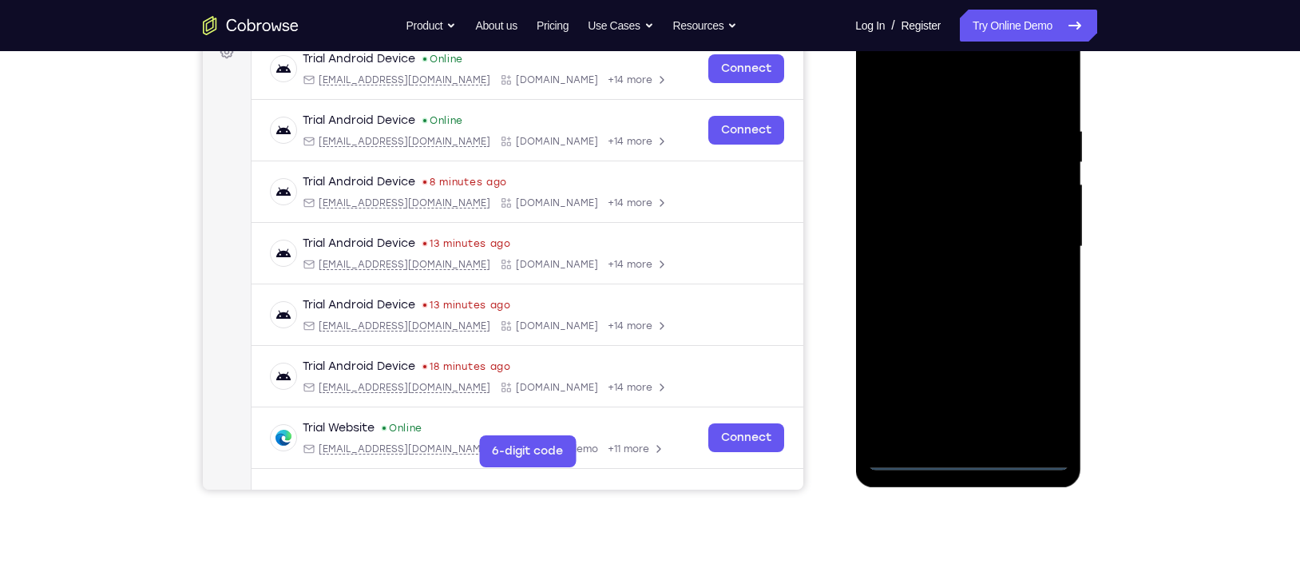
click at [930, 99] on div at bounding box center [967, 246] width 201 height 447
click at [928, 163] on div at bounding box center [967, 246] width 201 height 447
click at [902, 255] on div at bounding box center [967, 246] width 201 height 447
click at [929, 303] on div at bounding box center [967, 246] width 201 height 447
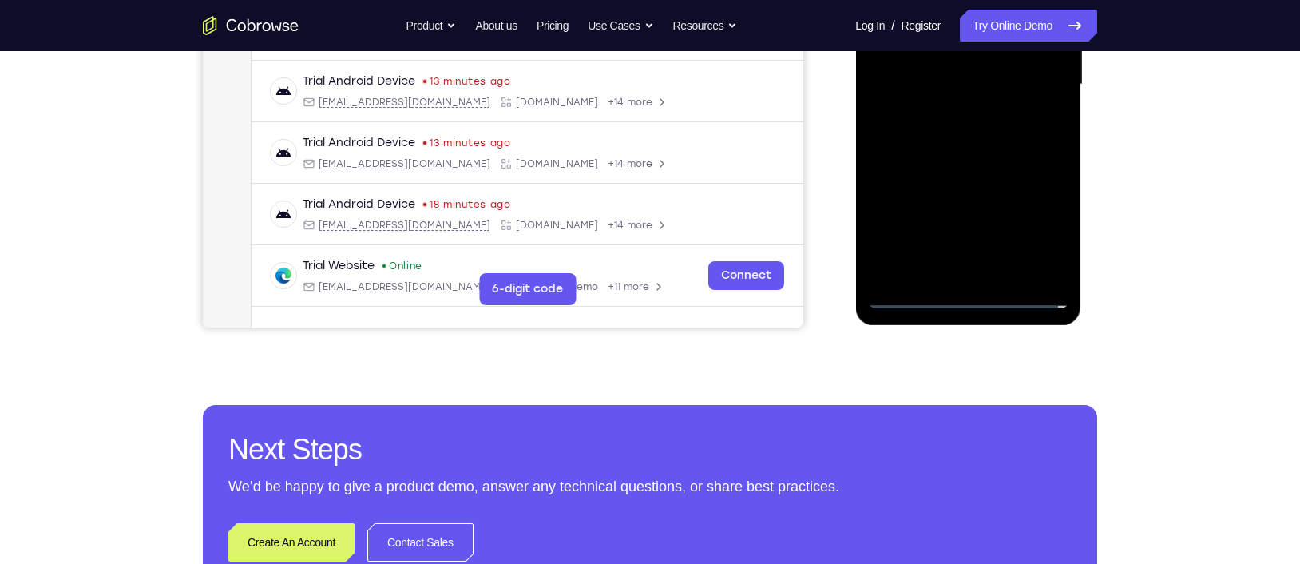
scroll to position [416, 0]
drag, startPoint x: 935, startPoint y: 245, endPoint x: 892, endPoint y: 104, distance: 147.8
click at [892, 104] on div at bounding box center [967, 83] width 201 height 447
drag, startPoint x: 949, startPoint y: 198, endPoint x: 937, endPoint y: 184, distance: 18.1
click at [937, 184] on div at bounding box center [967, 83] width 201 height 447
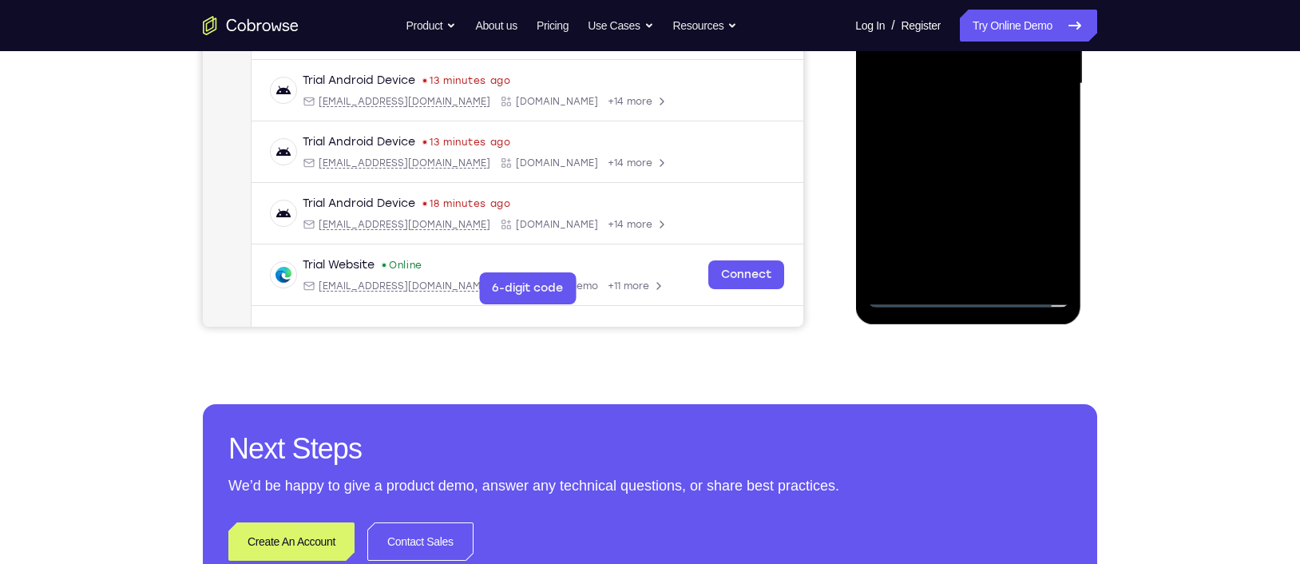
drag, startPoint x: 958, startPoint y: 163, endPoint x: 964, endPoint y: 256, distance: 92.8
click at [964, 256] on div at bounding box center [967, 83] width 201 height 447
drag, startPoint x: 955, startPoint y: 155, endPoint x: 955, endPoint y: 209, distance: 54.3
click at [955, 209] on div at bounding box center [967, 83] width 201 height 447
drag, startPoint x: 953, startPoint y: 206, endPoint x: 934, endPoint y: 177, distance: 35.0
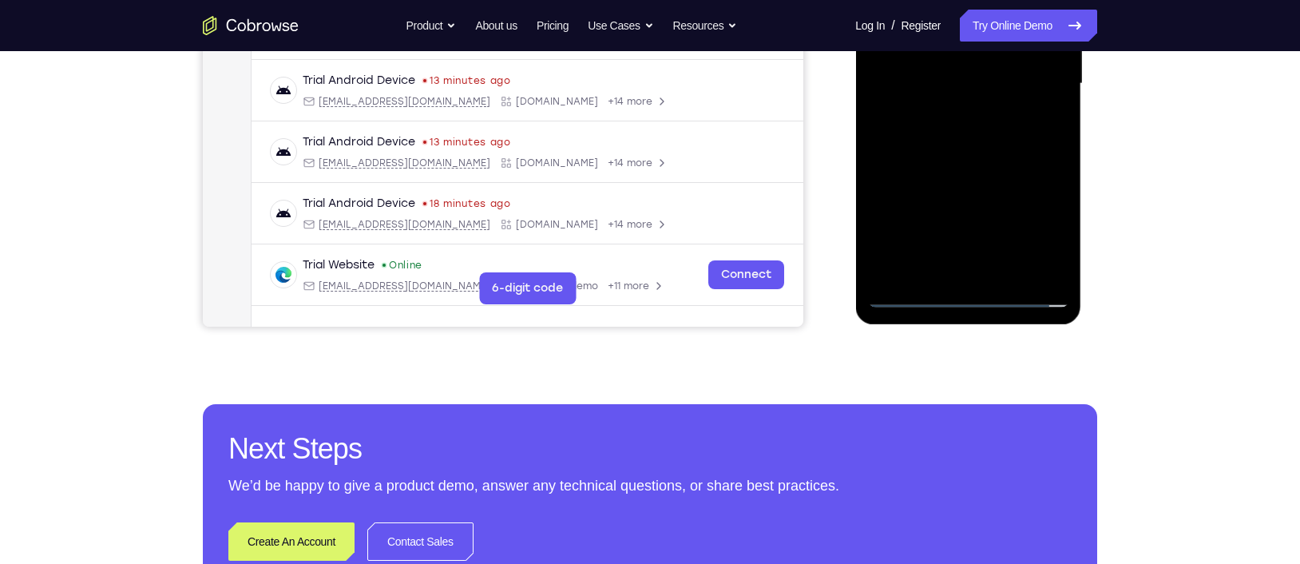
click at [934, 177] on div at bounding box center [967, 83] width 201 height 447
drag, startPoint x: 978, startPoint y: 204, endPoint x: 944, endPoint y: 128, distance: 84.0
click at [944, 128] on div at bounding box center [967, 83] width 201 height 447
drag, startPoint x: 946, startPoint y: 114, endPoint x: 946, endPoint y: 177, distance: 63.1
click at [946, 177] on div at bounding box center [967, 83] width 201 height 447
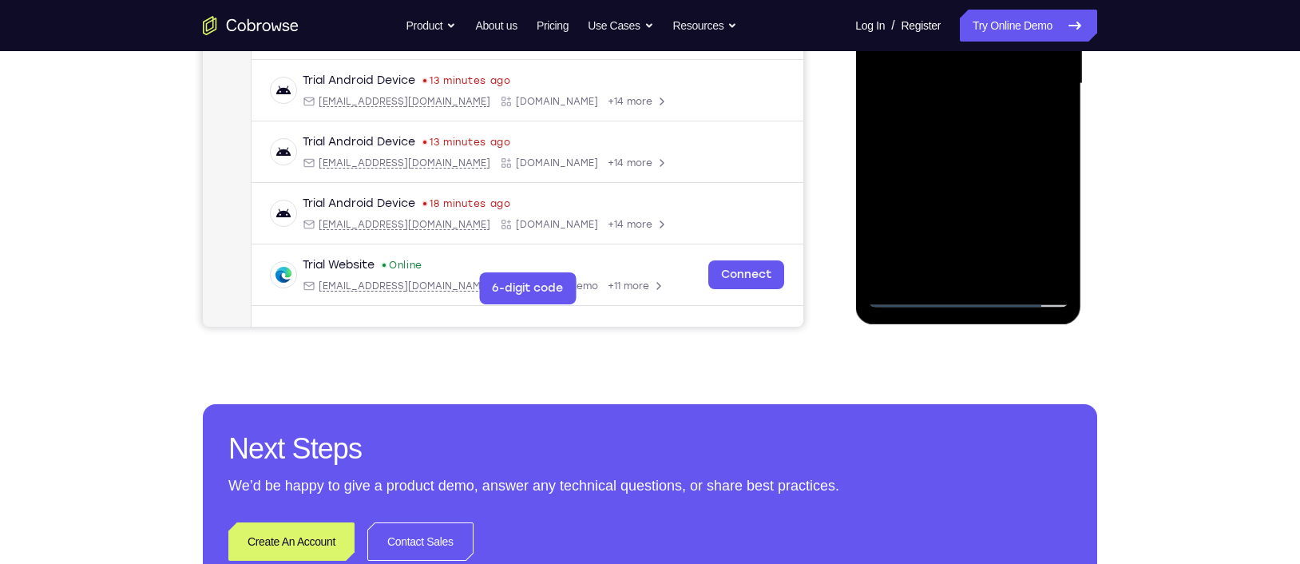
click at [946, 175] on div at bounding box center [967, 83] width 201 height 447
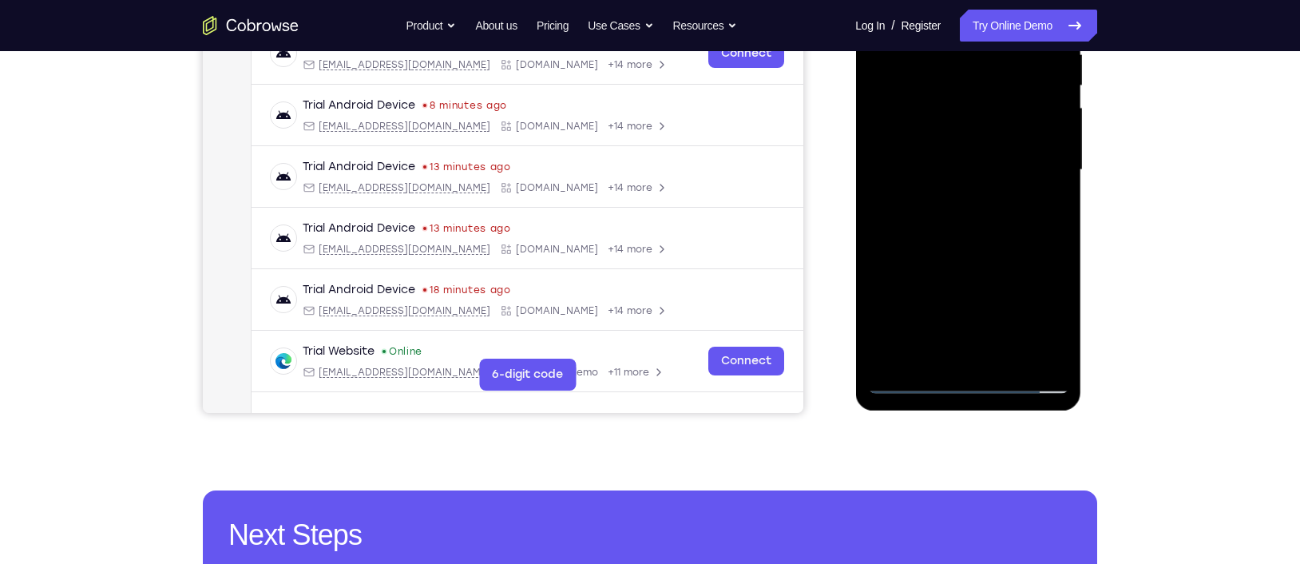
click at [965, 178] on div at bounding box center [967, 169] width 201 height 447
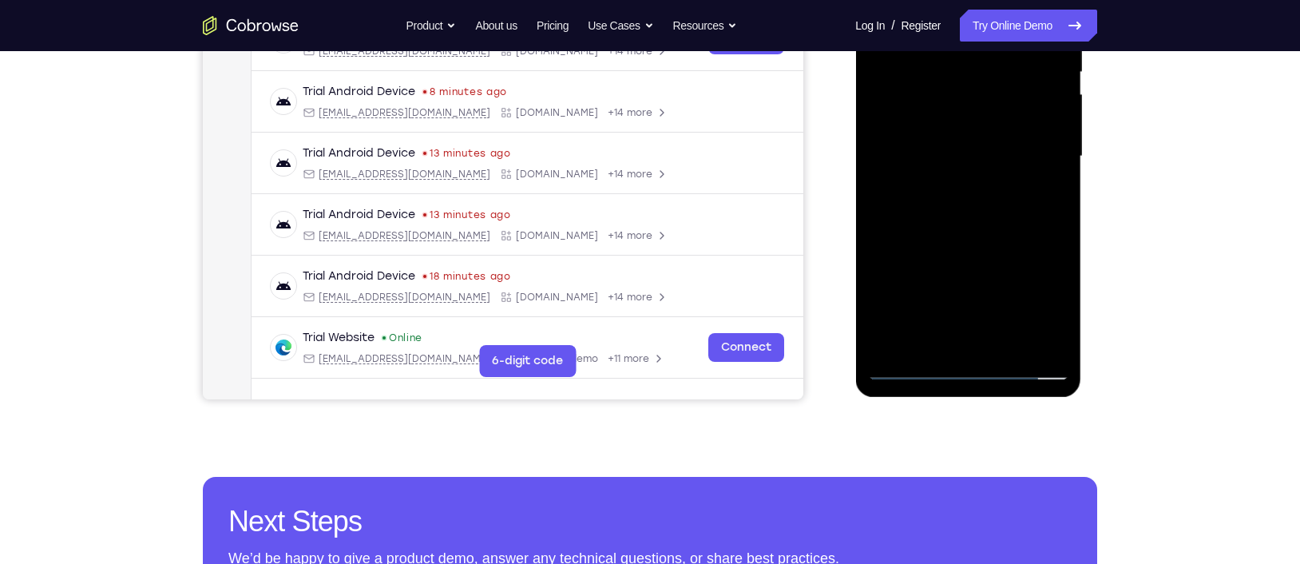
scroll to position [329, 0]
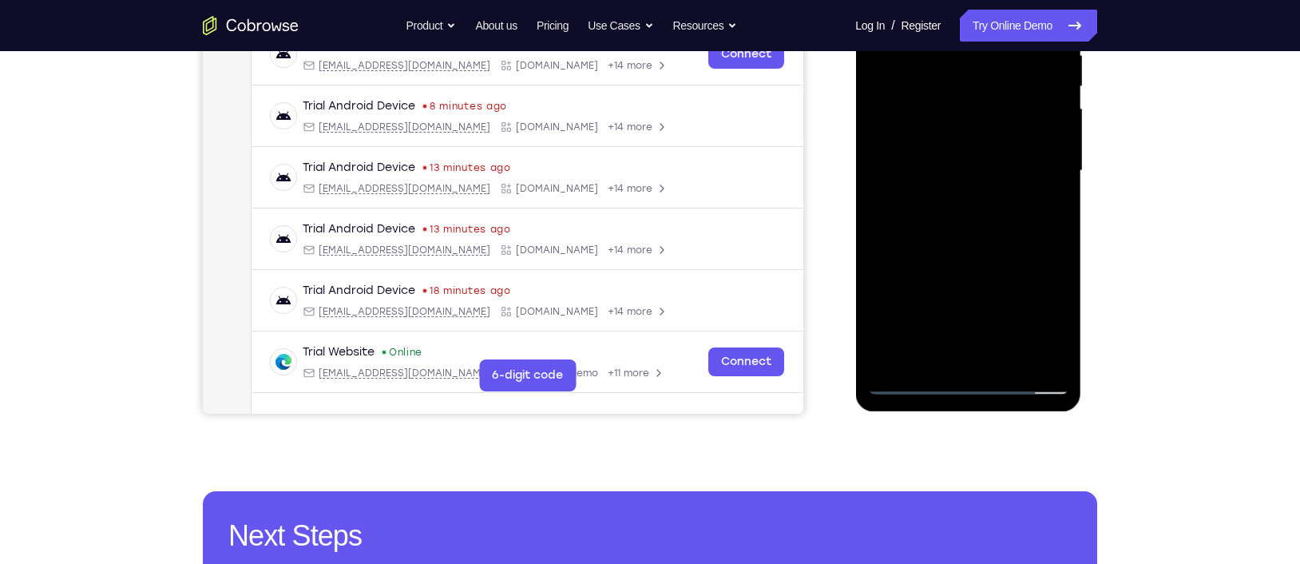
click at [1032, 245] on div at bounding box center [967, 170] width 201 height 447
click at [894, 236] on div at bounding box center [967, 170] width 201 height 447
click at [910, 244] on div at bounding box center [967, 170] width 201 height 447
click at [915, 205] on div at bounding box center [967, 170] width 201 height 447
click at [914, 247] on div at bounding box center [967, 170] width 201 height 447
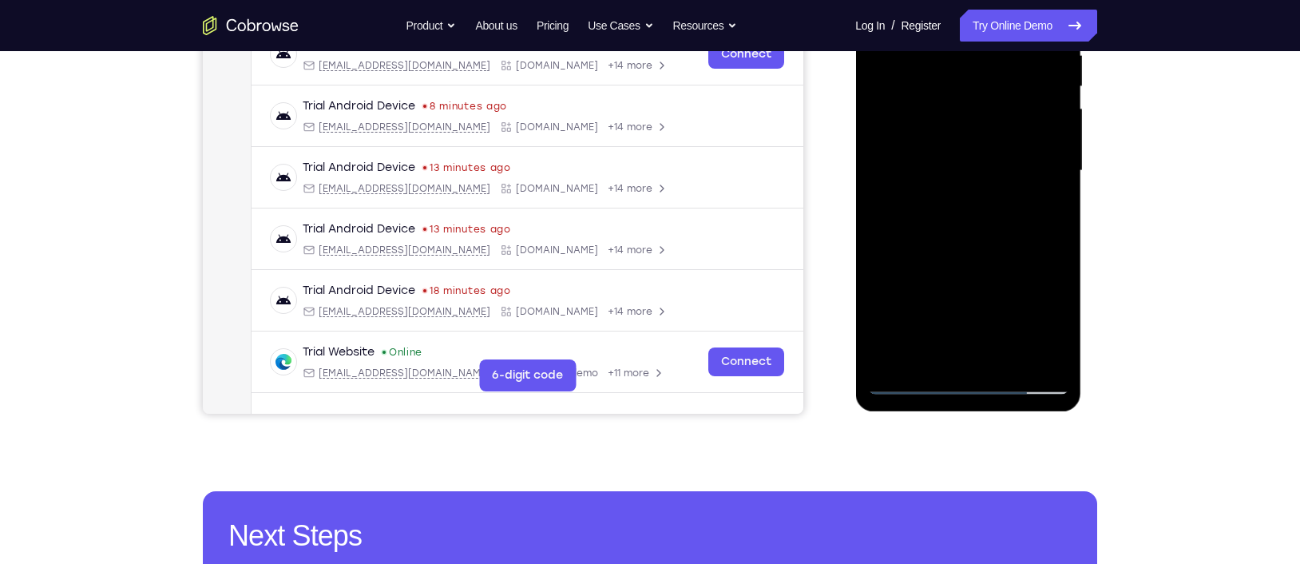
click at [918, 244] on div at bounding box center [967, 170] width 201 height 447
click at [914, 244] on div at bounding box center [967, 170] width 201 height 447
click at [918, 245] on div at bounding box center [967, 170] width 201 height 447
click at [925, 245] on div at bounding box center [967, 170] width 201 height 447
click at [929, 246] on div at bounding box center [967, 170] width 201 height 447
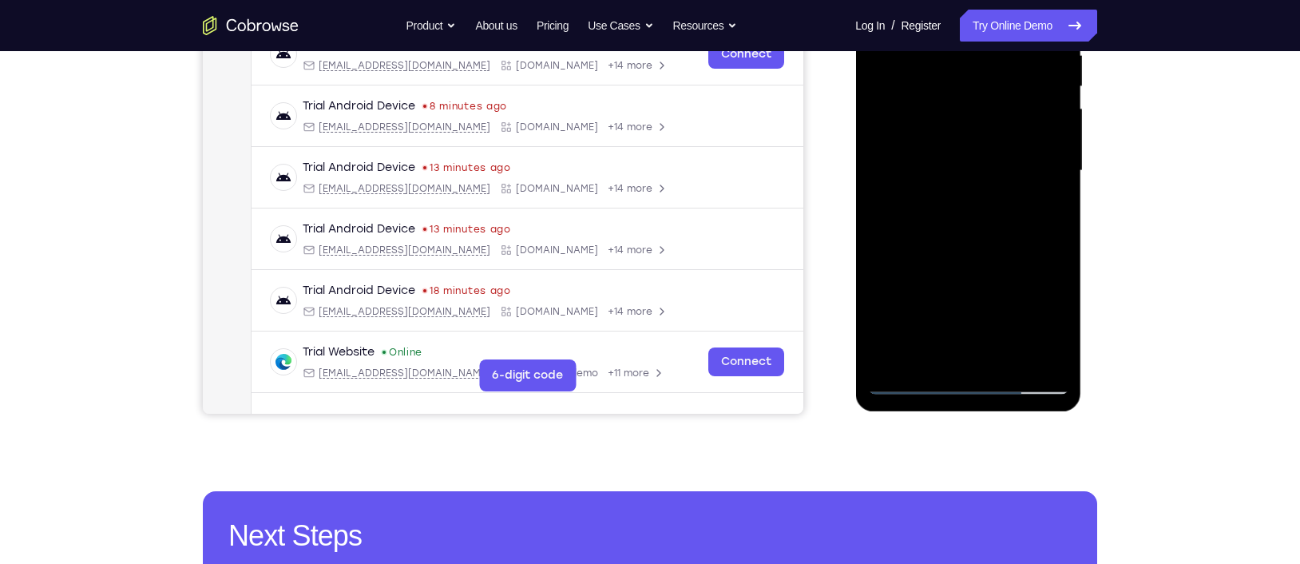
click at [932, 246] on div at bounding box center [967, 170] width 201 height 447
click at [937, 246] on div at bounding box center [967, 170] width 201 height 447
click at [944, 247] on div at bounding box center [967, 170] width 201 height 447
click at [953, 244] on div at bounding box center [967, 170] width 201 height 447
click at [958, 244] on div at bounding box center [967, 170] width 201 height 447
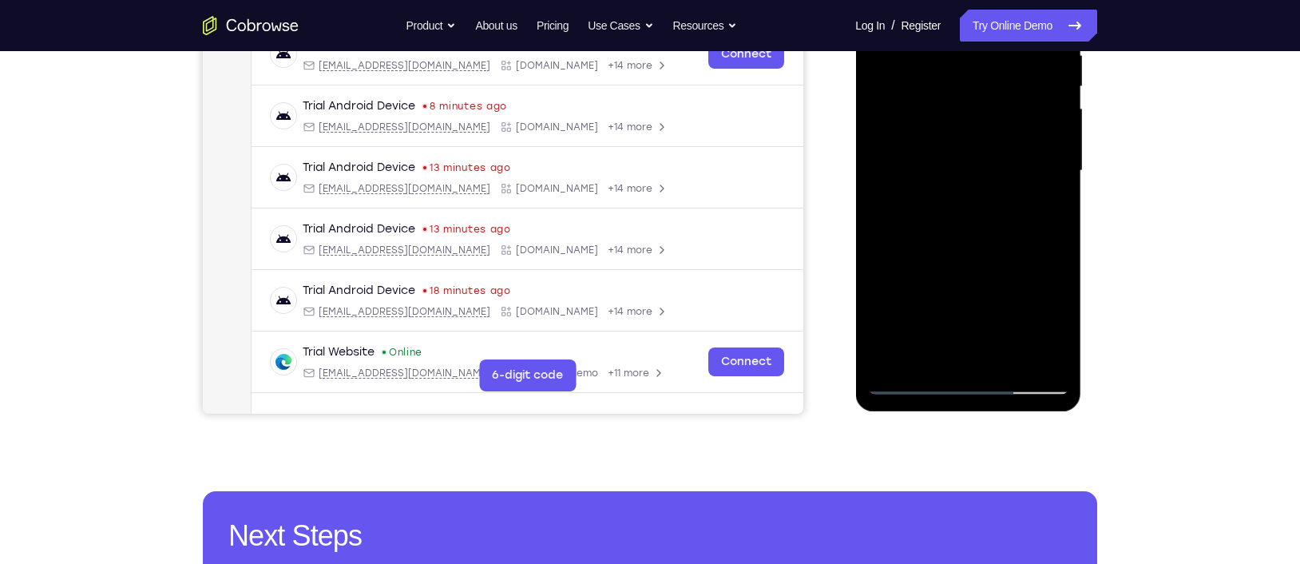
click at [964, 244] on div at bounding box center [967, 170] width 201 height 447
click at [970, 244] on div at bounding box center [967, 170] width 201 height 447
click at [976, 245] on div at bounding box center [967, 170] width 201 height 447
click at [1001, 161] on div at bounding box center [967, 170] width 201 height 447
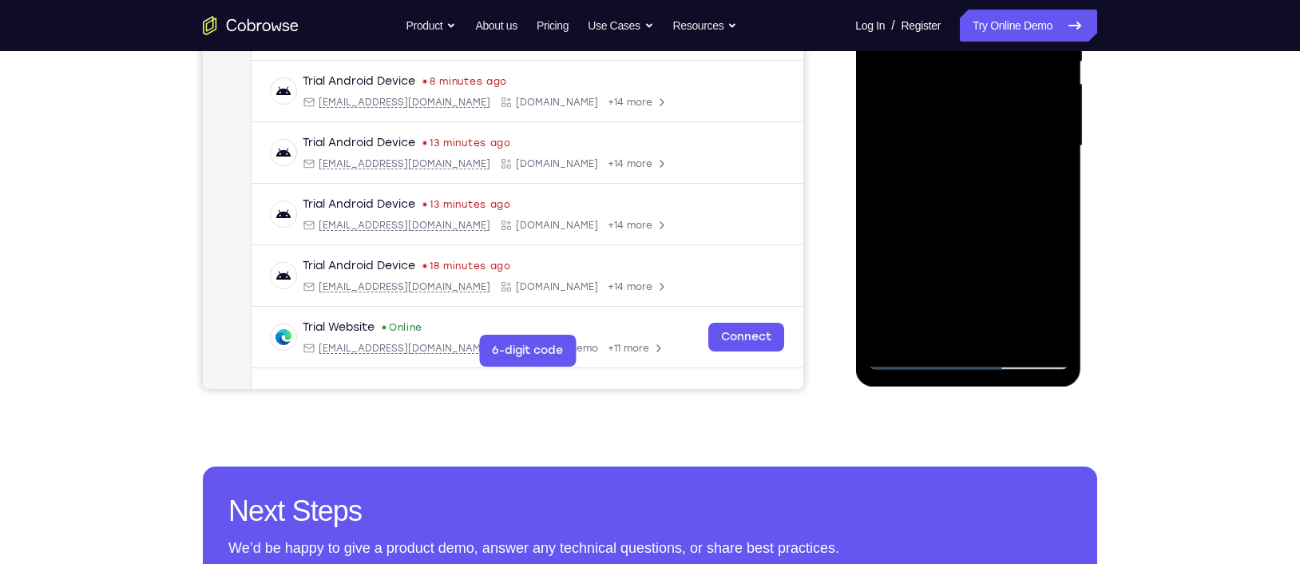
drag, startPoint x: 952, startPoint y: 184, endPoint x: 924, endPoint y: 161, distance: 36.8
click at [924, 161] on div at bounding box center [967, 146] width 201 height 447
drag, startPoint x: 941, startPoint y: 150, endPoint x: 945, endPoint y: 194, distance: 44.1
click at [945, 194] on div at bounding box center [967, 146] width 201 height 447
drag, startPoint x: 948, startPoint y: 207, endPoint x: 920, endPoint y: 151, distance: 62.5
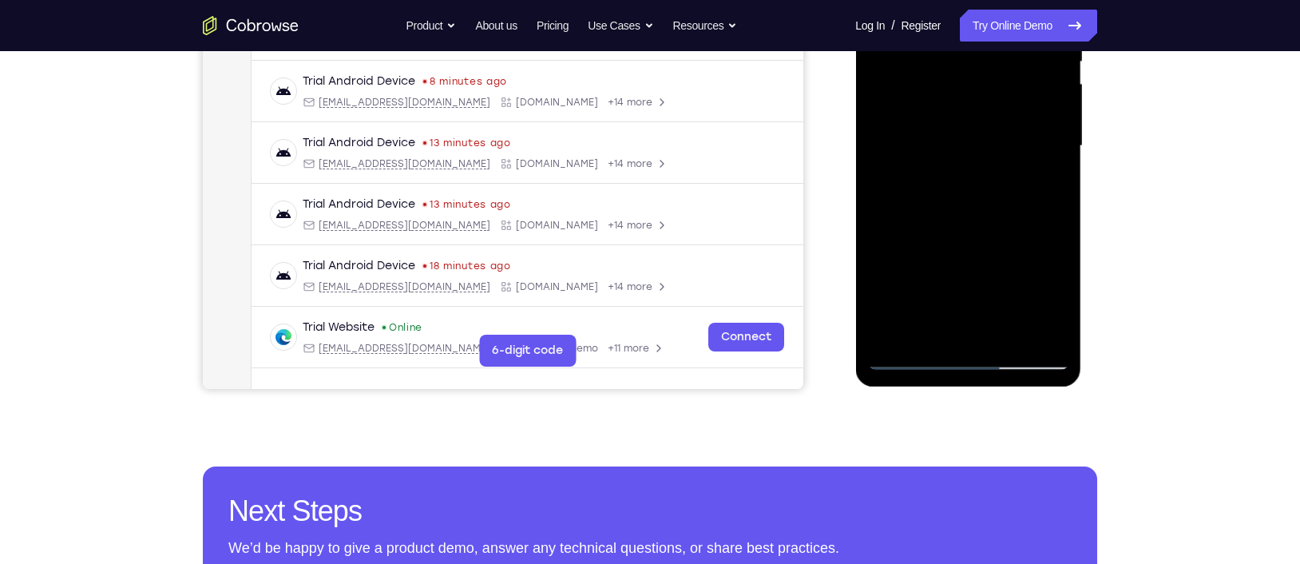
click at [920, 151] on div at bounding box center [967, 146] width 201 height 447
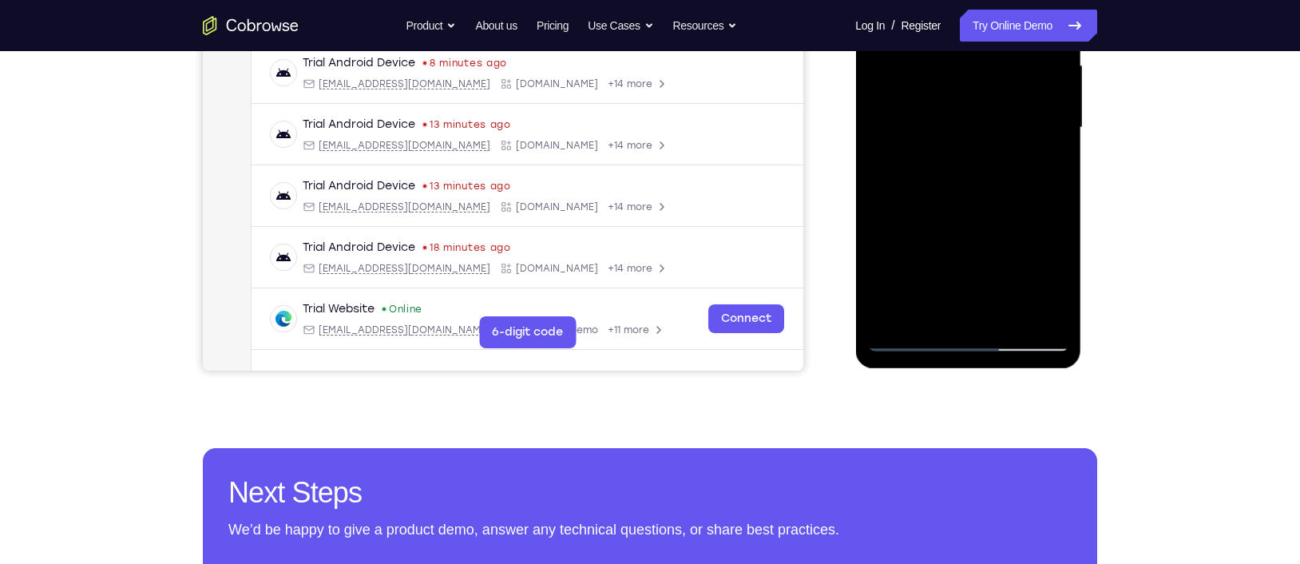
scroll to position [373, 0]
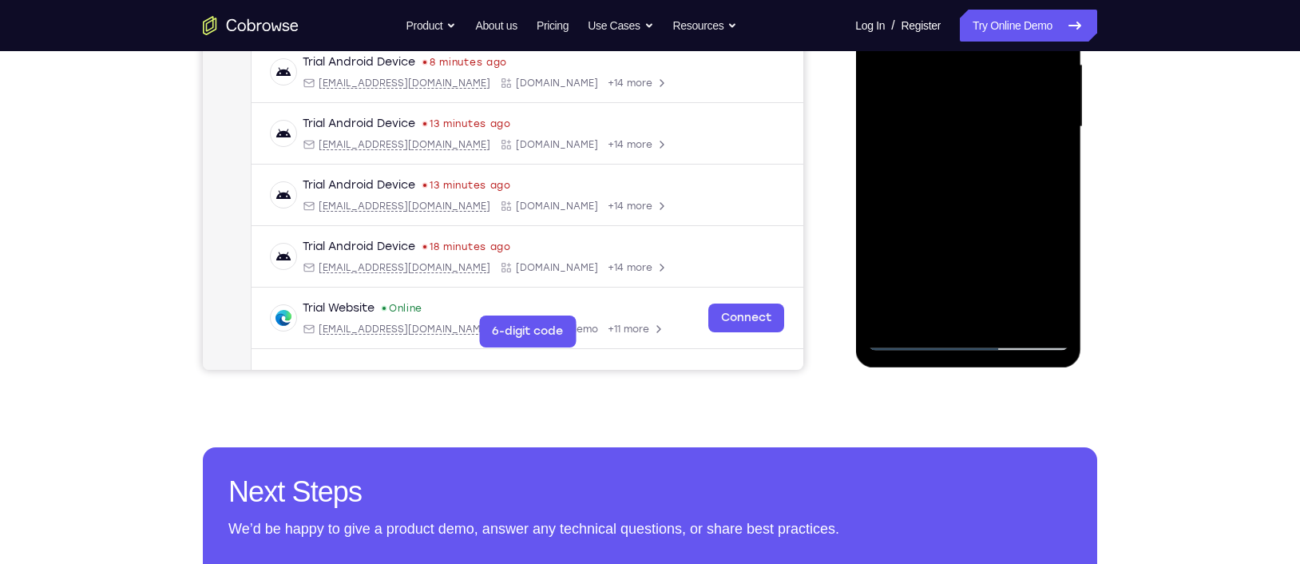
drag, startPoint x: 937, startPoint y: 184, endPoint x: 911, endPoint y: 143, distance: 48.1
click at [911, 143] on div at bounding box center [967, 126] width 201 height 447
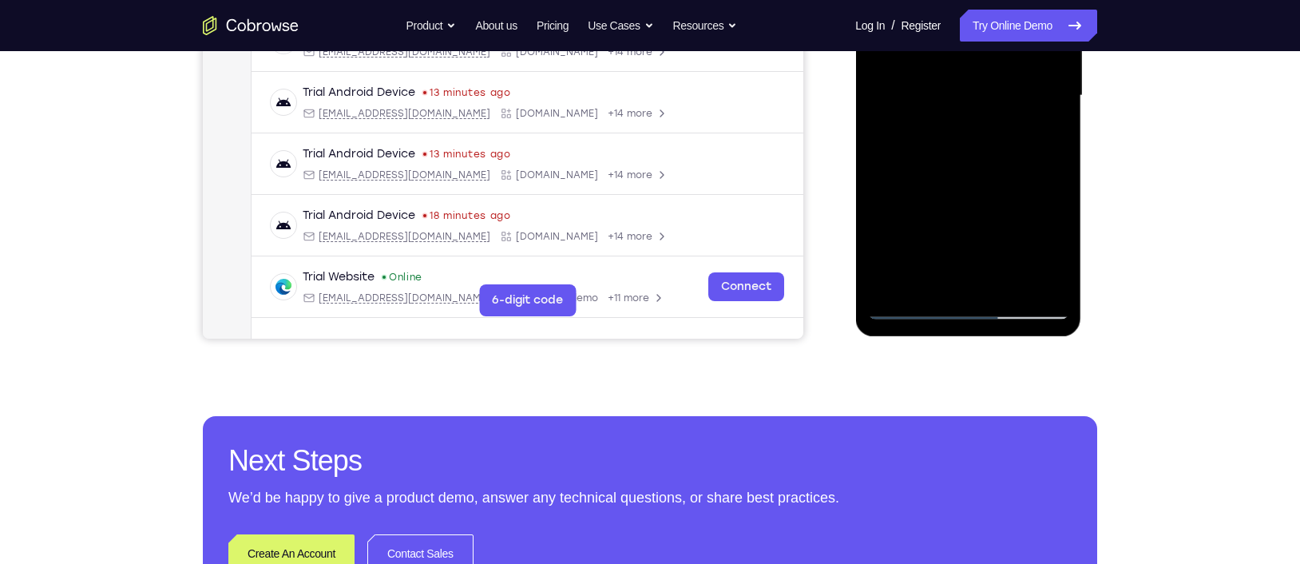
drag, startPoint x: 954, startPoint y: 268, endPoint x: 926, endPoint y: 188, distance: 84.9
click at [926, 188] on div at bounding box center [967, 95] width 201 height 447
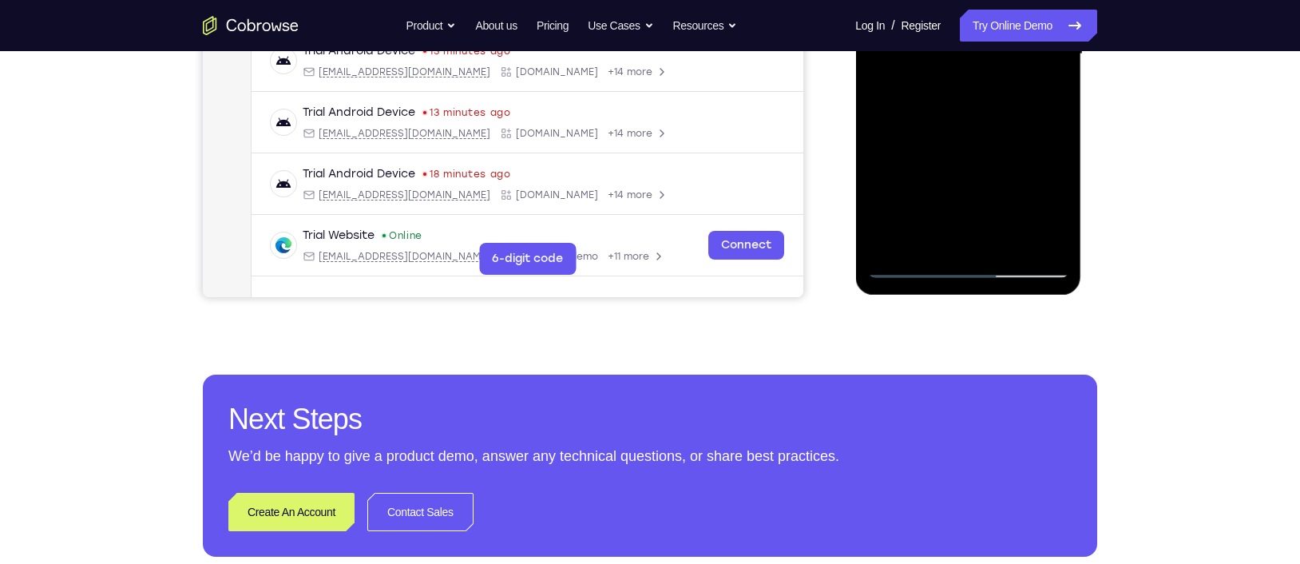
drag, startPoint x: 958, startPoint y: 215, endPoint x: 932, endPoint y: 169, distance: 52.6
click at [932, 169] on div at bounding box center [967, 54] width 201 height 447
drag, startPoint x: 946, startPoint y: 212, endPoint x: 916, endPoint y: 149, distance: 70.0
click at [916, 149] on div at bounding box center [967, 54] width 201 height 447
drag, startPoint x: 953, startPoint y: 210, endPoint x: 913, endPoint y: 141, distance: 79.8
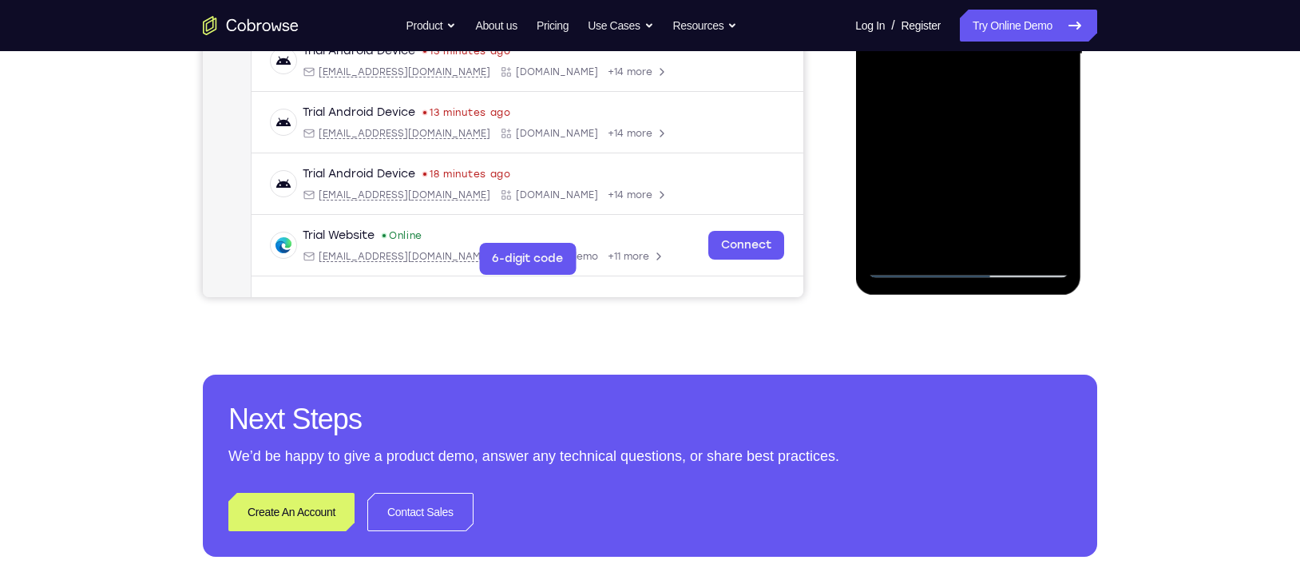
click at [913, 141] on div at bounding box center [967, 54] width 201 height 447
drag, startPoint x: 952, startPoint y: 214, endPoint x: 923, endPoint y: 173, distance: 49.9
click at [923, 173] on div at bounding box center [967, 54] width 201 height 447
drag, startPoint x: 951, startPoint y: 216, endPoint x: 906, endPoint y: 148, distance: 82.0
click at [906, 148] on div at bounding box center [967, 54] width 201 height 447
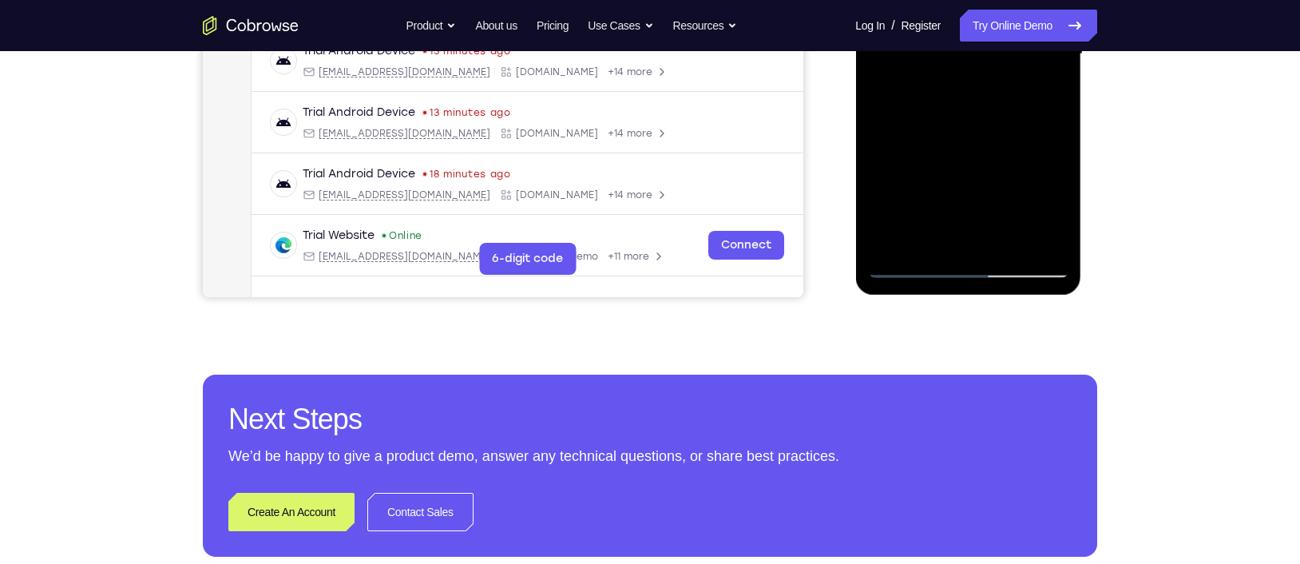
drag, startPoint x: 936, startPoint y: 204, endPoint x: 887, endPoint y: 130, distance: 88.2
click at [887, 130] on div at bounding box center [967, 54] width 201 height 447
drag, startPoint x: 937, startPoint y: 180, endPoint x: 899, endPoint y: 129, distance: 64.1
click at [899, 129] on div at bounding box center [967, 54] width 201 height 447
drag, startPoint x: 942, startPoint y: 200, endPoint x: 906, endPoint y: 141, distance: 69.4
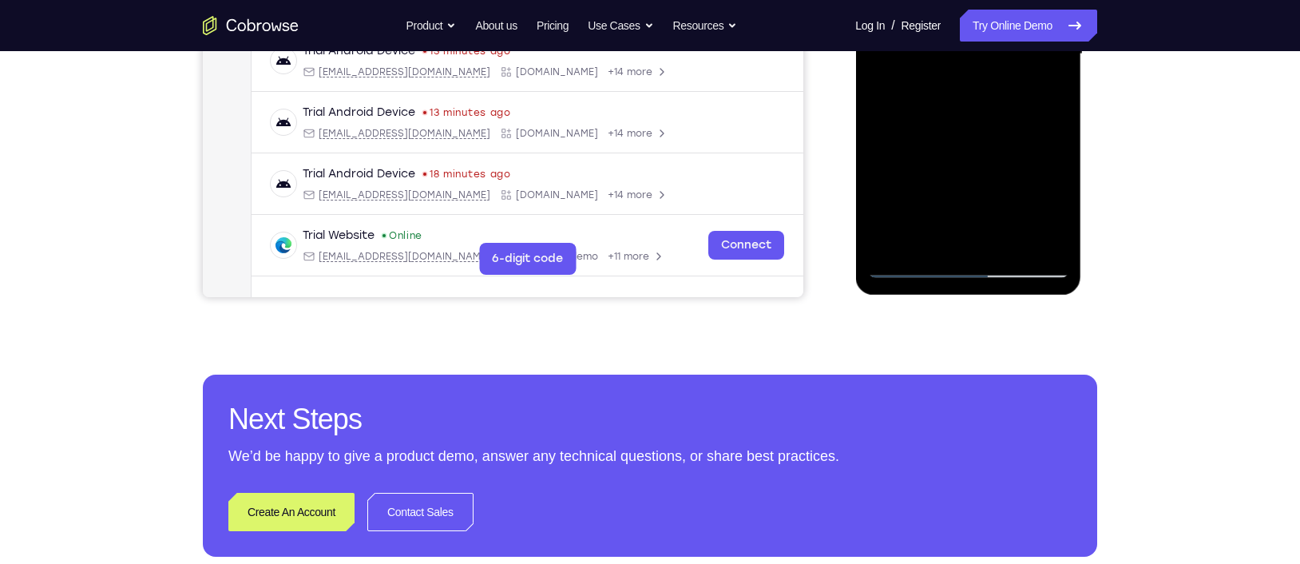
click at [906, 141] on div at bounding box center [967, 54] width 201 height 447
drag, startPoint x: 959, startPoint y: 226, endPoint x: 929, endPoint y: 176, distance: 58.8
click at [929, 176] on div at bounding box center [967, 54] width 201 height 447
drag, startPoint x: 939, startPoint y: 176, endPoint x: 936, endPoint y: 167, distance: 9.3
click at [936, 167] on div at bounding box center [967, 54] width 201 height 447
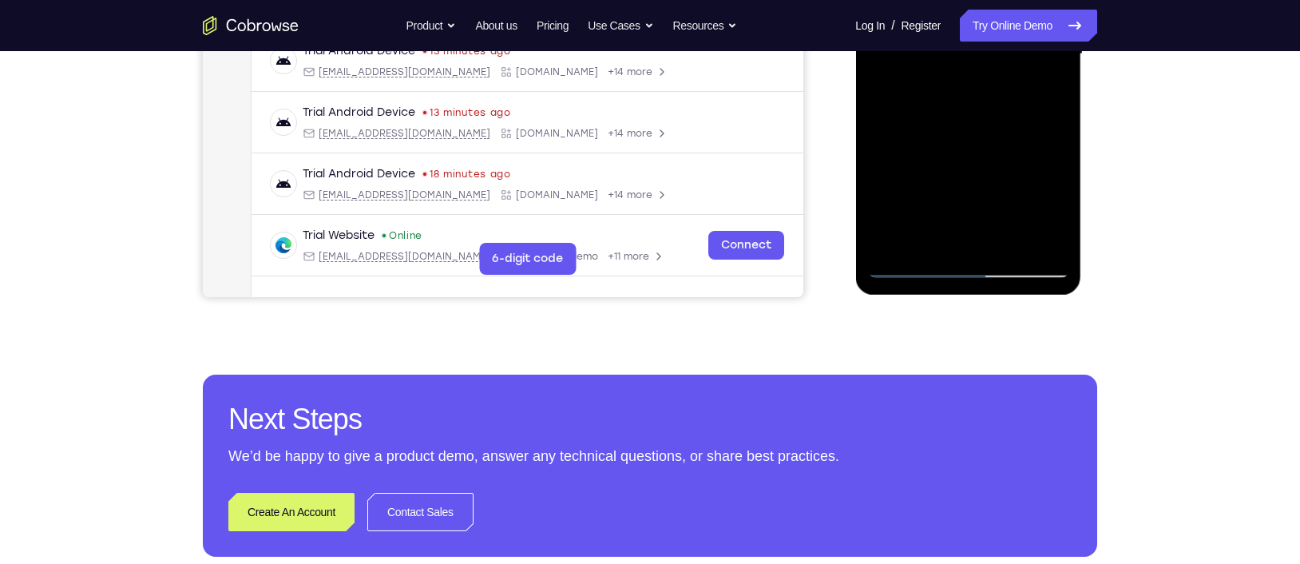
scroll to position [380, 0]
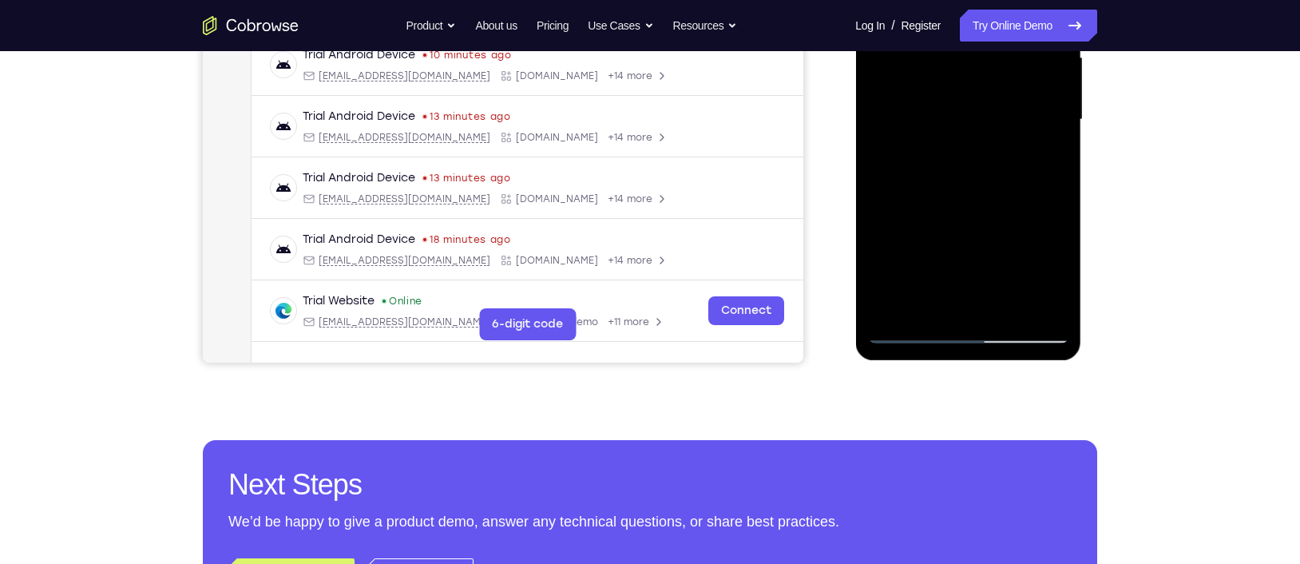
drag, startPoint x: 957, startPoint y: 228, endPoint x: 922, endPoint y: 146, distance: 89.0
click at [922, 146] on div at bounding box center [967, 119] width 201 height 447
drag, startPoint x: 953, startPoint y: 220, endPoint x: 922, endPoint y: 152, distance: 75.4
click at [922, 152] on div at bounding box center [967, 119] width 201 height 447
drag, startPoint x: 950, startPoint y: 226, endPoint x: 916, endPoint y: 166, distance: 68.6
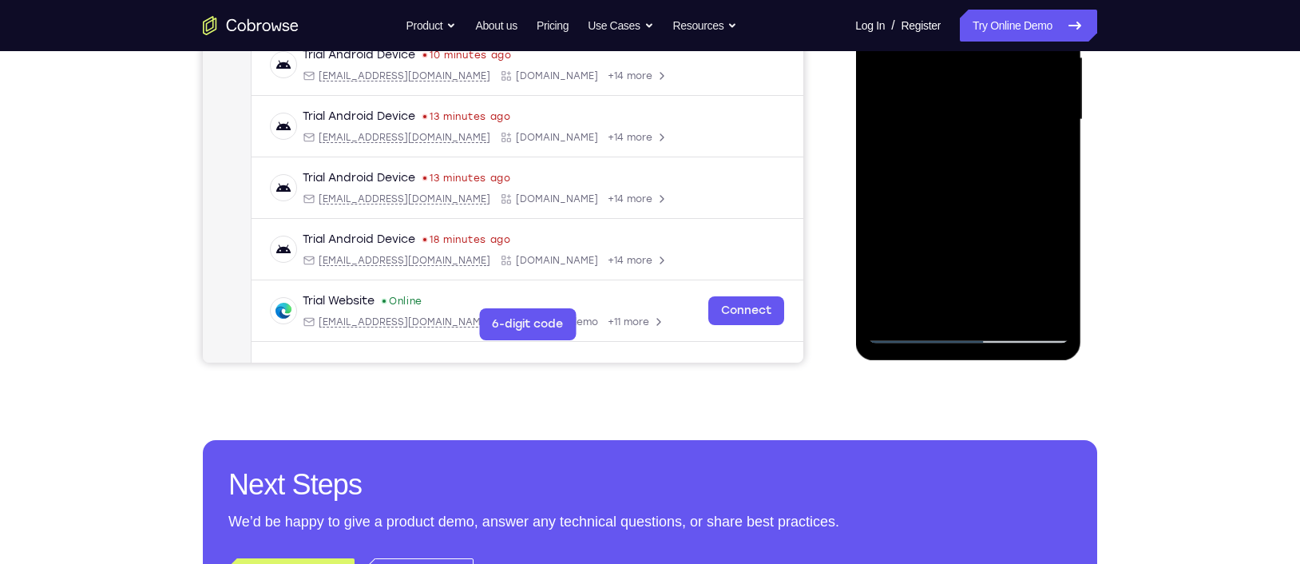
click at [916, 166] on div at bounding box center [967, 119] width 201 height 447
drag, startPoint x: 961, startPoint y: 252, endPoint x: 930, endPoint y: 184, distance: 75.4
click at [930, 184] on div at bounding box center [967, 119] width 201 height 447
drag, startPoint x: 958, startPoint y: 239, endPoint x: 943, endPoint y: 209, distance: 33.2
click at [943, 209] on div at bounding box center [967, 119] width 201 height 447
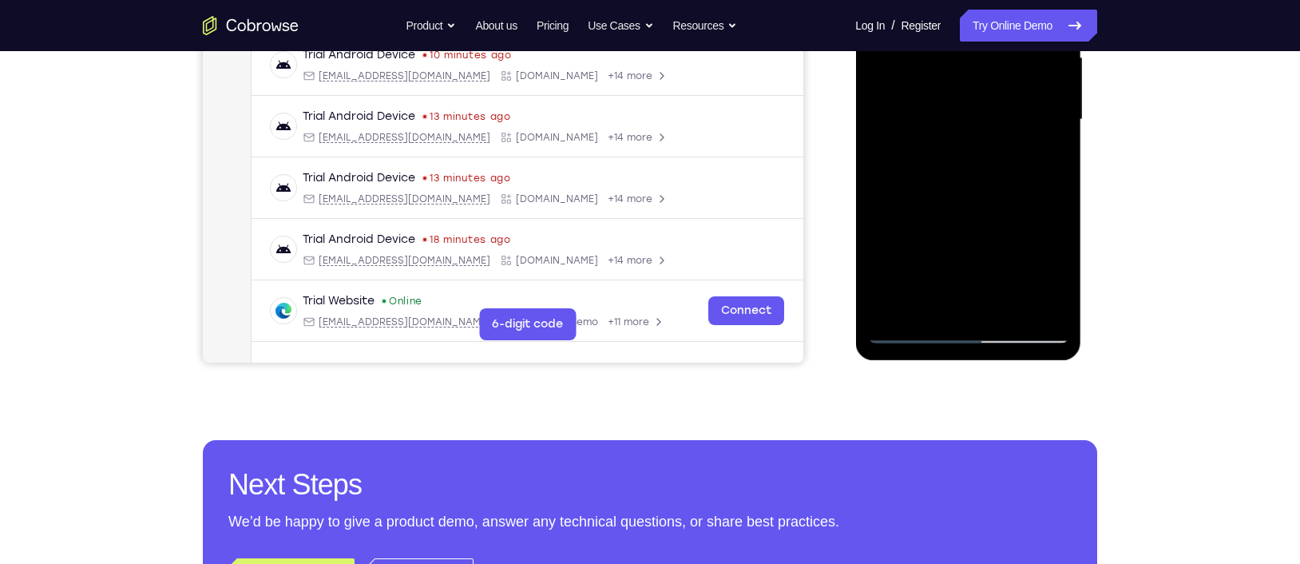
drag, startPoint x: 975, startPoint y: 248, endPoint x: 938, endPoint y: 168, distance: 88.2
click at [938, 168] on div at bounding box center [967, 119] width 201 height 447
drag, startPoint x: 939, startPoint y: 143, endPoint x: 937, endPoint y: 224, distance: 80.7
click at [937, 224] on div at bounding box center [967, 119] width 201 height 447
click at [950, 168] on div at bounding box center [967, 119] width 201 height 447
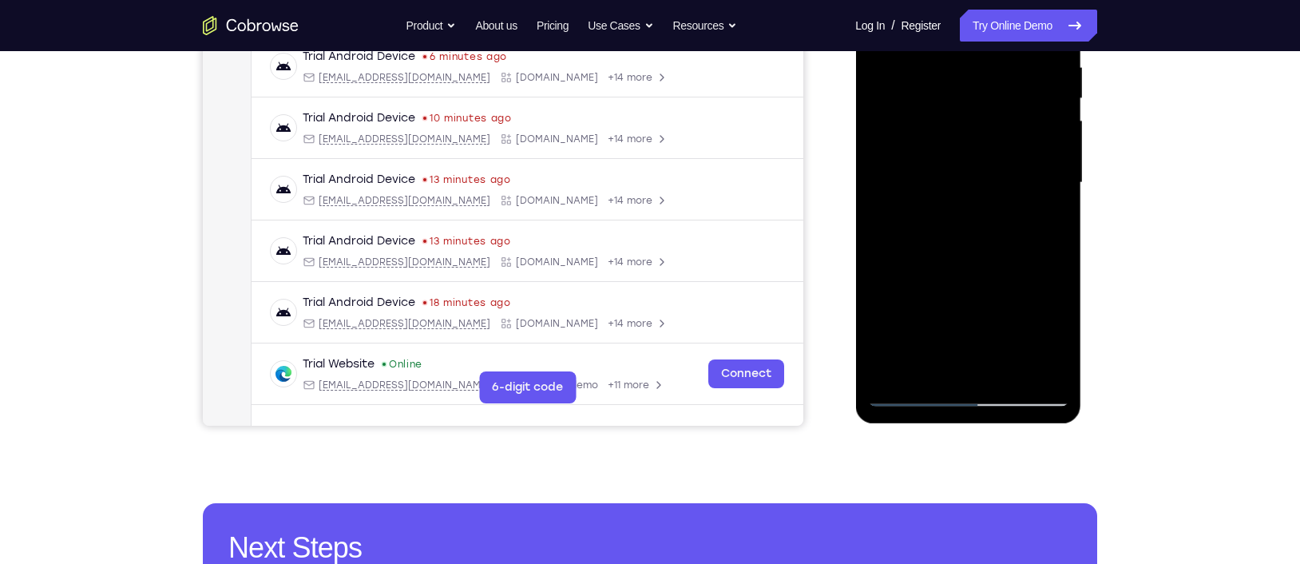
scroll to position [316, 0]
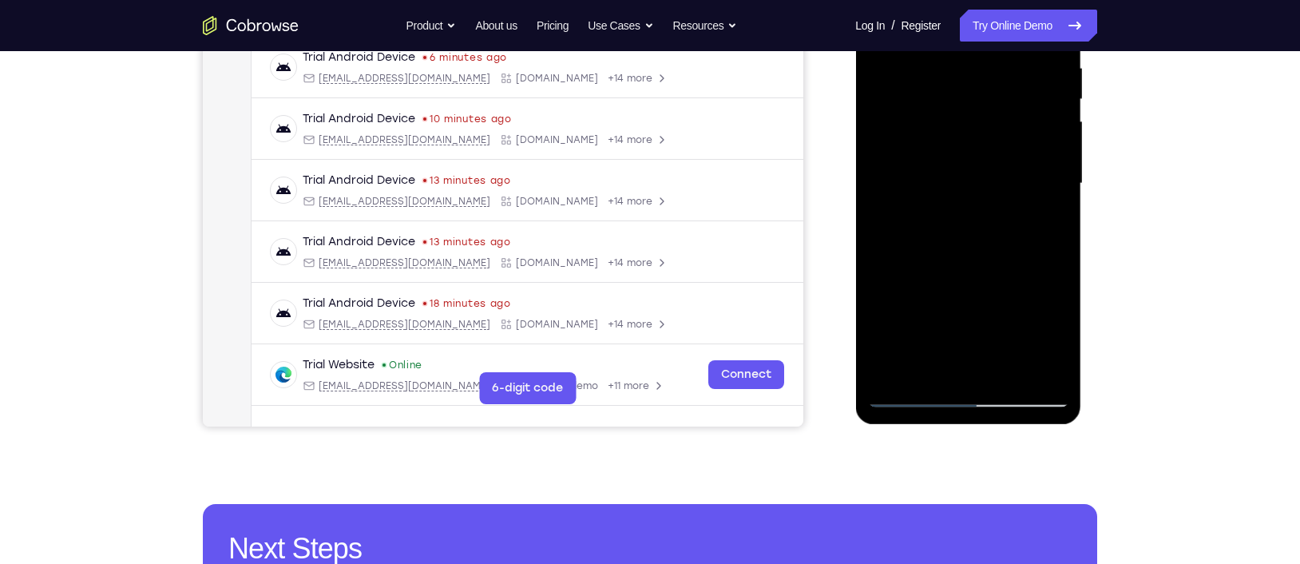
click at [963, 196] on div at bounding box center [967, 183] width 201 height 447
click at [908, 257] on div at bounding box center [967, 183] width 201 height 447
click at [902, 259] on div at bounding box center [967, 183] width 201 height 447
click at [912, 260] on div at bounding box center [967, 183] width 201 height 447
click at [908, 260] on div at bounding box center [967, 183] width 201 height 447
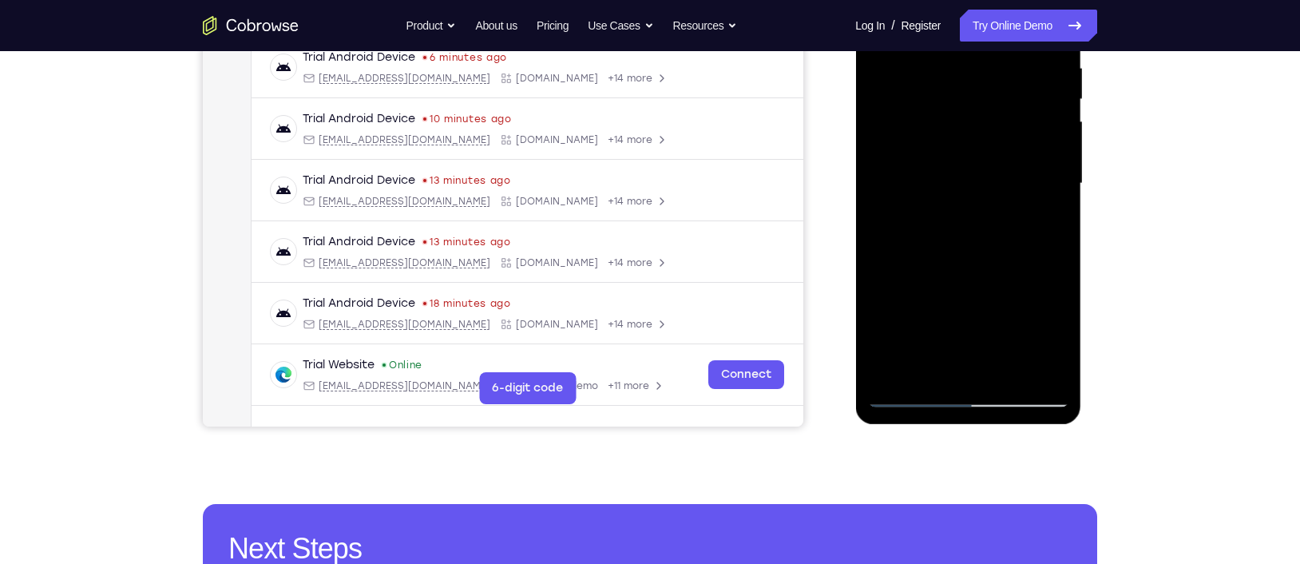
click at [914, 260] on div at bounding box center [967, 183] width 201 height 447
click at [920, 260] on div at bounding box center [967, 183] width 201 height 447
click at [923, 258] on div at bounding box center [967, 183] width 201 height 447
click at [930, 258] on div at bounding box center [967, 183] width 201 height 447
click at [942, 258] on div at bounding box center [967, 183] width 201 height 447
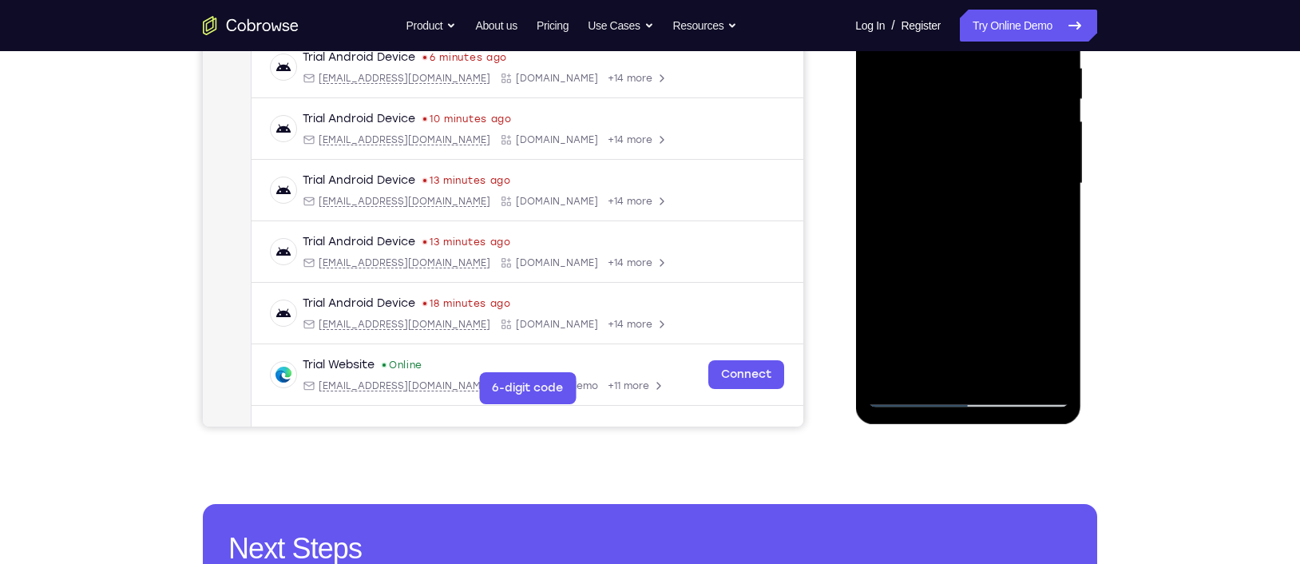
click at [946, 257] on div at bounding box center [967, 183] width 201 height 447
click at [953, 257] on div at bounding box center [967, 183] width 201 height 447
click at [968, 258] on div at bounding box center [967, 183] width 201 height 447
click at [977, 256] on div at bounding box center [967, 183] width 201 height 447
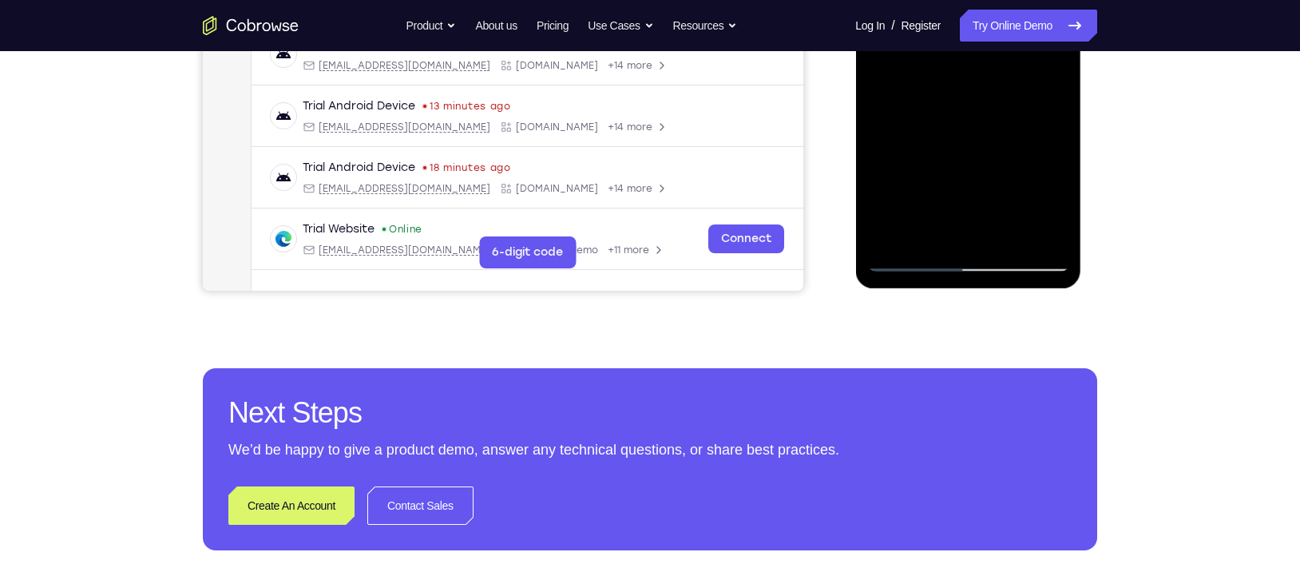
scroll to position [454, 0]
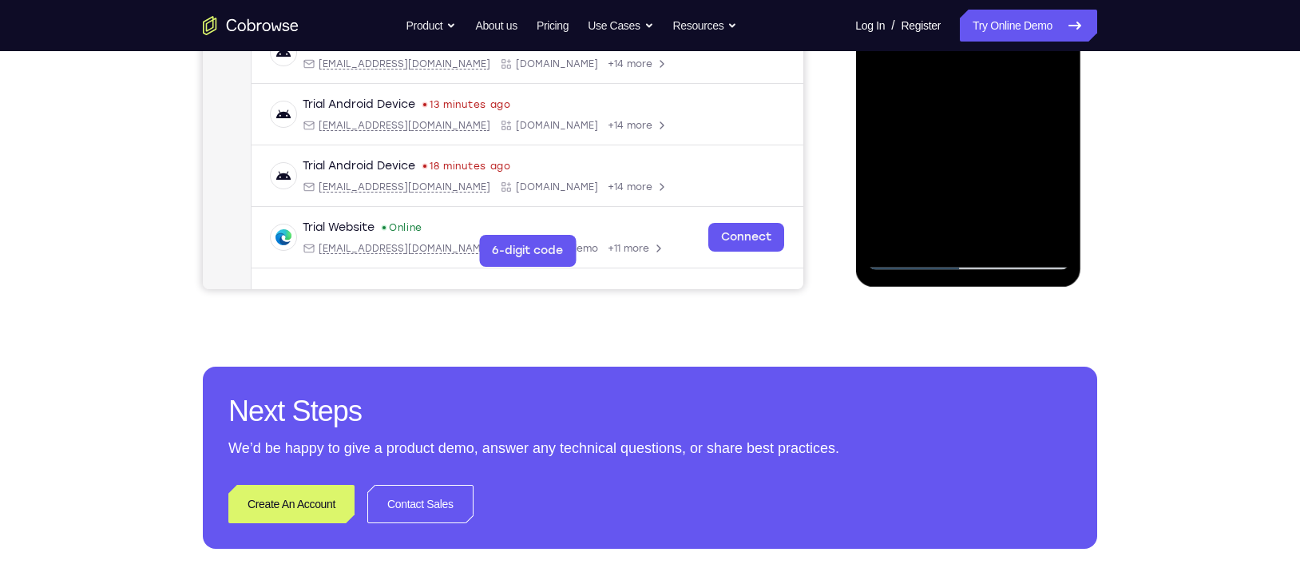
click at [911, 256] on div at bounding box center [967, 46] width 201 height 447
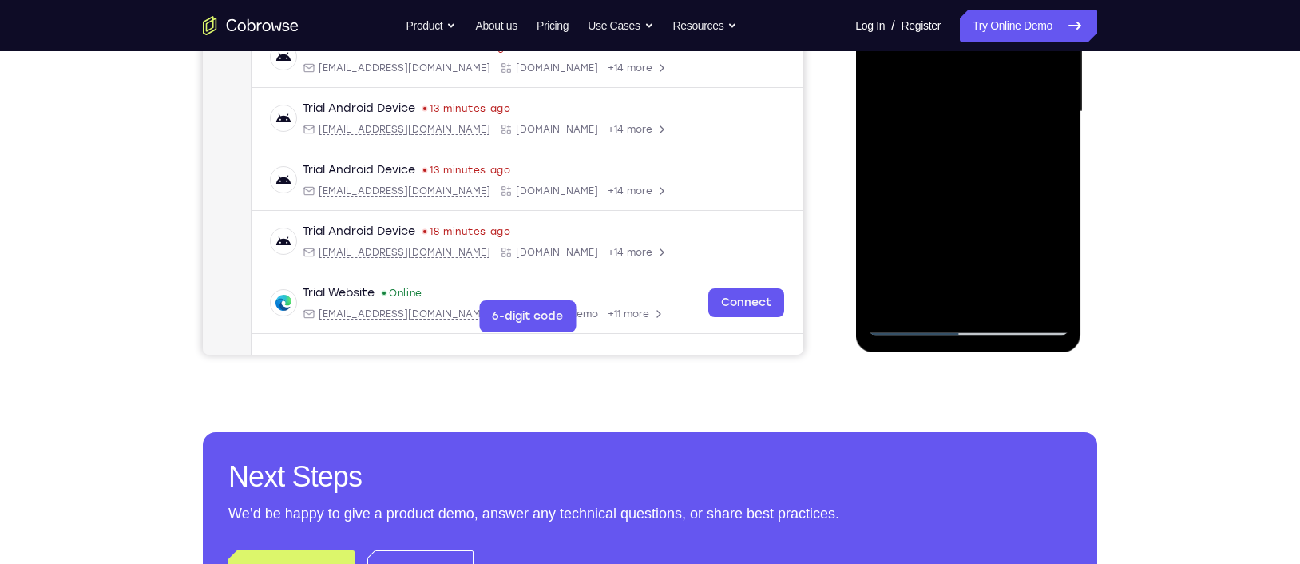
scroll to position [383, 0]
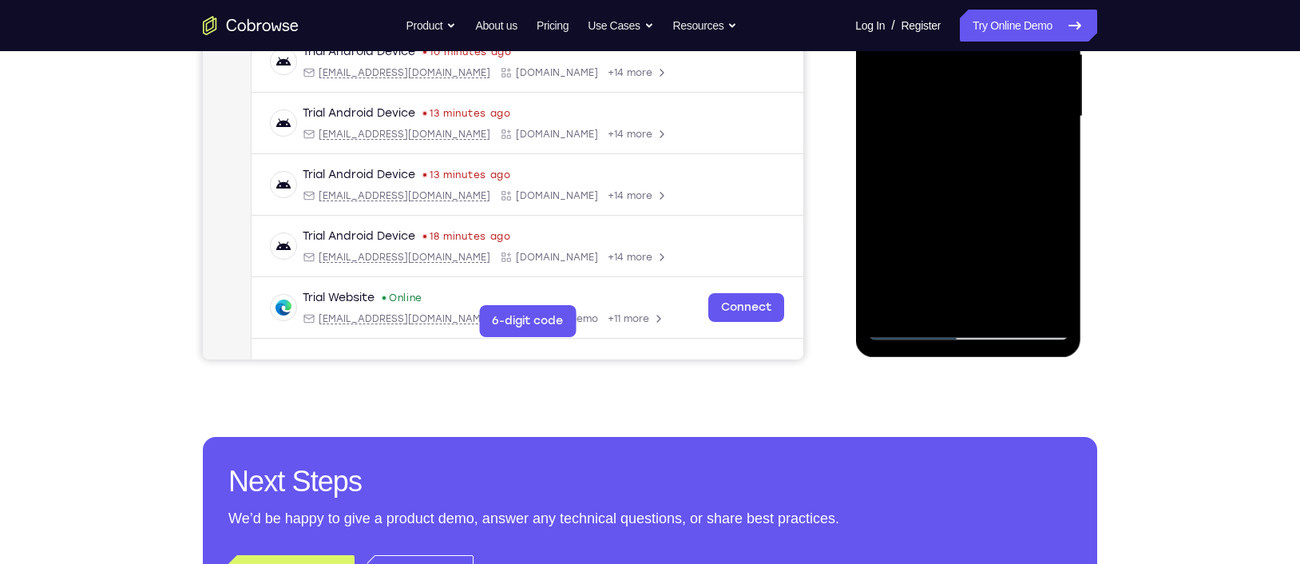
drag, startPoint x: 935, startPoint y: 173, endPoint x: 946, endPoint y: 205, distance: 33.8
click at [946, 205] on div at bounding box center [967, 116] width 201 height 447
drag, startPoint x: 944, startPoint y: 179, endPoint x: 940, endPoint y: 262, distance: 83.1
click at [940, 262] on div at bounding box center [967, 116] width 201 height 447
drag, startPoint x: 937, startPoint y: 216, endPoint x: 940, endPoint y: 244, distance: 27.3
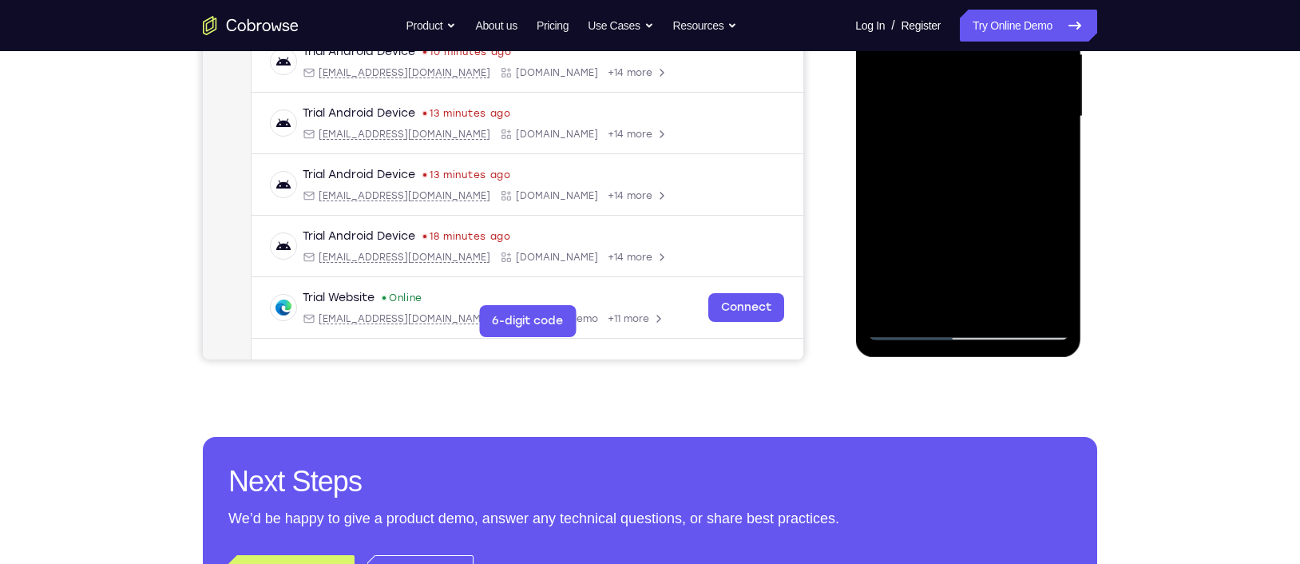
click at [940, 244] on div at bounding box center [967, 116] width 201 height 447
drag, startPoint x: 937, startPoint y: 176, endPoint x: 938, endPoint y: 238, distance: 62.3
click at [938, 238] on div at bounding box center [967, 116] width 201 height 447
drag, startPoint x: 934, startPoint y: 186, endPoint x: 948, endPoint y: 218, distance: 34.7
click at [948, 218] on div at bounding box center [967, 116] width 201 height 447
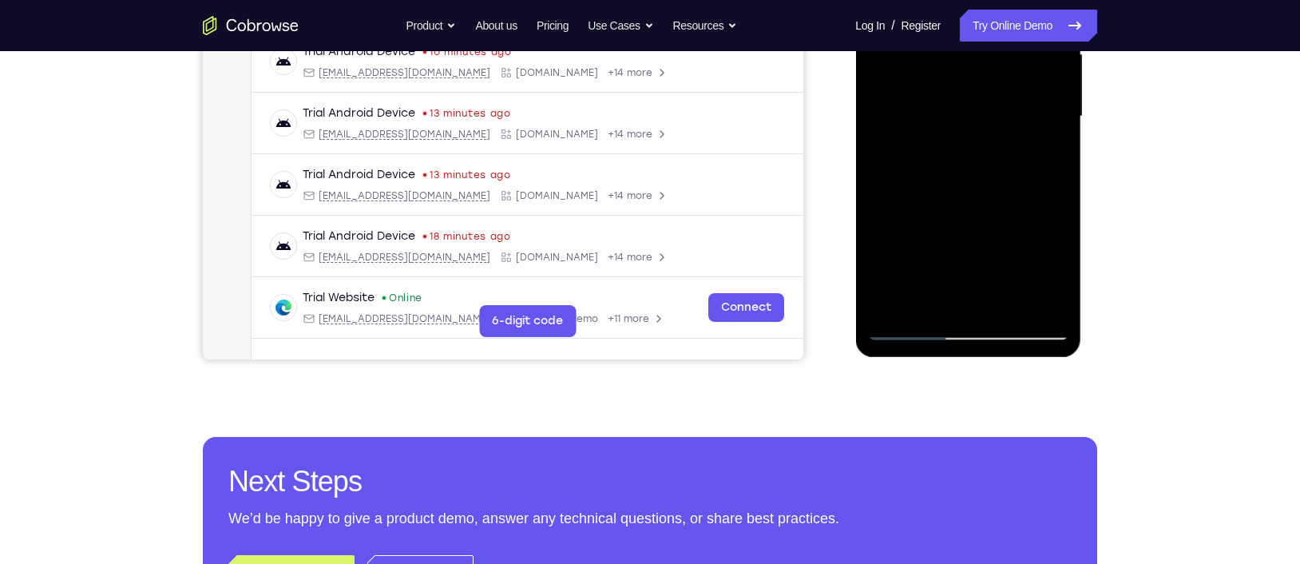
drag, startPoint x: 949, startPoint y: 155, endPoint x: 966, endPoint y: 259, distance: 105.3
click at [966, 259] on div at bounding box center [967, 116] width 201 height 447
drag, startPoint x: 954, startPoint y: 182, endPoint x: 957, endPoint y: 256, distance: 74.3
click at [957, 256] on div at bounding box center [967, 116] width 201 height 447
drag, startPoint x: 946, startPoint y: 176, endPoint x: 948, endPoint y: 263, distance: 86.3
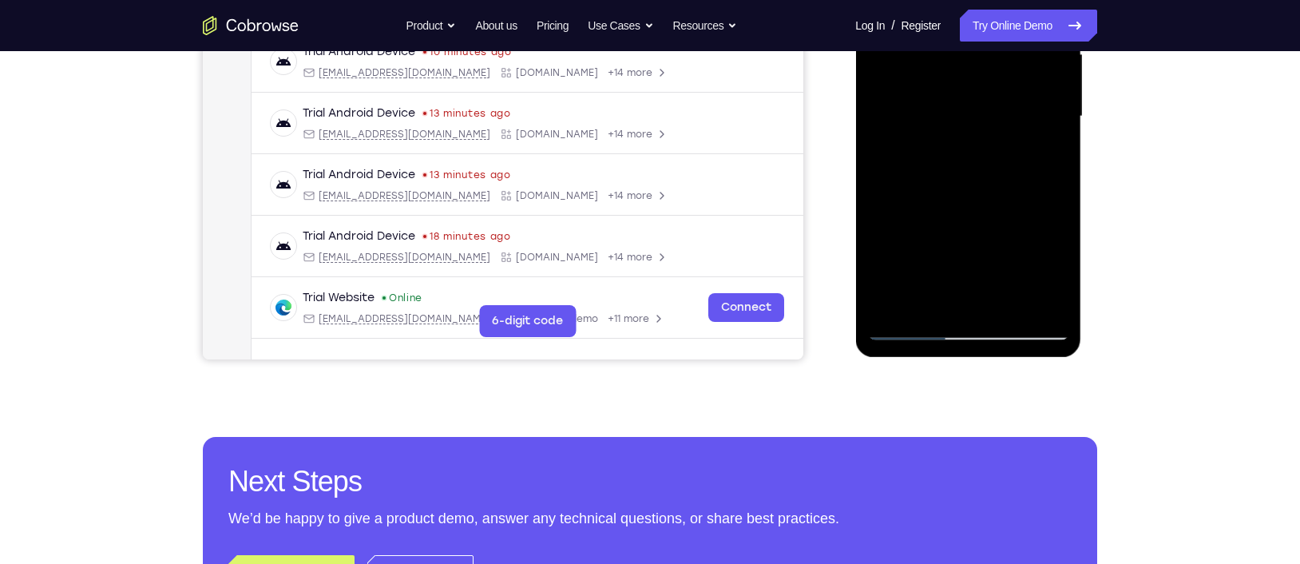
click at [948, 263] on div at bounding box center [967, 116] width 201 height 447
drag, startPoint x: 919, startPoint y: 157, endPoint x: 922, endPoint y: 228, distance: 70.3
click at [922, 228] on div at bounding box center [967, 116] width 201 height 447
drag, startPoint x: 926, startPoint y: 160, endPoint x: 931, endPoint y: 235, distance: 75.2
click at [931, 235] on div at bounding box center [967, 116] width 201 height 447
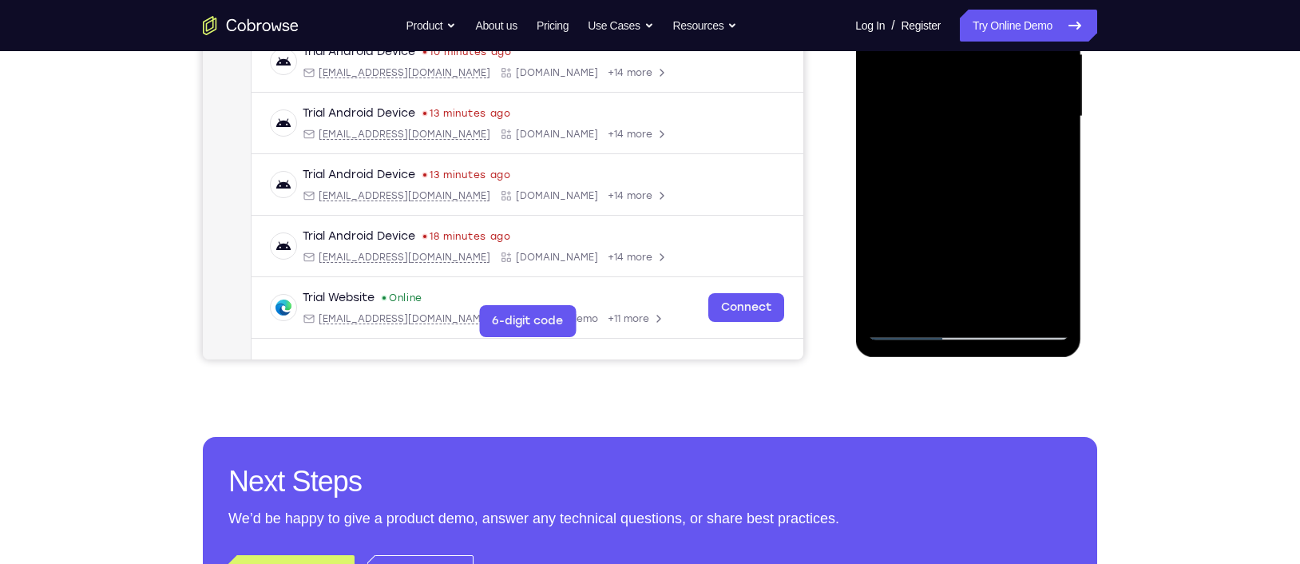
drag, startPoint x: 926, startPoint y: 172, endPoint x: 930, endPoint y: 236, distance: 64.0
click at [930, 236] on div at bounding box center [967, 116] width 201 height 447
click at [942, 164] on div at bounding box center [967, 116] width 201 height 447
click at [961, 143] on div at bounding box center [967, 116] width 201 height 447
click at [914, 191] on div at bounding box center [967, 116] width 201 height 447
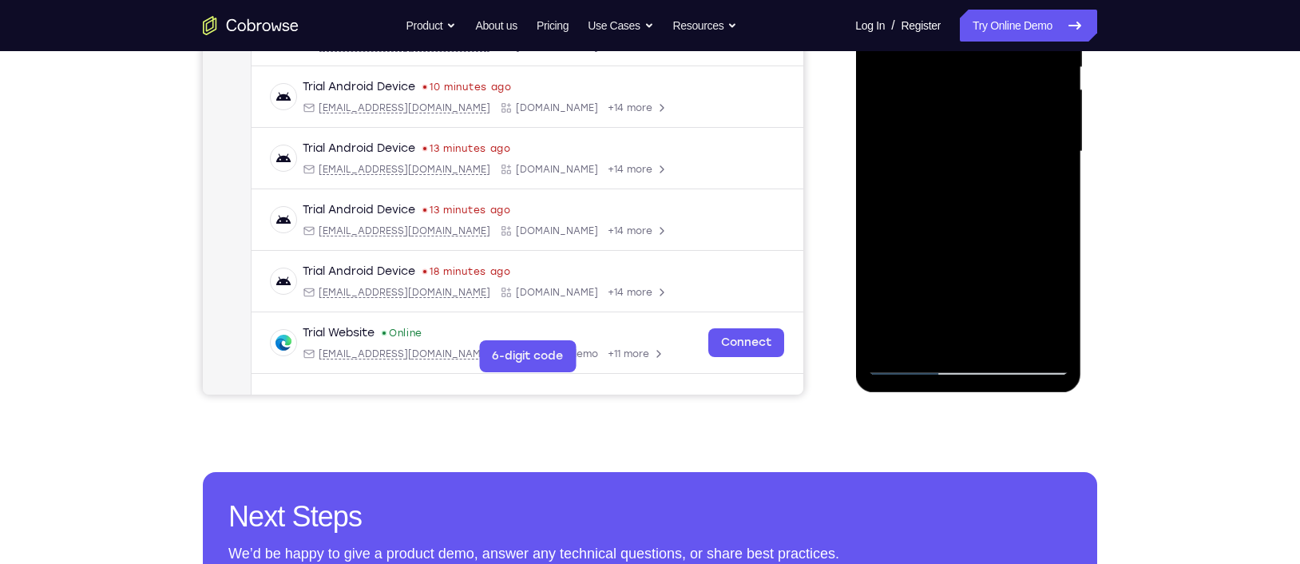
scroll to position [335, 0]
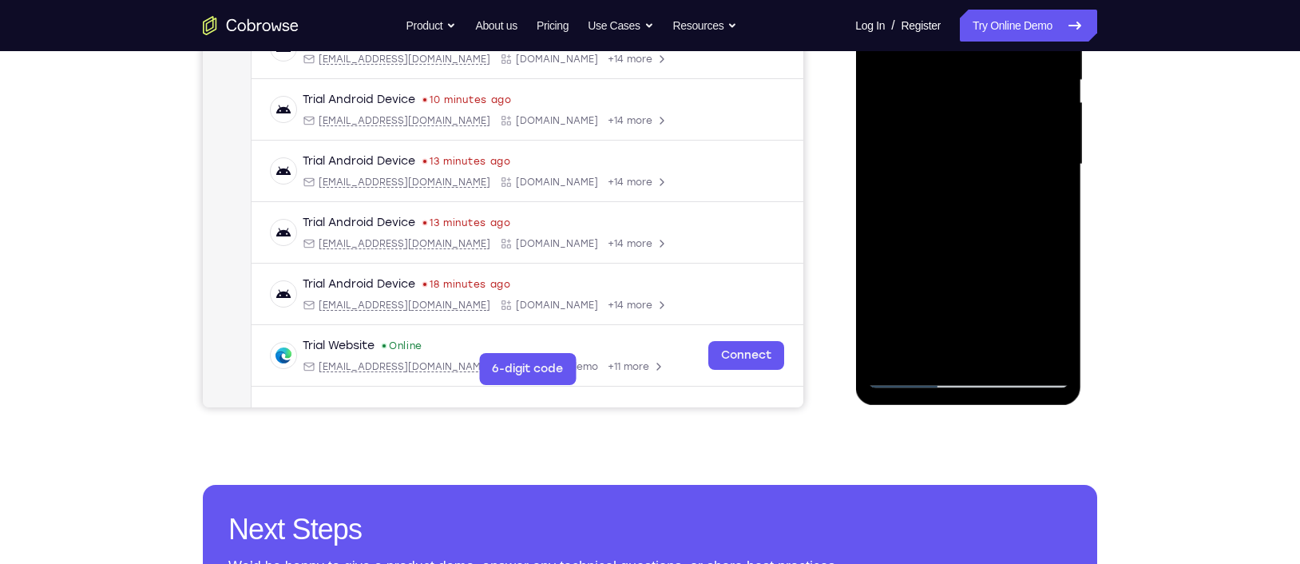
click at [922, 241] on div at bounding box center [967, 164] width 201 height 447
click at [923, 240] on div at bounding box center [967, 164] width 201 height 447
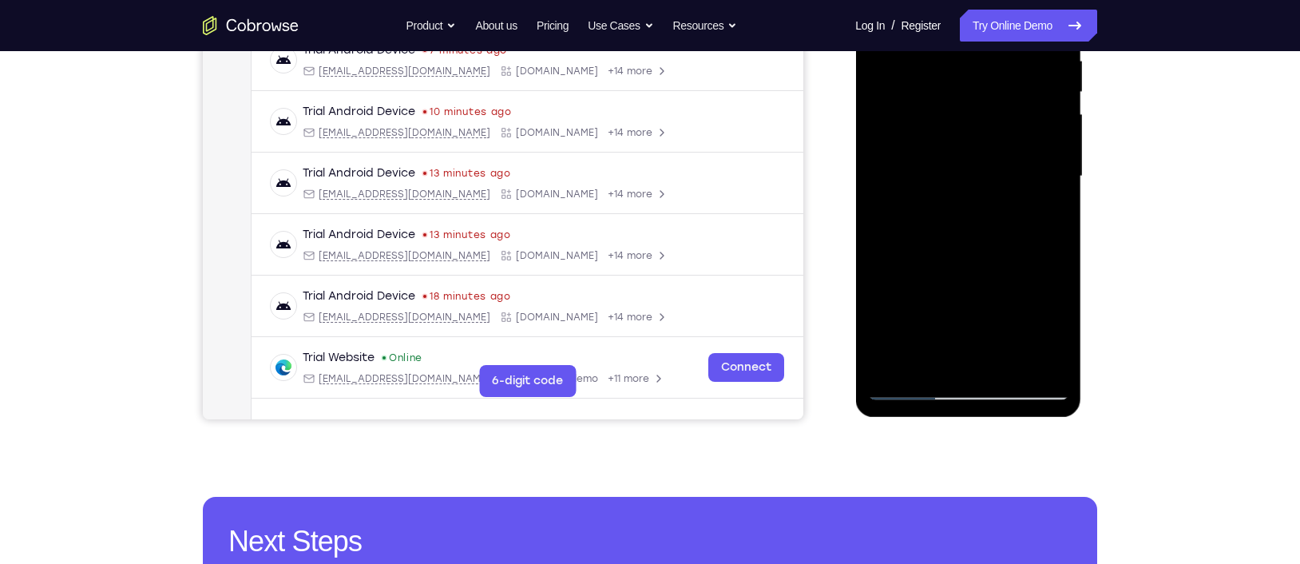
scroll to position [319, 0]
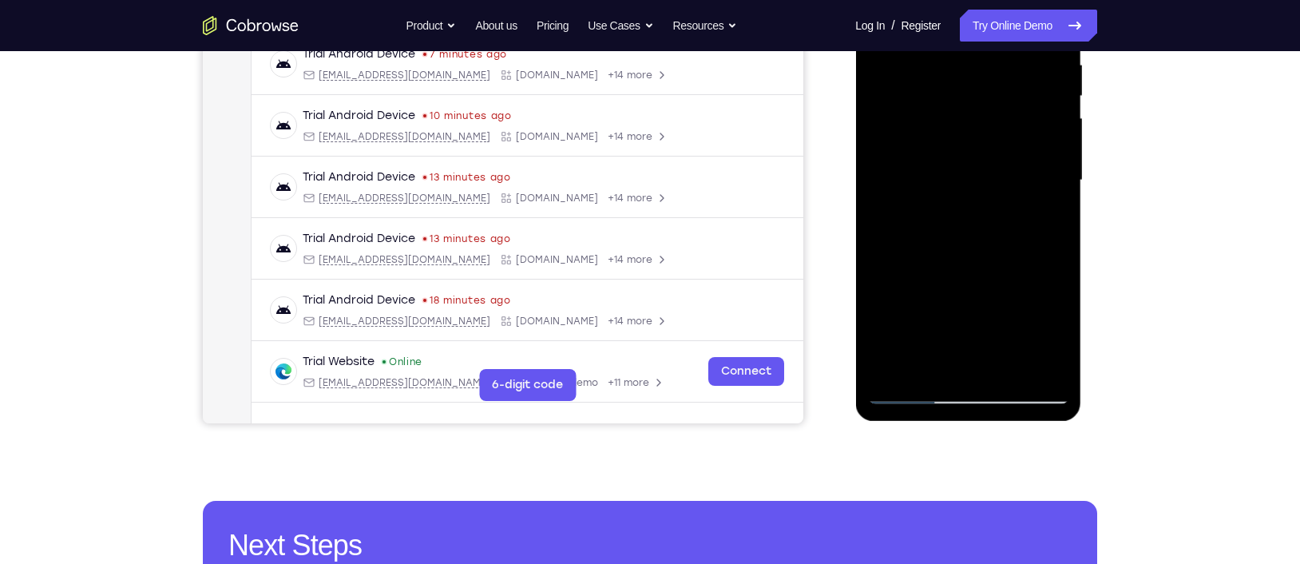
click at [935, 255] on div at bounding box center [967, 180] width 201 height 447
click at [942, 256] on div at bounding box center [967, 180] width 201 height 447
click at [947, 256] on div at bounding box center [967, 180] width 201 height 447
click at [958, 257] on div at bounding box center [967, 180] width 201 height 447
click at [965, 257] on div at bounding box center [967, 180] width 201 height 447
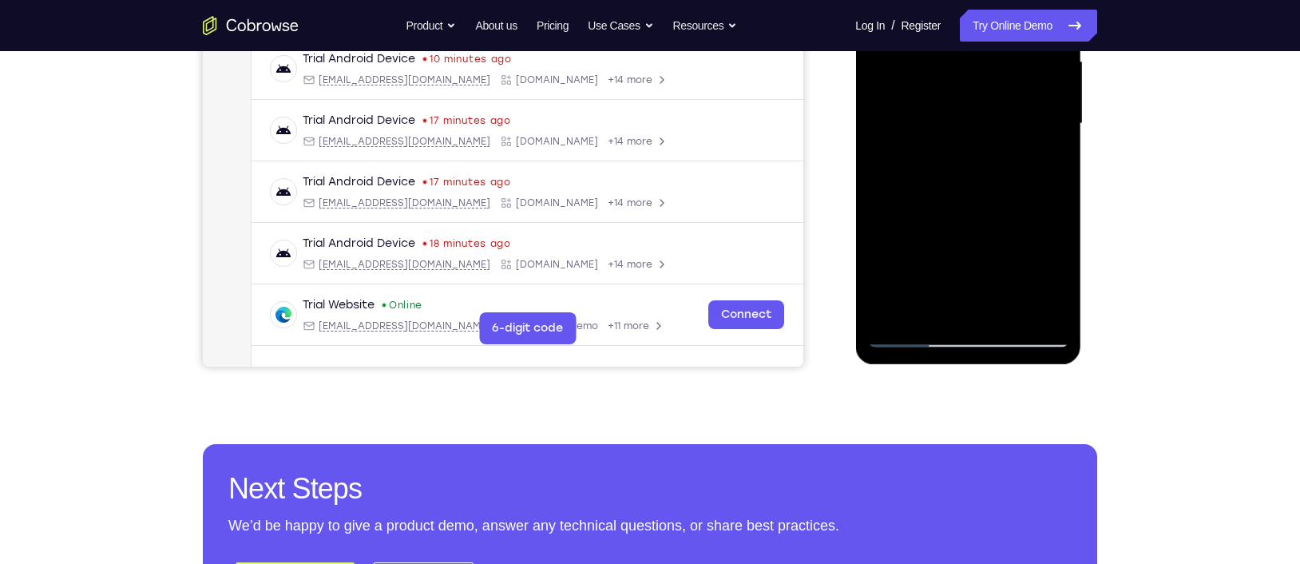
scroll to position [401, 0]
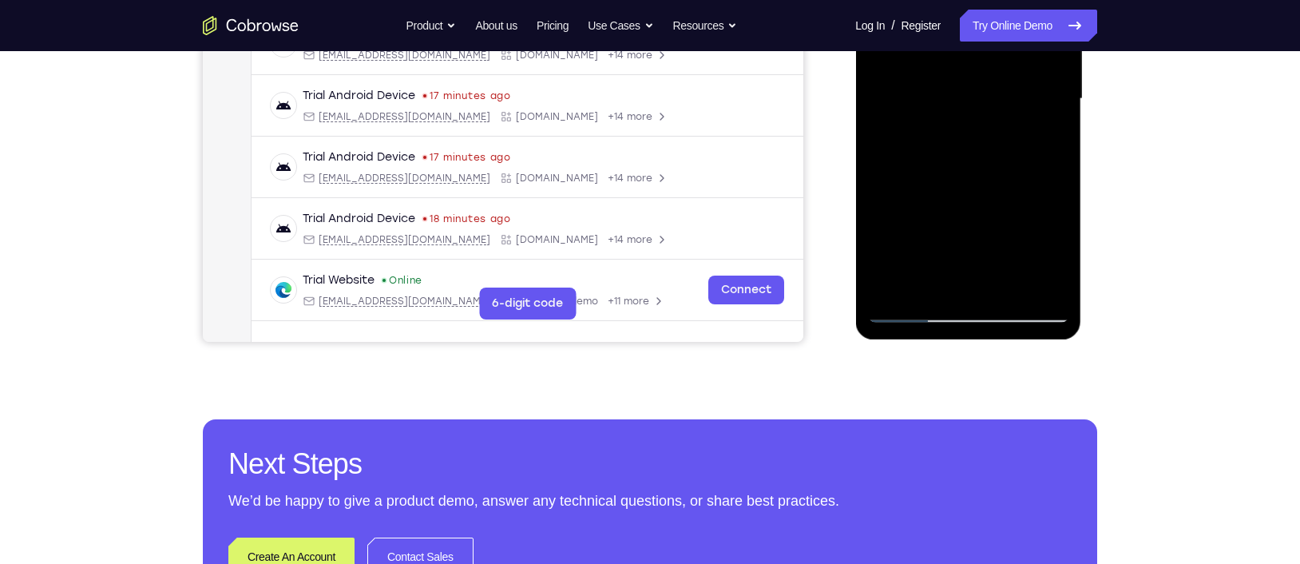
drag, startPoint x: 971, startPoint y: 157, endPoint x: 935, endPoint y: 178, distance: 41.9
click at [935, 178] on div at bounding box center [967, 98] width 201 height 447
click at [1011, 222] on div at bounding box center [967, 98] width 201 height 447
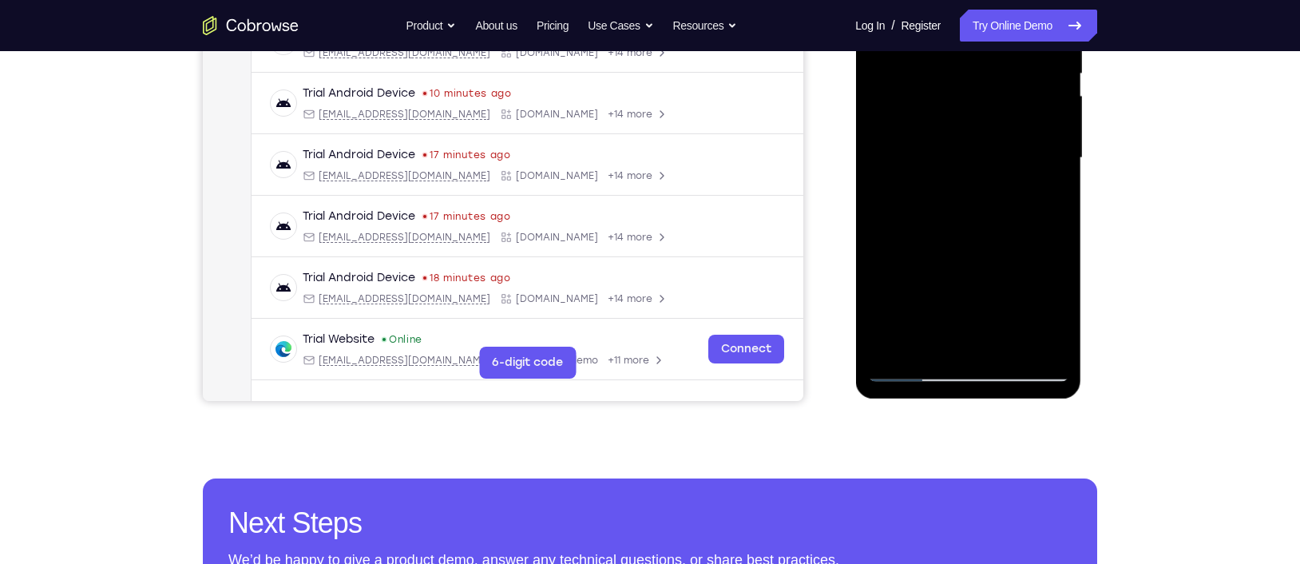
scroll to position [341, 0]
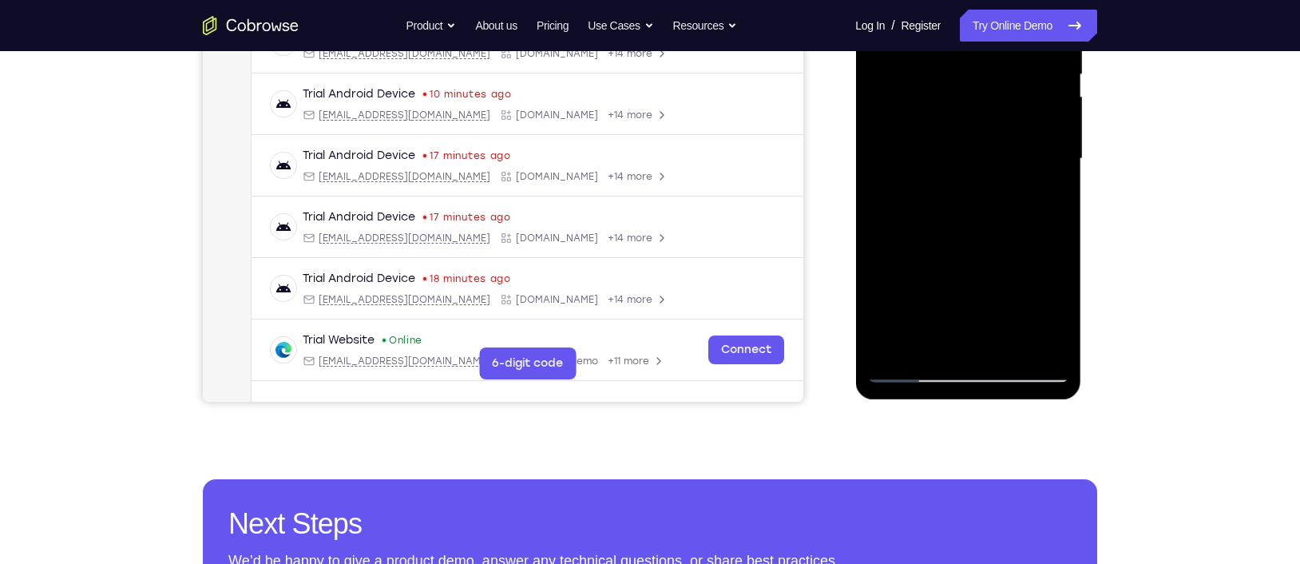
drag, startPoint x: 962, startPoint y: 188, endPoint x: 945, endPoint y: 153, distance: 39.3
click at [945, 153] on div at bounding box center [967, 158] width 201 height 447
drag, startPoint x: 975, startPoint y: 257, endPoint x: 935, endPoint y: 155, distance: 109.7
click at [935, 155] on div at bounding box center [967, 158] width 201 height 447
drag, startPoint x: 969, startPoint y: 265, endPoint x: 938, endPoint y: 201, distance: 71.1
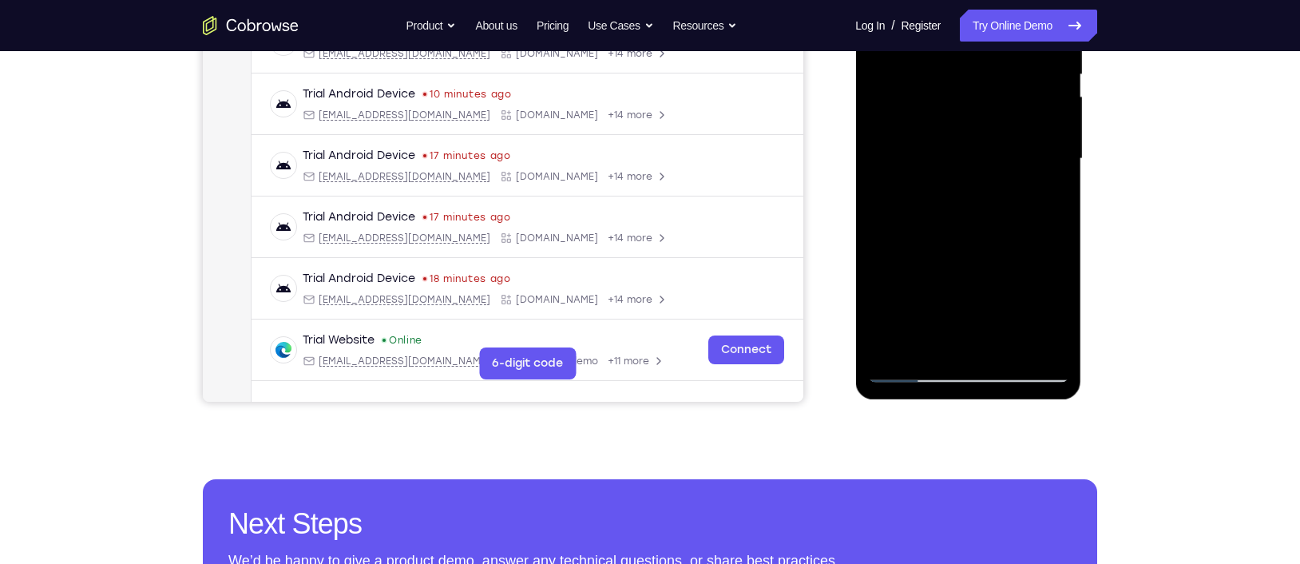
click at [938, 201] on div at bounding box center [967, 158] width 201 height 447
drag, startPoint x: 961, startPoint y: 247, endPoint x: 938, endPoint y: 199, distance: 53.2
click at [938, 199] on div at bounding box center [967, 158] width 201 height 447
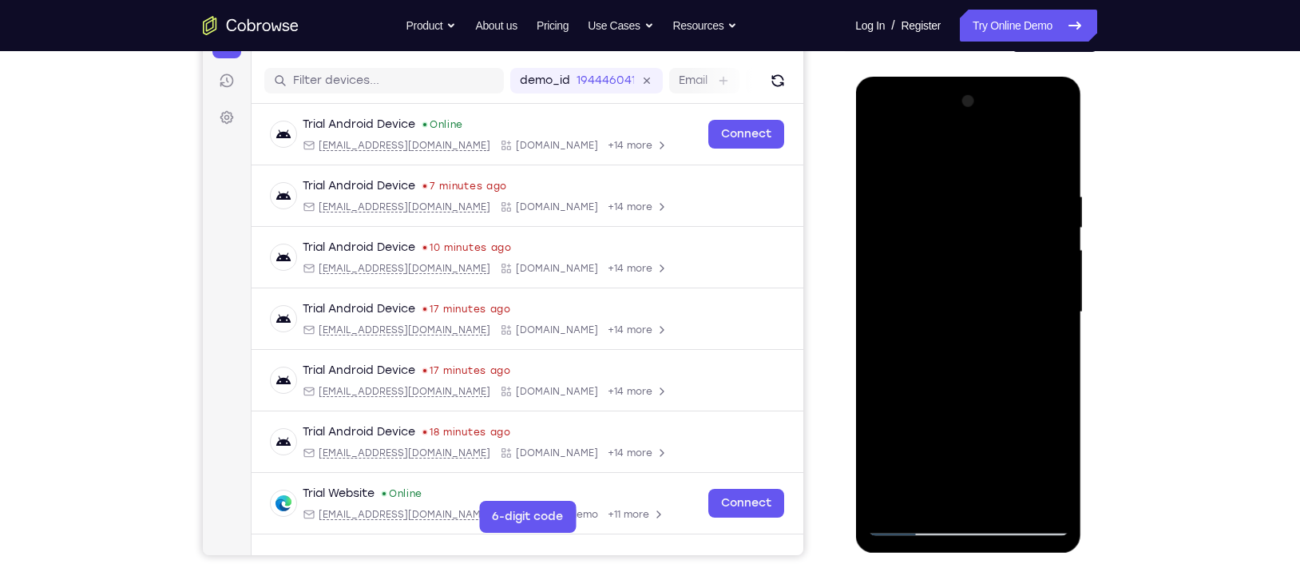
scroll to position [176, 0]
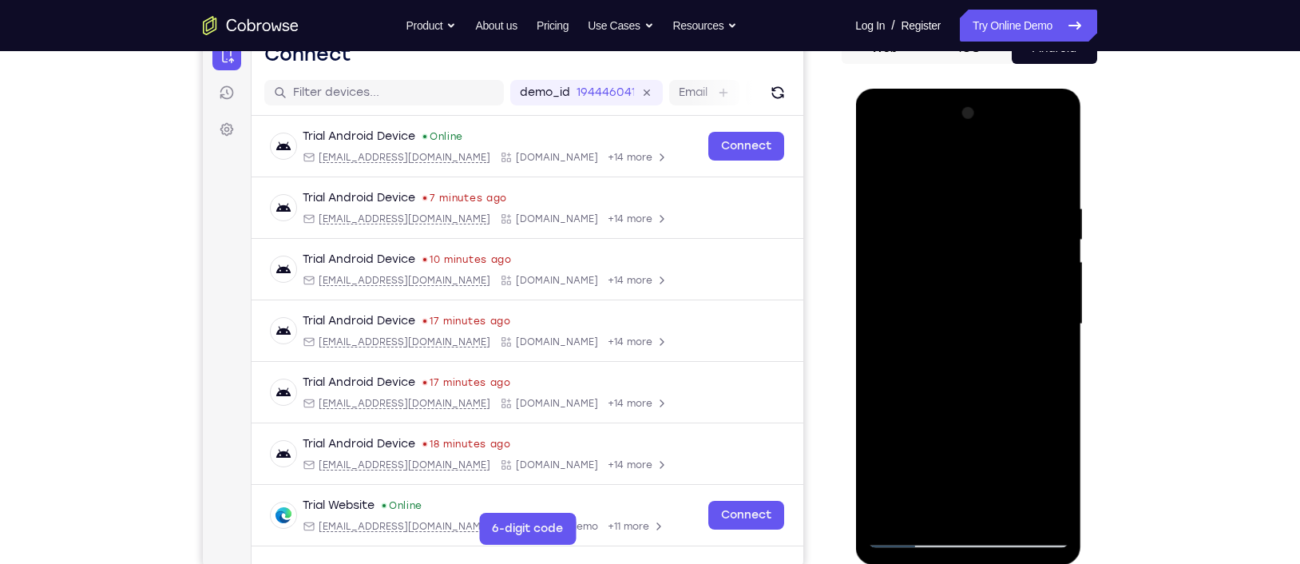
click at [1032, 161] on div at bounding box center [967, 324] width 201 height 447
click at [898, 194] on div at bounding box center [967, 324] width 201 height 447
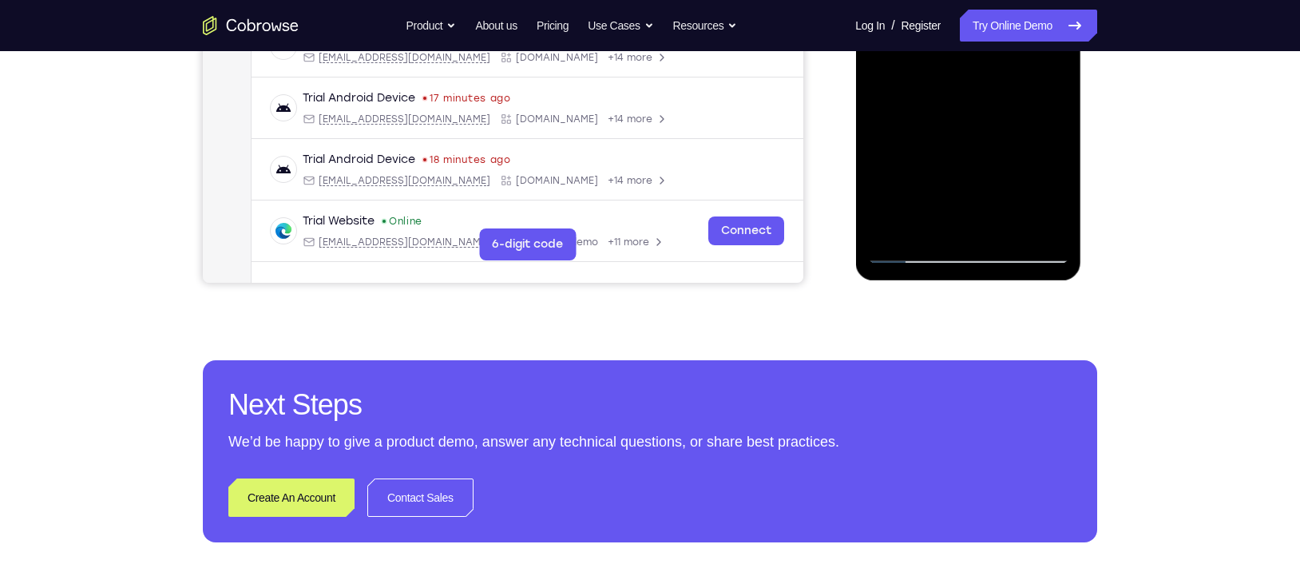
scroll to position [469, 0]
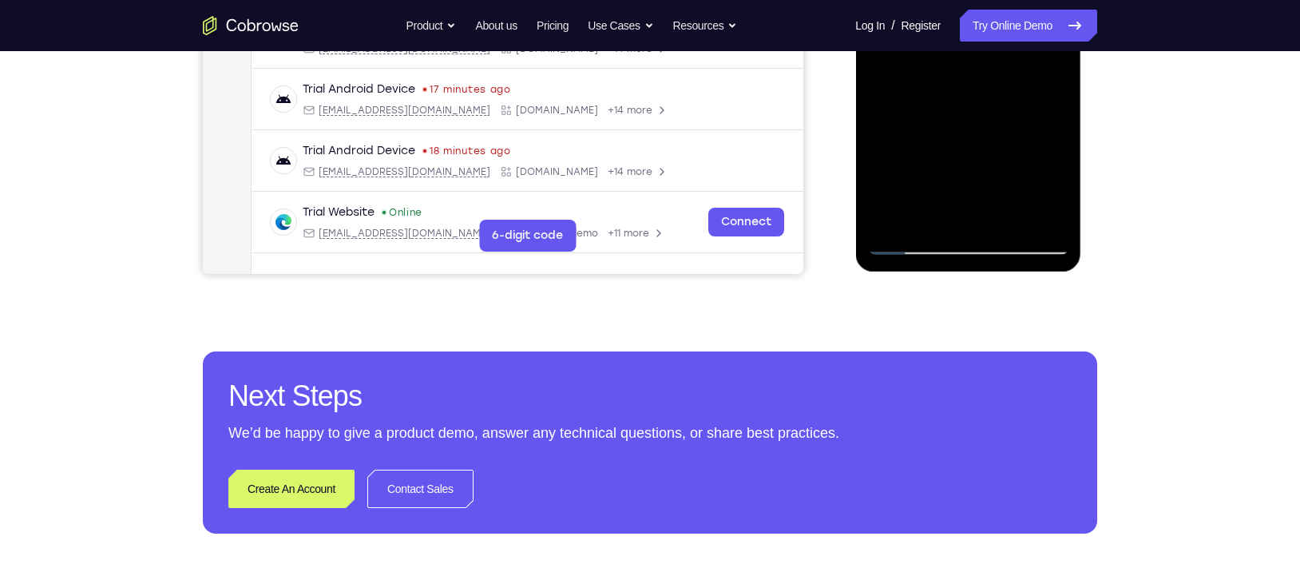
drag, startPoint x: 957, startPoint y: 200, endPoint x: 942, endPoint y: 184, distance: 22.0
click at [942, 184] on div at bounding box center [967, 31] width 201 height 447
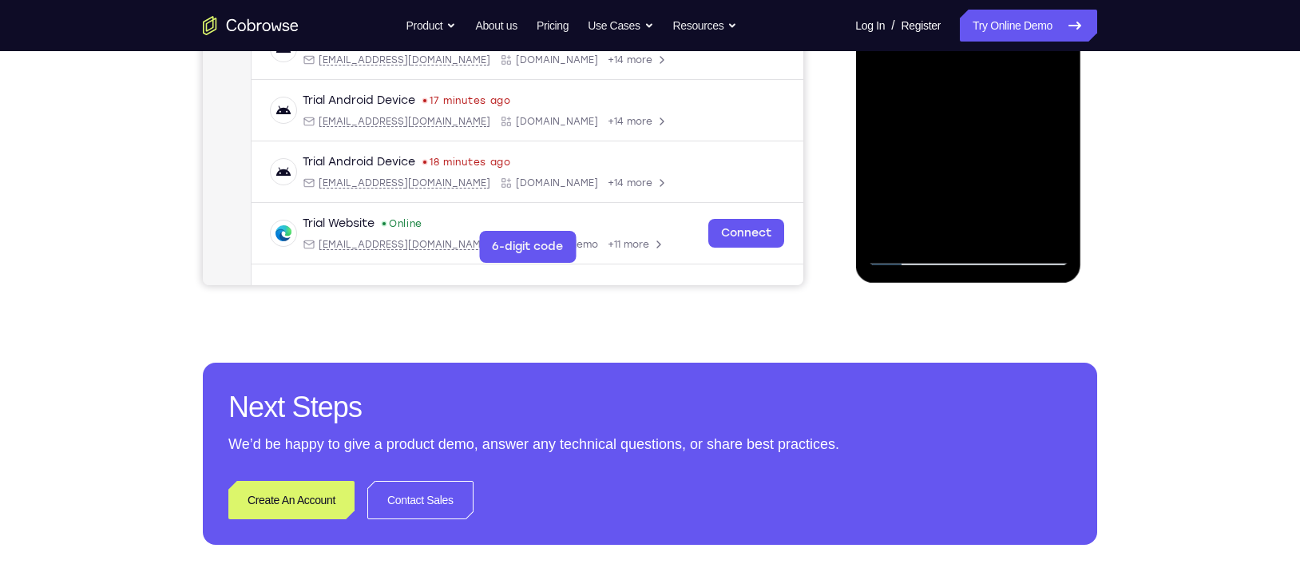
click at [994, 208] on div at bounding box center [967, 42] width 201 height 447
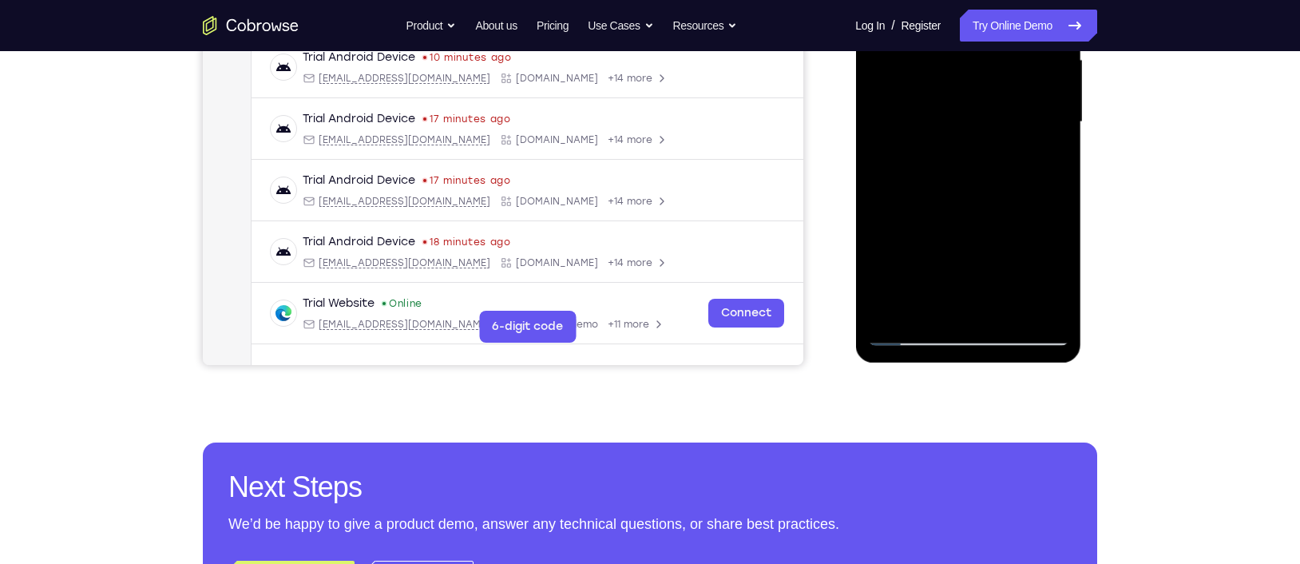
scroll to position [374, 0]
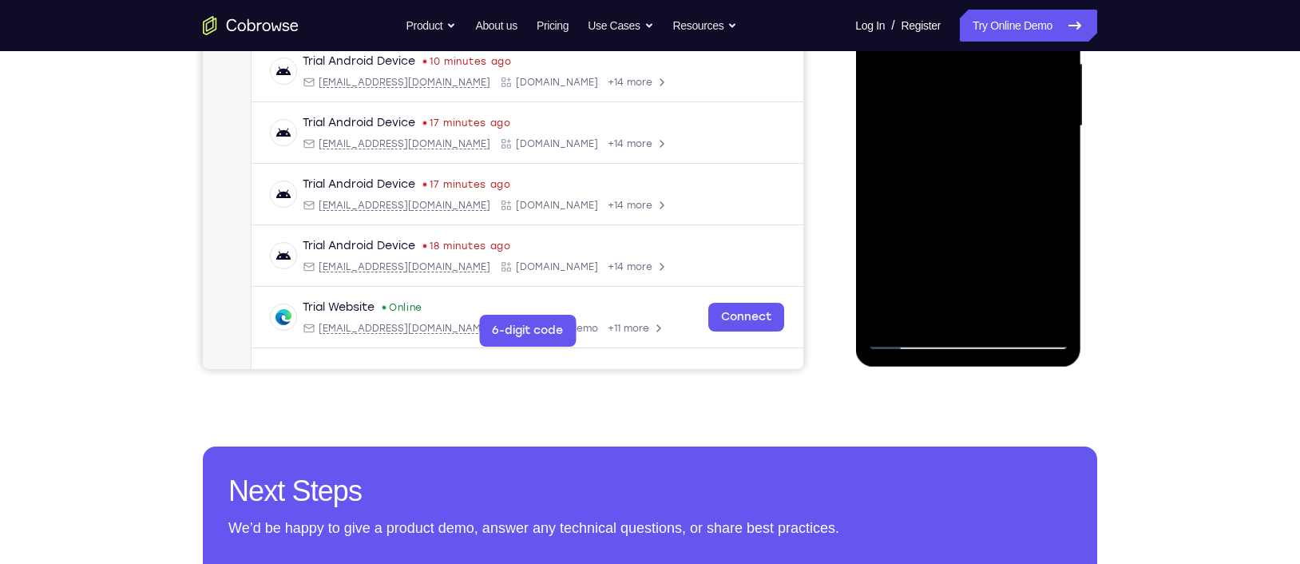
click at [966, 166] on div at bounding box center [967, 126] width 201 height 447
click at [961, 157] on div at bounding box center [967, 126] width 201 height 447
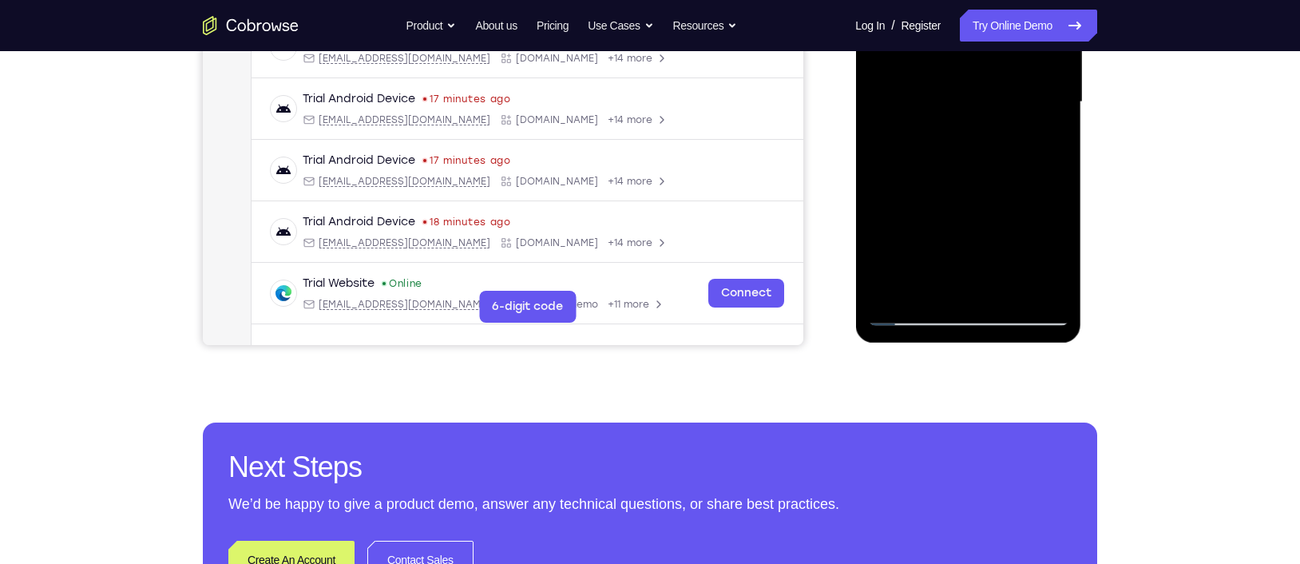
scroll to position [394, 0]
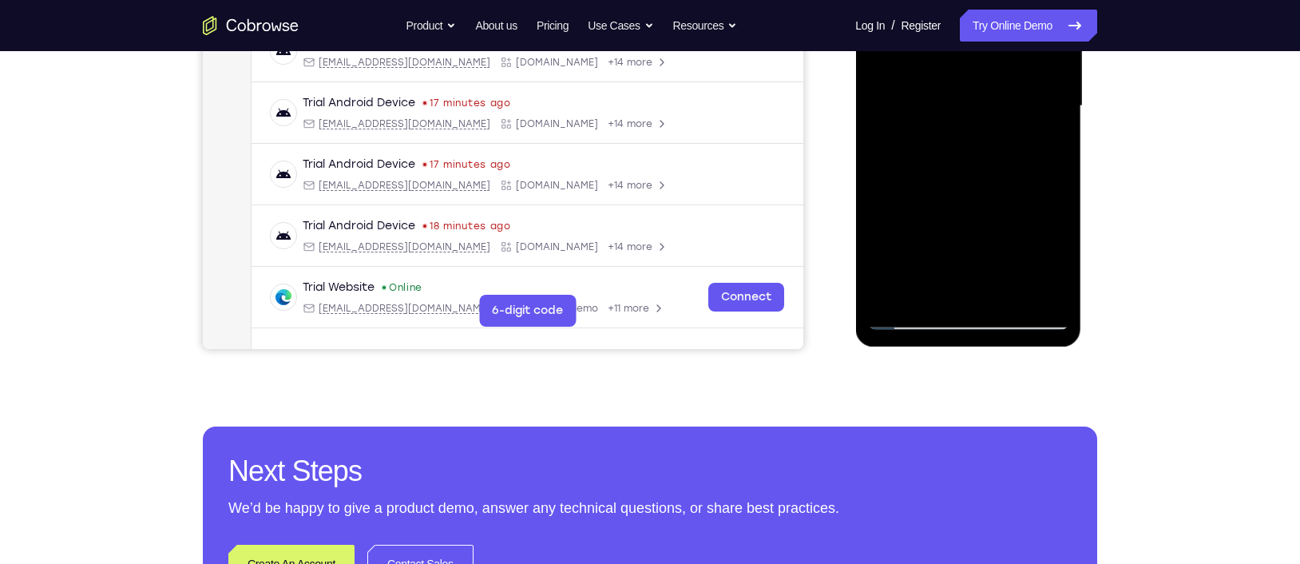
click at [1032, 175] on div at bounding box center [967, 106] width 201 height 447
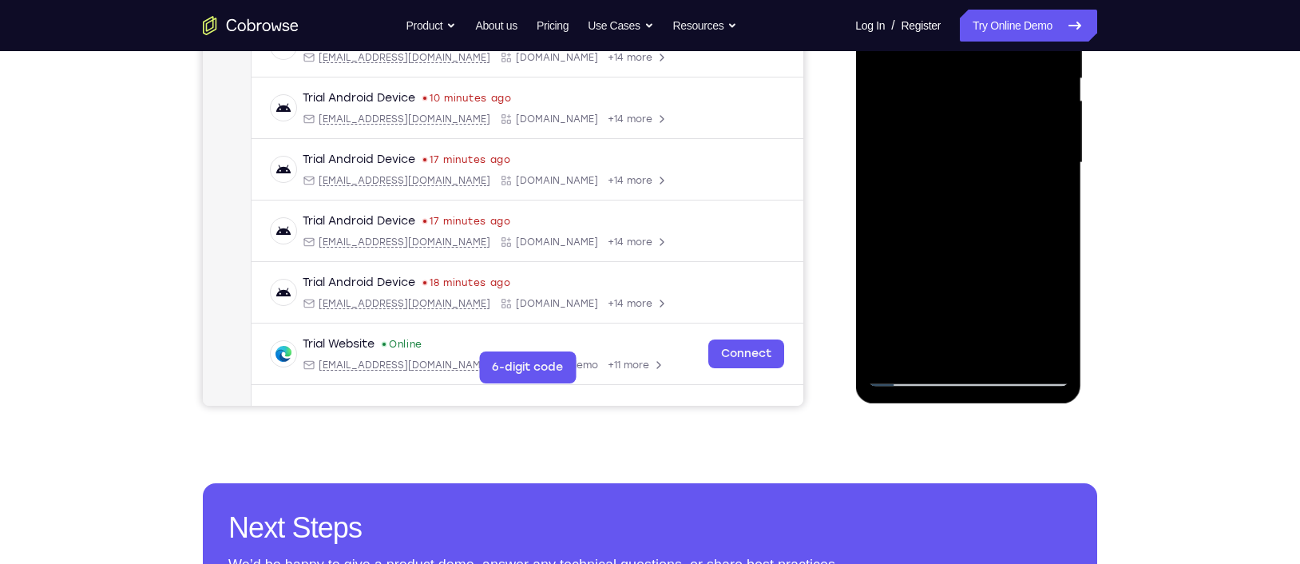
scroll to position [329, 0]
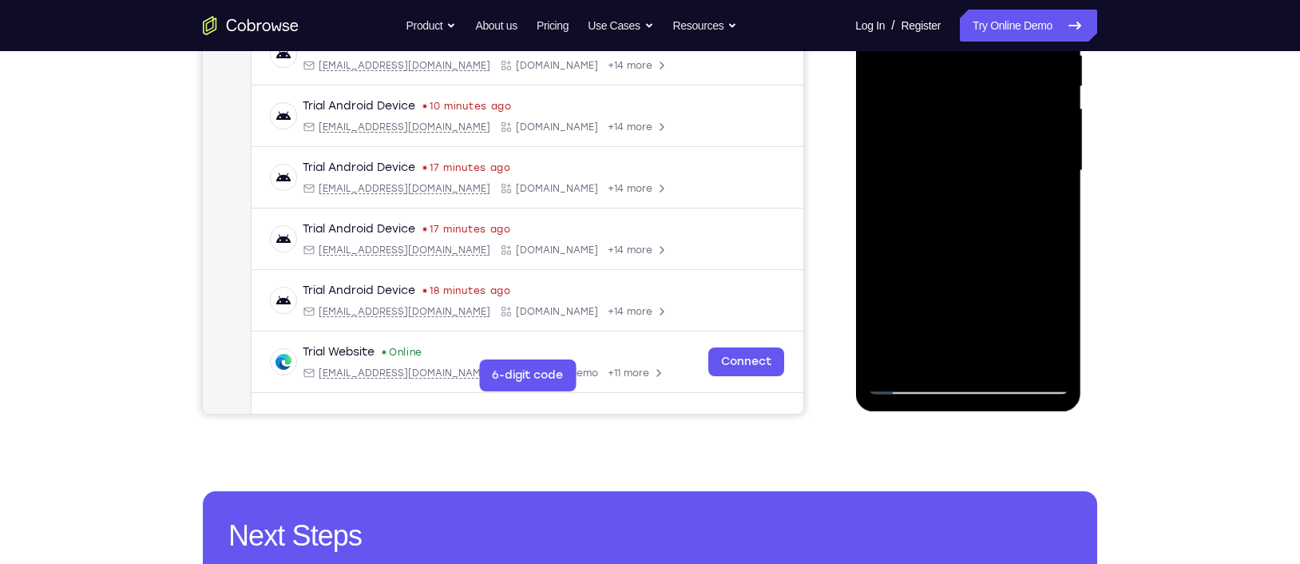
click at [919, 214] on div at bounding box center [967, 170] width 201 height 447
click at [942, 246] on div at bounding box center [967, 170] width 201 height 447
click at [961, 246] on div at bounding box center [967, 170] width 201 height 447
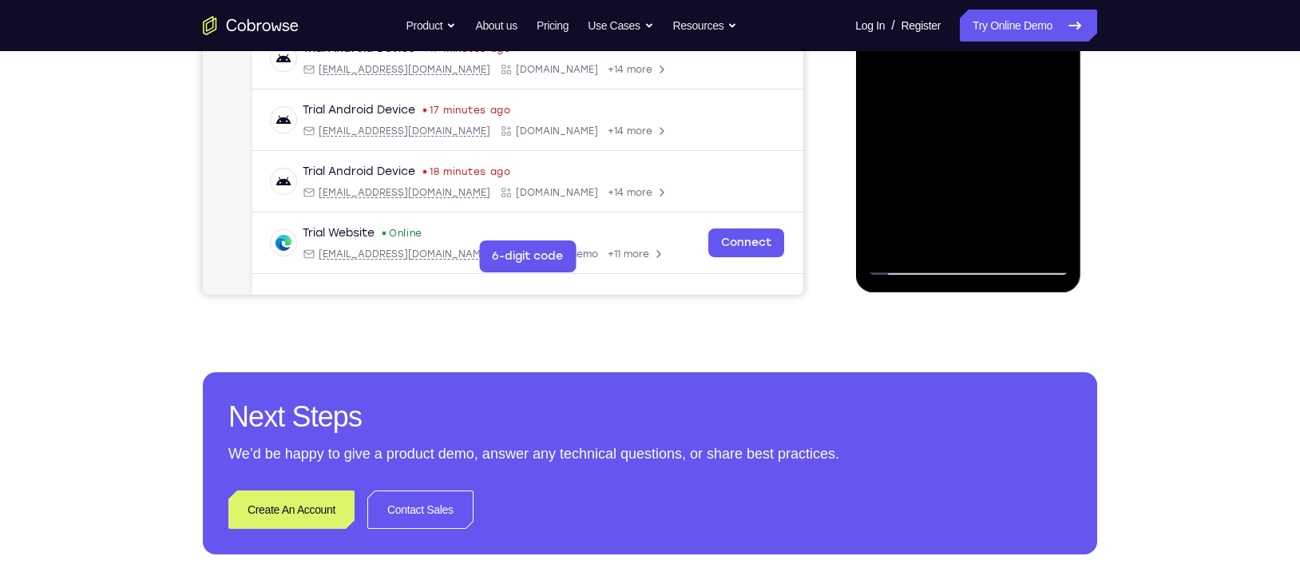
scroll to position [449, 0]
click at [908, 261] on div at bounding box center [967, 51] width 201 height 447
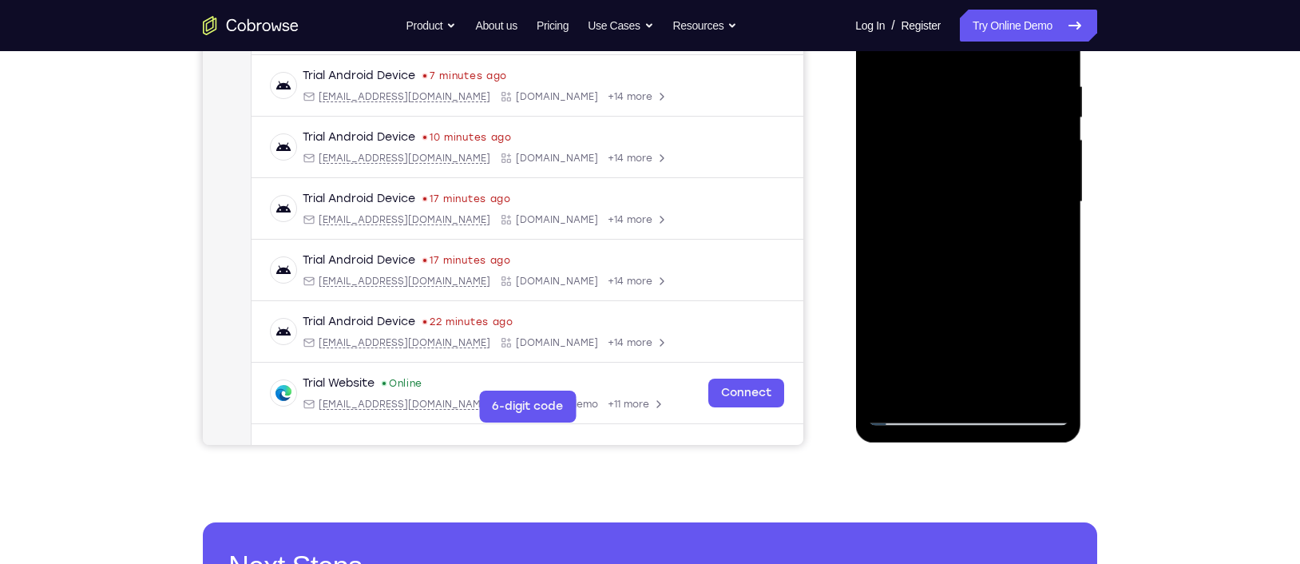
scroll to position [297, 0]
drag, startPoint x: 943, startPoint y: 244, endPoint x: 953, endPoint y: 214, distance: 31.8
click at [953, 214] on div at bounding box center [967, 202] width 201 height 447
drag, startPoint x: 955, startPoint y: 188, endPoint x: 961, endPoint y: 249, distance: 60.9
click at [961, 249] on div at bounding box center [967, 202] width 201 height 447
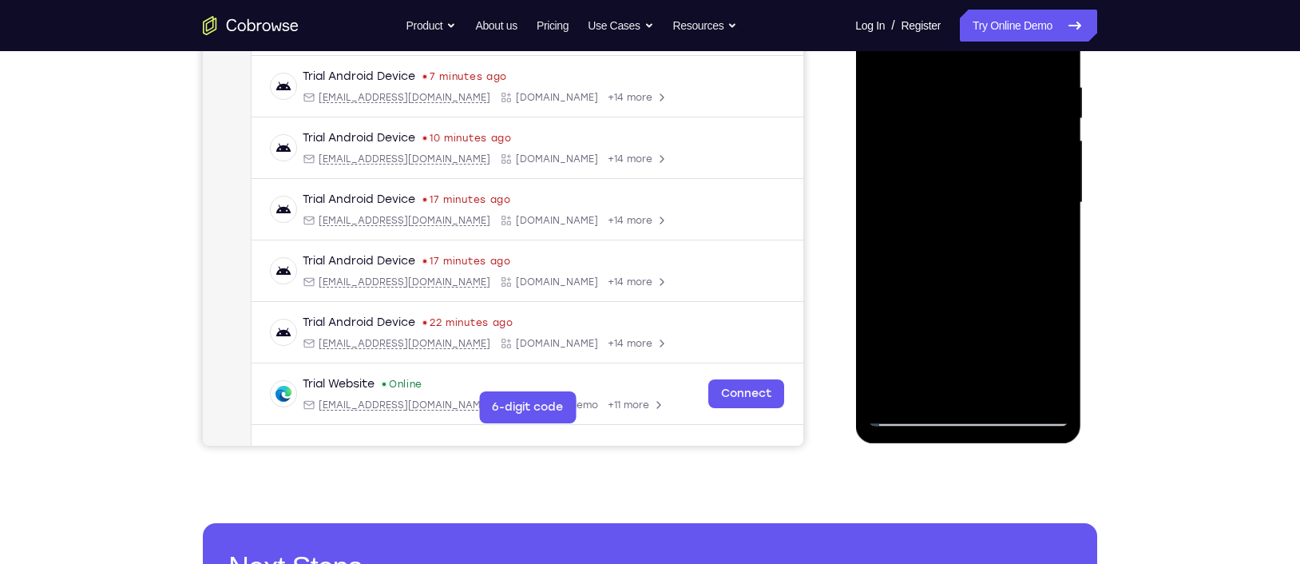
drag, startPoint x: 968, startPoint y: 162, endPoint x: 969, endPoint y: 223, distance: 60.7
click at [969, 223] on div at bounding box center [967, 202] width 201 height 447
drag, startPoint x: 964, startPoint y: 170, endPoint x: 964, endPoint y: 243, distance: 72.7
click at [964, 243] on div at bounding box center [967, 202] width 201 height 447
drag, startPoint x: 960, startPoint y: 205, endPoint x: 963, endPoint y: 239, distance: 33.7
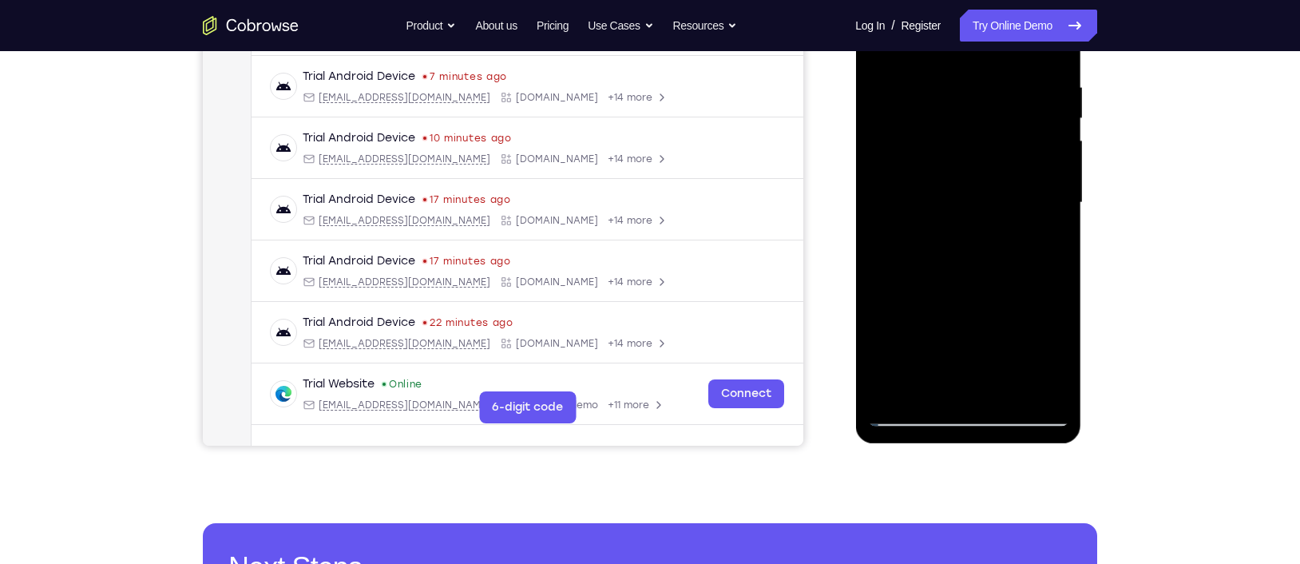
click at [963, 239] on div at bounding box center [967, 202] width 201 height 447
drag, startPoint x: 958, startPoint y: 191, endPoint x: 958, endPoint y: 222, distance: 31.1
click at [958, 222] on div at bounding box center [967, 202] width 201 height 447
drag, startPoint x: 965, startPoint y: 229, endPoint x: 933, endPoint y: 156, distance: 80.1
click at [933, 156] on div at bounding box center [967, 202] width 201 height 447
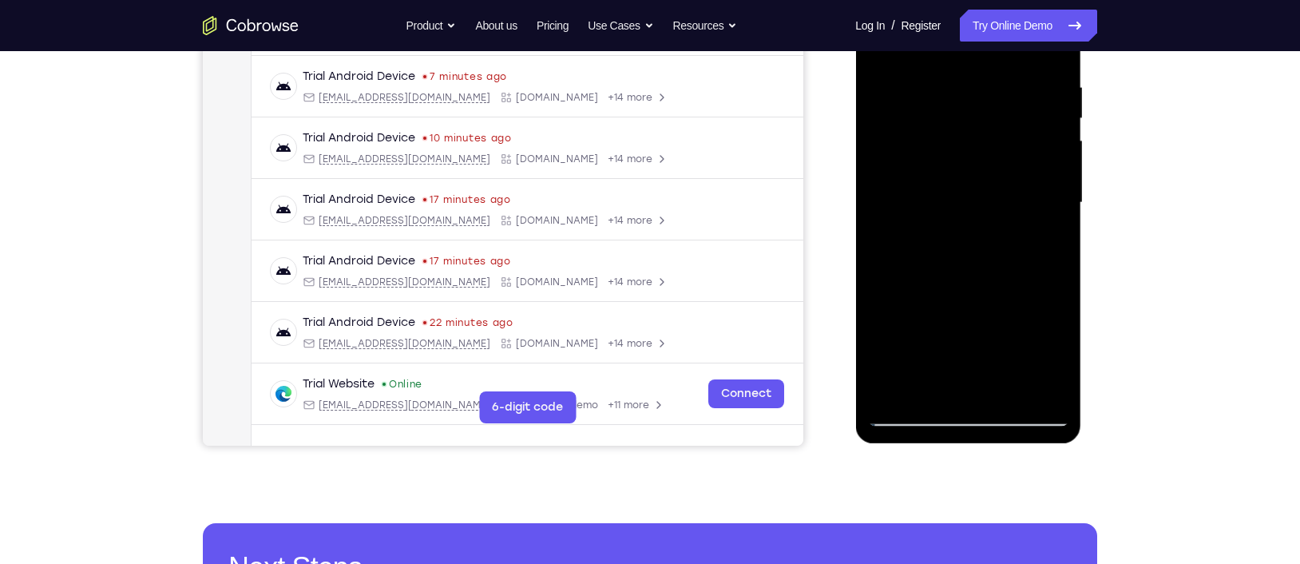
click at [939, 260] on div at bounding box center [967, 202] width 201 height 447
click at [960, 230] on div at bounding box center [967, 202] width 201 height 447
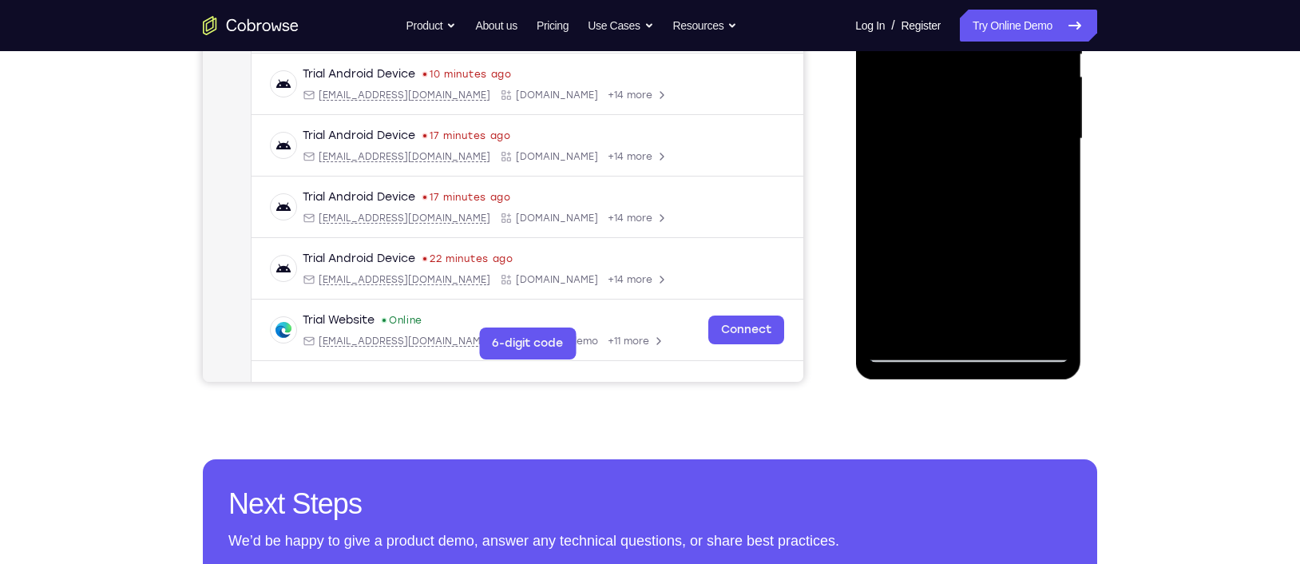
scroll to position [360, 0]
click at [907, 219] on div at bounding box center [967, 139] width 201 height 447
click at [916, 216] on div at bounding box center [967, 139] width 201 height 447
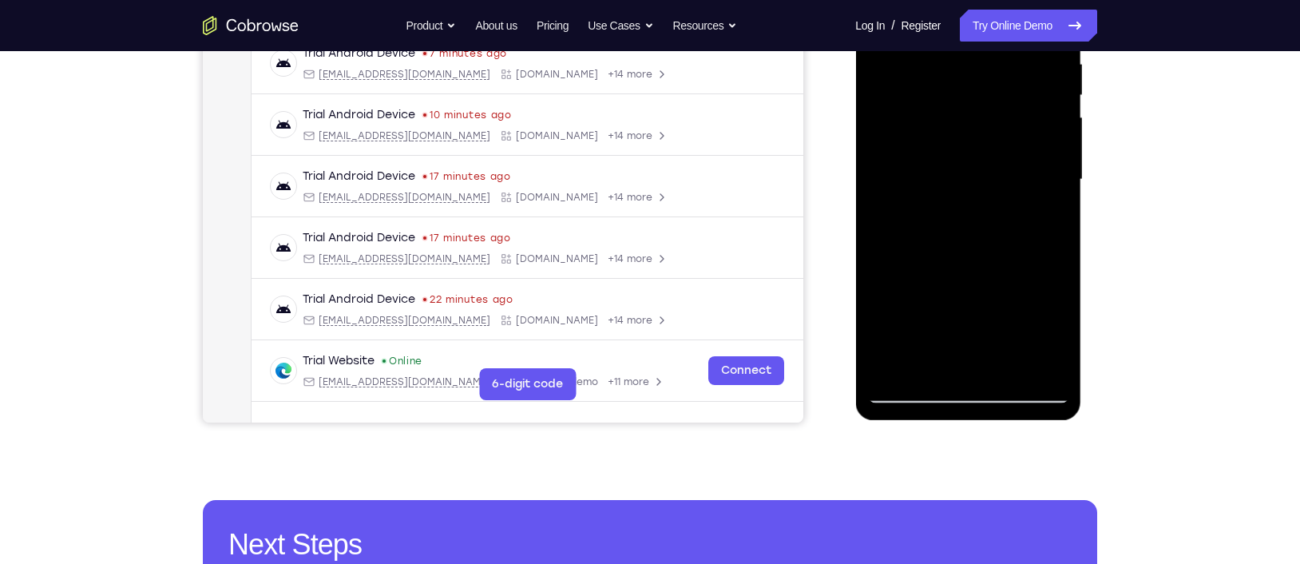
scroll to position [319, 0]
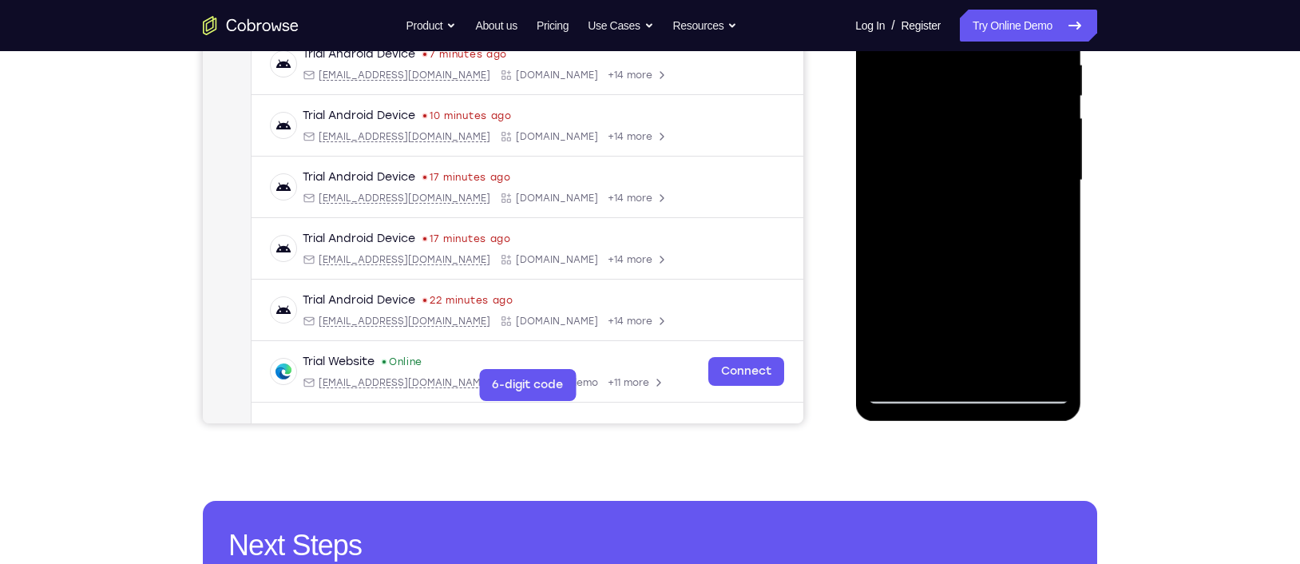
click at [936, 254] on div at bounding box center [967, 180] width 201 height 447
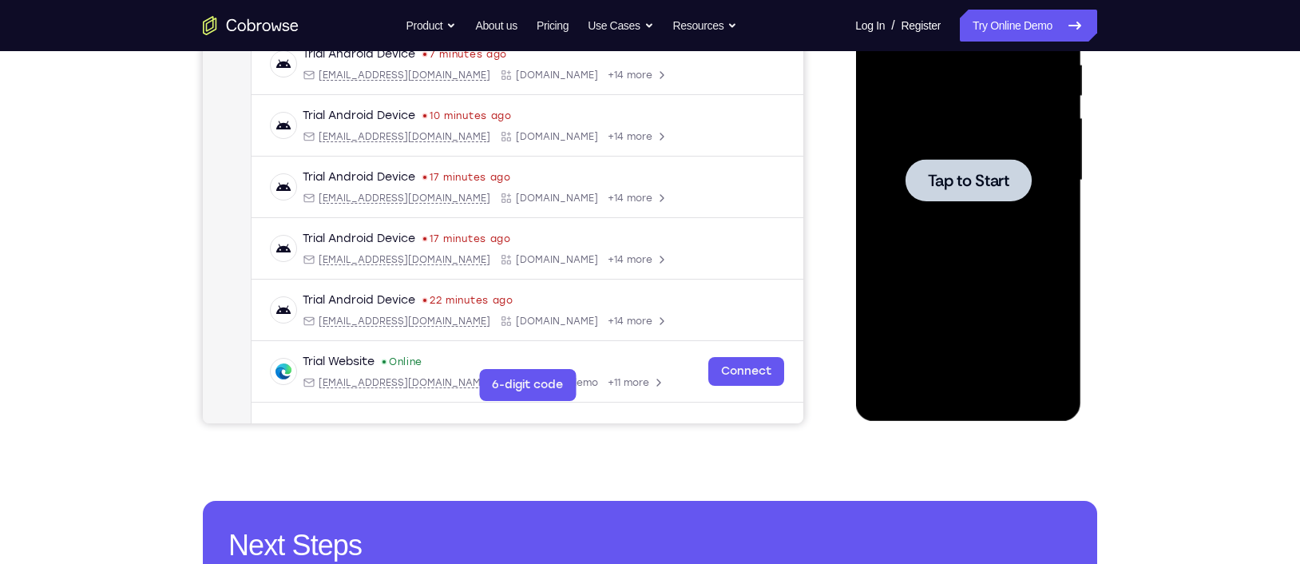
click at [977, 168] on div at bounding box center [968, 180] width 126 height 42
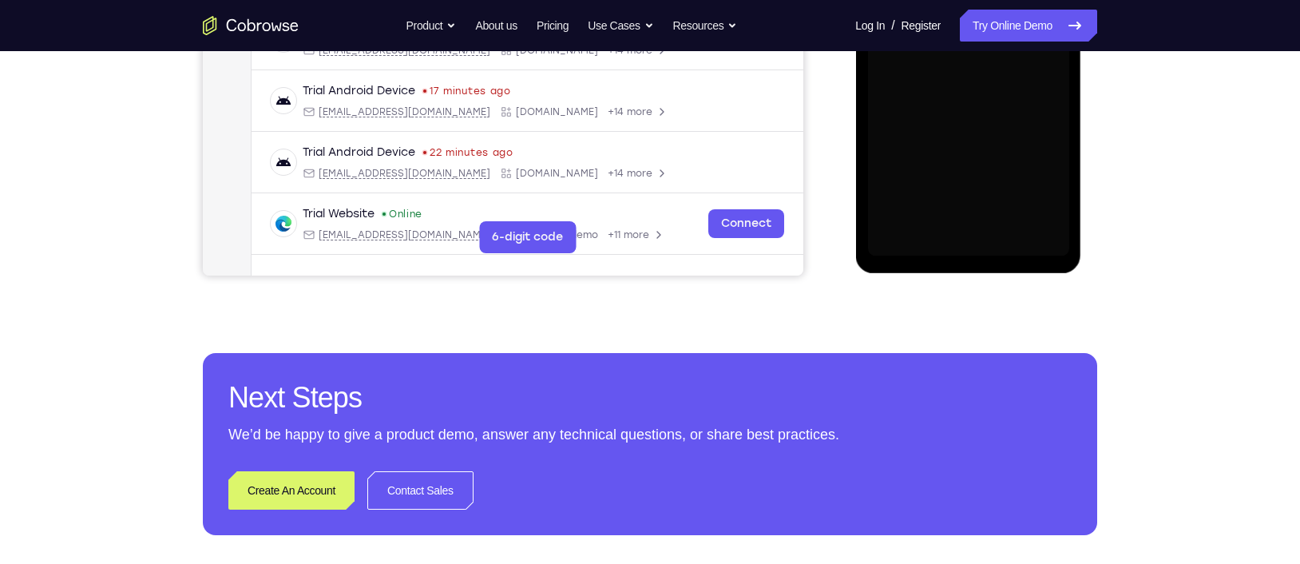
scroll to position [474, 0]
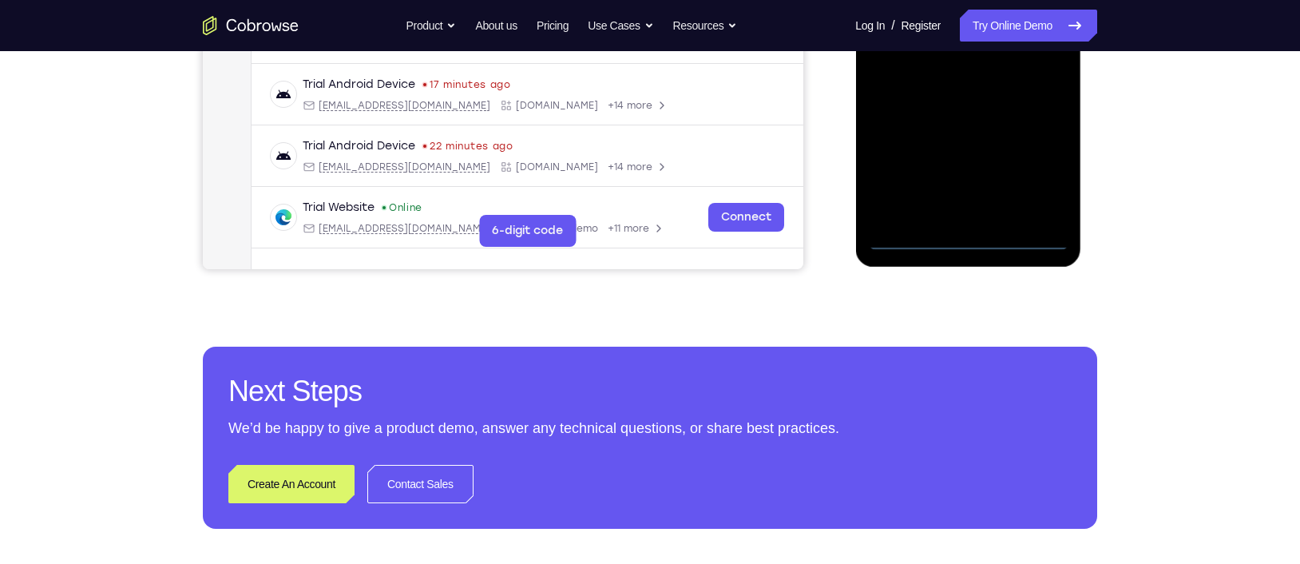
click at [967, 245] on div at bounding box center [967, 26] width 201 height 447
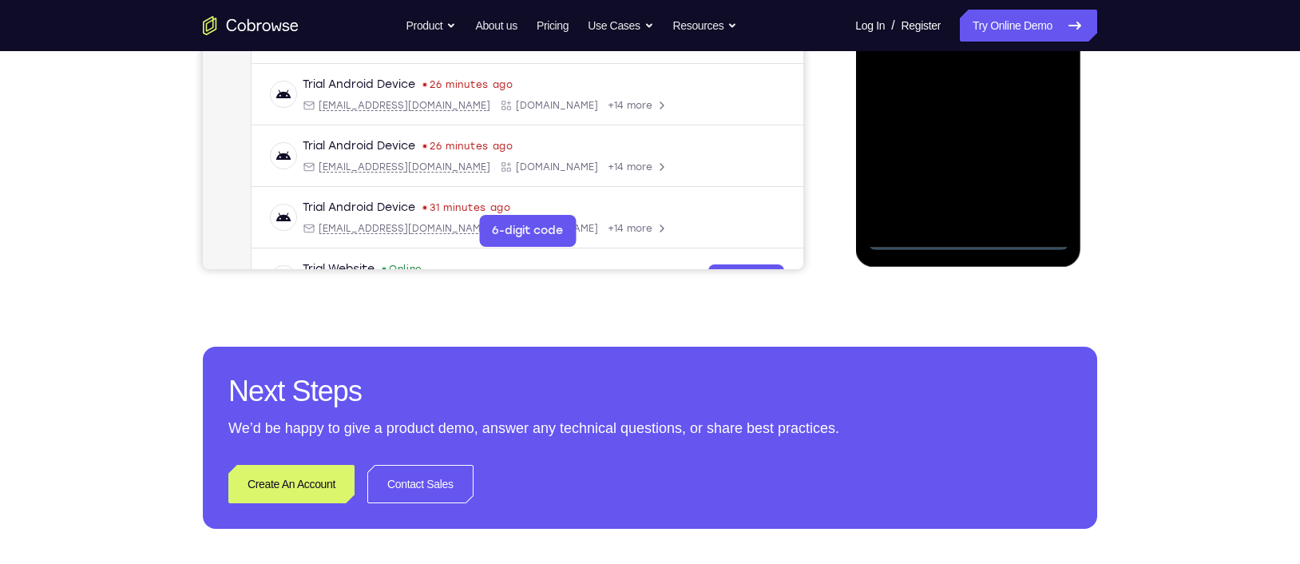
click at [1032, 163] on div at bounding box center [967, 26] width 201 height 447
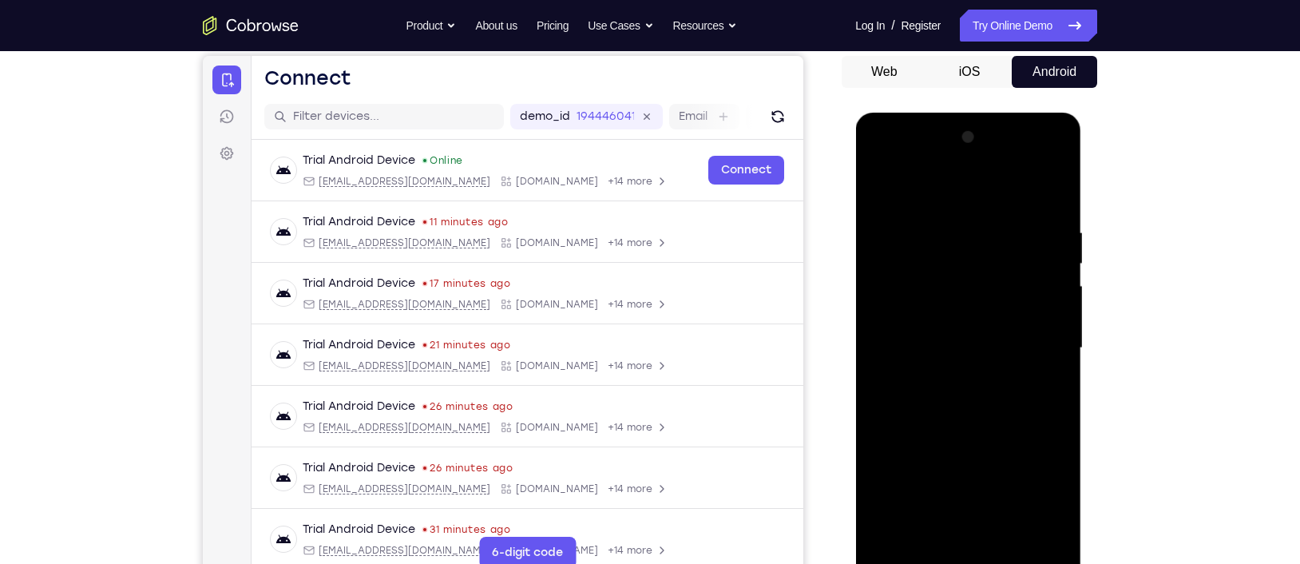
scroll to position [138, 0]
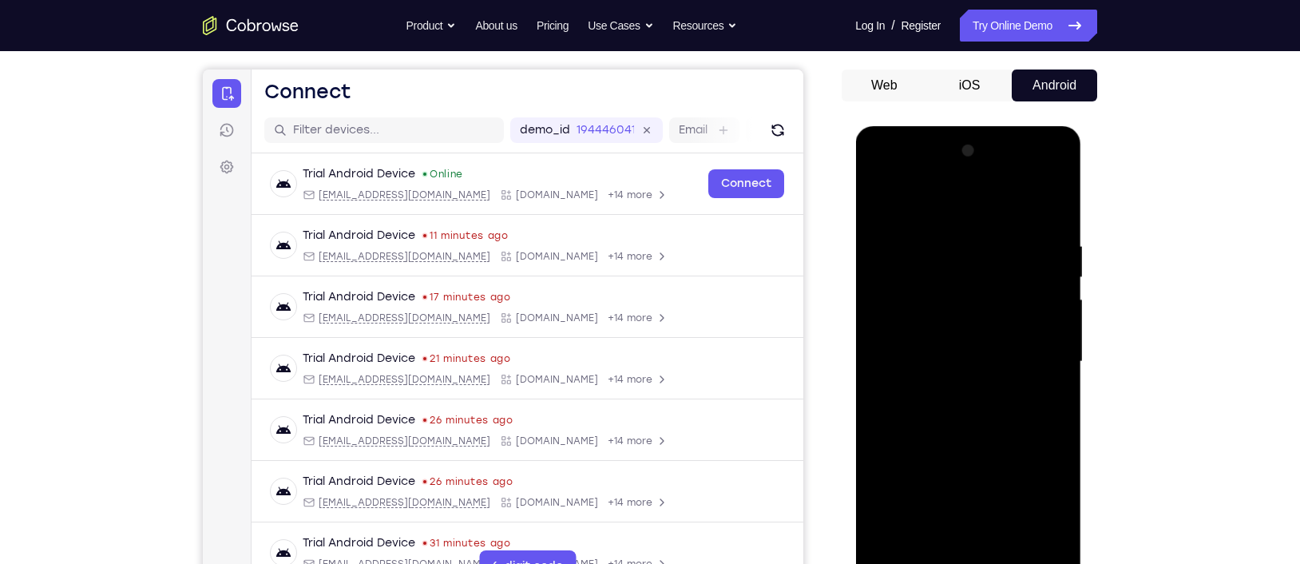
click at [933, 208] on div at bounding box center [967, 361] width 201 height 447
click at [906, 283] on div at bounding box center [967, 361] width 201 height 447
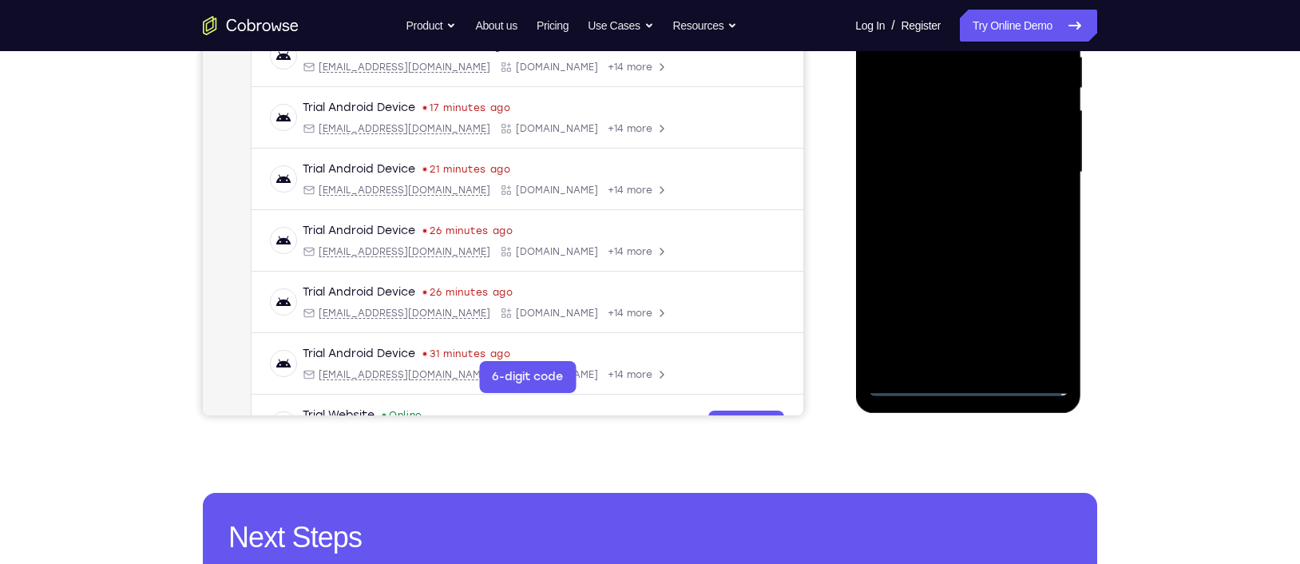
scroll to position [245, 0]
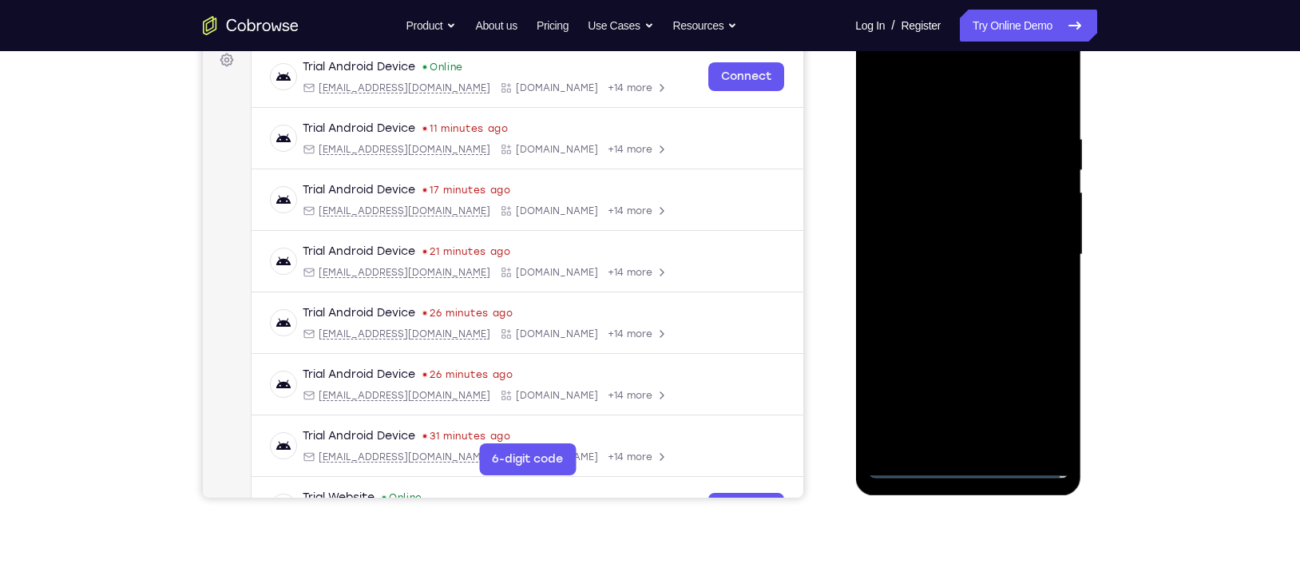
click at [921, 122] on div at bounding box center [967, 254] width 201 height 447
click at [889, 227] on div at bounding box center [967, 254] width 201 height 447
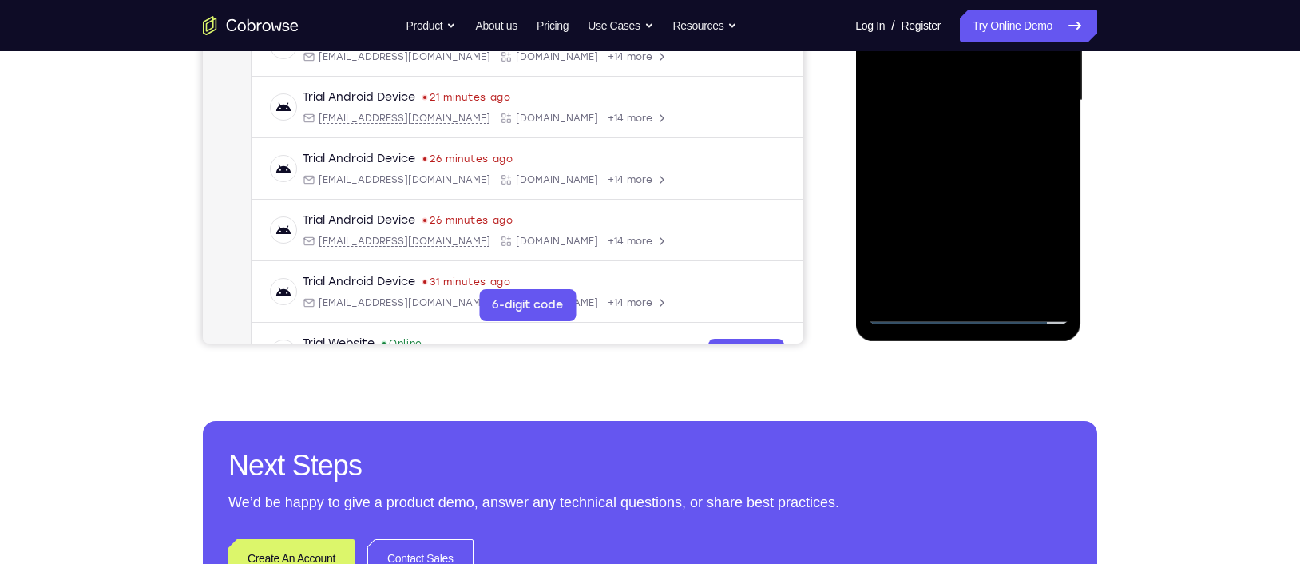
scroll to position [400, 0]
click at [952, 193] on div at bounding box center [967, 99] width 201 height 447
drag, startPoint x: 978, startPoint y: 167, endPoint x: 979, endPoint y: 191, distance: 24.0
click at [979, 191] on div at bounding box center [967, 99] width 201 height 447
drag, startPoint x: 988, startPoint y: 252, endPoint x: 977, endPoint y: 257, distance: 12.5
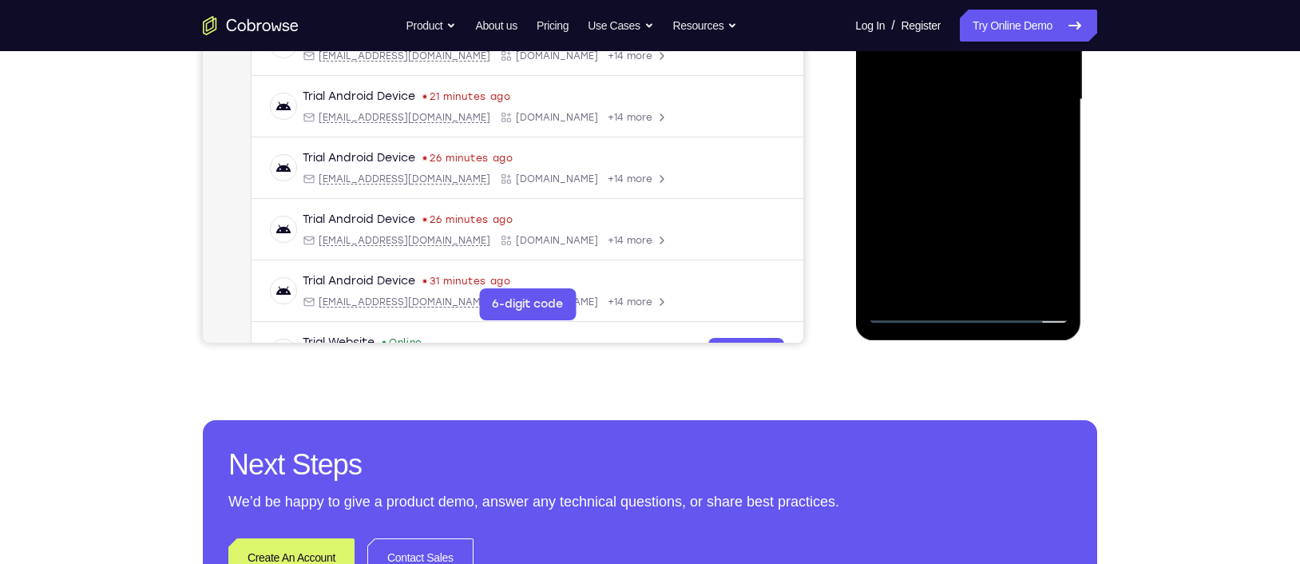
click at [977, 257] on div at bounding box center [967, 99] width 201 height 447
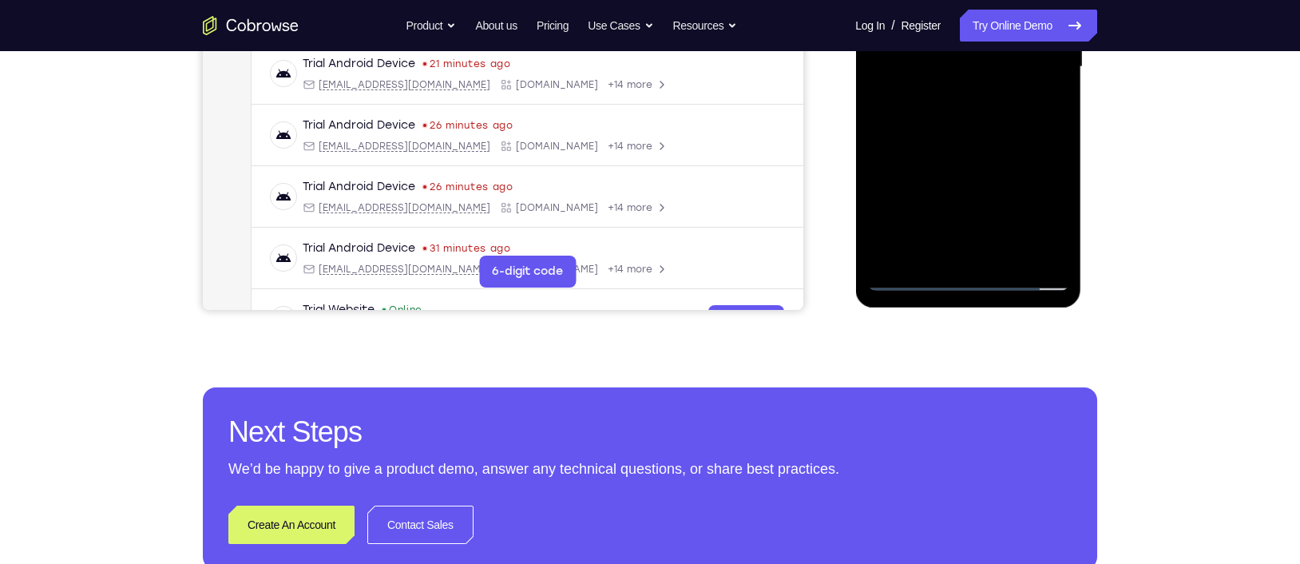
drag, startPoint x: 956, startPoint y: 123, endPoint x: 960, endPoint y: 160, distance: 37.0
click at [960, 160] on div at bounding box center [967, 66] width 201 height 447
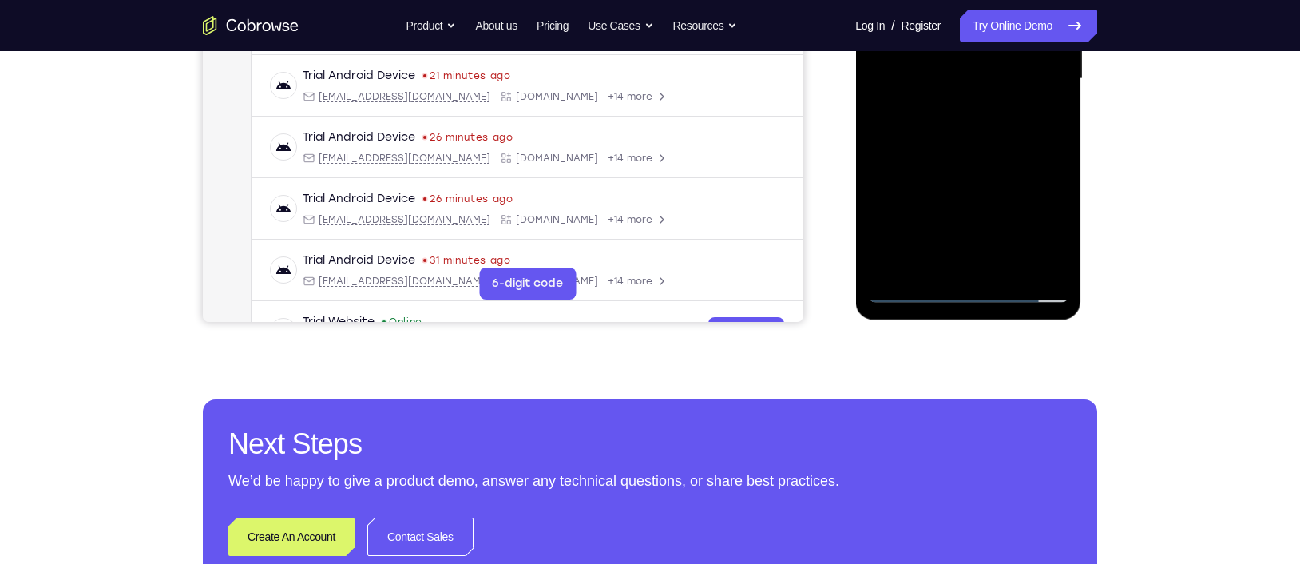
scroll to position [420, 0]
drag, startPoint x: 973, startPoint y: 214, endPoint x: 947, endPoint y: 121, distance: 97.1
click at [947, 121] on div at bounding box center [967, 79] width 201 height 447
drag, startPoint x: 985, startPoint y: 206, endPoint x: 953, endPoint y: 137, distance: 76.8
click at [953, 137] on div at bounding box center [967, 79] width 201 height 447
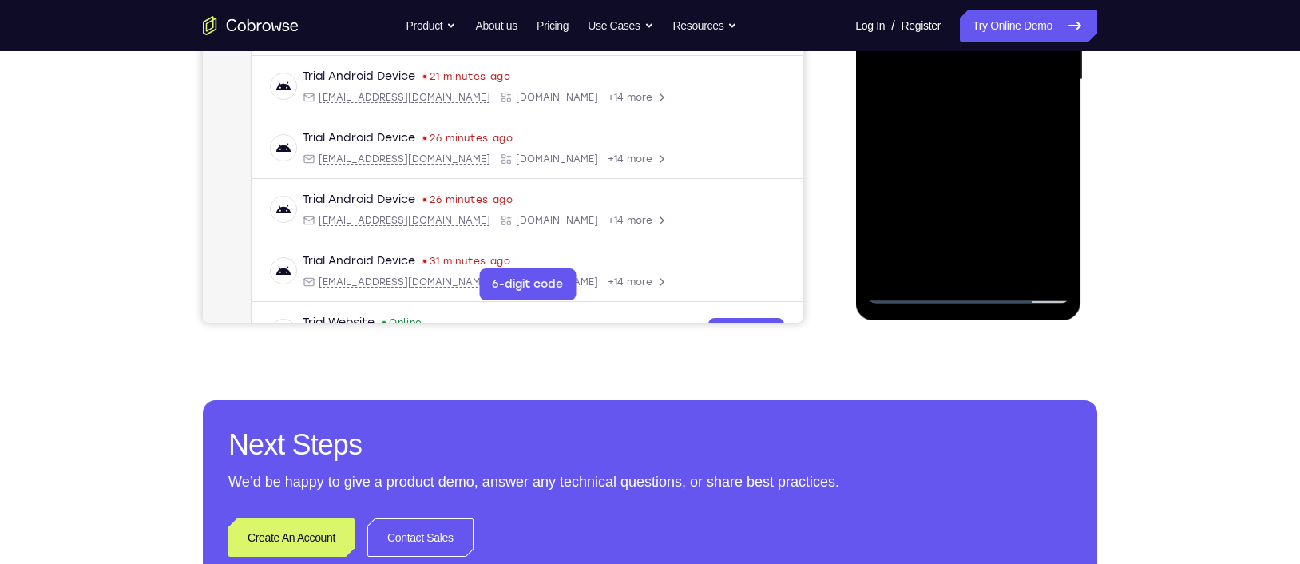
drag, startPoint x: 961, startPoint y: 222, endPoint x: 928, endPoint y: 137, distance: 90.8
click at [928, 137] on div at bounding box center [967, 79] width 201 height 447
drag, startPoint x: 958, startPoint y: 220, endPoint x: 936, endPoint y: 145, distance: 78.3
click at [936, 145] on div at bounding box center [967, 79] width 201 height 447
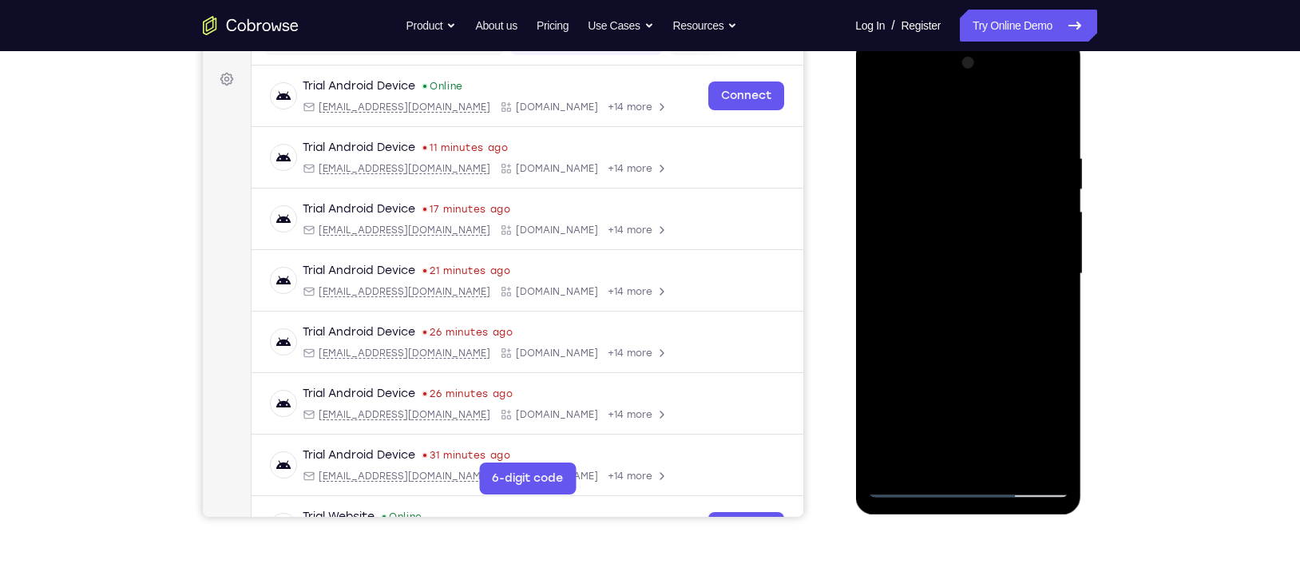
scroll to position [225, 0]
click at [1032, 113] on div at bounding box center [967, 274] width 201 height 447
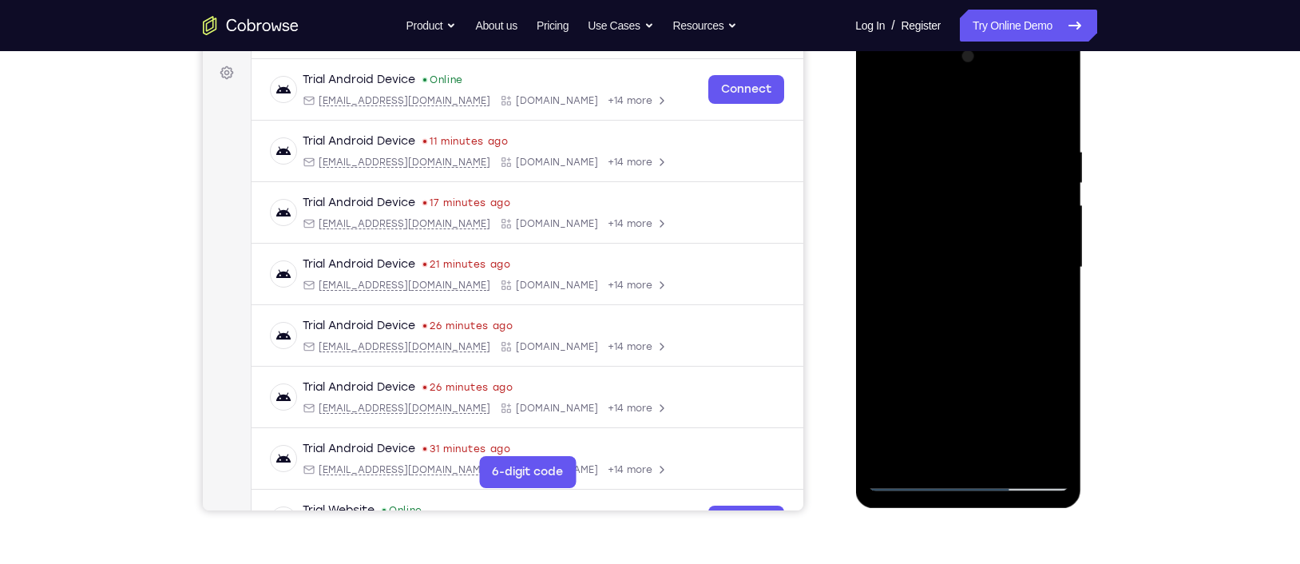
scroll to position [232, 0]
click at [1029, 192] on div at bounding box center [967, 268] width 201 height 447
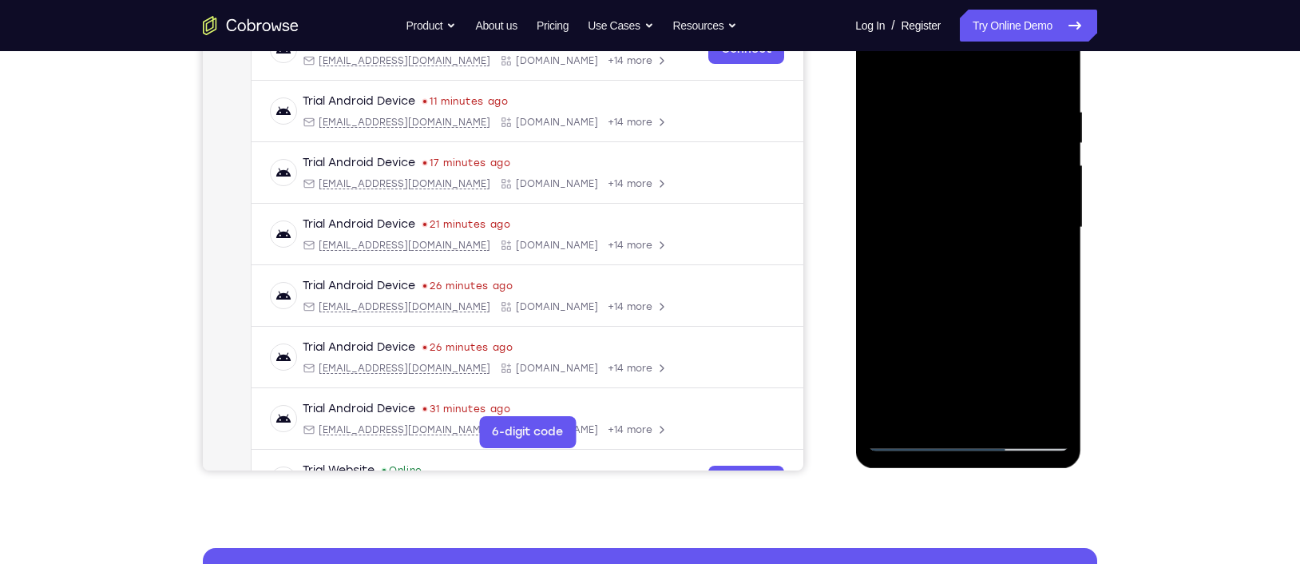
scroll to position [273, 0]
drag, startPoint x: 978, startPoint y: 272, endPoint x: 944, endPoint y: 184, distance: 94.3
click at [944, 184] on div at bounding box center [967, 226] width 201 height 447
drag, startPoint x: 985, startPoint y: 303, endPoint x: 939, endPoint y: 184, distance: 127.7
click at [939, 184] on div at bounding box center [967, 226] width 201 height 447
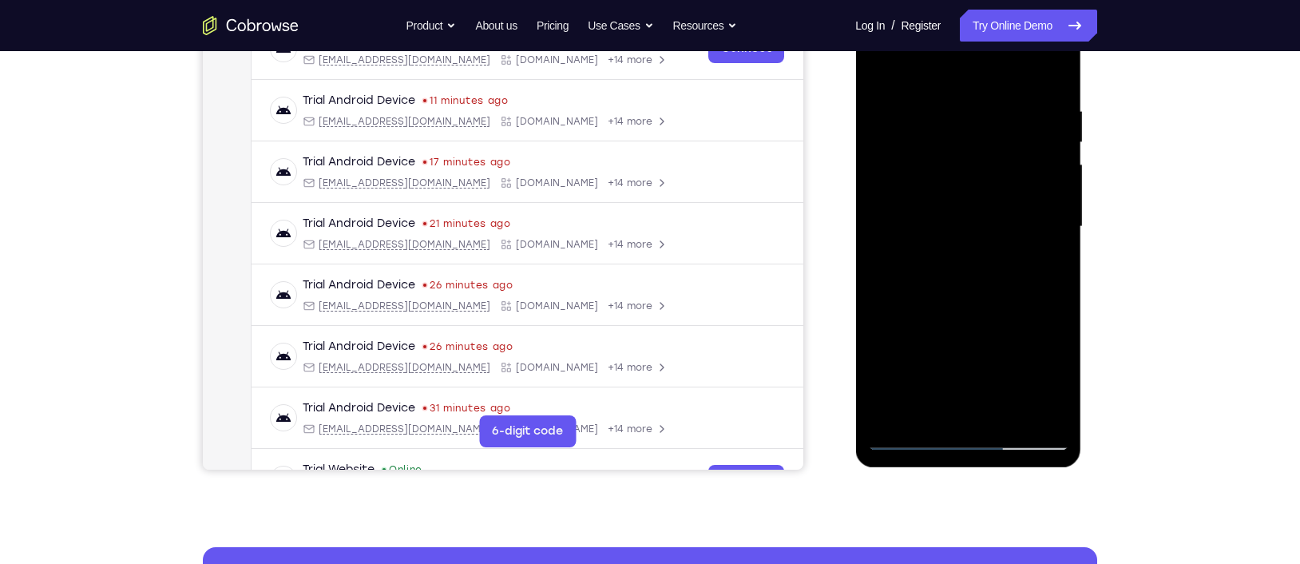
drag, startPoint x: 978, startPoint y: 282, endPoint x: 942, endPoint y: 175, distance: 113.1
click at [942, 175] on div at bounding box center [967, 226] width 201 height 447
drag, startPoint x: 981, startPoint y: 279, endPoint x: 938, endPoint y: 152, distance: 134.6
click at [938, 152] on div at bounding box center [967, 226] width 201 height 447
drag, startPoint x: 983, startPoint y: 156, endPoint x: 985, endPoint y: 194, distance: 38.4
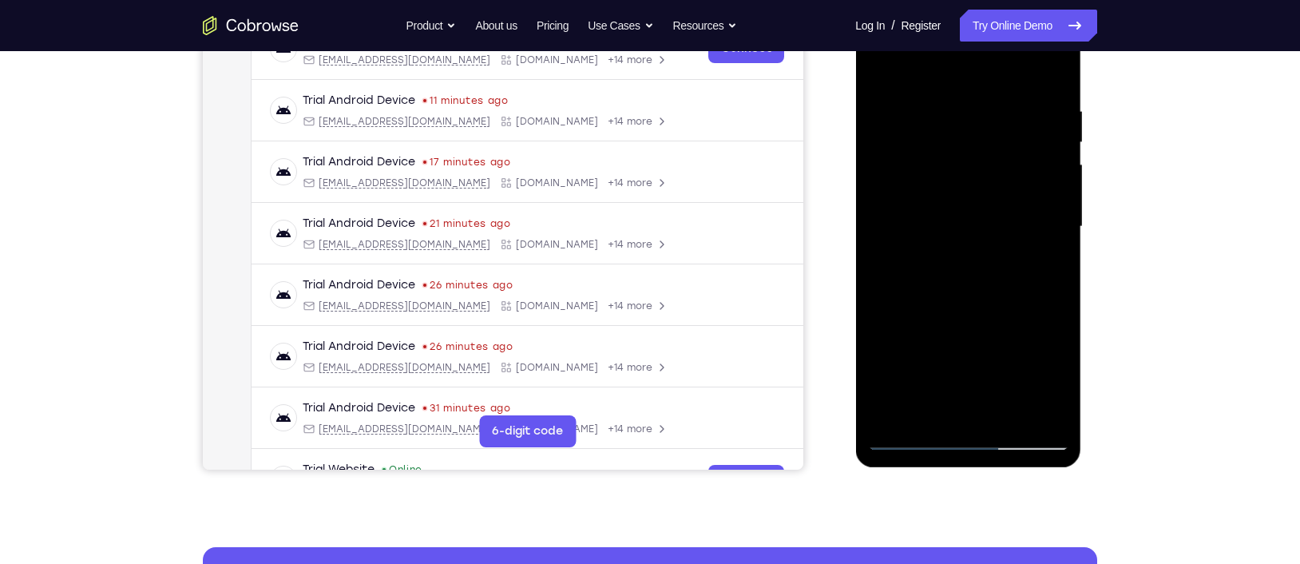
click at [985, 194] on div at bounding box center [967, 226] width 201 height 447
drag, startPoint x: 996, startPoint y: 292, endPoint x: 967, endPoint y: 173, distance: 122.4
click at [967, 173] on div at bounding box center [967, 226] width 201 height 447
drag, startPoint x: 997, startPoint y: 263, endPoint x: 962, endPoint y: 147, distance: 120.8
click at [962, 147] on div at bounding box center [967, 226] width 201 height 447
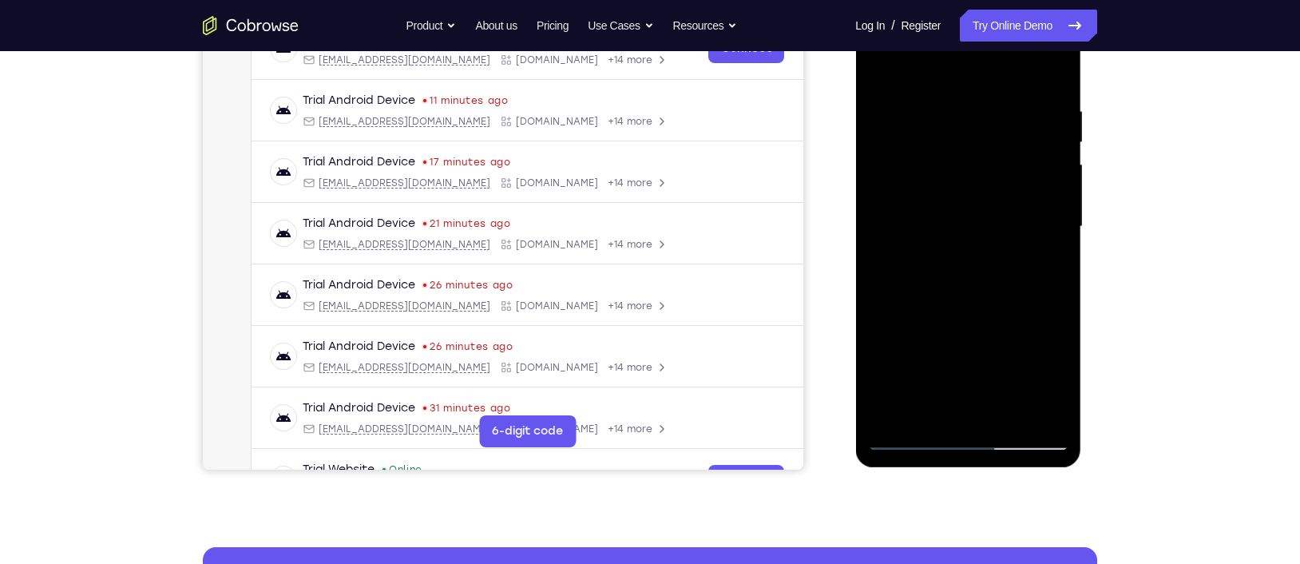
drag, startPoint x: 974, startPoint y: 290, endPoint x: 950, endPoint y: 176, distance: 115.9
click at [950, 176] on div at bounding box center [967, 226] width 201 height 447
drag, startPoint x: 976, startPoint y: 297, endPoint x: 938, endPoint y: 169, distance: 133.2
click at [938, 169] on div at bounding box center [967, 226] width 201 height 447
drag, startPoint x: 972, startPoint y: 272, endPoint x: 936, endPoint y: 182, distance: 97.1
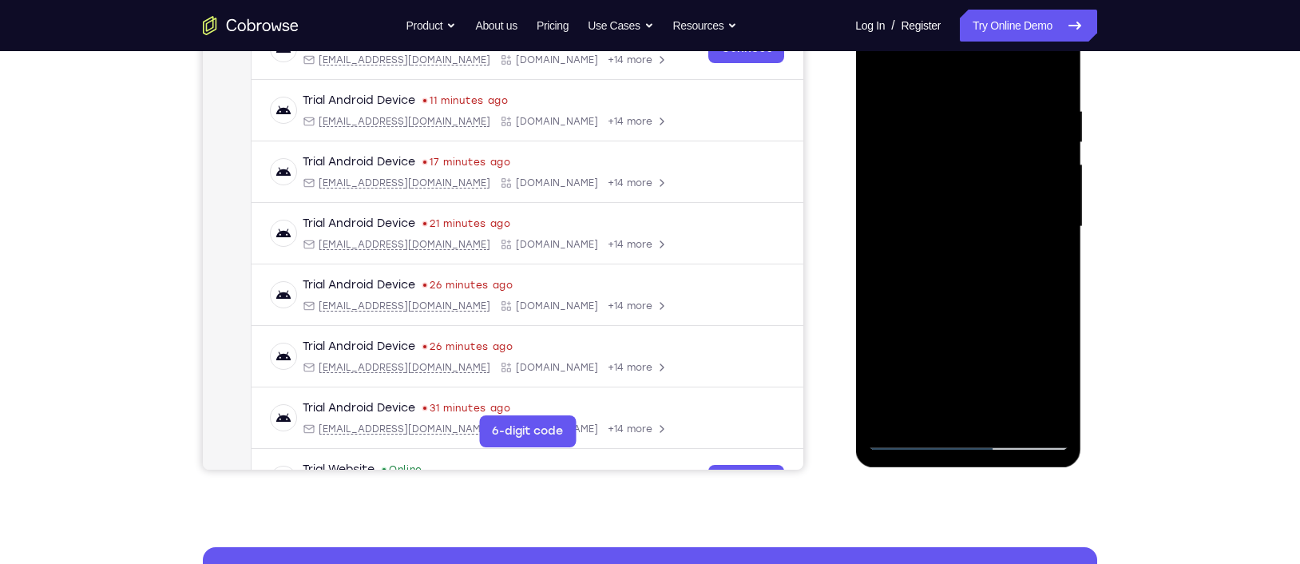
click at [936, 182] on div at bounding box center [967, 226] width 201 height 447
drag, startPoint x: 950, startPoint y: 134, endPoint x: 951, endPoint y: 165, distance: 30.4
click at [951, 165] on div at bounding box center [967, 226] width 201 height 447
drag, startPoint x: 971, startPoint y: 243, endPoint x: 913, endPoint y: 147, distance: 112.2
click at [913, 147] on div at bounding box center [967, 226] width 201 height 447
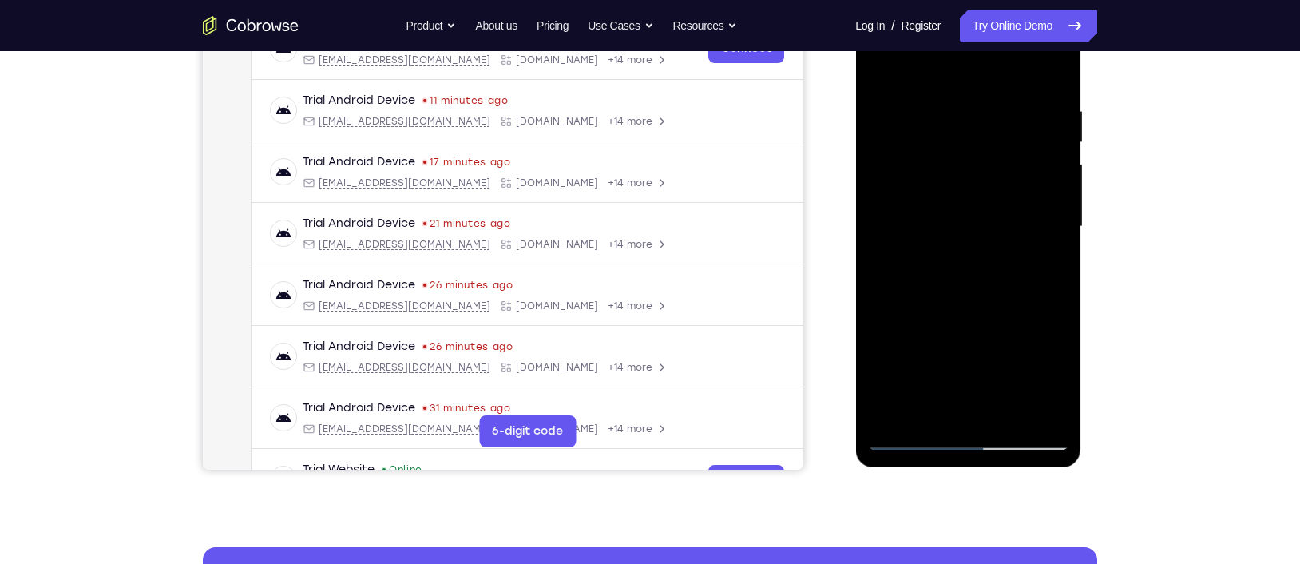
drag, startPoint x: 973, startPoint y: 257, endPoint x: 906, endPoint y: 129, distance: 145.4
click at [906, 129] on div at bounding box center [967, 226] width 201 height 447
click at [961, 172] on div at bounding box center [967, 226] width 201 height 447
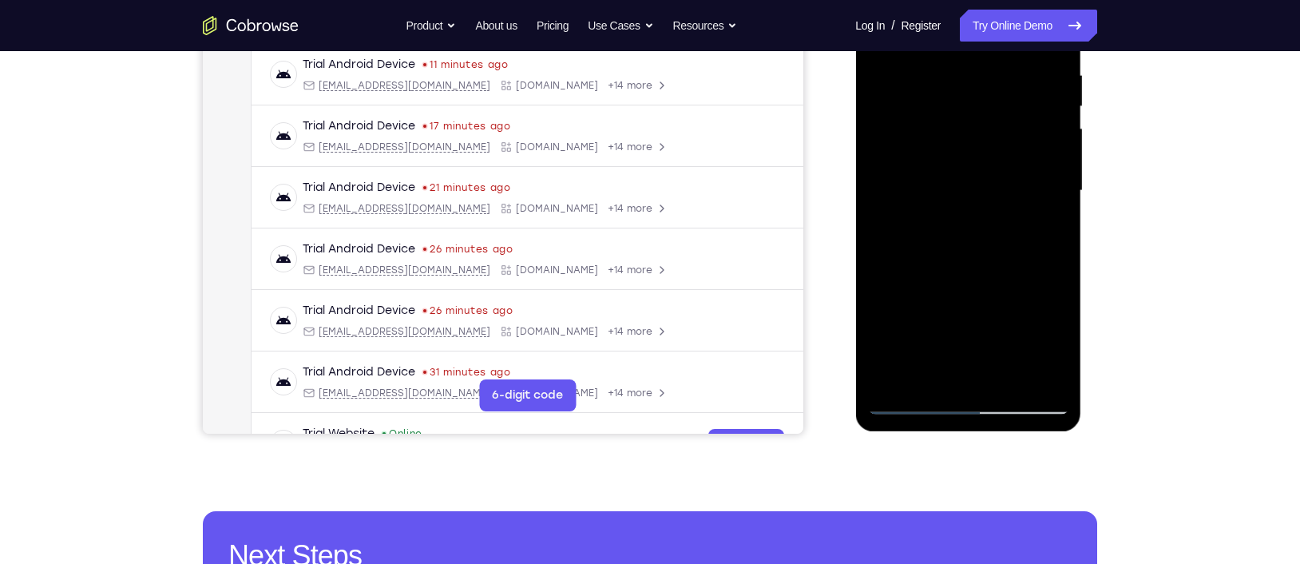
click at [966, 217] on div at bounding box center [967, 190] width 201 height 447
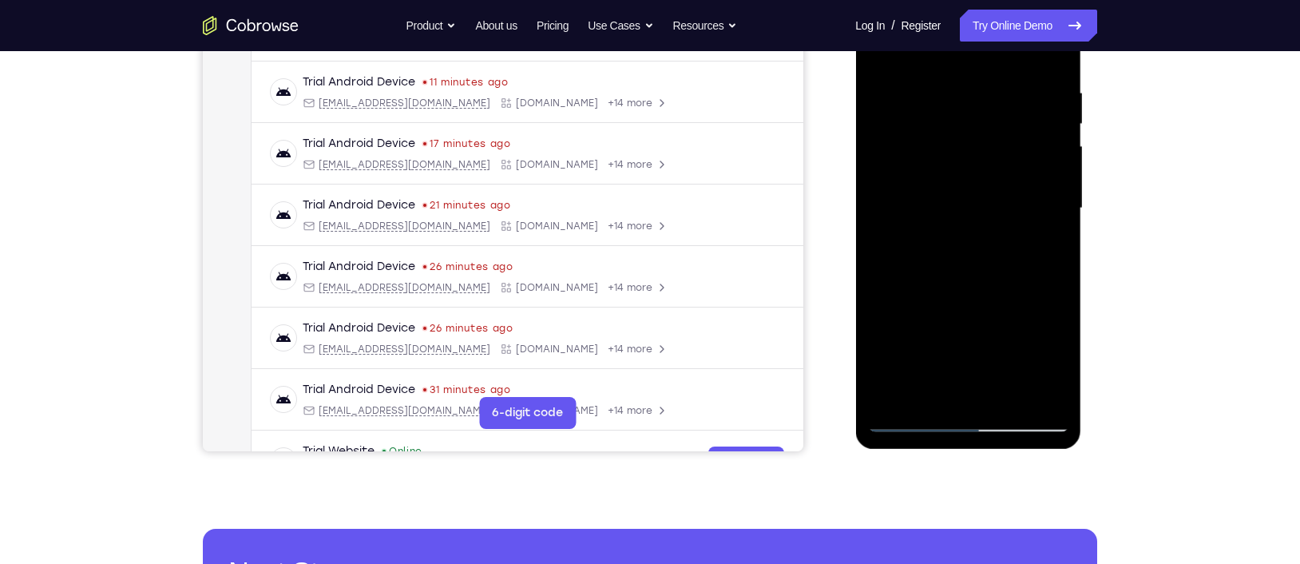
scroll to position [288, 0]
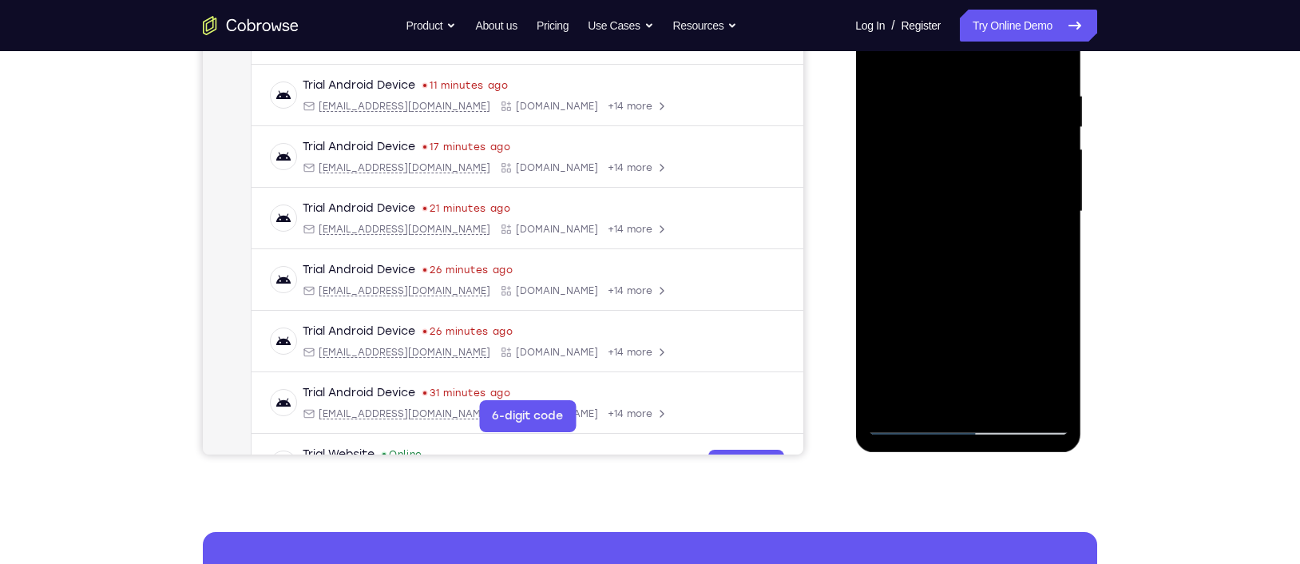
click at [1032, 287] on div at bounding box center [967, 211] width 201 height 447
click at [957, 274] on div at bounding box center [967, 211] width 201 height 447
click at [906, 286] on div at bounding box center [967, 211] width 201 height 447
click at [910, 287] on div at bounding box center [967, 211] width 201 height 447
click at [915, 286] on div at bounding box center [967, 211] width 201 height 447
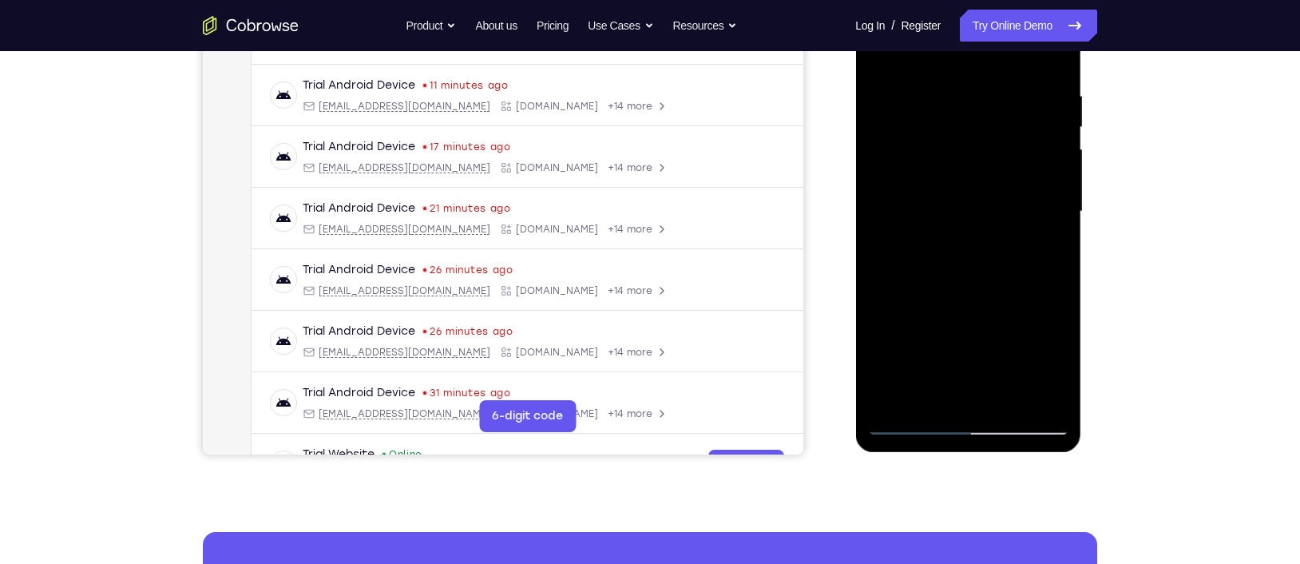
click at [921, 287] on div at bounding box center [967, 211] width 201 height 447
click at [926, 286] on div at bounding box center [967, 211] width 201 height 447
click at [933, 285] on div at bounding box center [967, 211] width 201 height 447
click at [929, 285] on div at bounding box center [967, 211] width 201 height 447
click at [935, 287] on div at bounding box center [967, 211] width 201 height 447
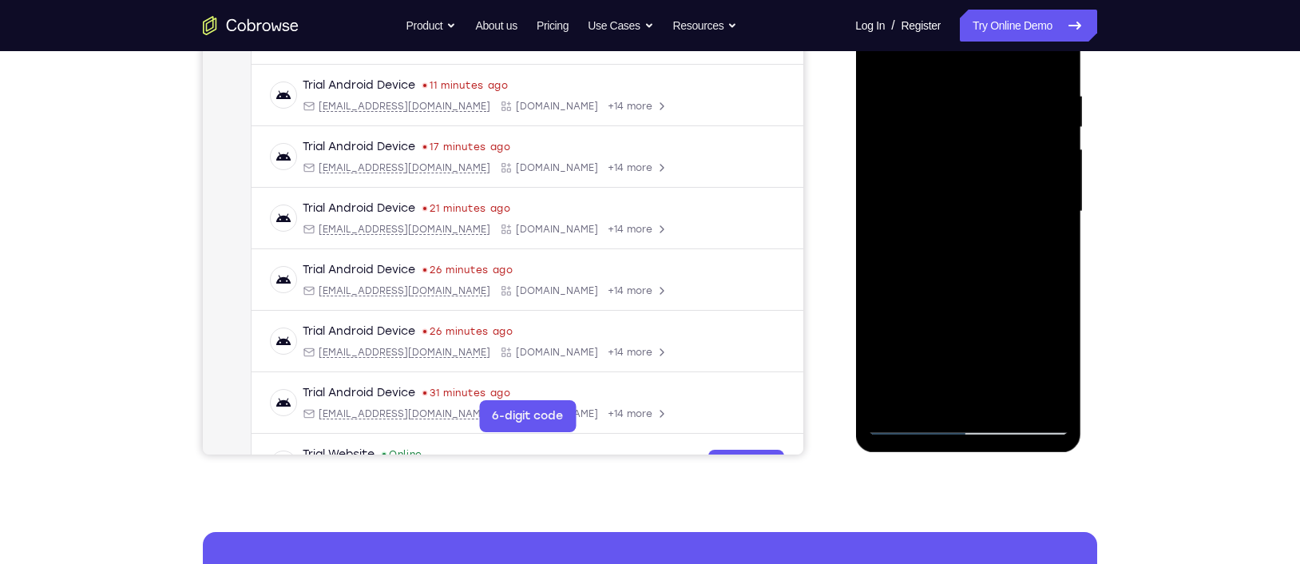
click at [942, 288] on div at bounding box center [967, 211] width 201 height 447
click at [949, 287] on div at bounding box center [967, 211] width 201 height 447
click at [958, 287] on div at bounding box center [967, 211] width 201 height 447
click at [965, 287] on div at bounding box center [967, 211] width 201 height 447
click at [971, 287] on div at bounding box center [967, 211] width 201 height 447
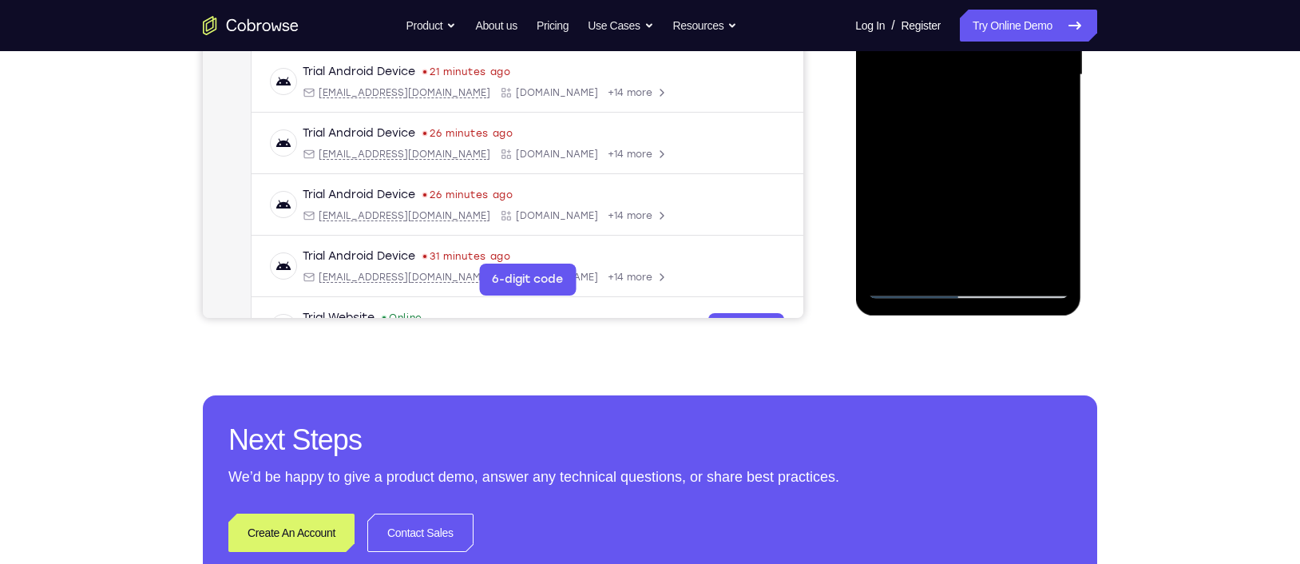
scroll to position [426, 0]
click at [961, 258] on div at bounding box center [967, 74] width 201 height 447
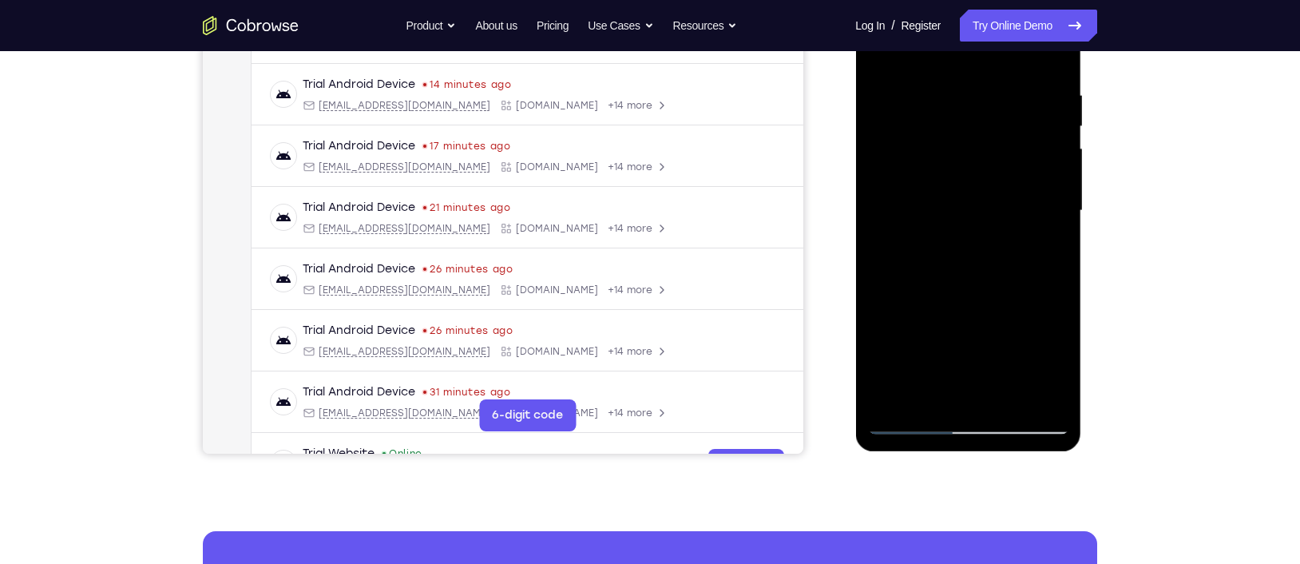
scroll to position [293, 0]
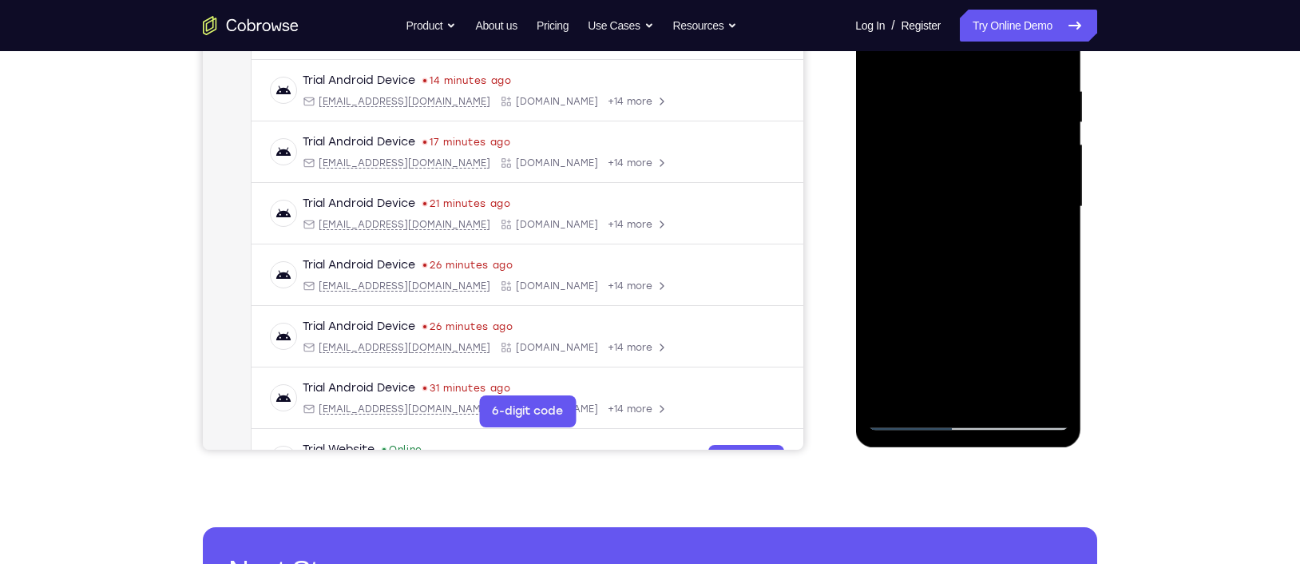
drag, startPoint x: 962, startPoint y: 254, endPoint x: 941, endPoint y: 194, distance: 63.7
click at [941, 194] on div at bounding box center [967, 206] width 201 height 447
drag, startPoint x: 947, startPoint y: 200, endPoint x: 949, endPoint y: 236, distance: 36.0
click at [949, 236] on div at bounding box center [967, 206] width 201 height 447
drag, startPoint x: 955, startPoint y: 196, endPoint x: 956, endPoint y: 240, distance: 44.7
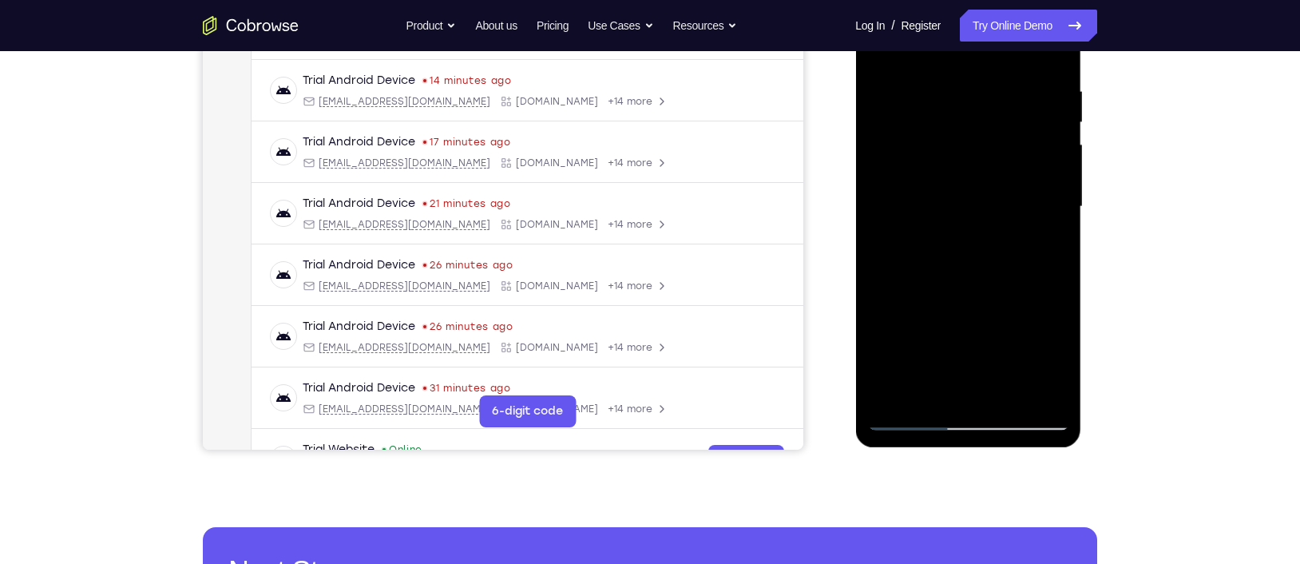
click at [956, 240] on div at bounding box center [967, 206] width 201 height 447
drag, startPoint x: 957, startPoint y: 183, endPoint x: 965, endPoint y: 260, distance: 78.0
click at [965, 260] on div at bounding box center [967, 206] width 201 height 447
click at [942, 176] on div at bounding box center [967, 206] width 201 height 447
click at [970, 240] on div at bounding box center [967, 206] width 201 height 447
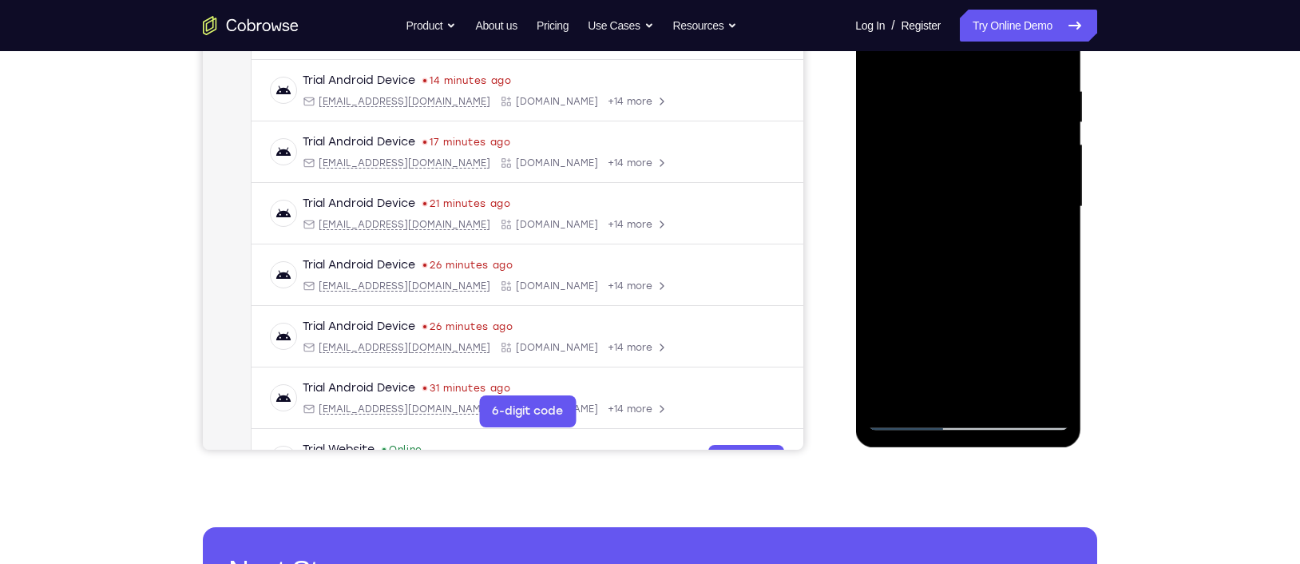
click at [907, 283] on div at bounding box center [967, 206] width 201 height 447
click at [914, 283] on div at bounding box center [967, 206] width 201 height 447
click at [920, 282] on div at bounding box center [967, 206] width 201 height 447
click at [932, 282] on div at bounding box center [967, 206] width 201 height 447
click at [938, 283] on div at bounding box center [967, 206] width 201 height 447
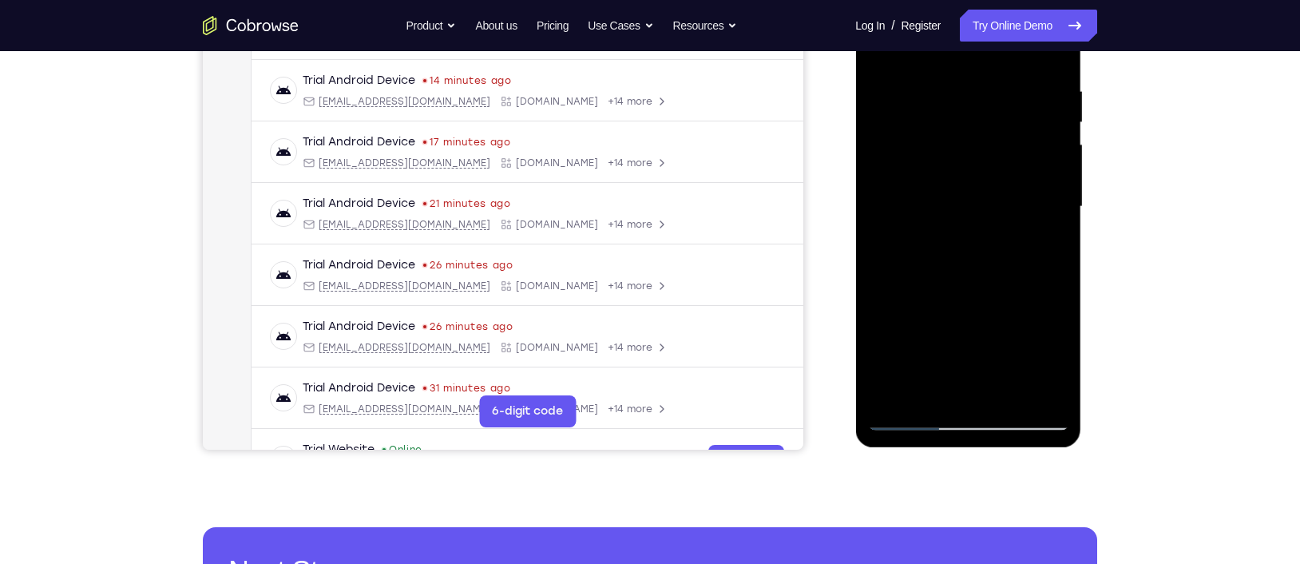
click at [951, 283] on div at bounding box center [967, 206] width 201 height 447
click at [965, 281] on div at bounding box center [967, 206] width 201 height 447
click at [973, 281] on div at bounding box center [967, 206] width 201 height 447
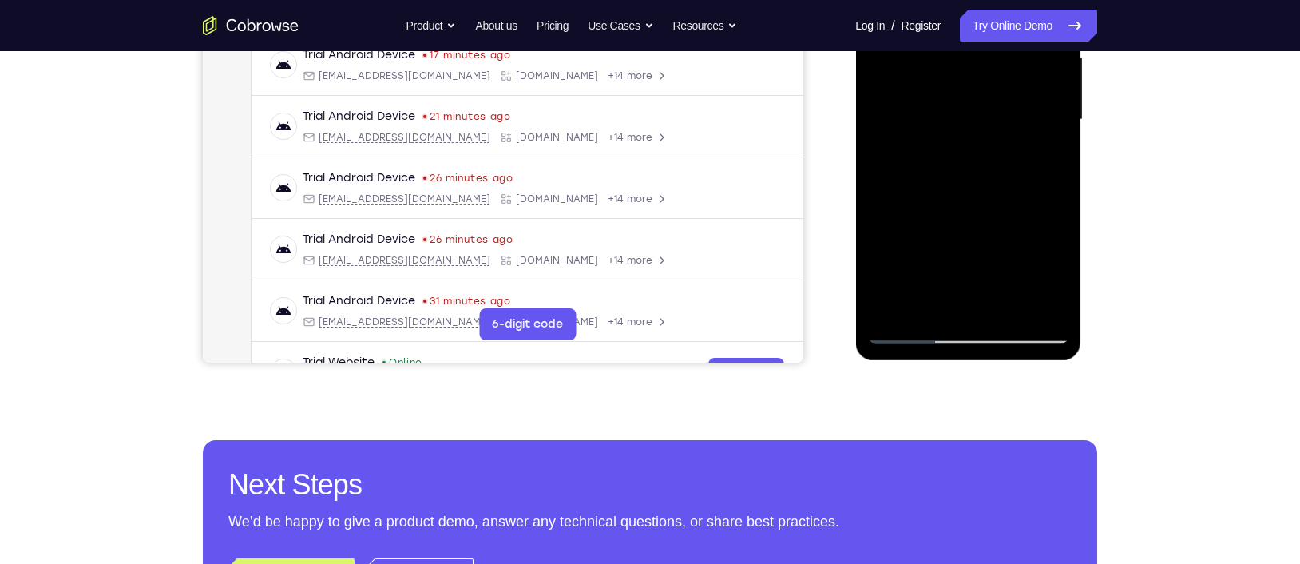
scroll to position [432, 0]
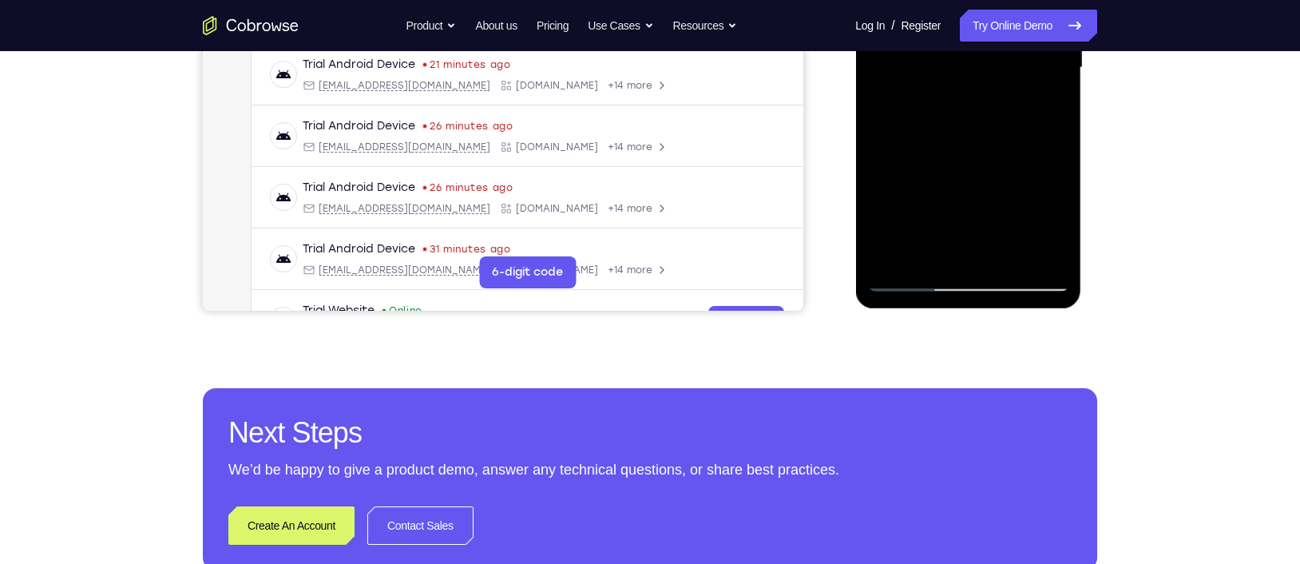
drag, startPoint x: 953, startPoint y: 241, endPoint x: 935, endPoint y: 194, distance: 50.3
click at [935, 194] on div at bounding box center [967, 67] width 201 height 447
click at [924, 191] on div at bounding box center [967, 67] width 201 height 447
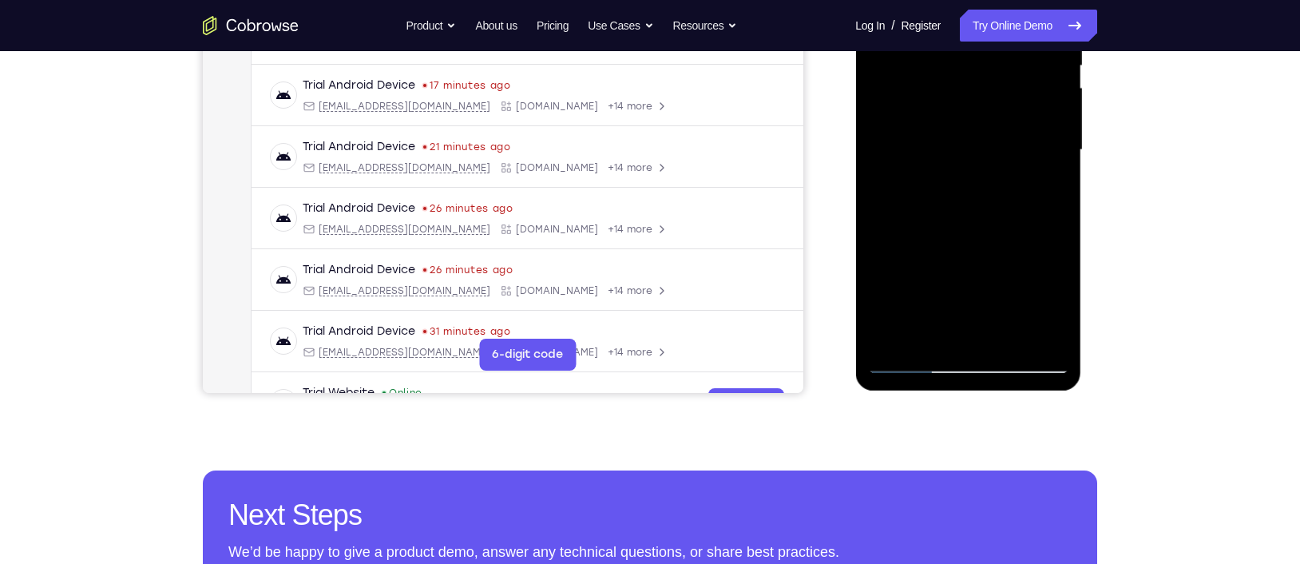
scroll to position [351, 0]
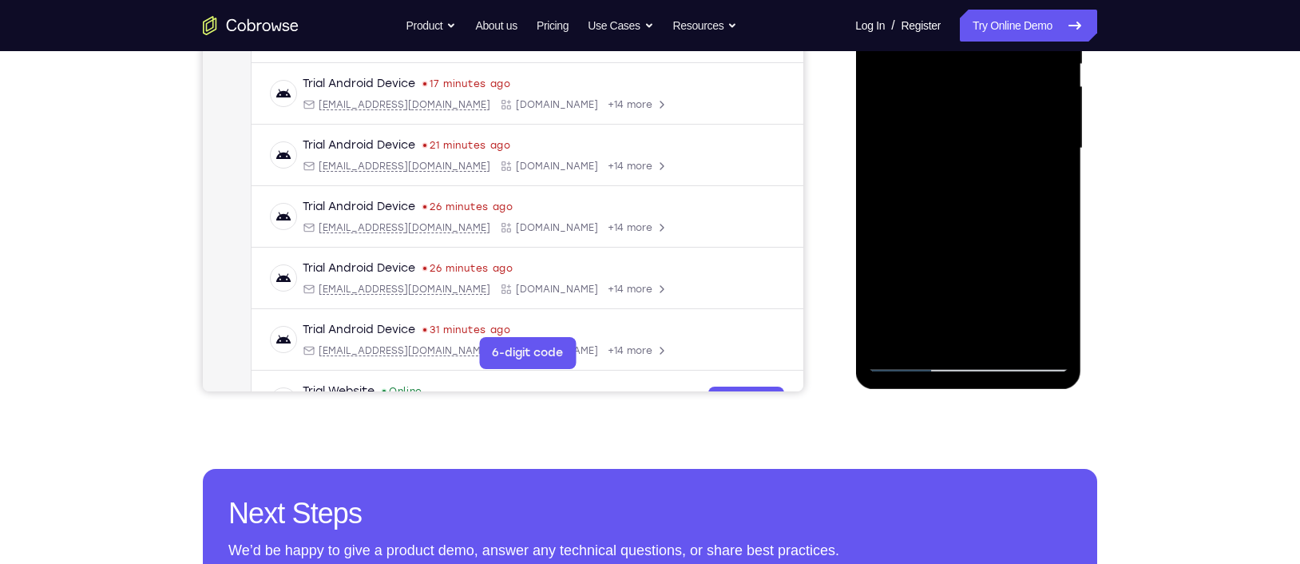
drag, startPoint x: 946, startPoint y: 184, endPoint x: 950, endPoint y: 228, distance: 43.4
click at [950, 228] on div at bounding box center [967, 148] width 201 height 447
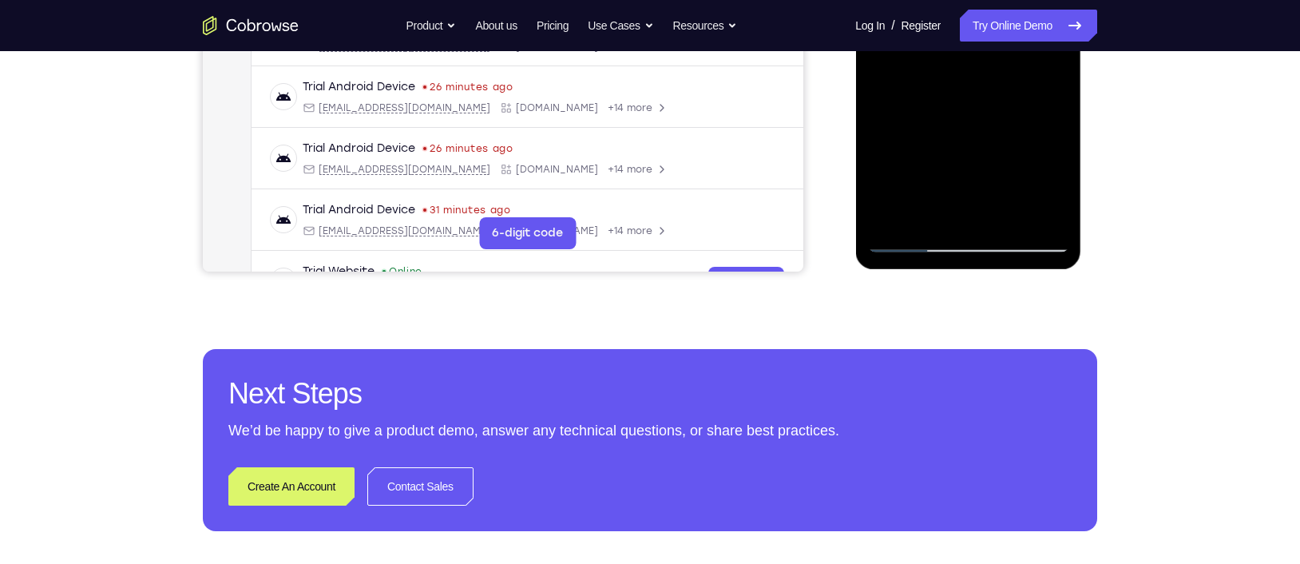
scroll to position [470, 0]
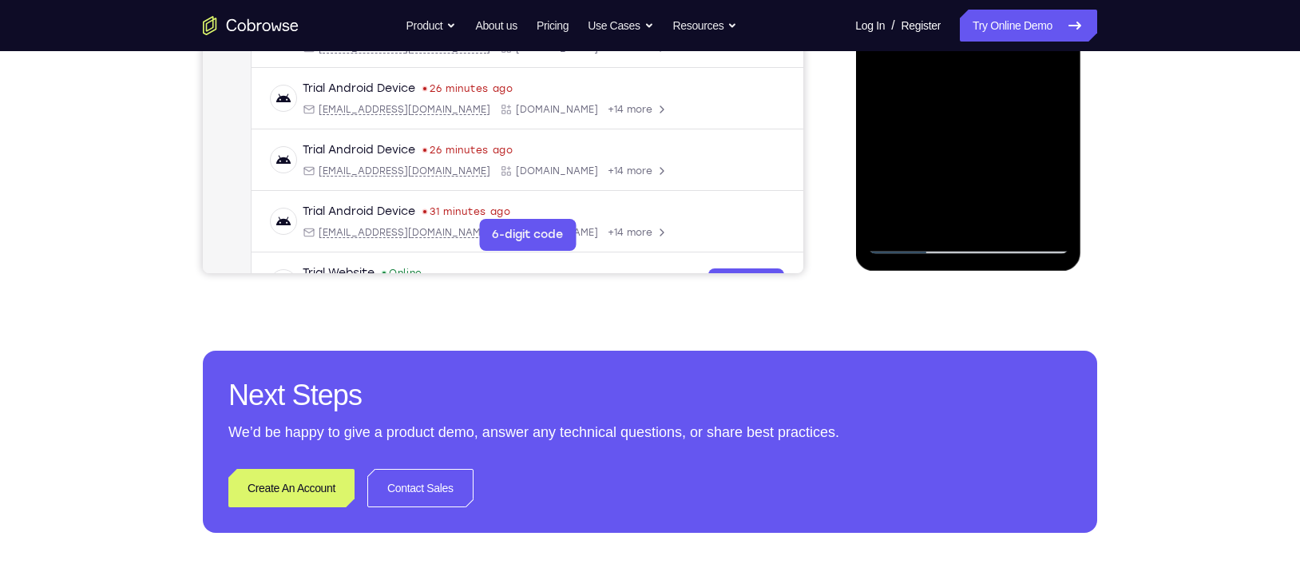
click at [926, 239] on div at bounding box center [967, 30] width 201 height 447
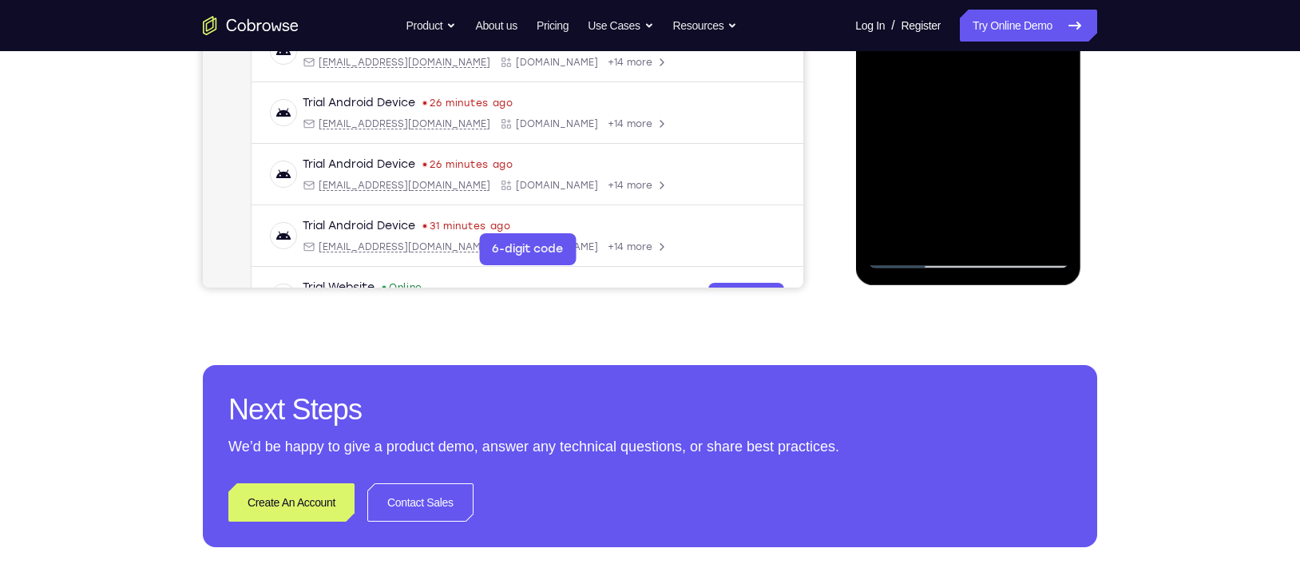
scroll to position [435, 0]
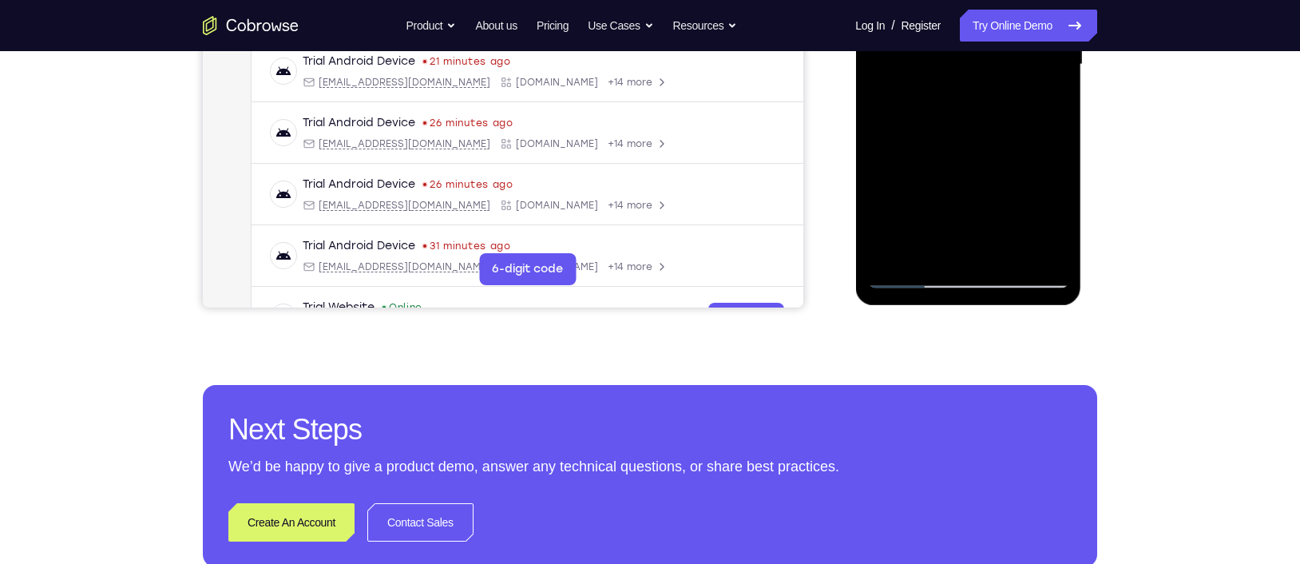
drag, startPoint x: 978, startPoint y: 239, endPoint x: 950, endPoint y: 164, distance: 80.4
click at [950, 164] on div at bounding box center [967, 64] width 201 height 447
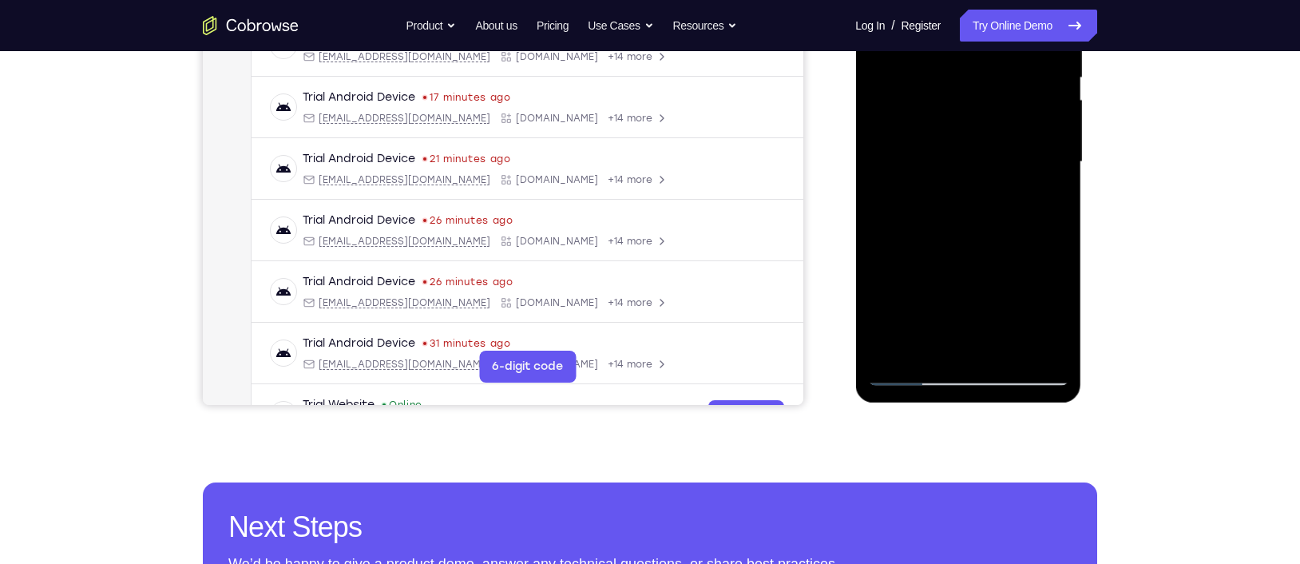
drag, startPoint x: 1017, startPoint y: 289, endPoint x: 998, endPoint y: 262, distance: 33.2
click at [998, 262] on div at bounding box center [967, 162] width 201 height 447
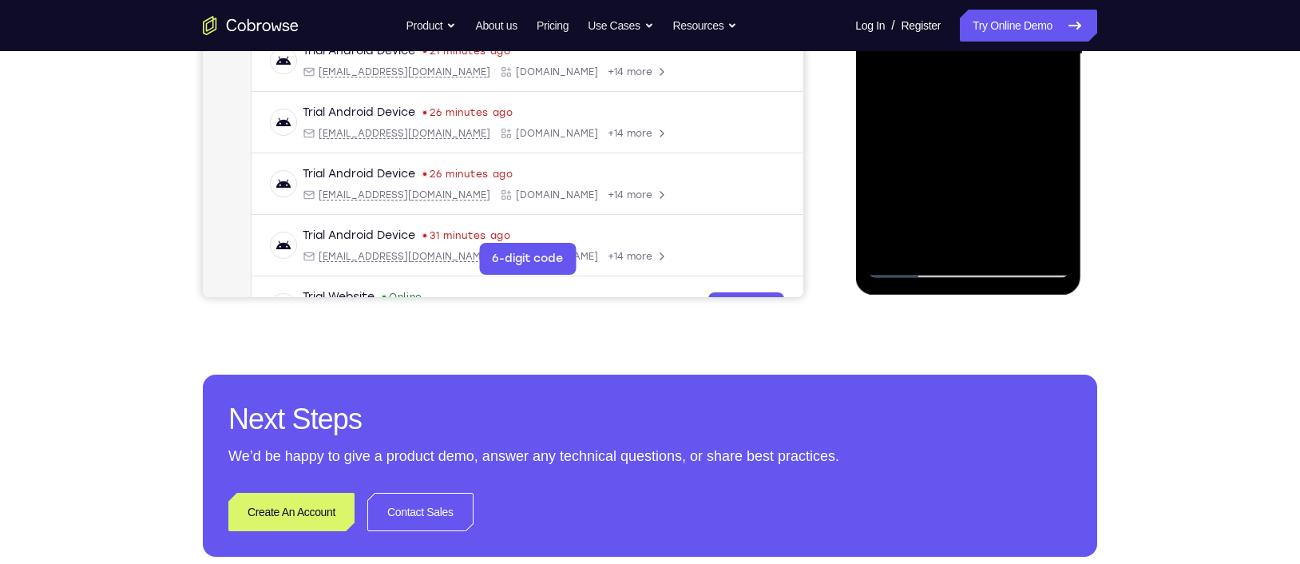
scroll to position [475, 0]
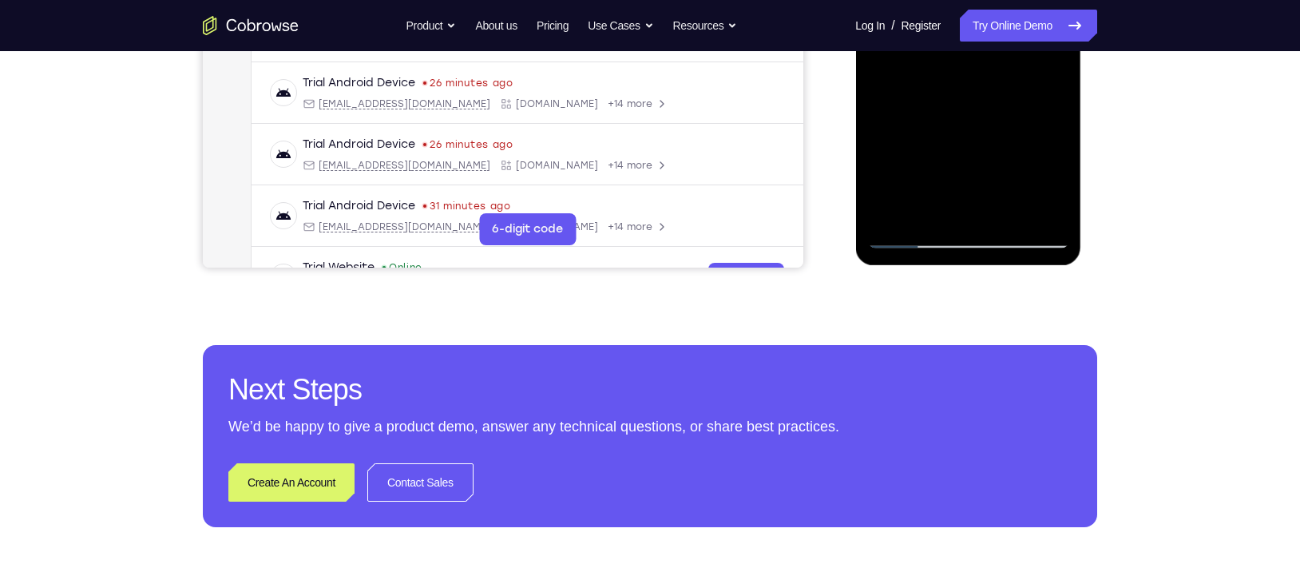
drag, startPoint x: 1005, startPoint y: 212, endPoint x: 979, endPoint y: 172, distance: 47.8
click at [979, 172] on div at bounding box center [967, 24] width 201 height 447
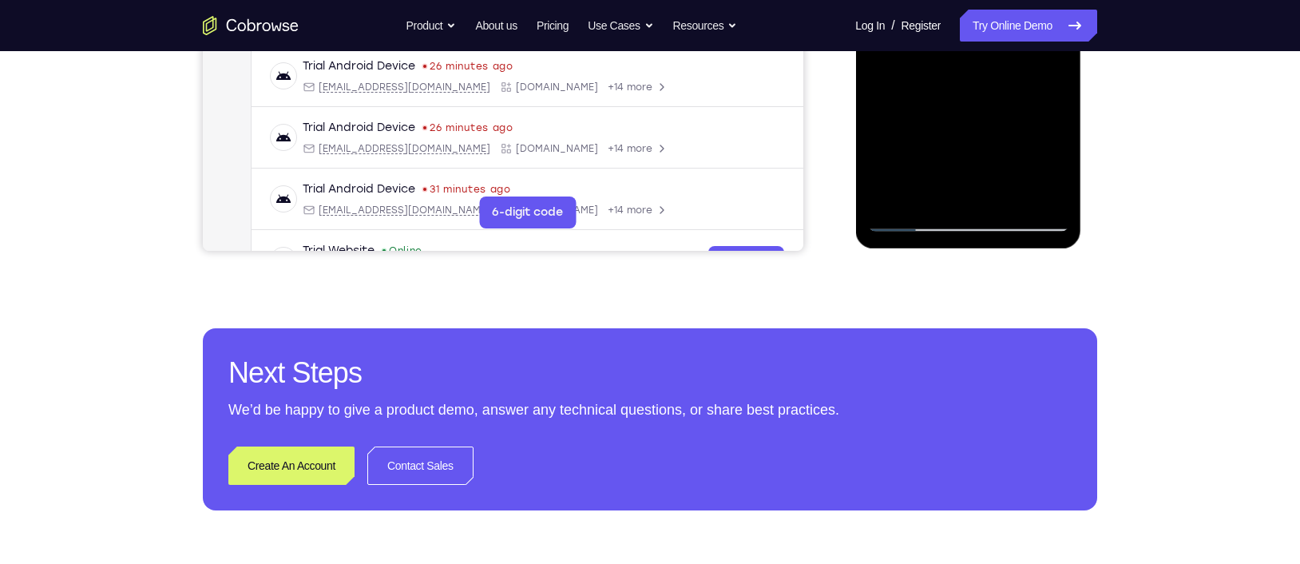
scroll to position [496, 0]
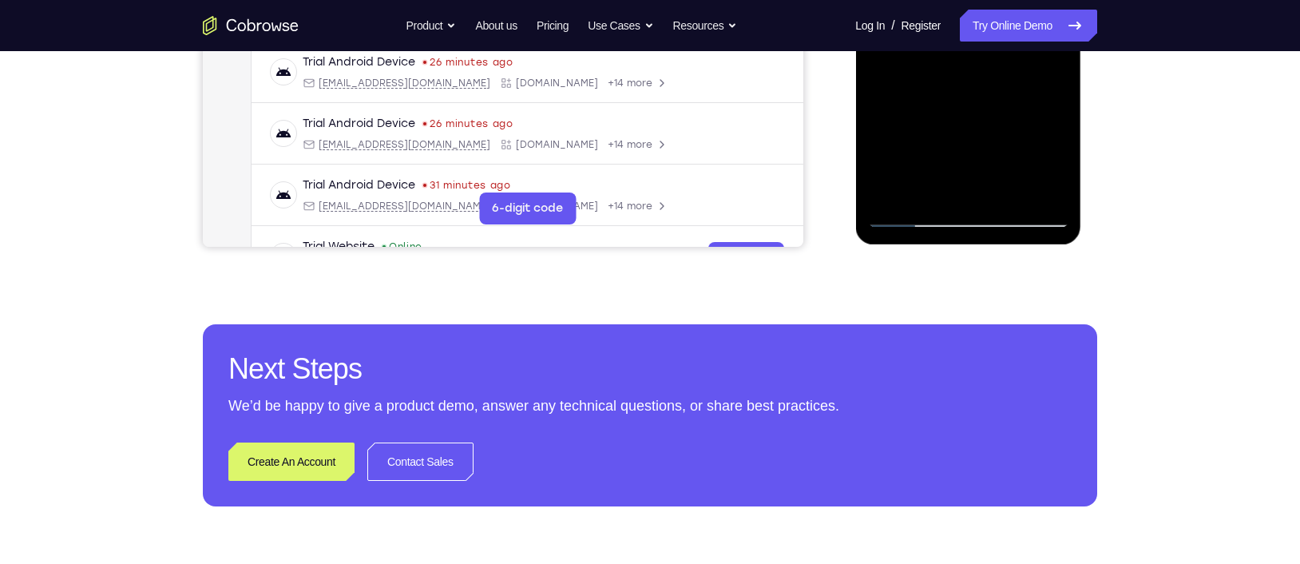
click at [975, 224] on div at bounding box center [967, 3] width 201 height 447
